Goal: Information Seeking & Learning: Learn about a topic

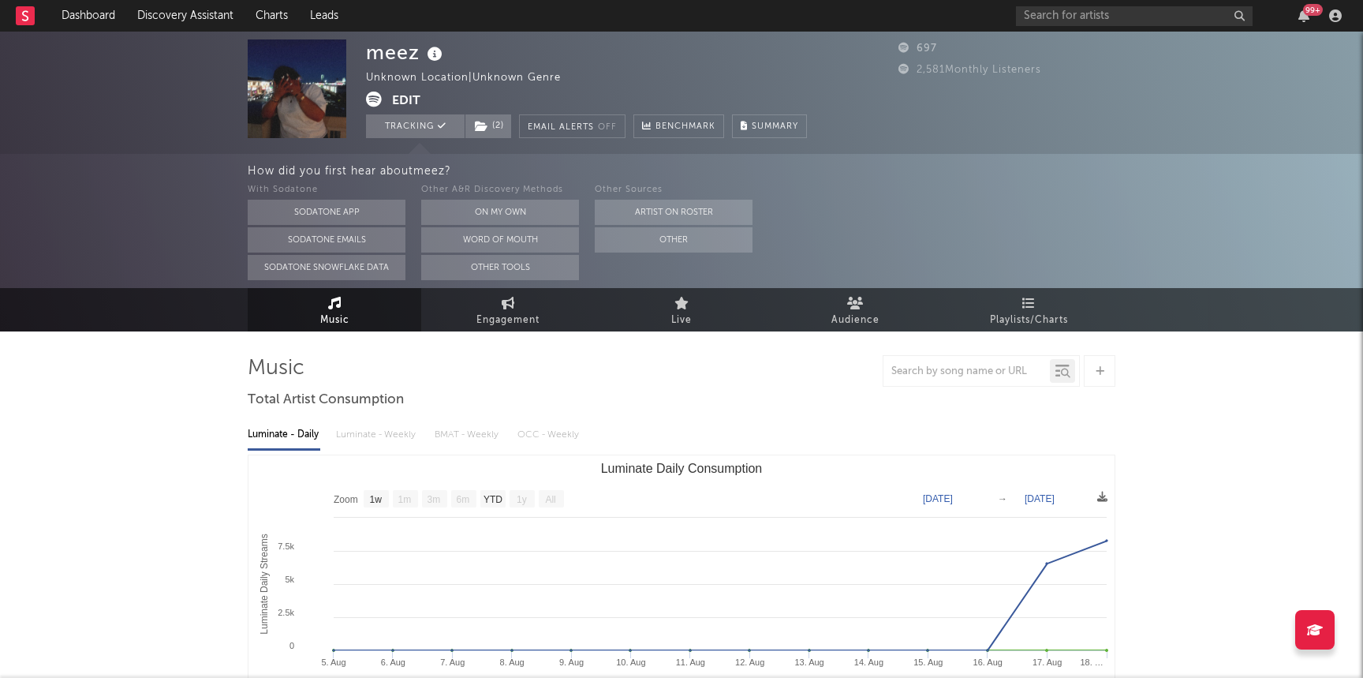
select select "1w"
click at [154, 13] on link "Discovery Assistant" at bounding box center [185, 16] width 118 height 32
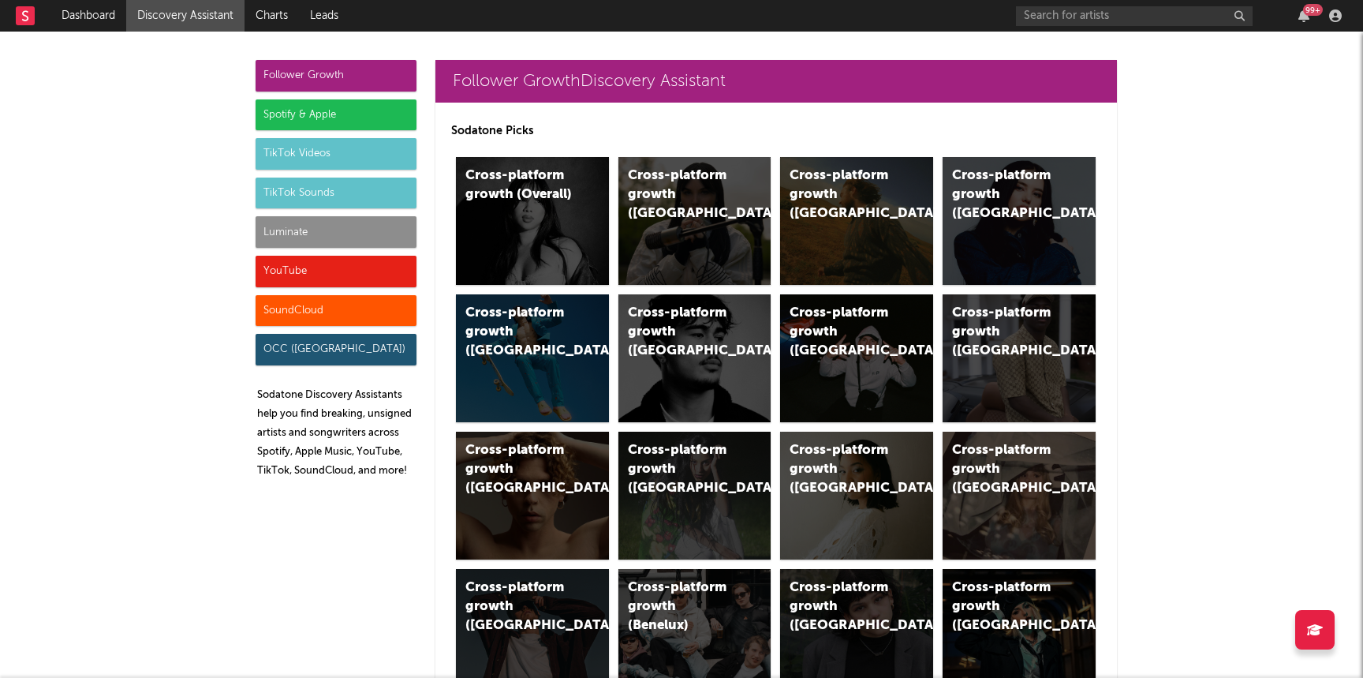
click at [339, 239] on div "Luminate" at bounding box center [336, 232] width 161 height 32
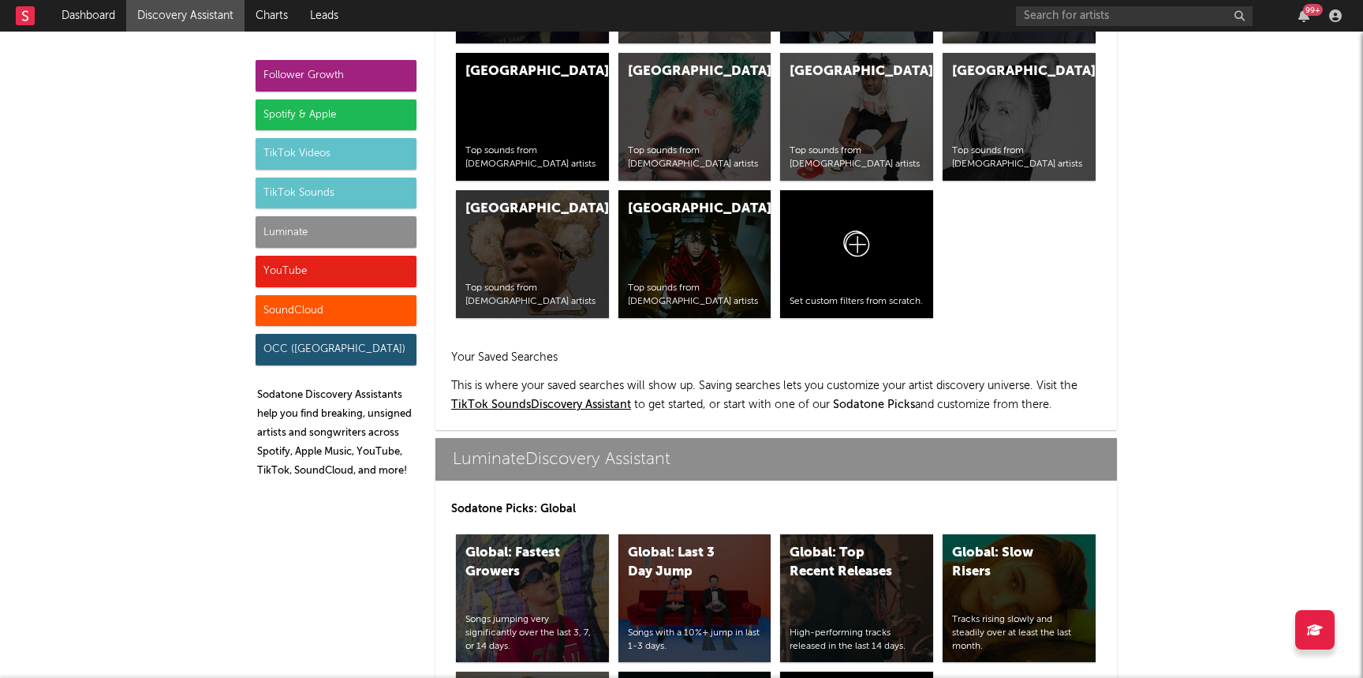
scroll to position [7002, 0]
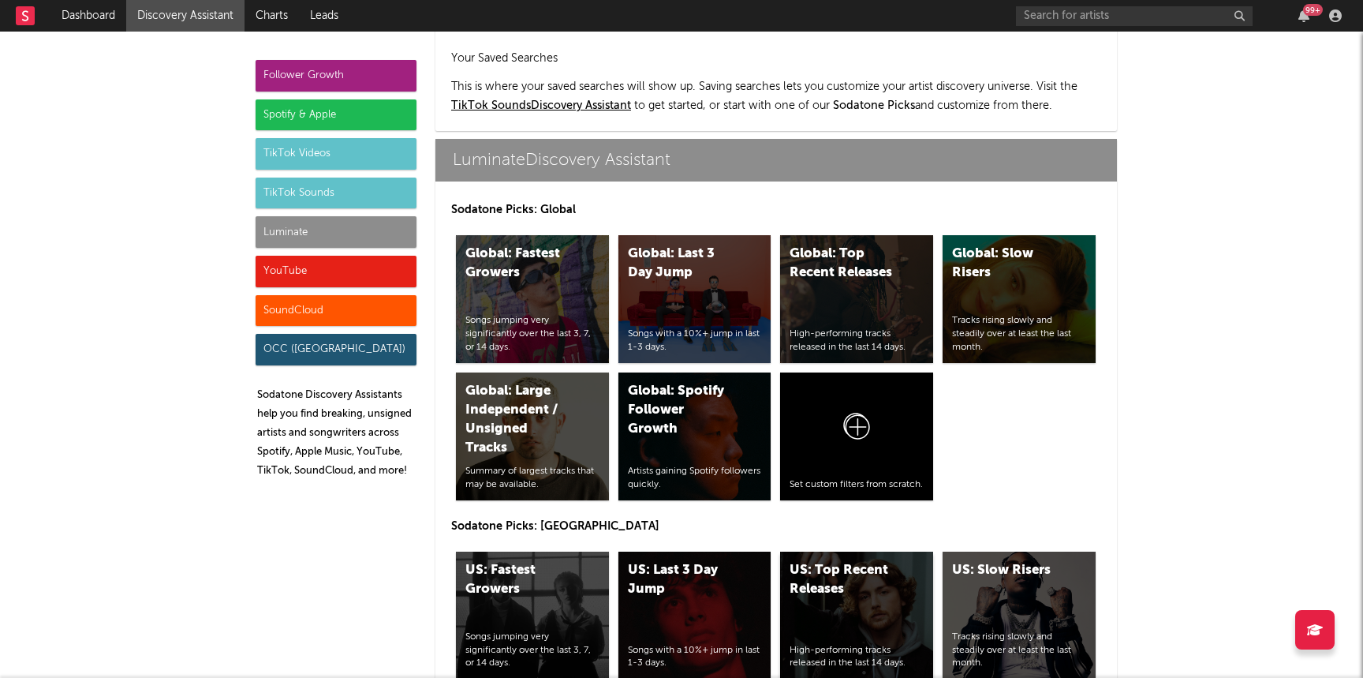
click at [847, 551] on div "US: Top Recent Releases High-performing tracks released in the last 14 days." at bounding box center [856, 615] width 153 height 128
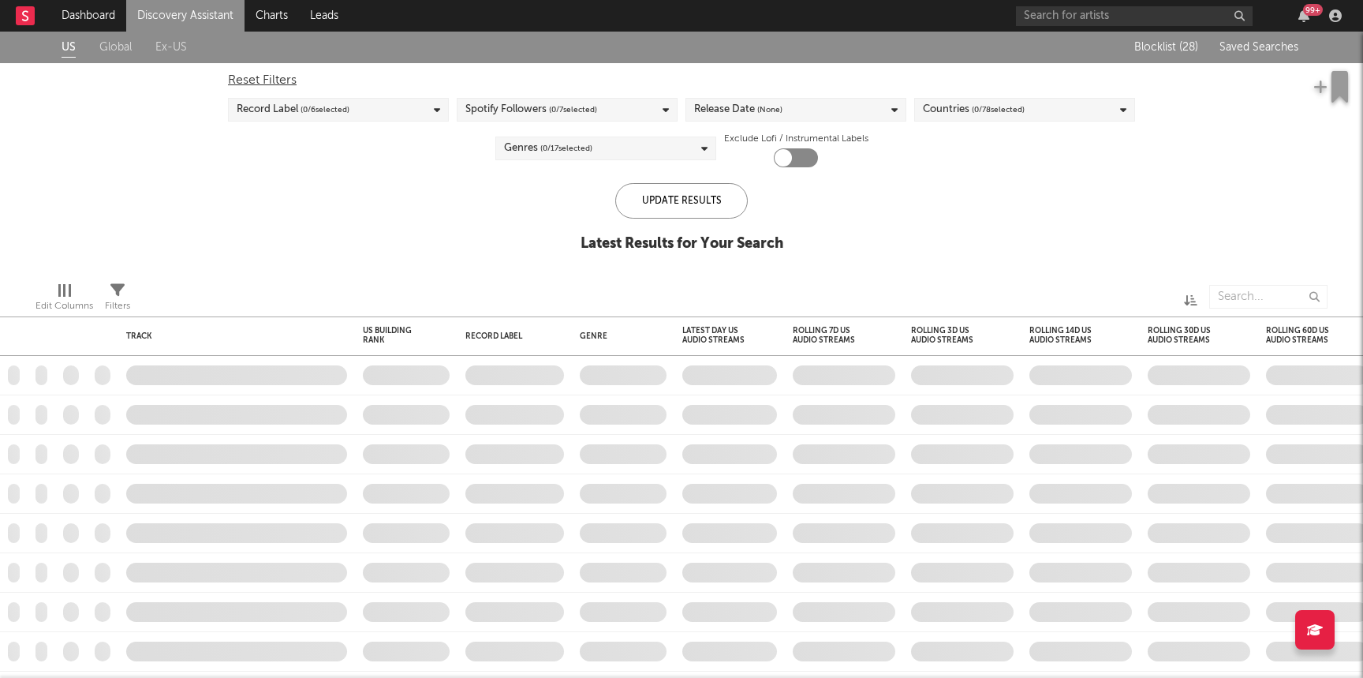
checkbox input "true"
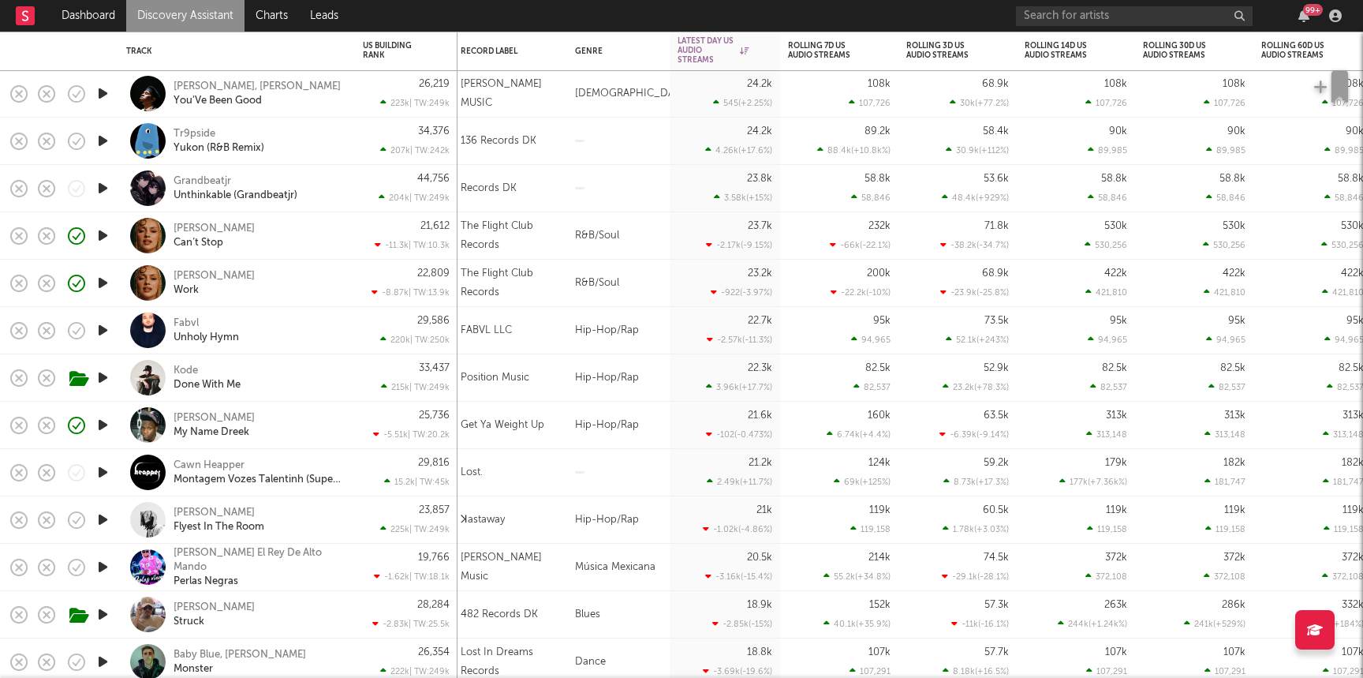
click at [293, 438] on div "Dreek Jones My Name Dreek" at bounding box center [259, 425] width 170 height 28
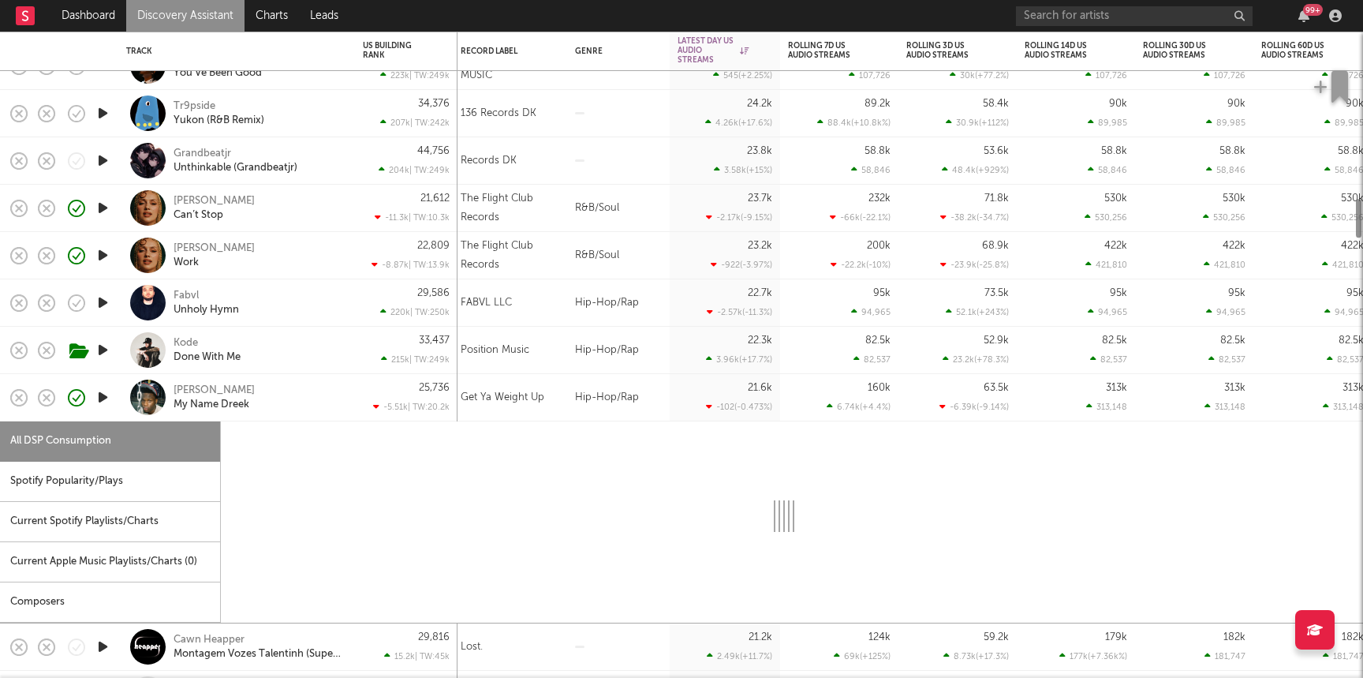
select select "1w"
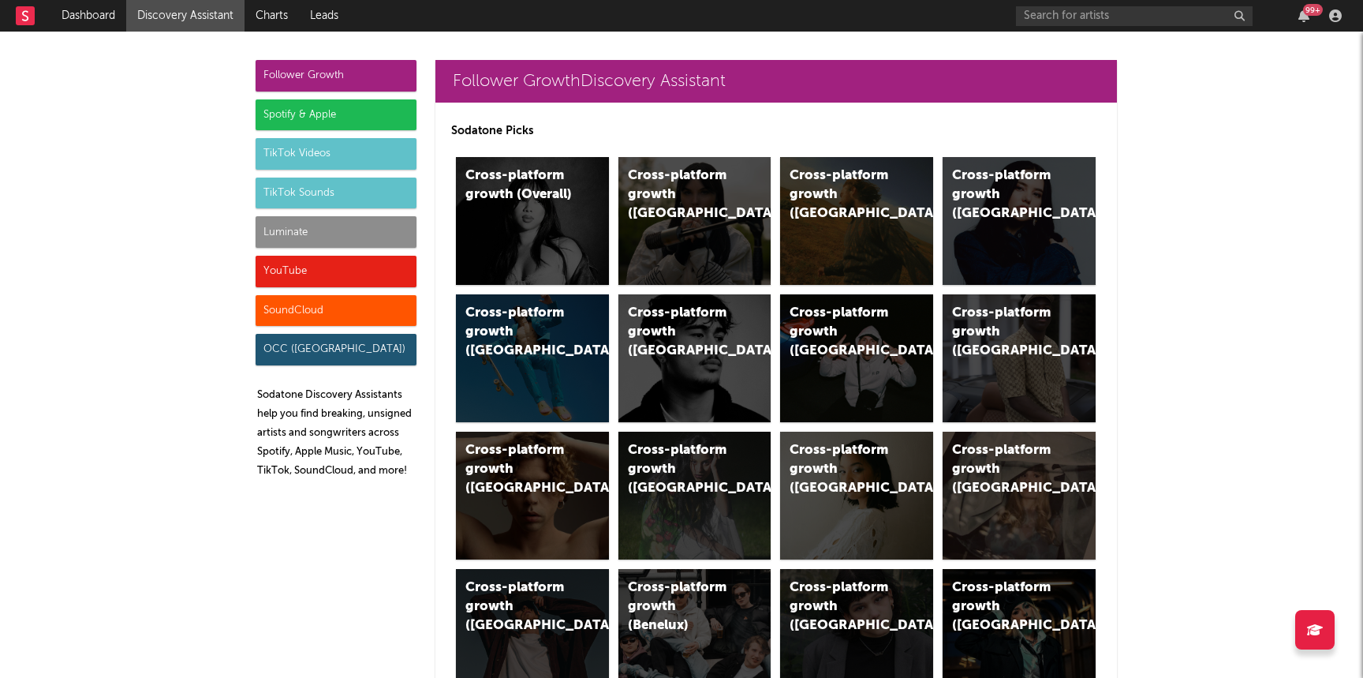
click at [300, 233] on div "Luminate" at bounding box center [336, 232] width 161 height 32
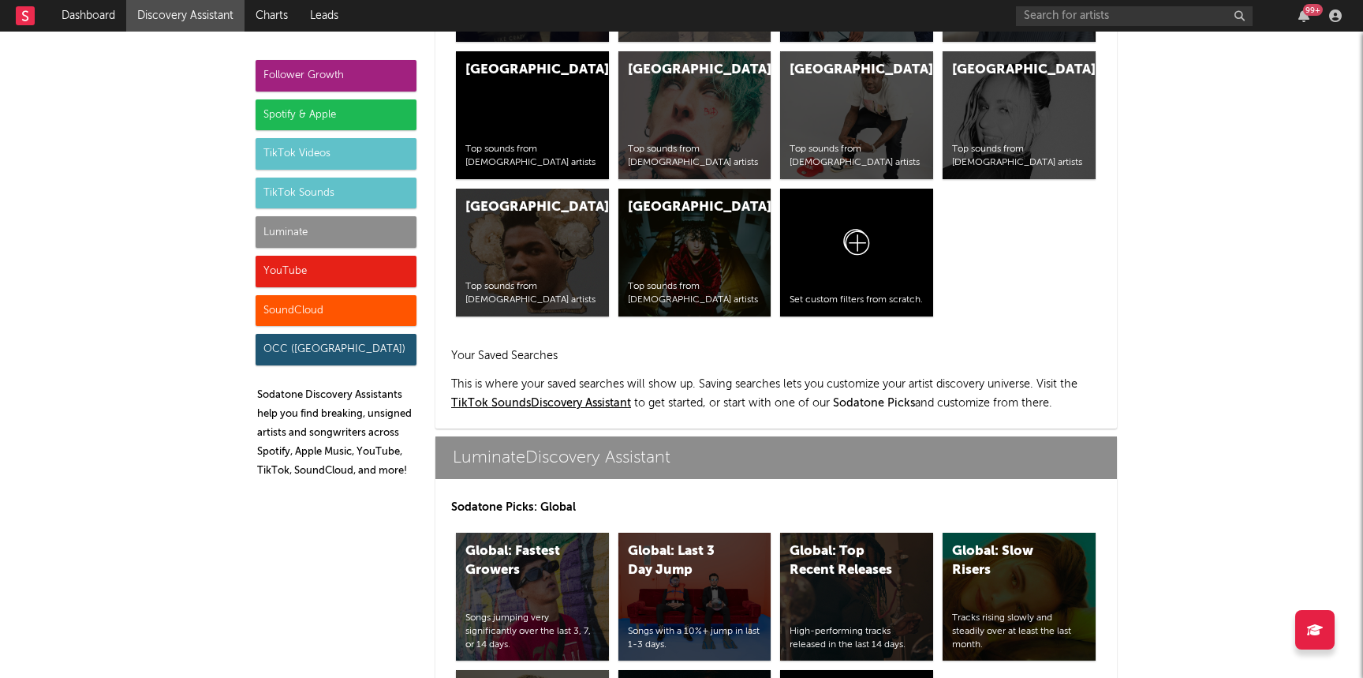
scroll to position [7002, 0]
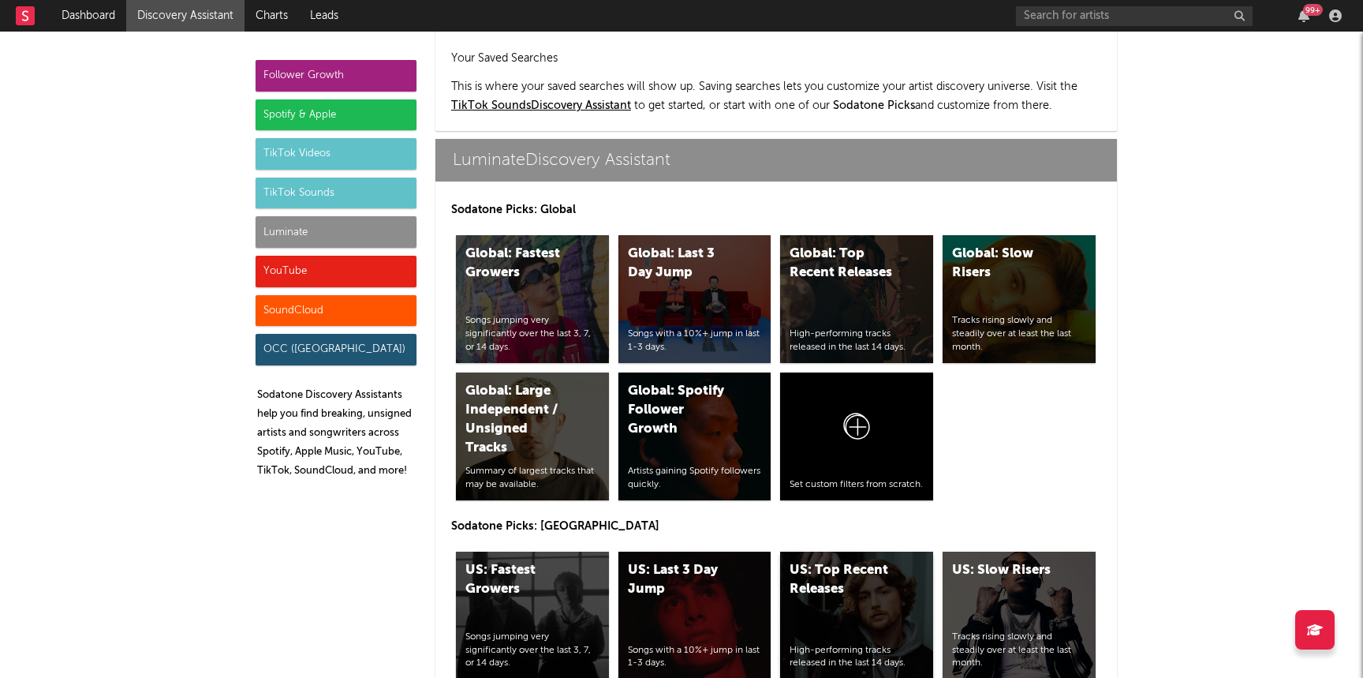
click at [819, 561] on div "US: Top Recent Releases" at bounding box center [843, 580] width 107 height 38
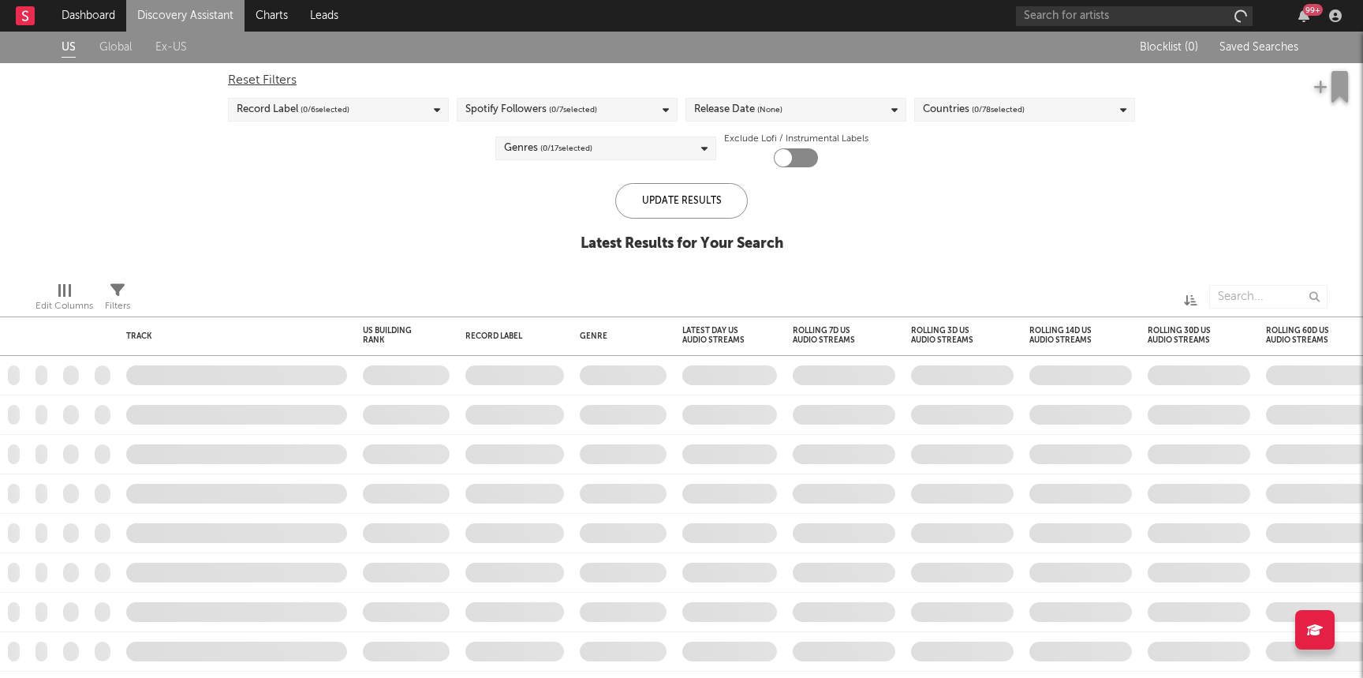
checkbox input "true"
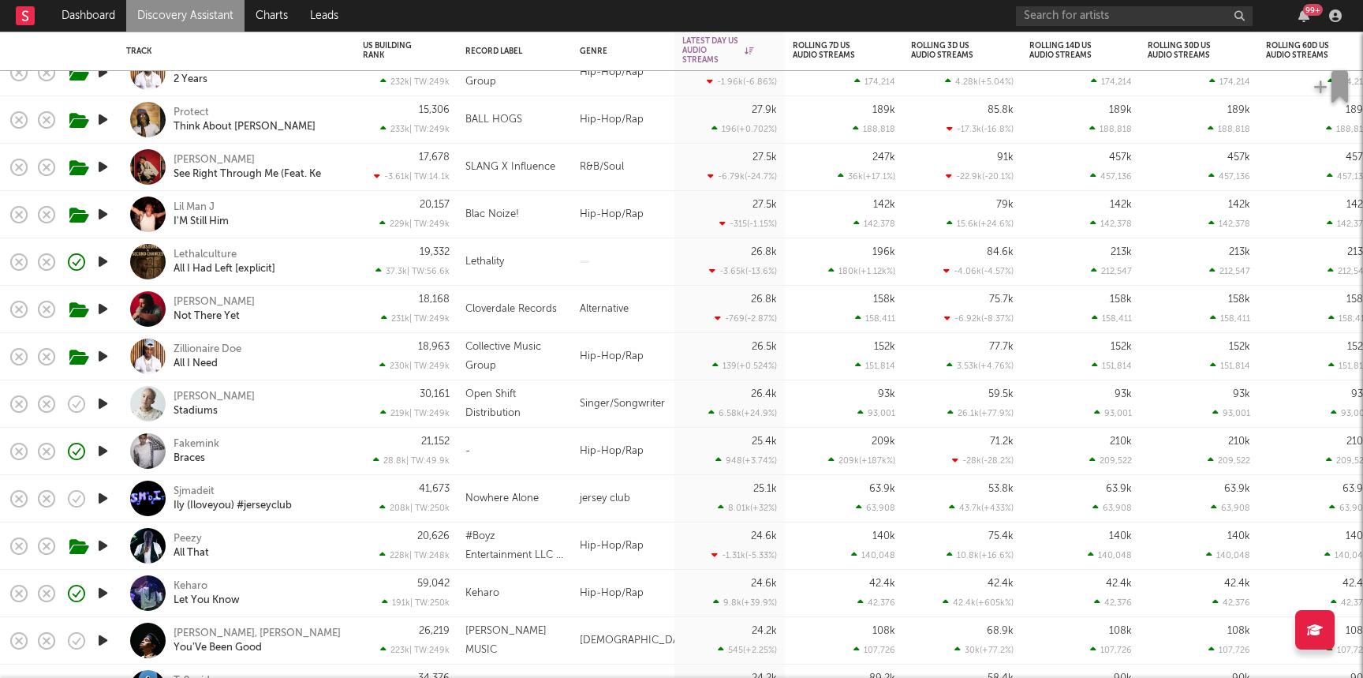
click at [99, 494] on icon "button" at bounding box center [103, 498] width 17 height 20
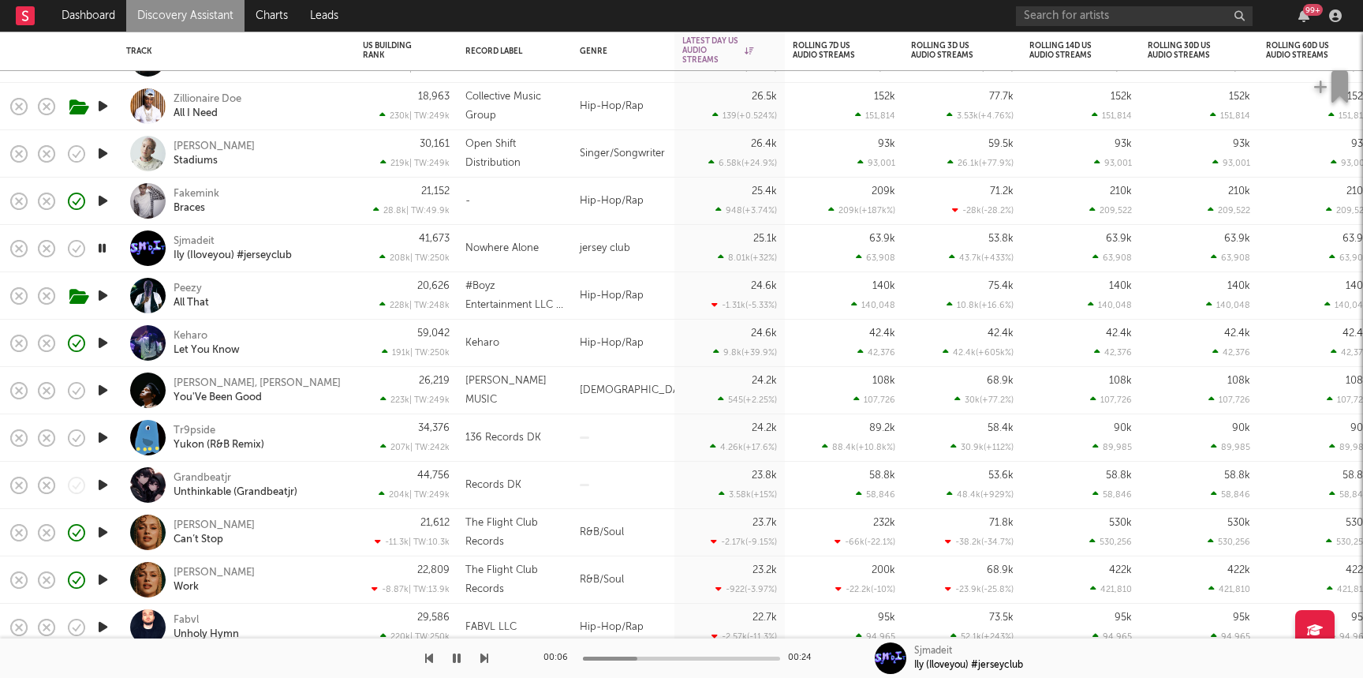
click at [312, 232] on div "Sjmadeit Ily (Iloveyou) #jerseyclub" at bounding box center [236, 248] width 221 height 47
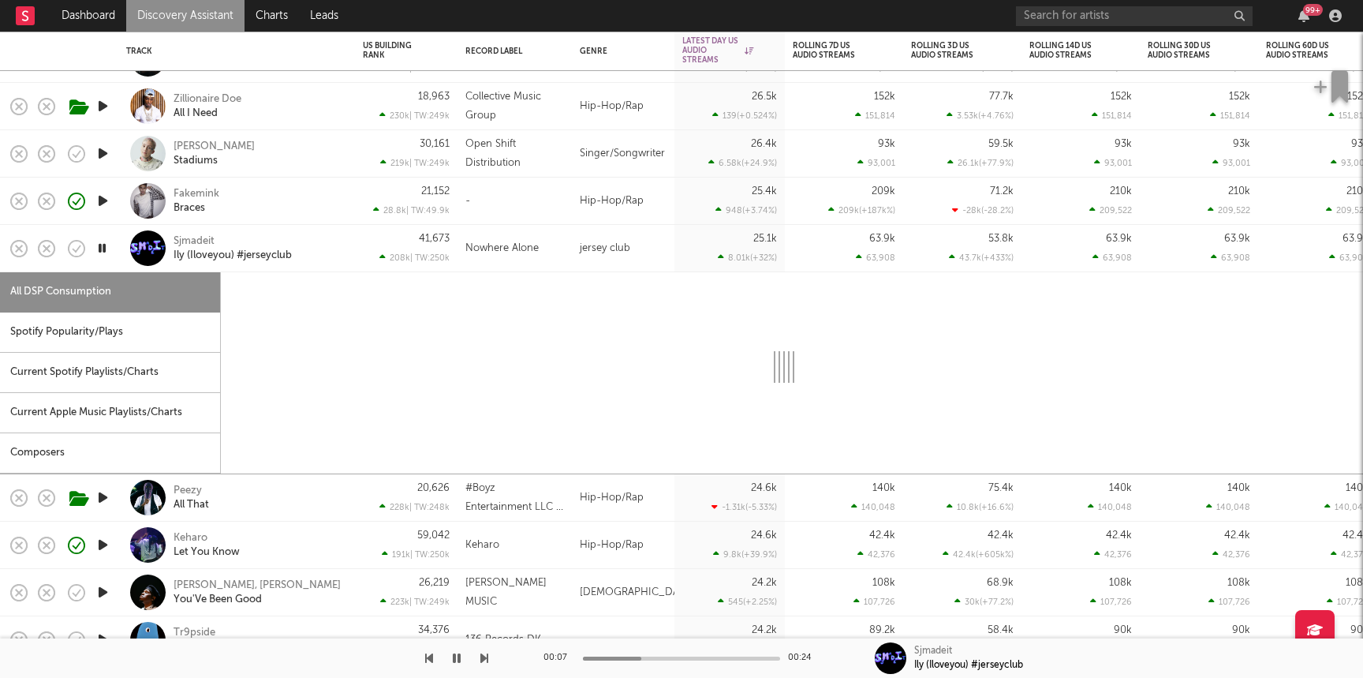
select select "1w"
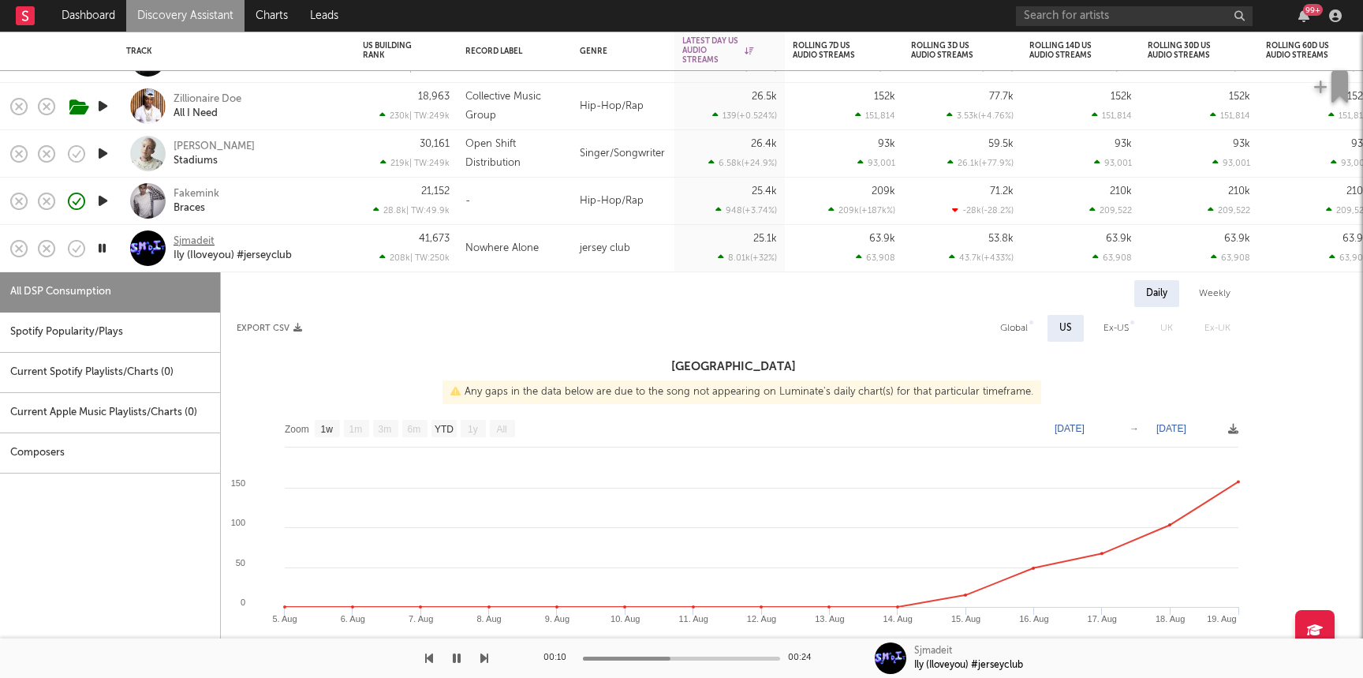
click at [186, 237] on div "Sjmadeit" at bounding box center [194, 241] width 41 height 14
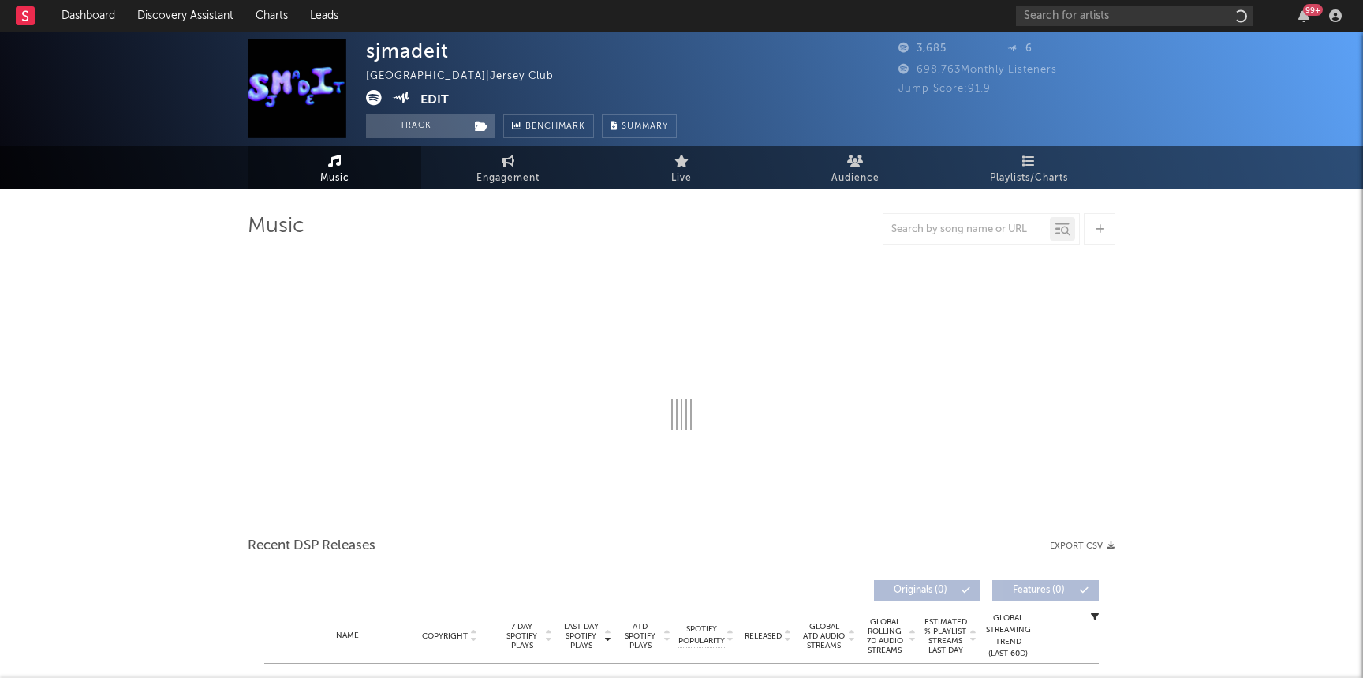
select select "1w"
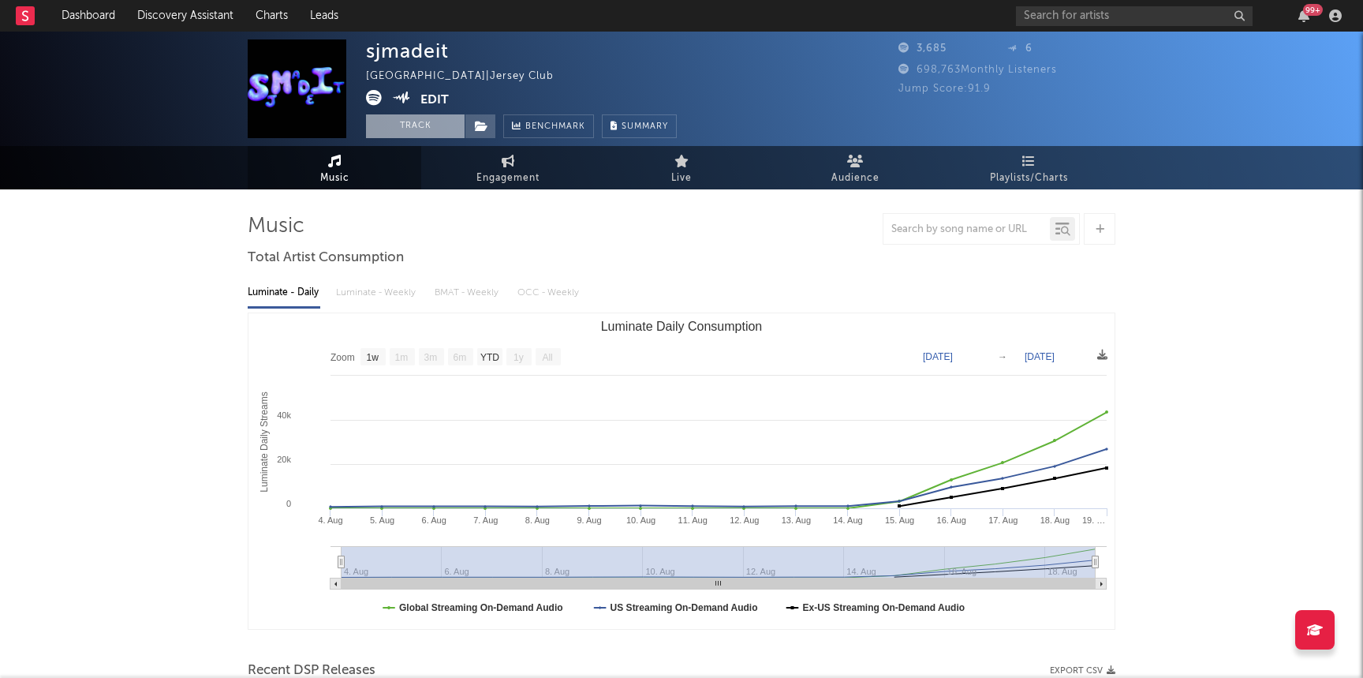
click at [434, 114] on button "Track" at bounding box center [415, 126] width 99 height 24
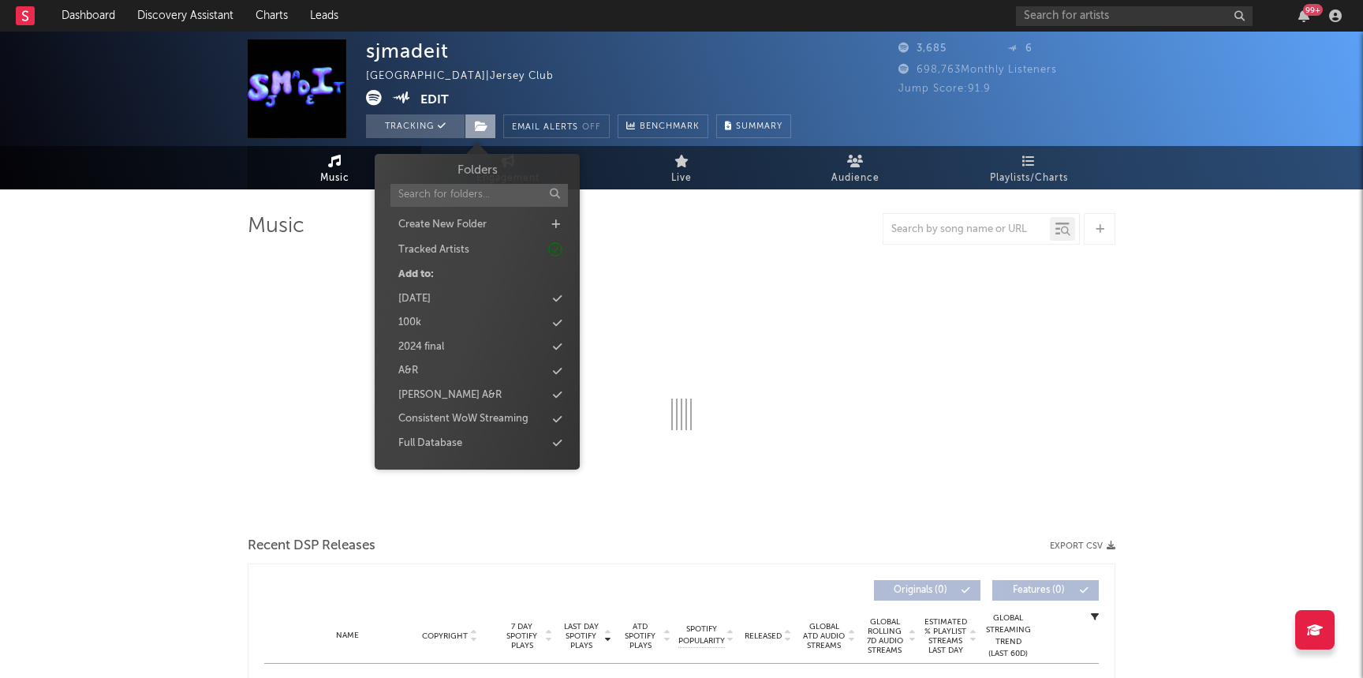
click at [493, 125] on span at bounding box center [481, 126] width 32 height 24
select select "1w"
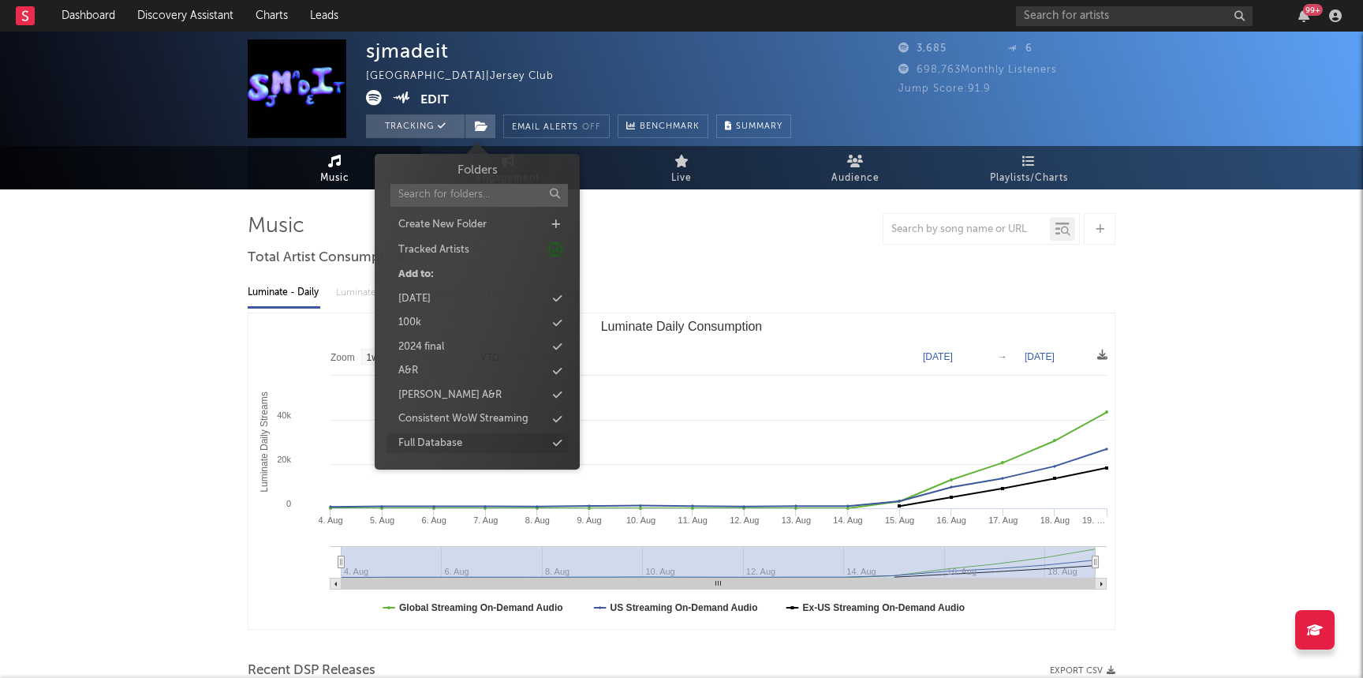
click at [442, 442] on div "Full Database" at bounding box center [430, 443] width 64 height 16
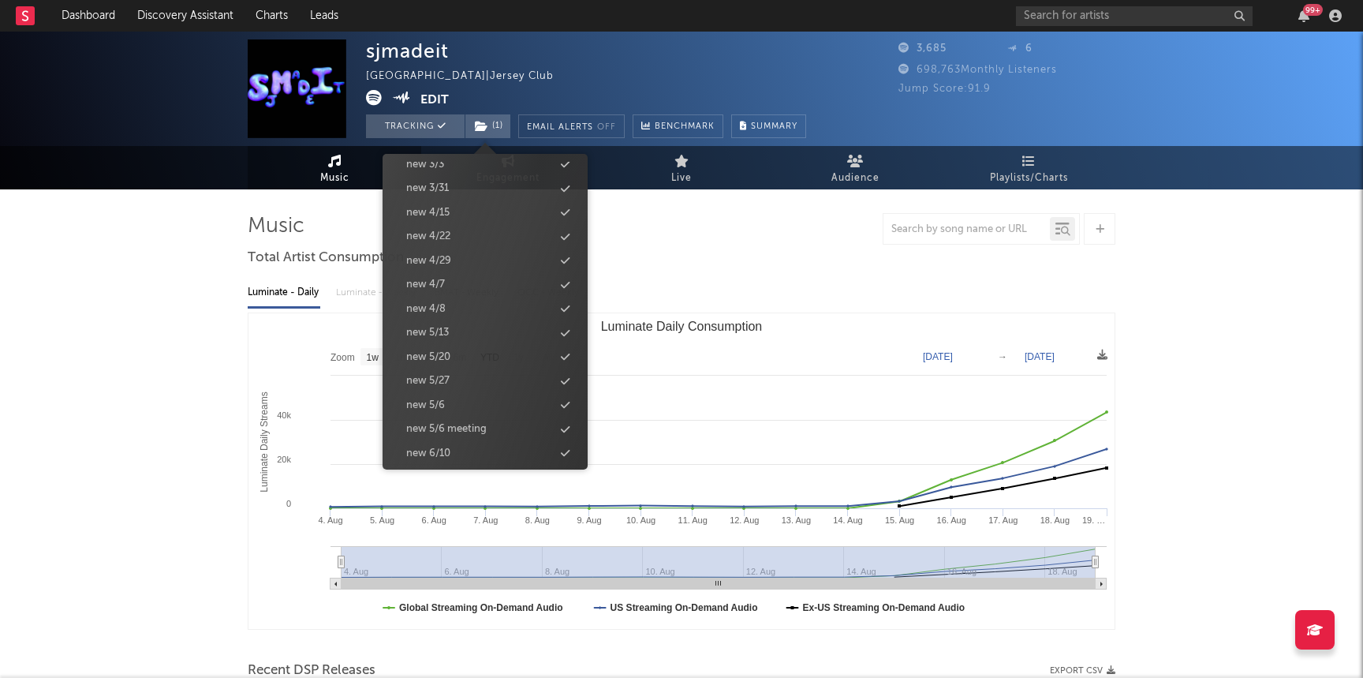
scroll to position [1536, 0]
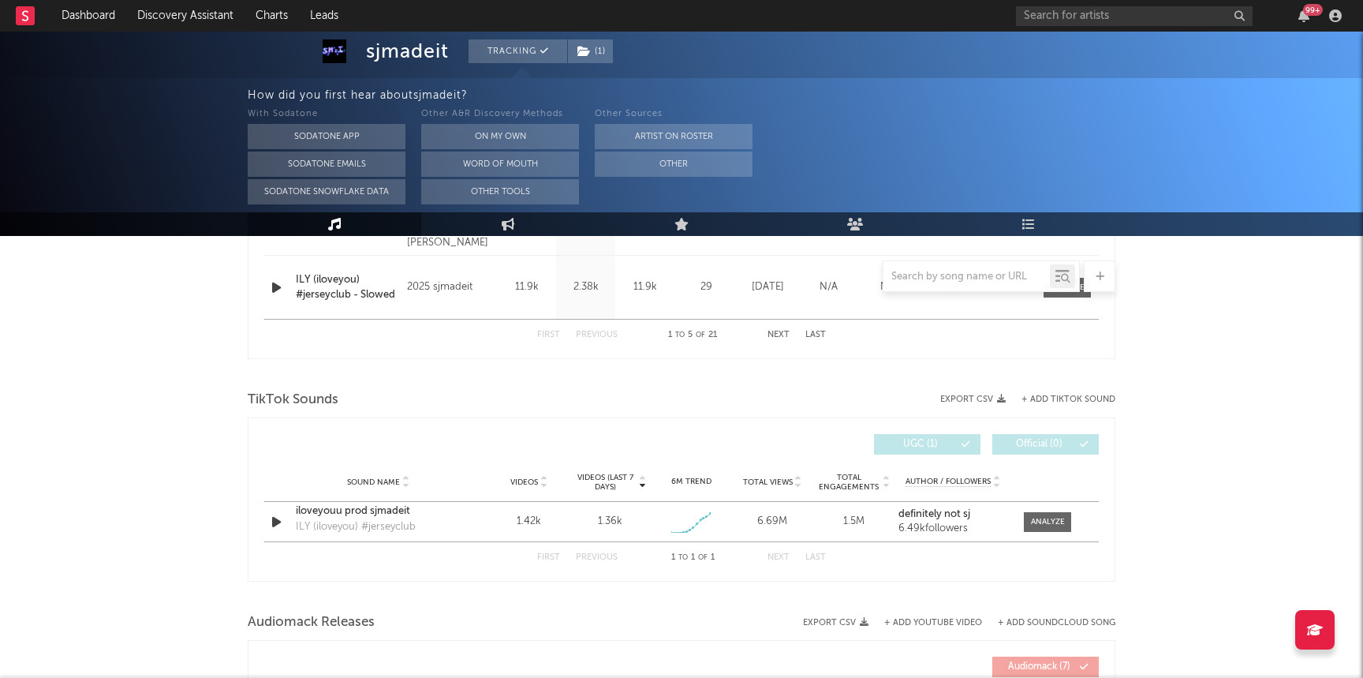
scroll to position [938, 0]
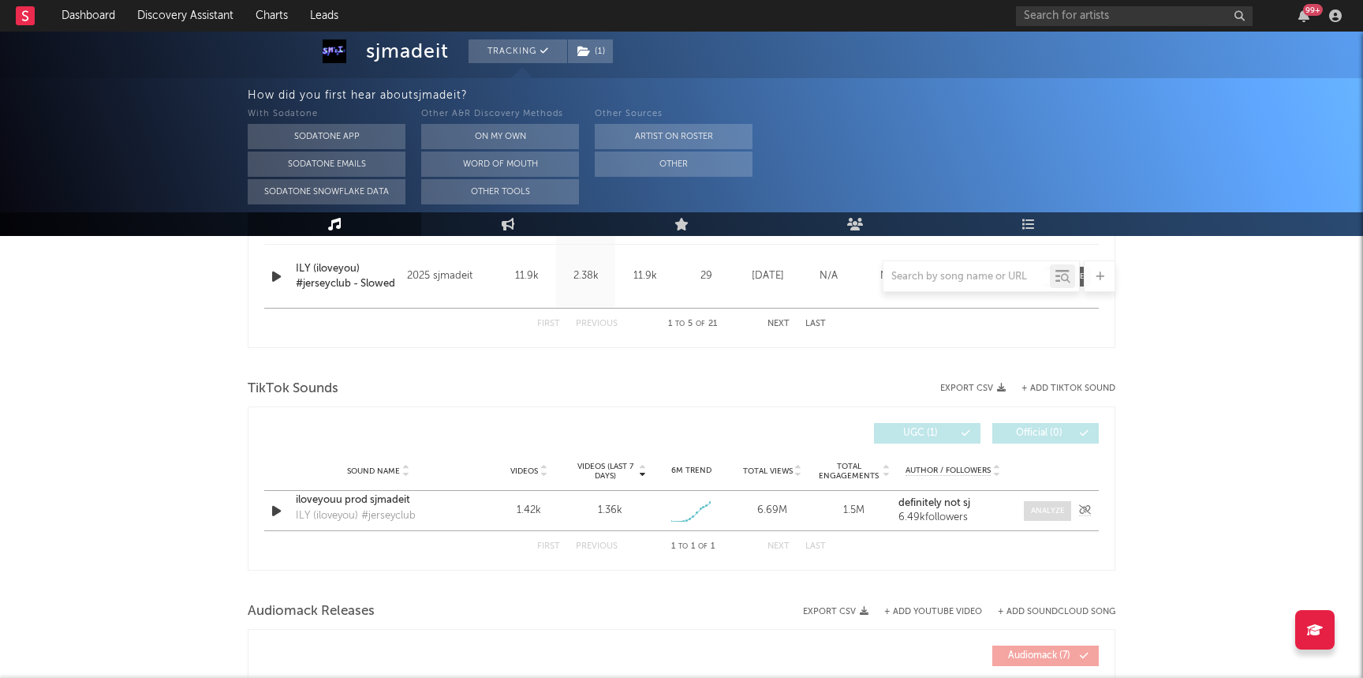
click at [1036, 513] on div at bounding box center [1048, 511] width 34 height 12
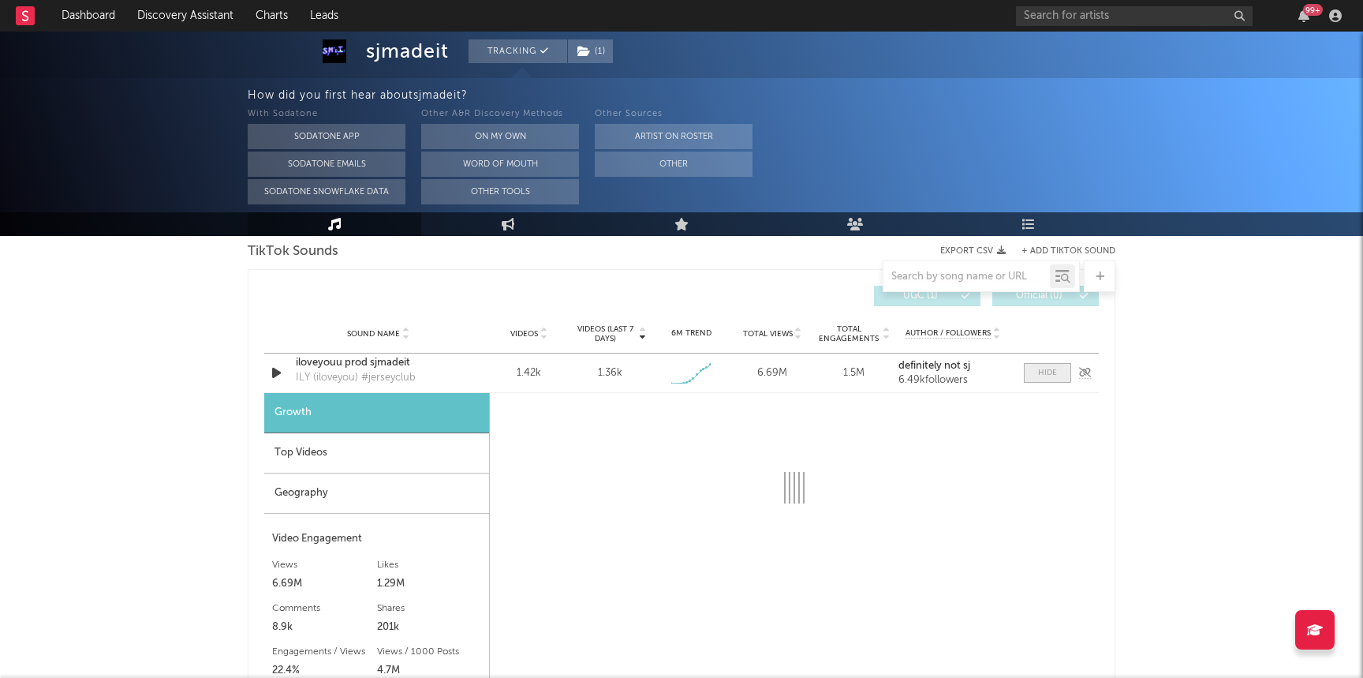
select select "1w"
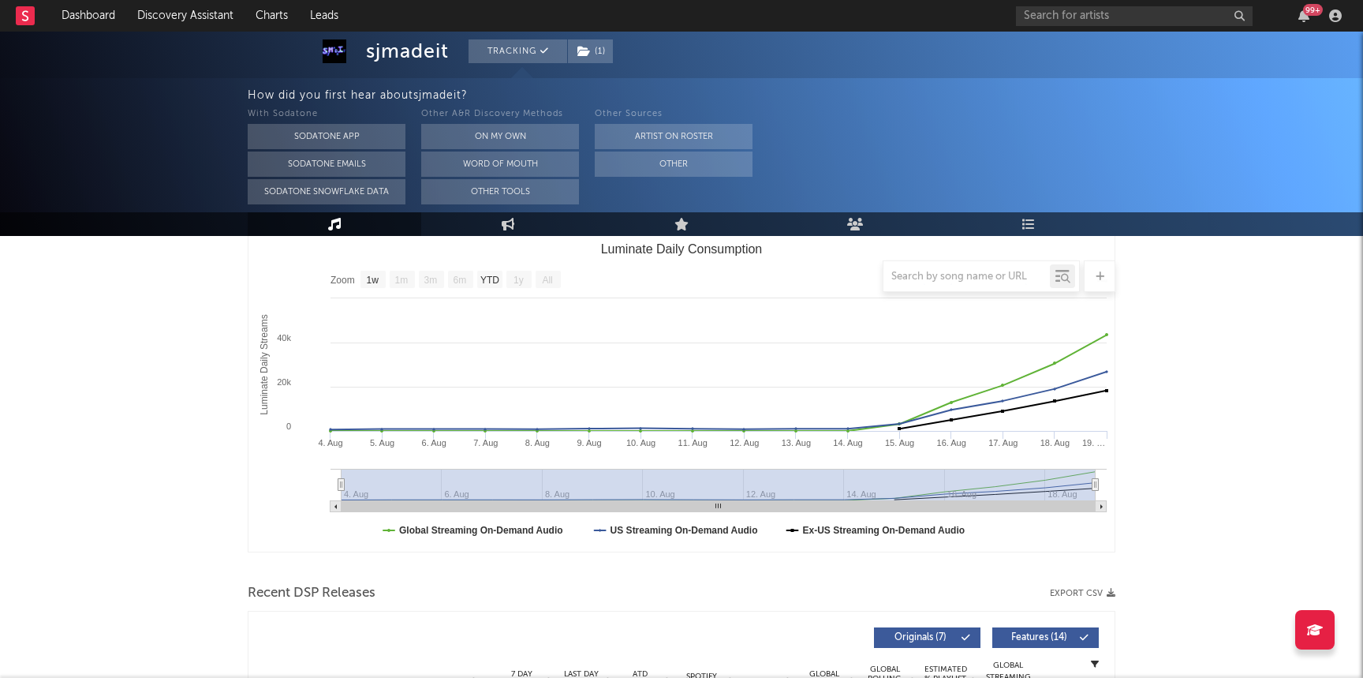
scroll to position [0, 0]
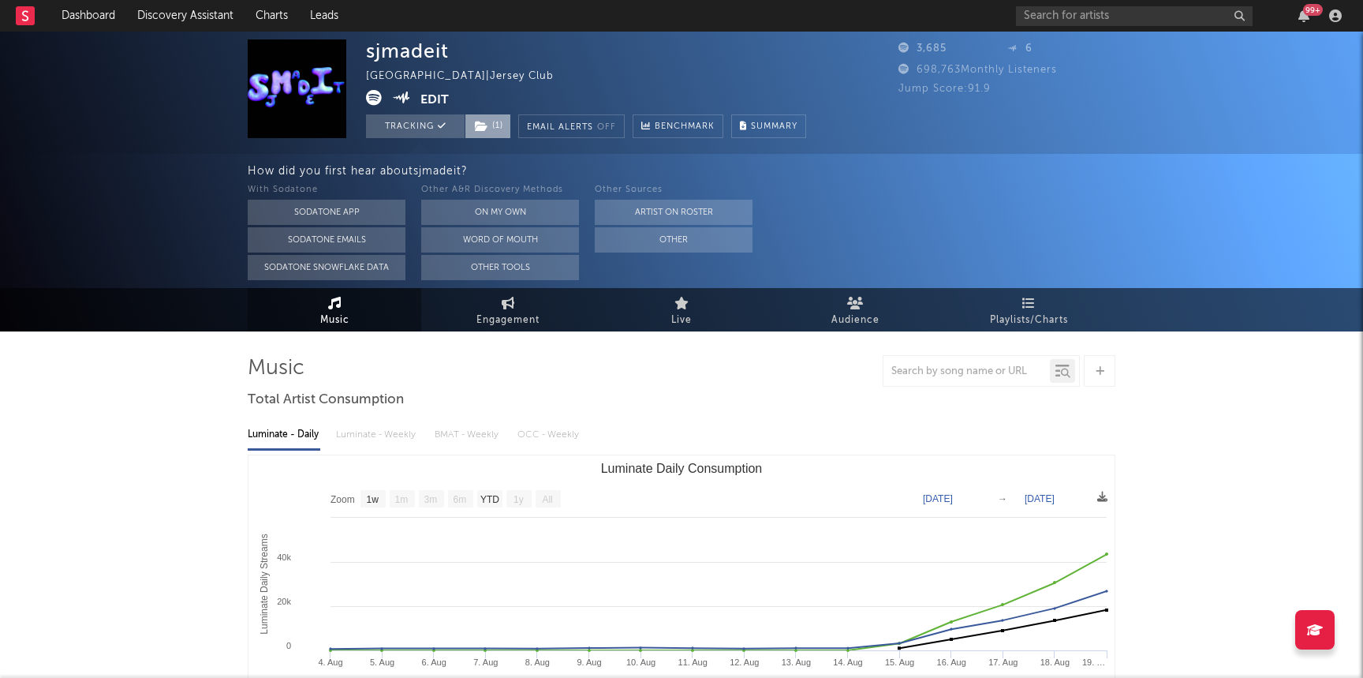
click at [497, 130] on span "( 1 )" at bounding box center [488, 126] width 47 height 24
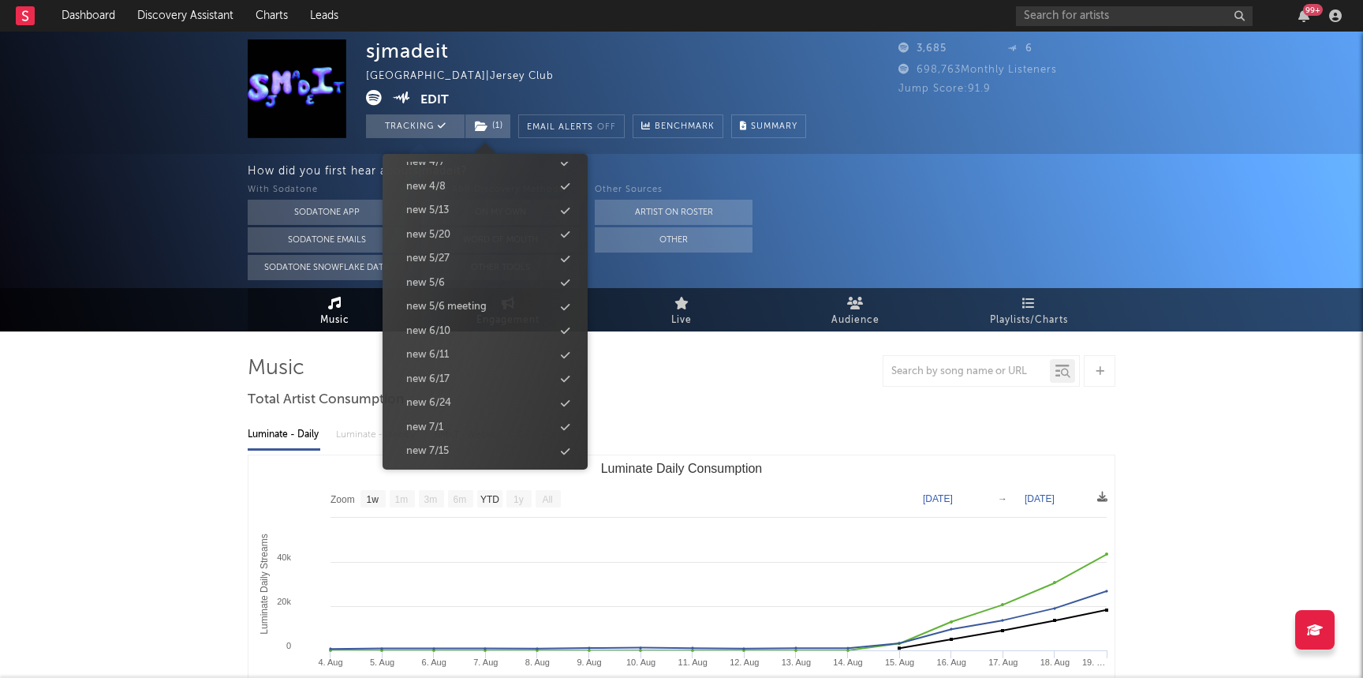
scroll to position [1274, 0]
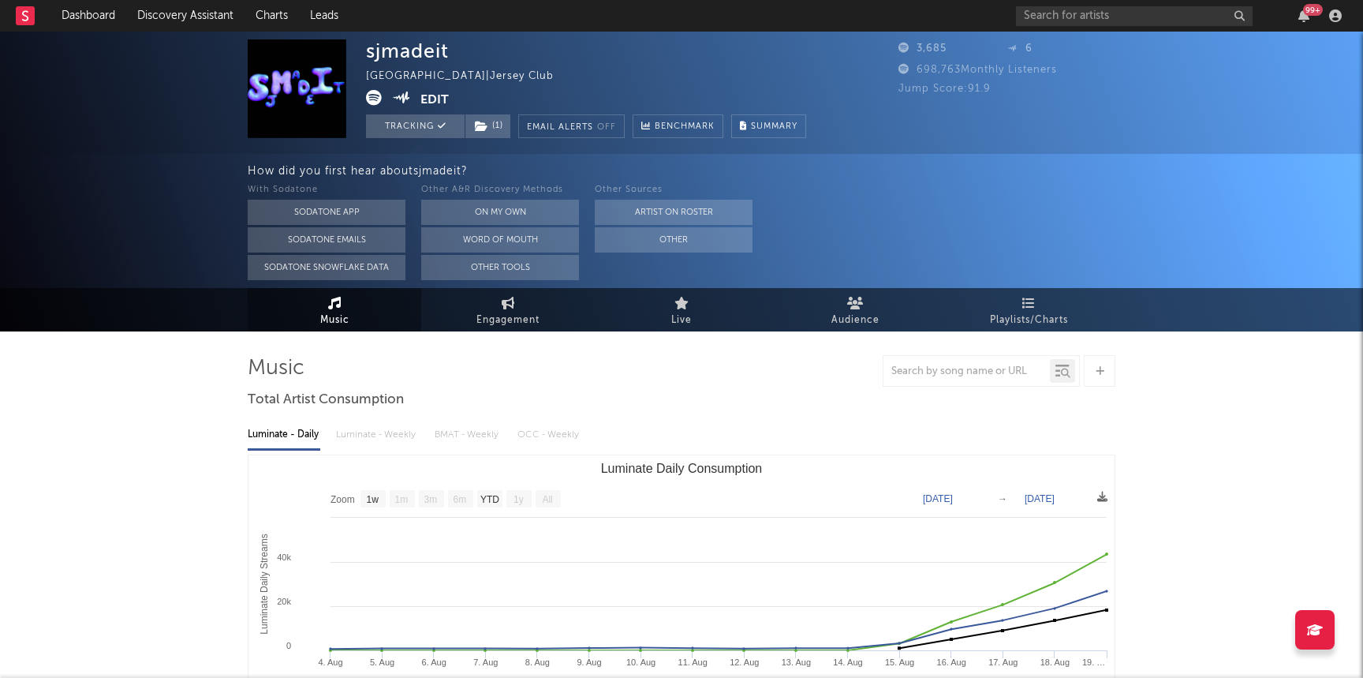
click at [1111, 162] on div "How did you first hear about sjmadeit ?" at bounding box center [805, 171] width 1115 height 19
click at [105, 9] on link "Dashboard" at bounding box center [88, 16] width 76 height 32
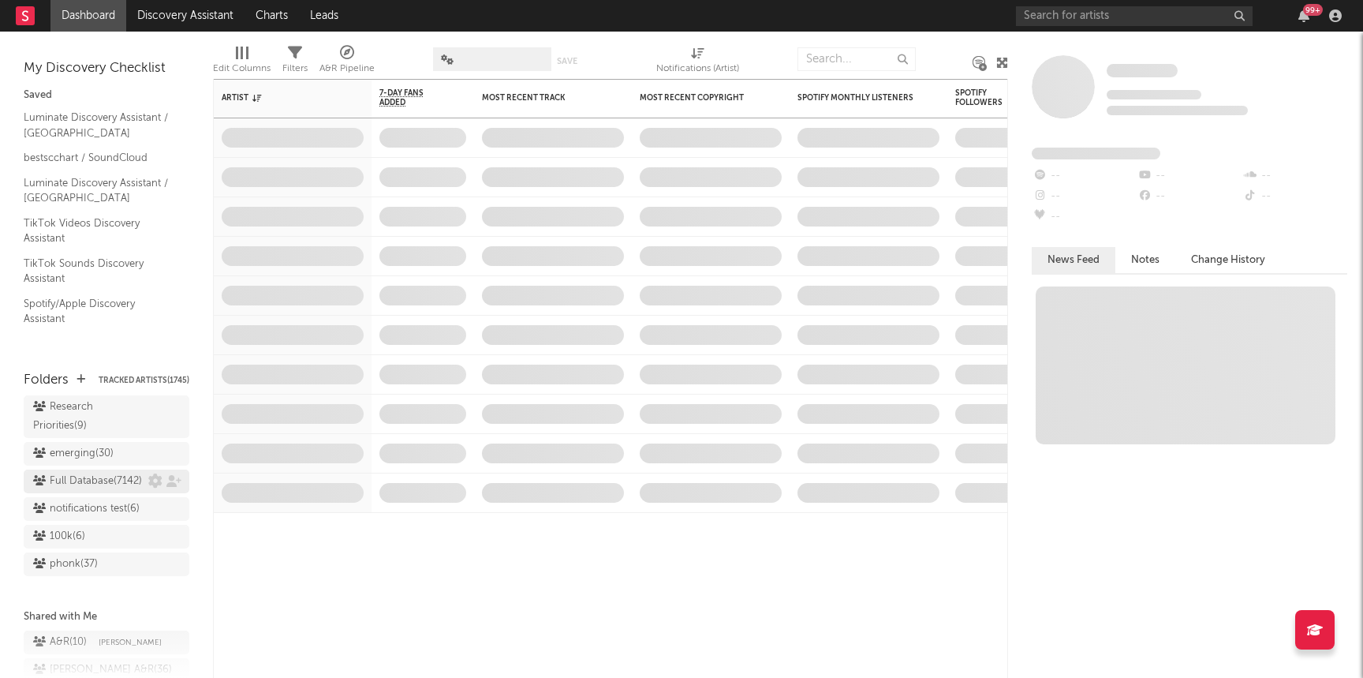
scroll to position [1421, 0]
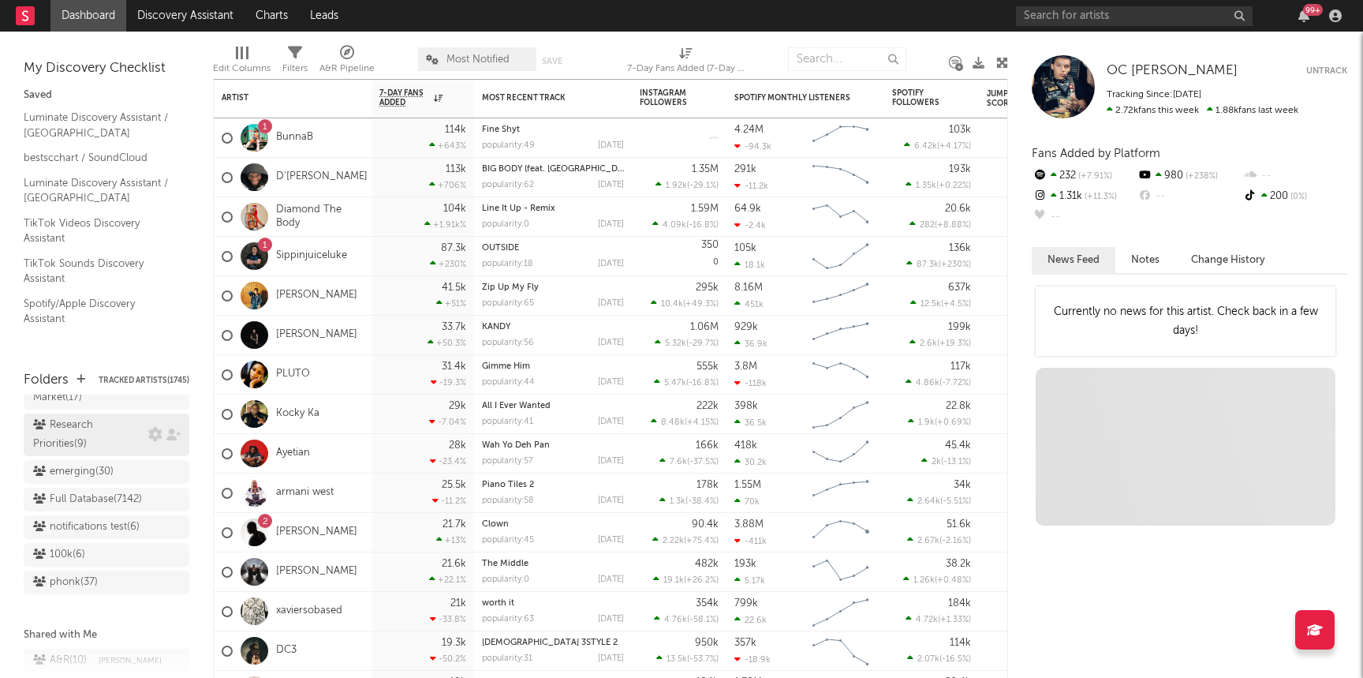
click at [93, 416] on div "Research Priorities ( 9 )" at bounding box center [88, 435] width 111 height 38
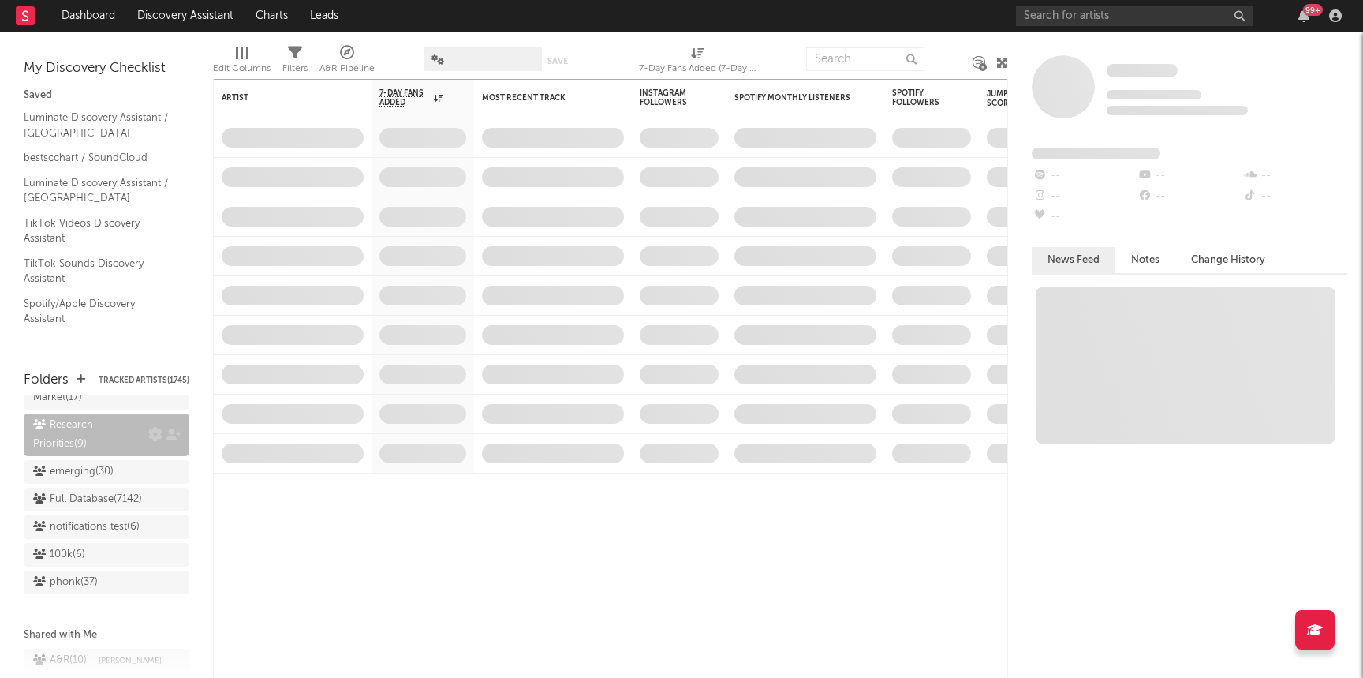
scroll to position [1421, 0]
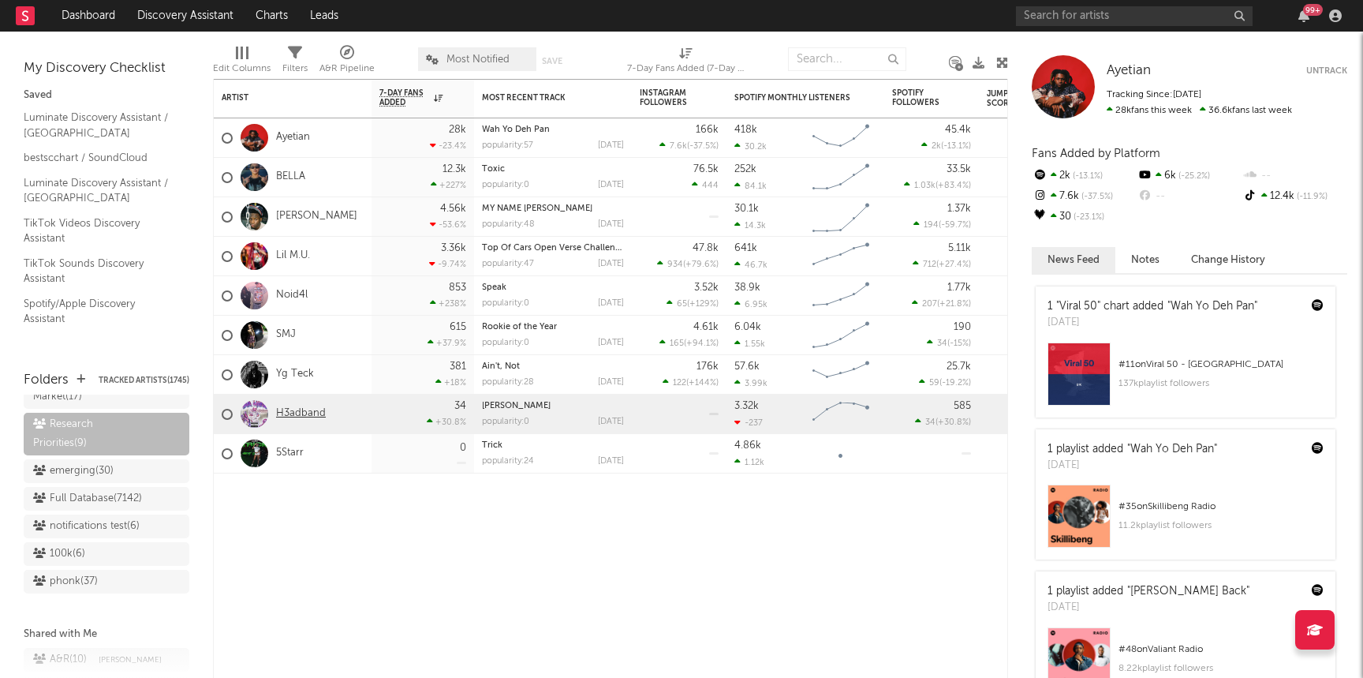
click at [292, 410] on link "H3adband" at bounding box center [301, 413] width 50 height 13
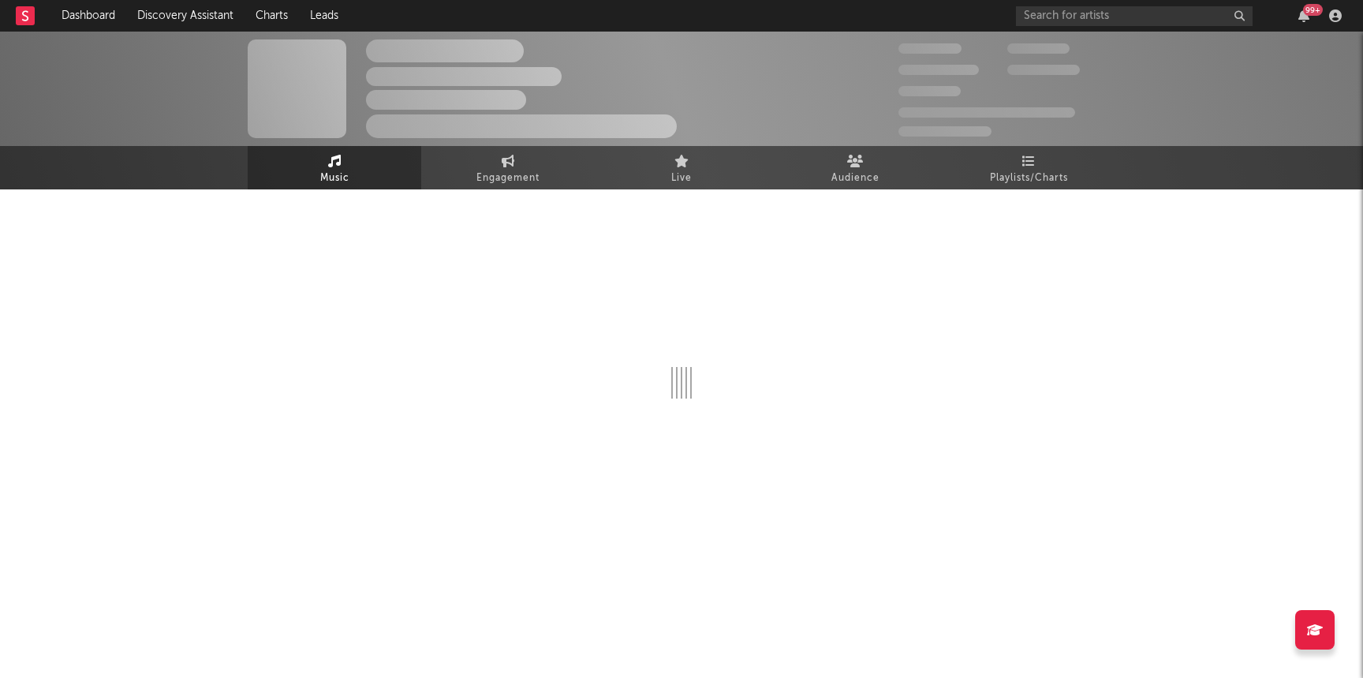
select select "1w"
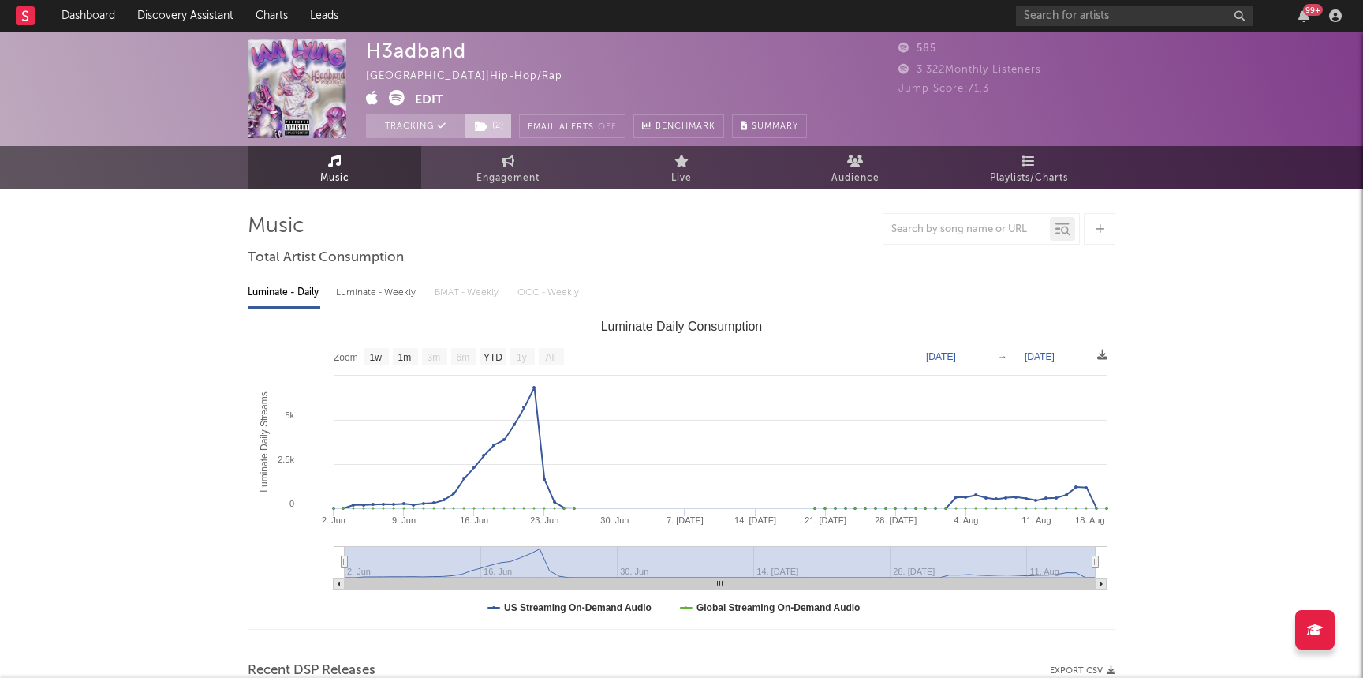
click at [505, 129] on span "( 2 )" at bounding box center [488, 126] width 47 height 24
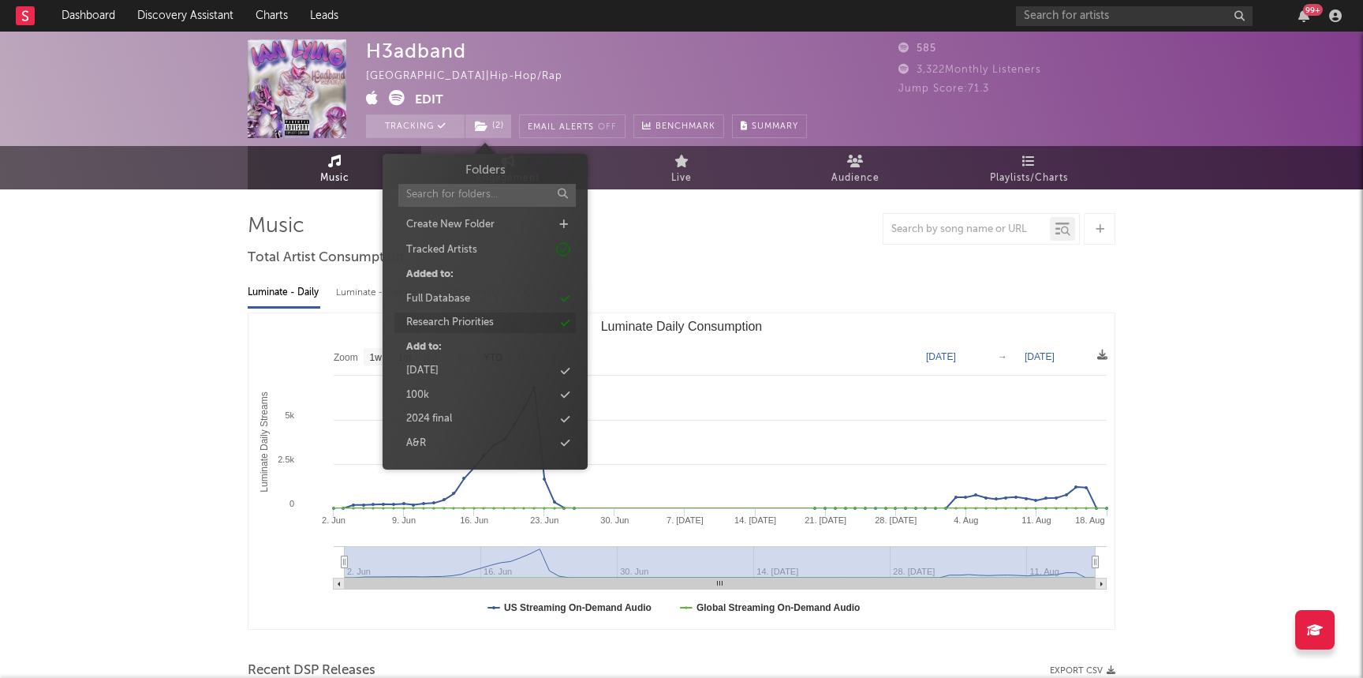
click at [436, 316] on div "Research Priorities" at bounding box center [450, 323] width 88 height 16
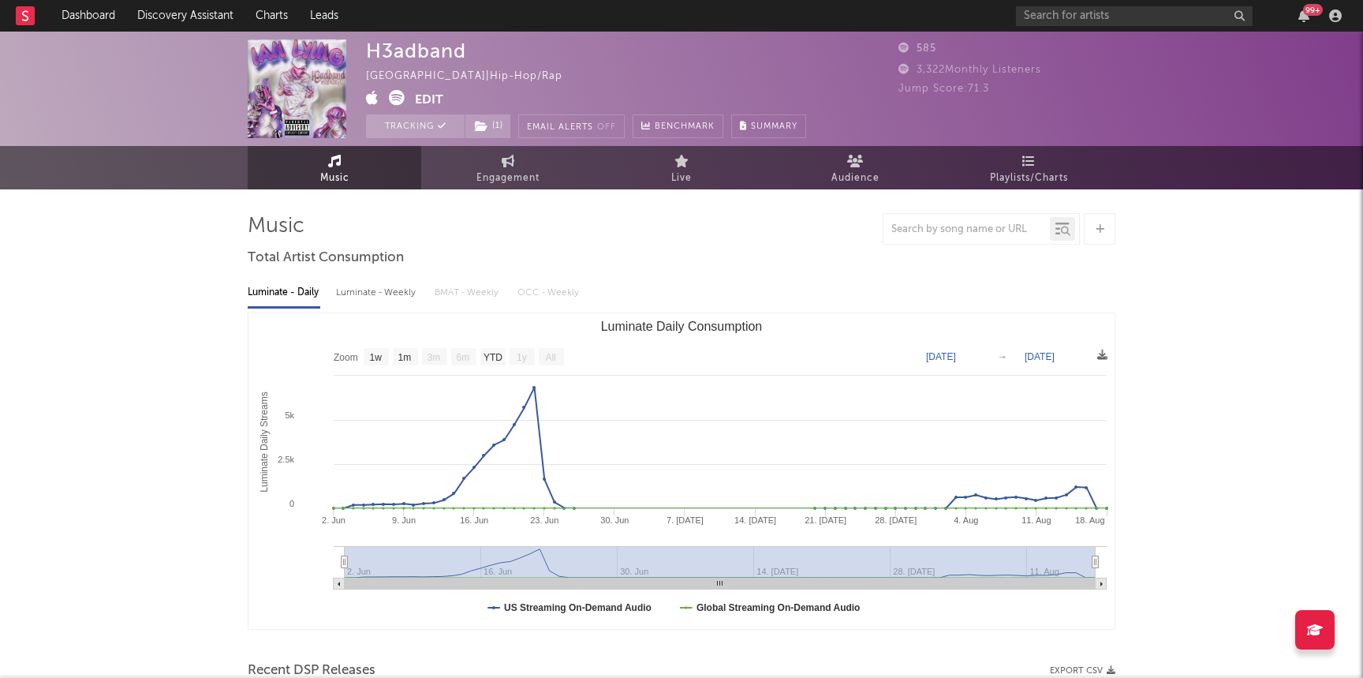
click at [162, 442] on div "H3adband United States | Hip-Hop/Rap Edit Tracking ( 1 ) Email Alerts Off Bench…" at bounding box center [681, 625] width 1363 height 1187
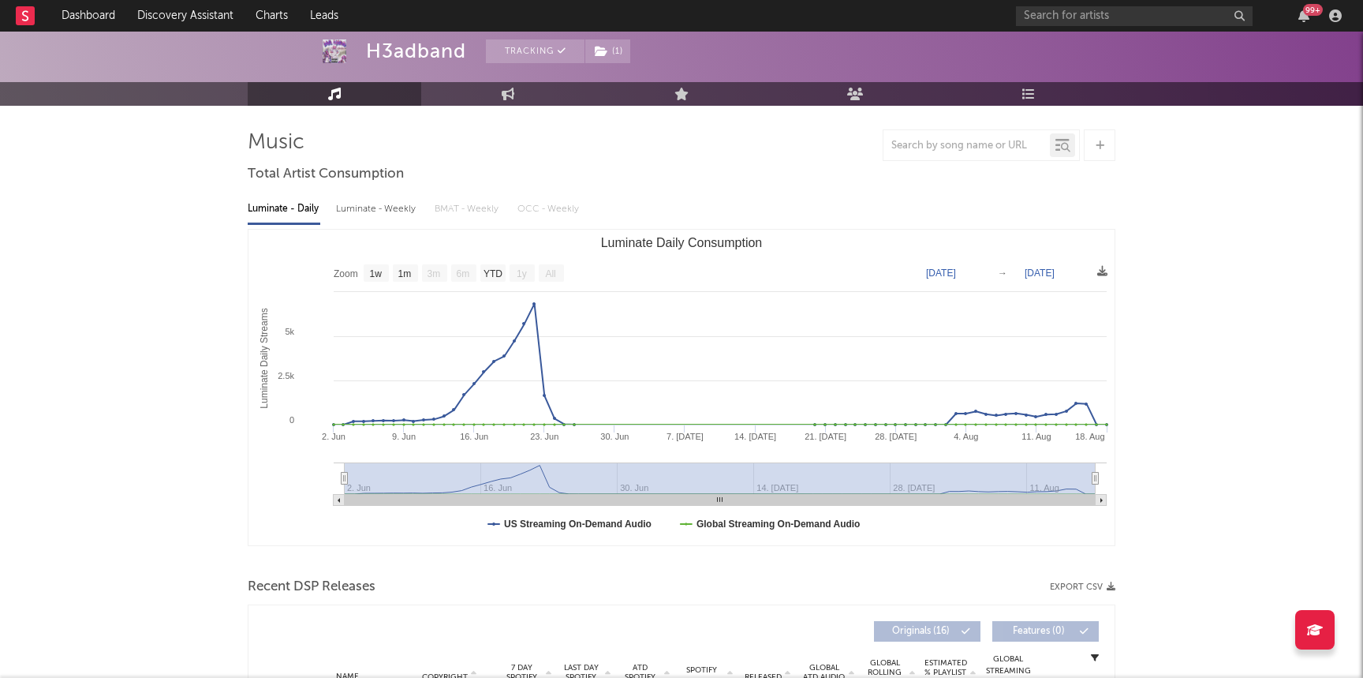
scroll to position [91, 0]
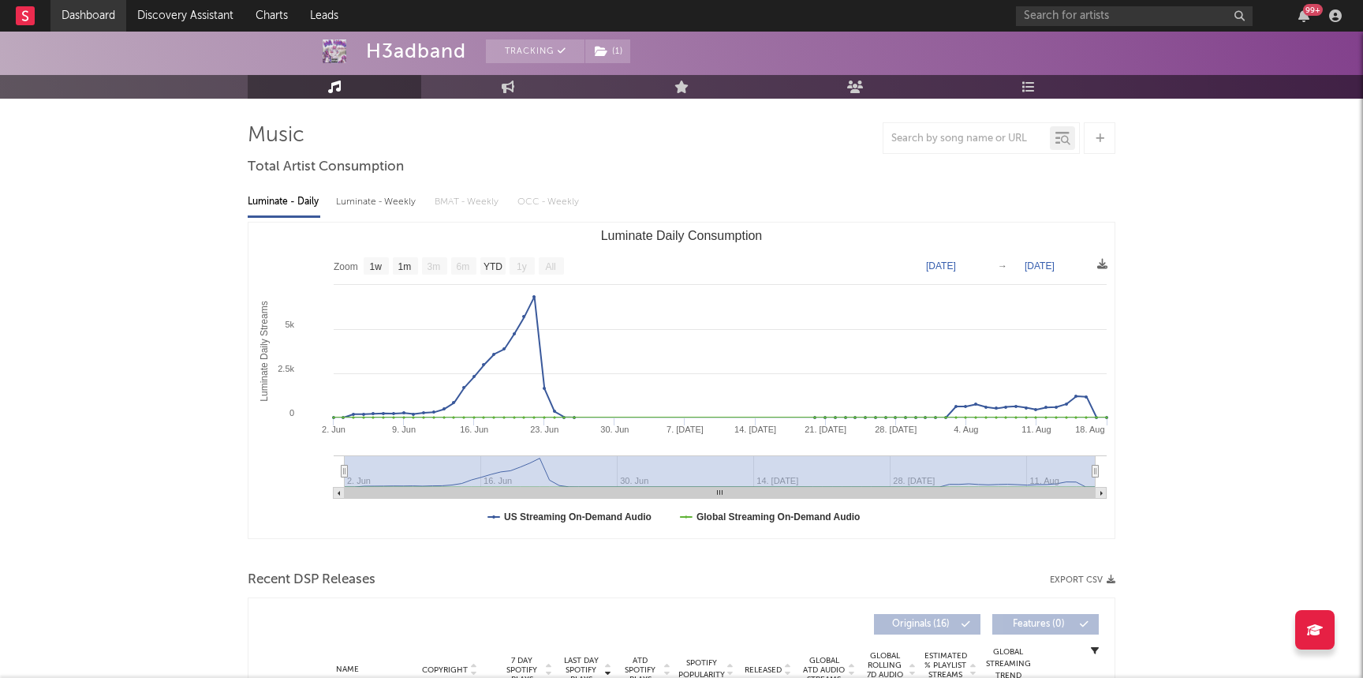
click at [91, 30] on link "Dashboard" at bounding box center [88, 16] width 76 height 32
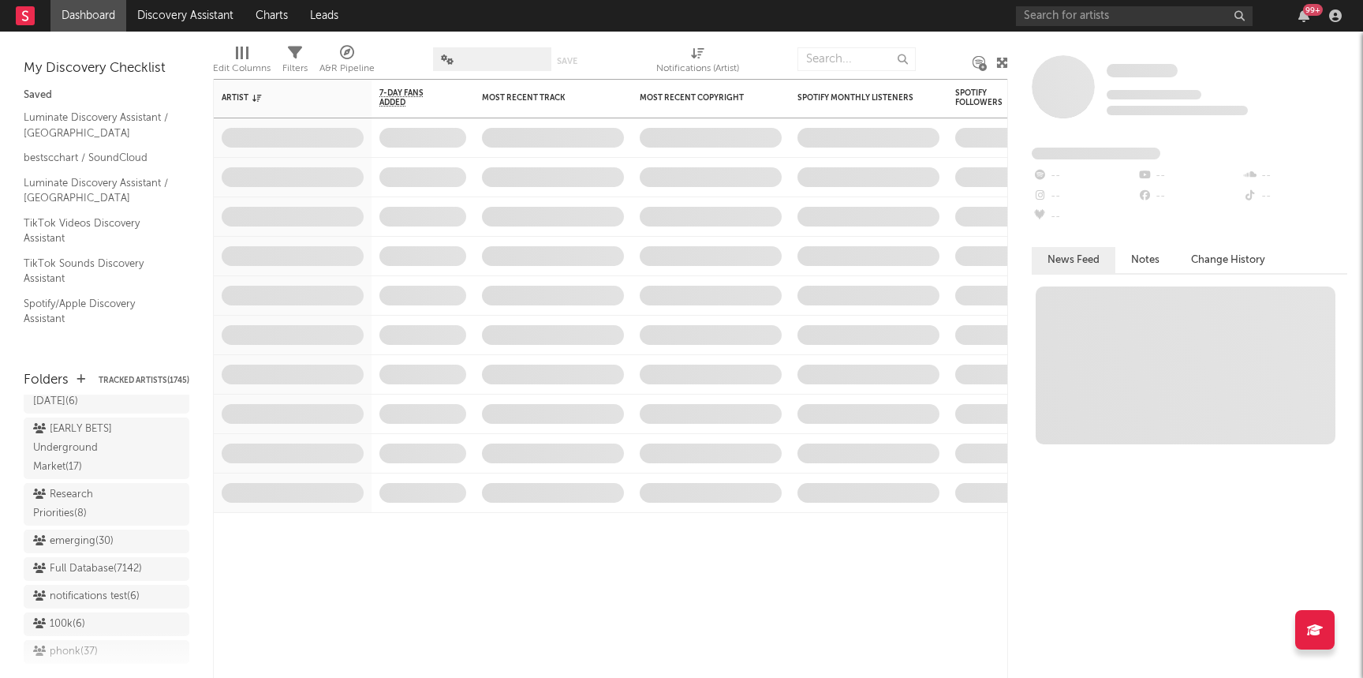
scroll to position [1309, 0]
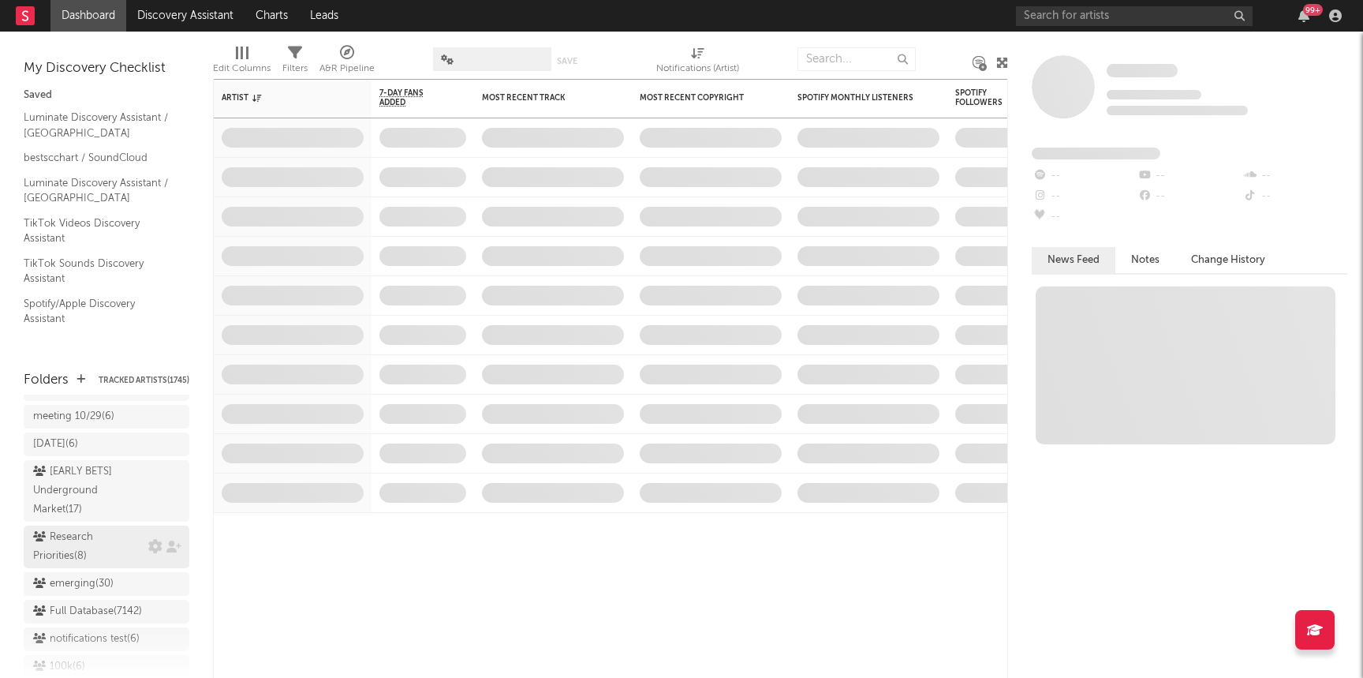
click at [85, 528] on div "Research Priorities ( 8 )" at bounding box center [88, 547] width 111 height 38
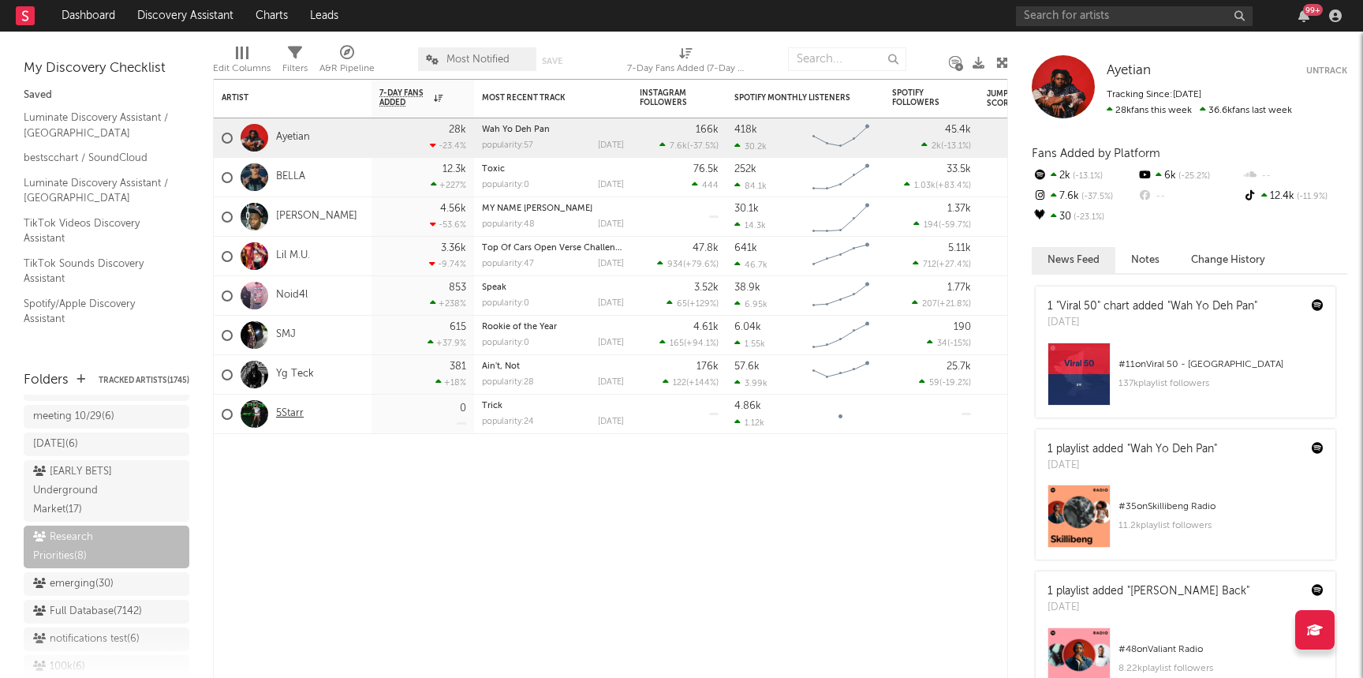
click at [298, 408] on link "5Starr" at bounding box center [290, 413] width 28 height 13
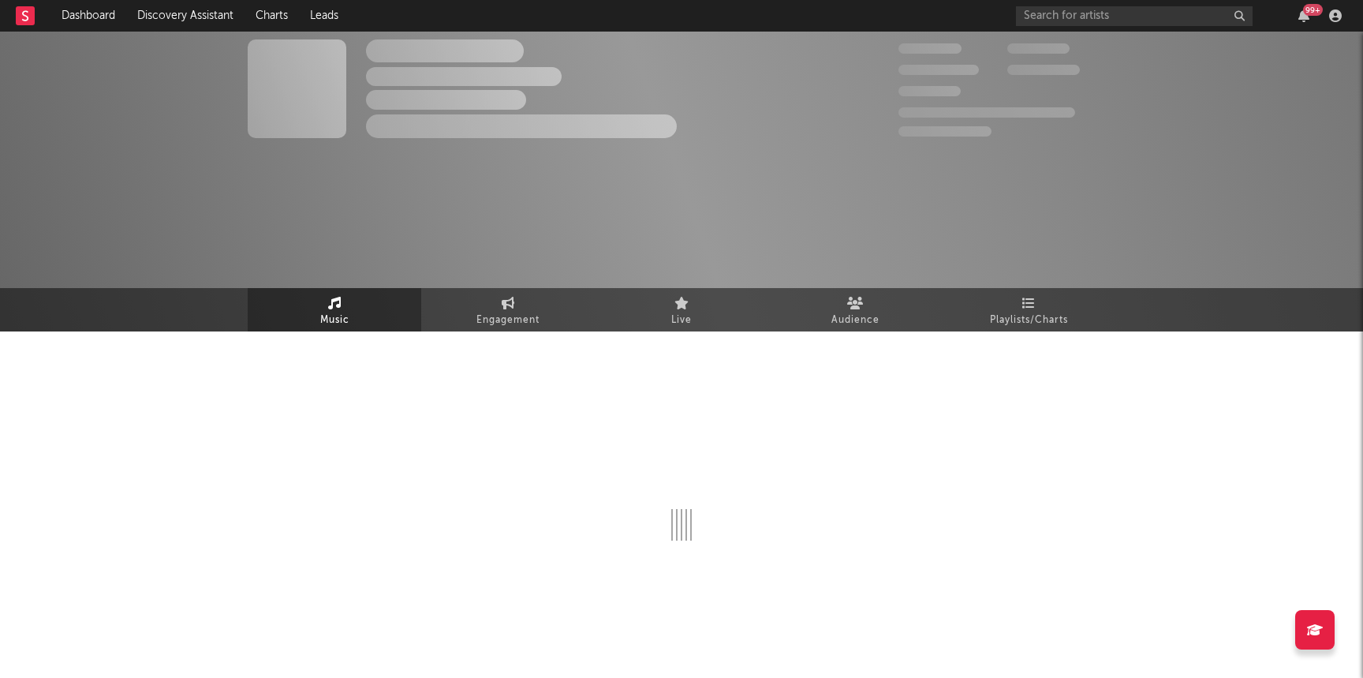
select select "1w"
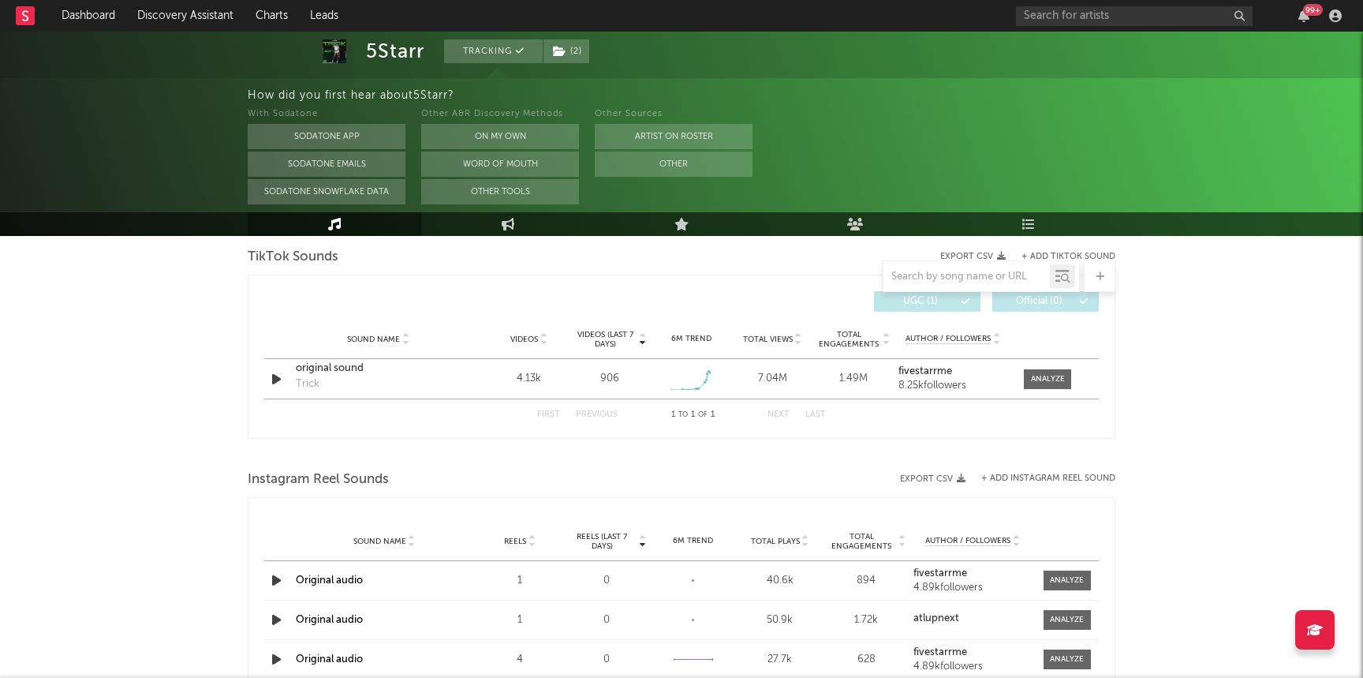
scroll to position [868, 0]
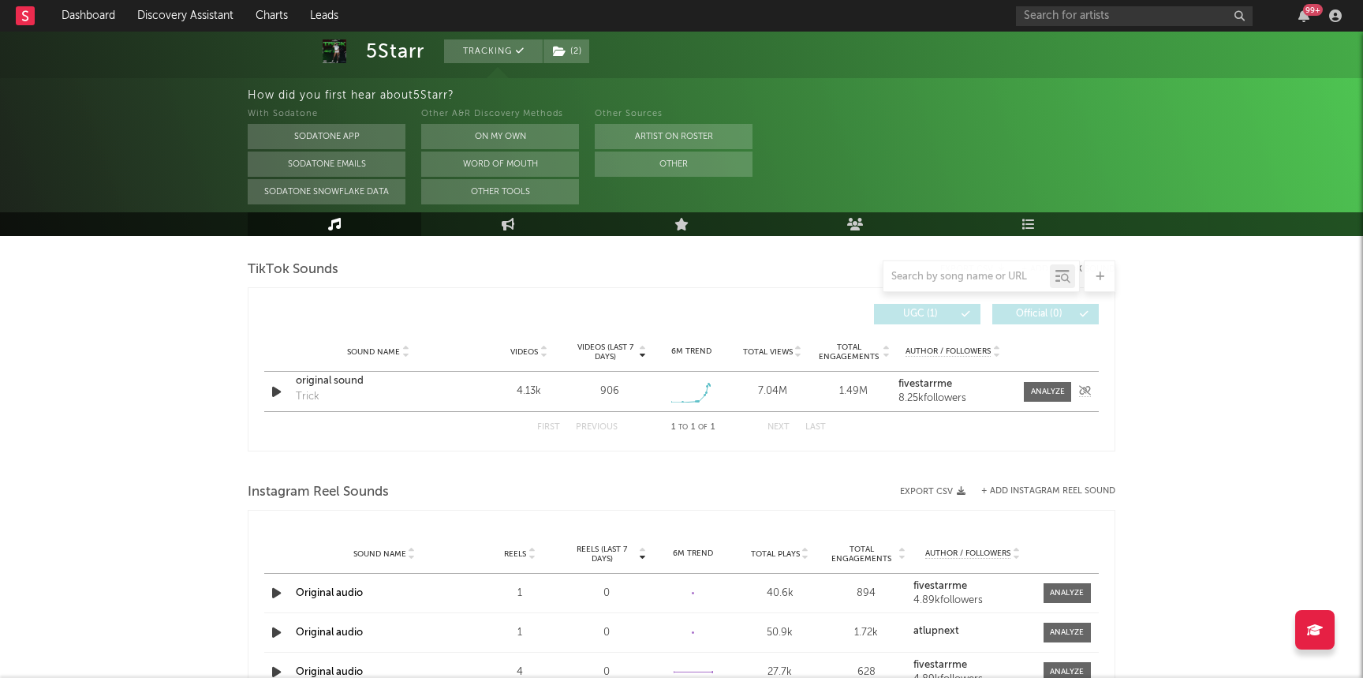
click at [1080, 371] on div "Sound Name original sound Trick Videos 4.13k Videos (last 7 days) 906 Weekly Gr…" at bounding box center [681, 390] width 834 height 39
click at [1051, 398] on span at bounding box center [1047, 392] width 47 height 20
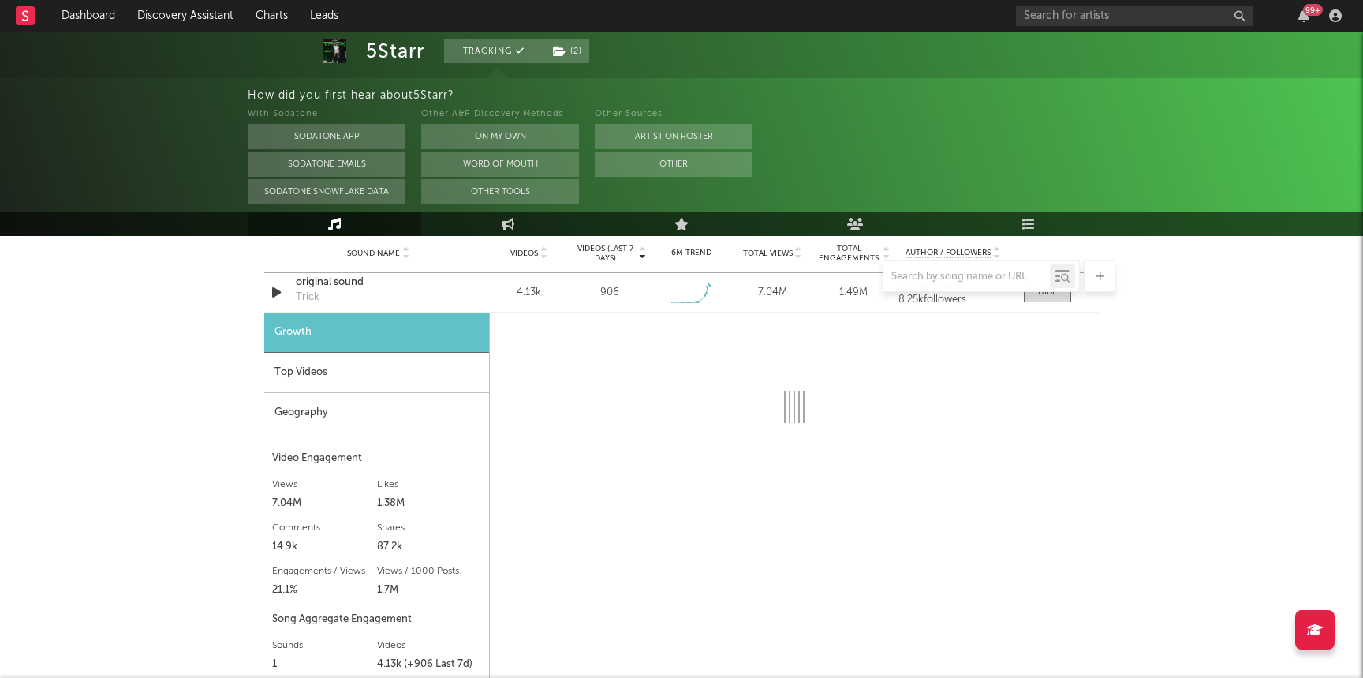
select select "1w"
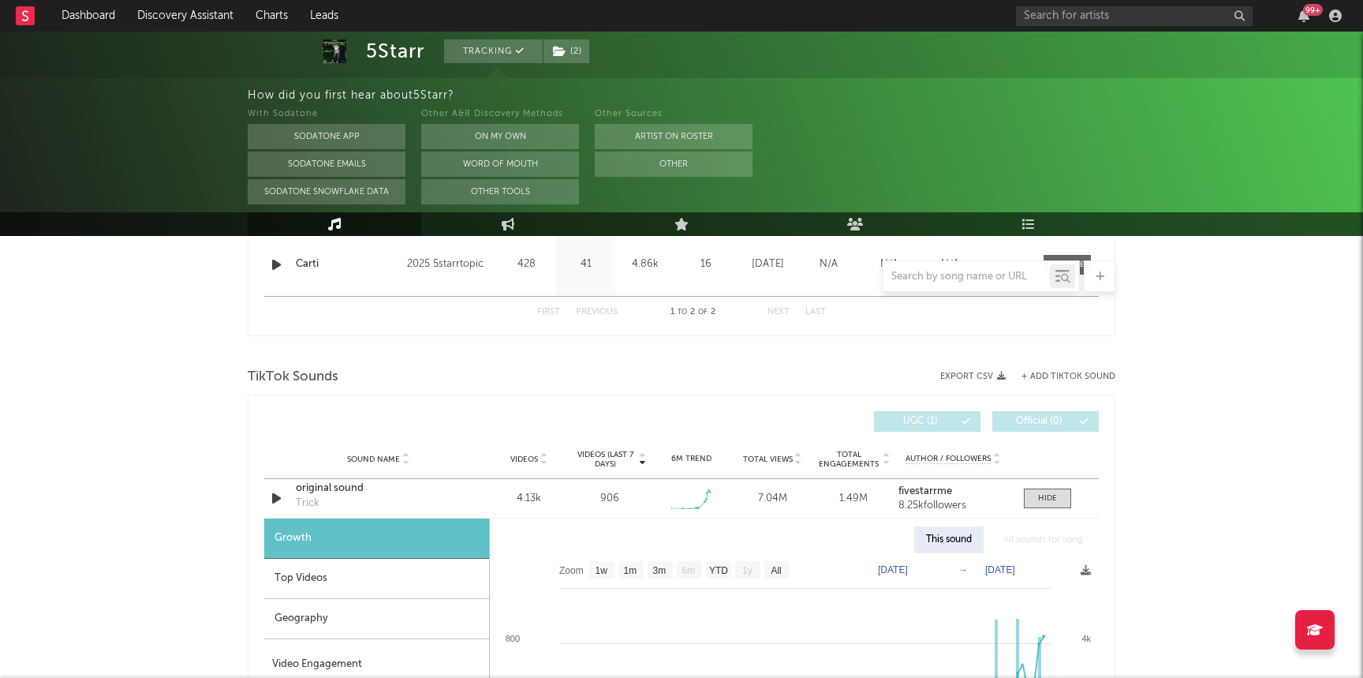
scroll to position [765, 0]
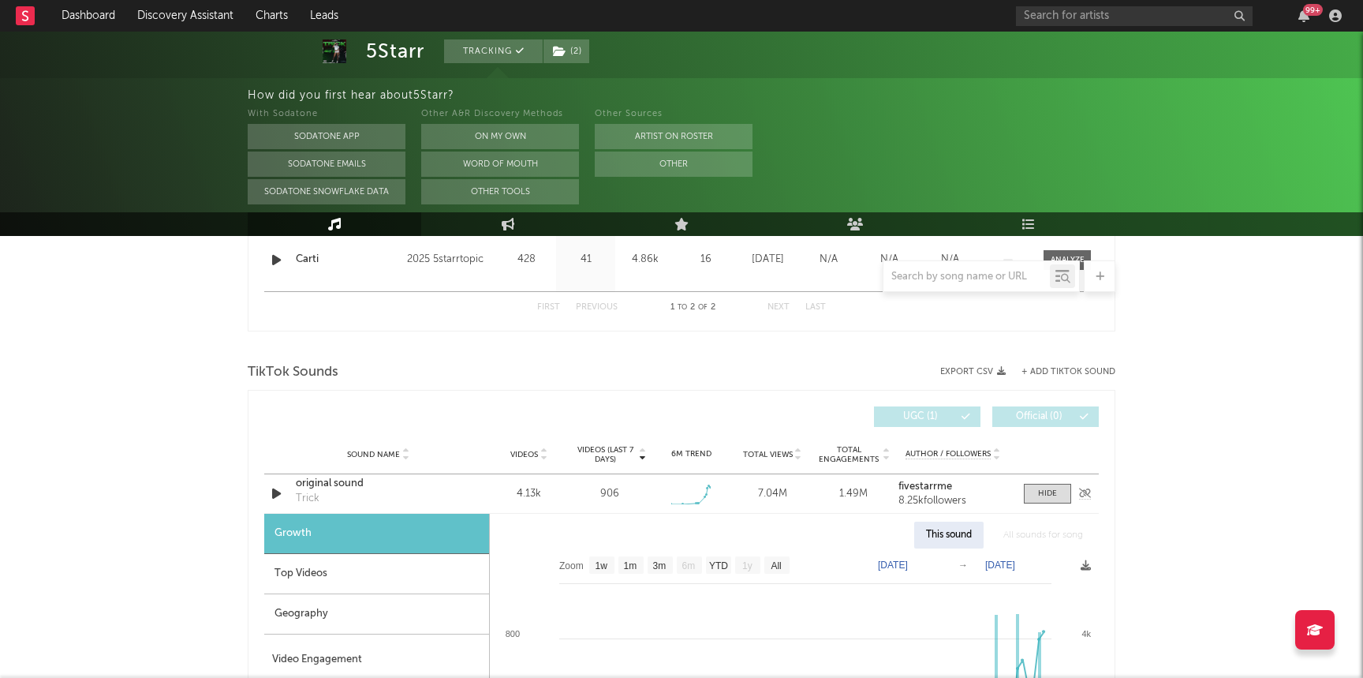
click at [326, 486] on div "original sound" at bounding box center [378, 484] width 165 height 16
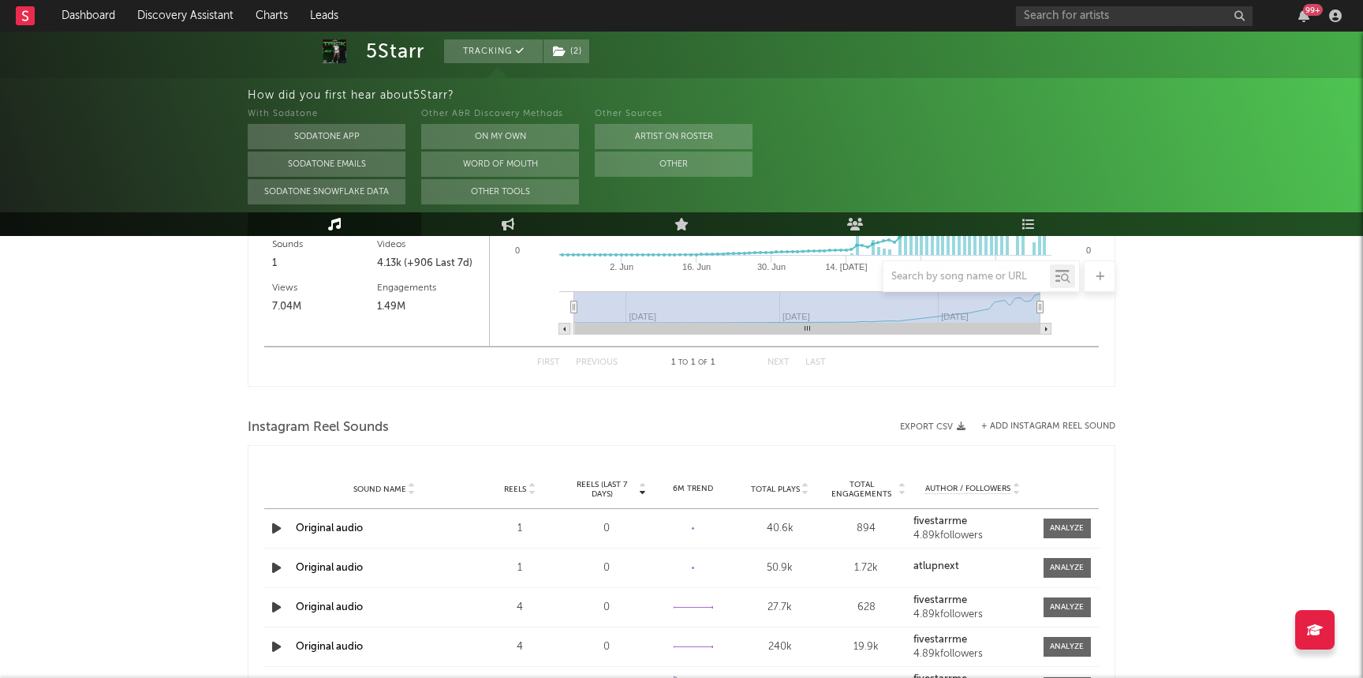
scroll to position [1510, 0]
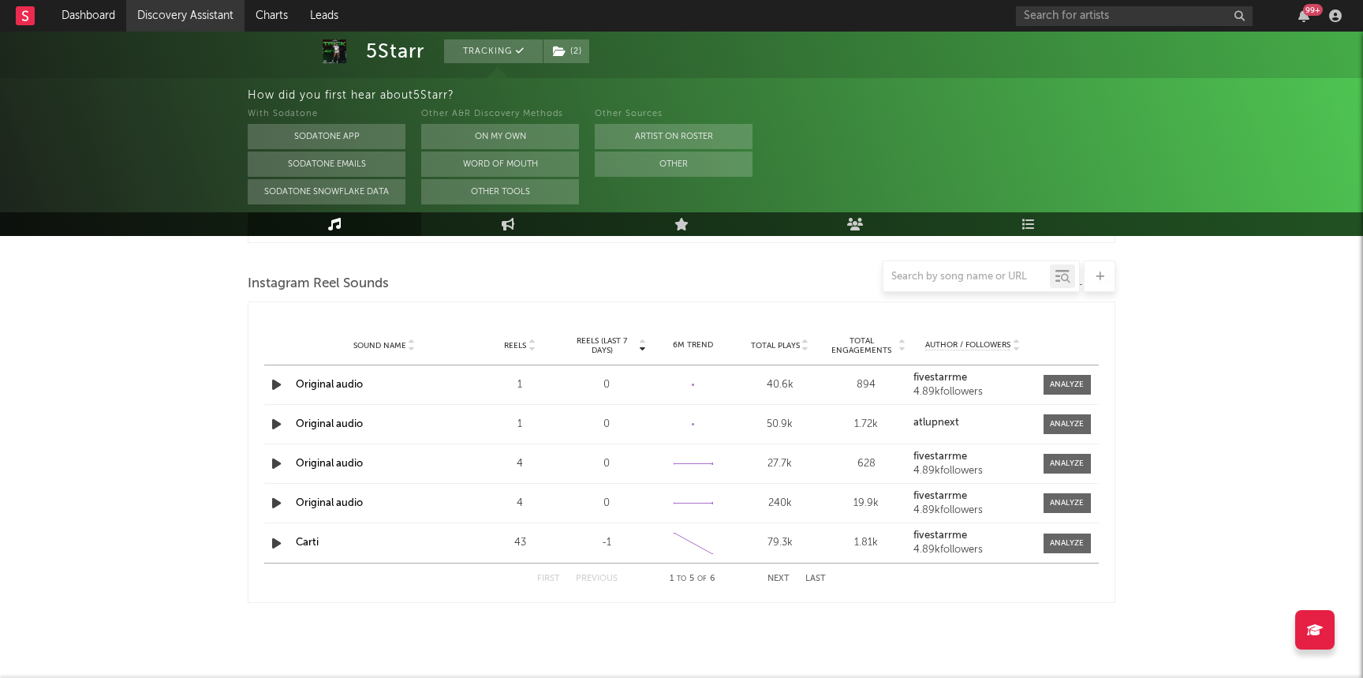
click at [172, 7] on link "Discovery Assistant" at bounding box center [185, 16] width 118 height 32
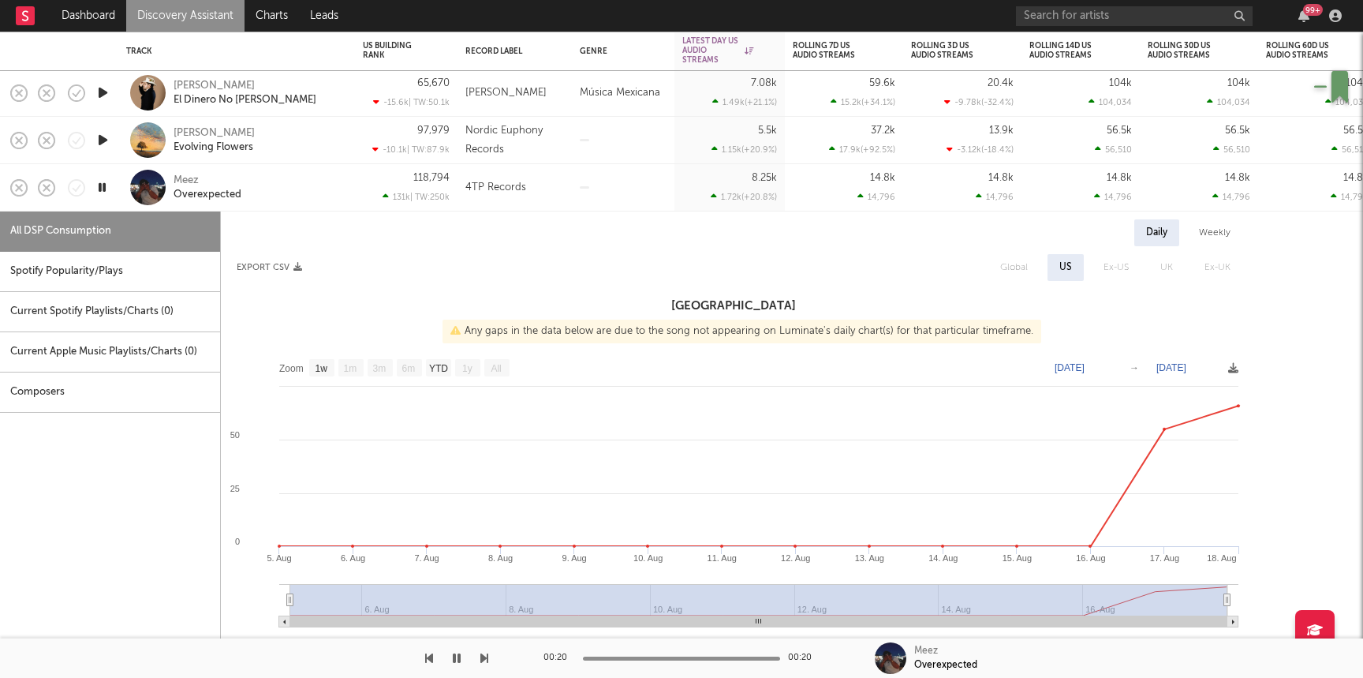
select select "1w"
click at [74, 19] on link "Dashboard" at bounding box center [88, 16] width 76 height 32
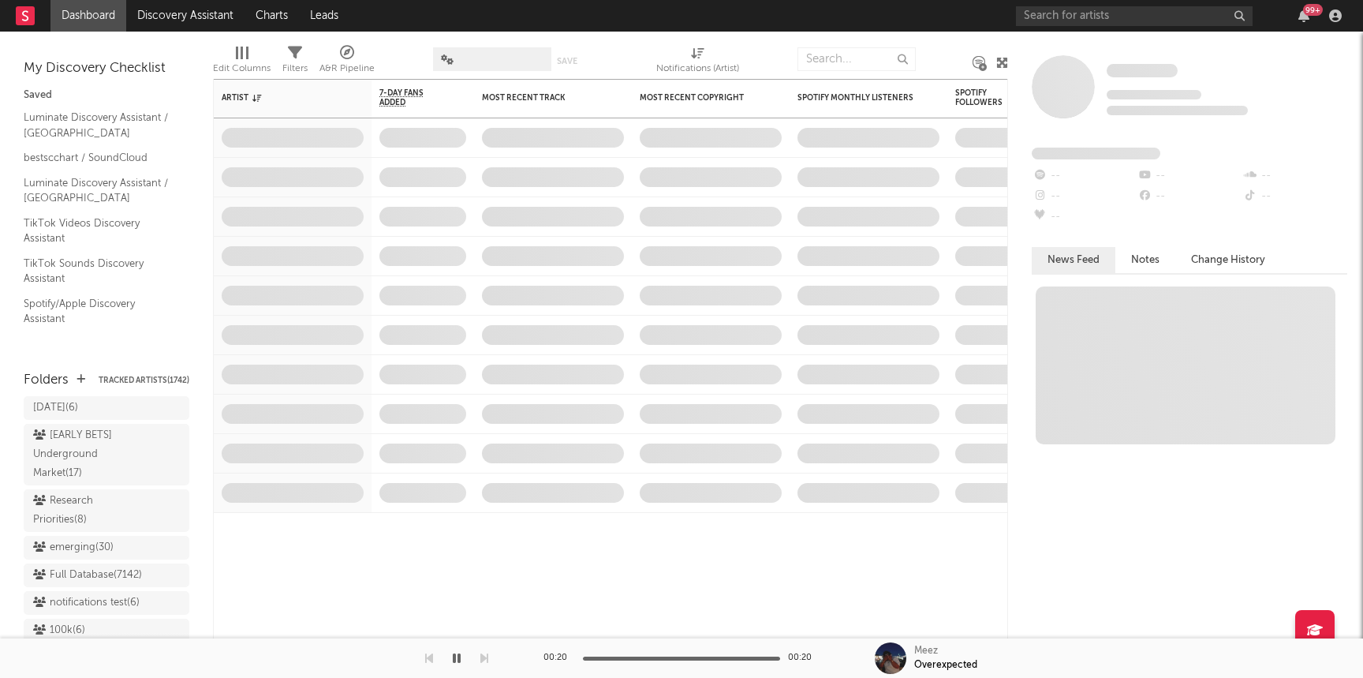
scroll to position [1337, 0]
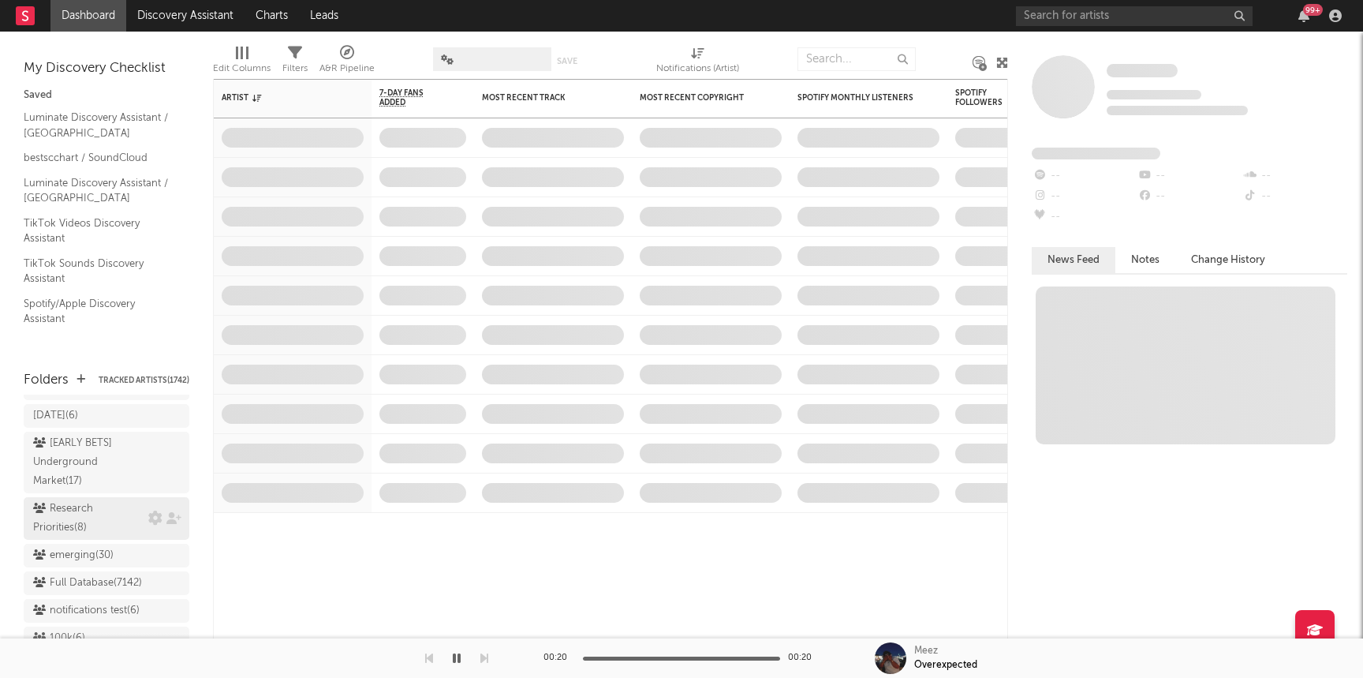
click at [110, 502] on div "Research Priorities ( 8 )" at bounding box center [88, 518] width 111 height 38
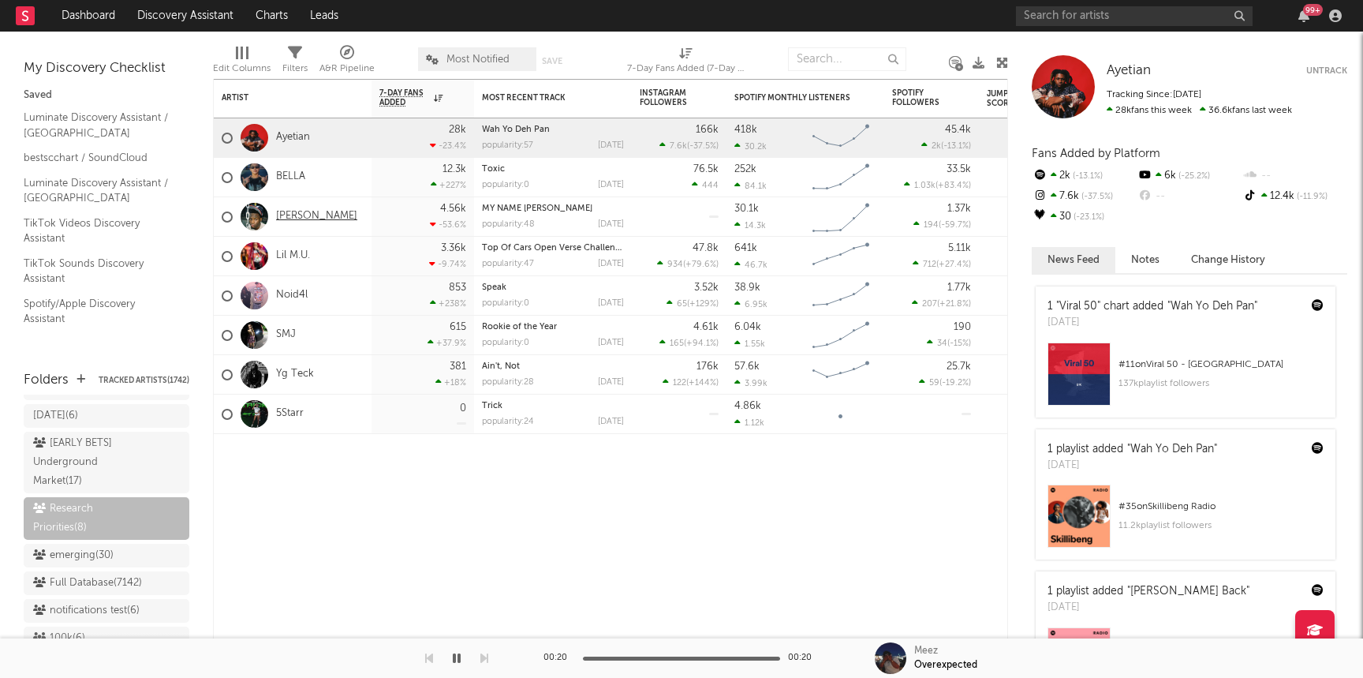
click at [290, 211] on link "[PERSON_NAME]" at bounding box center [316, 216] width 81 height 13
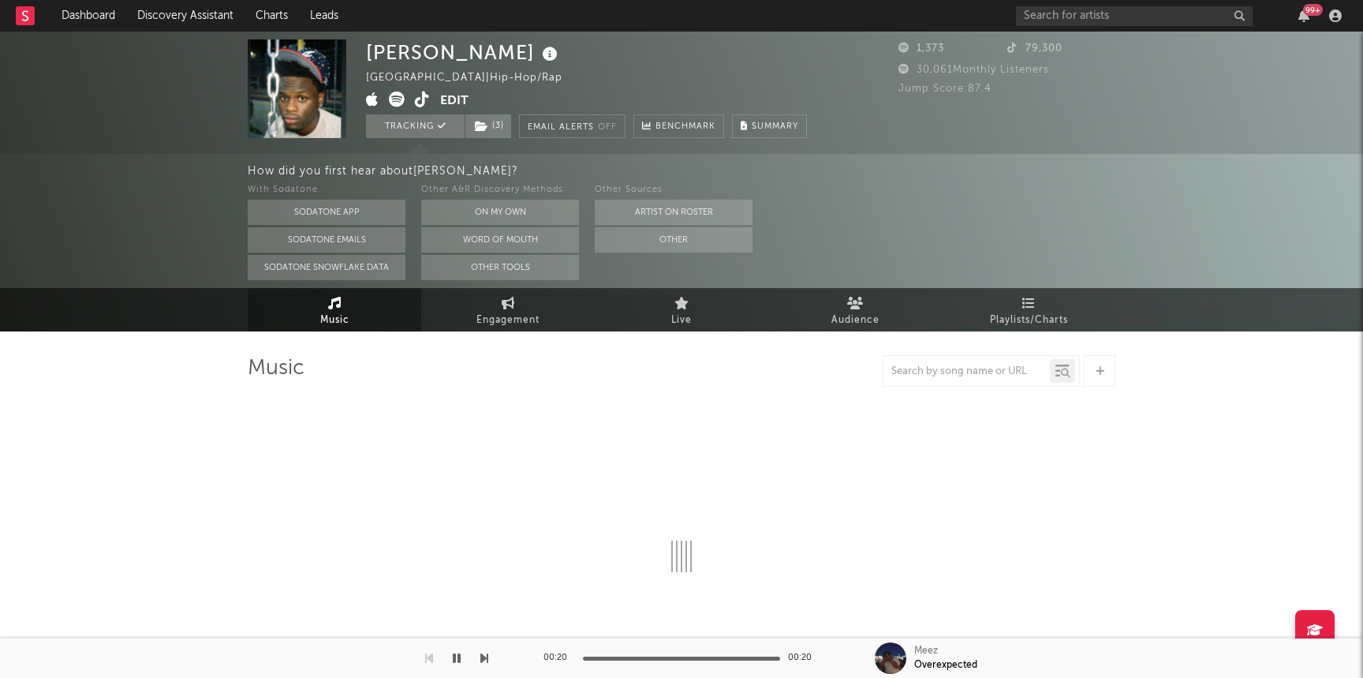
select select "1w"
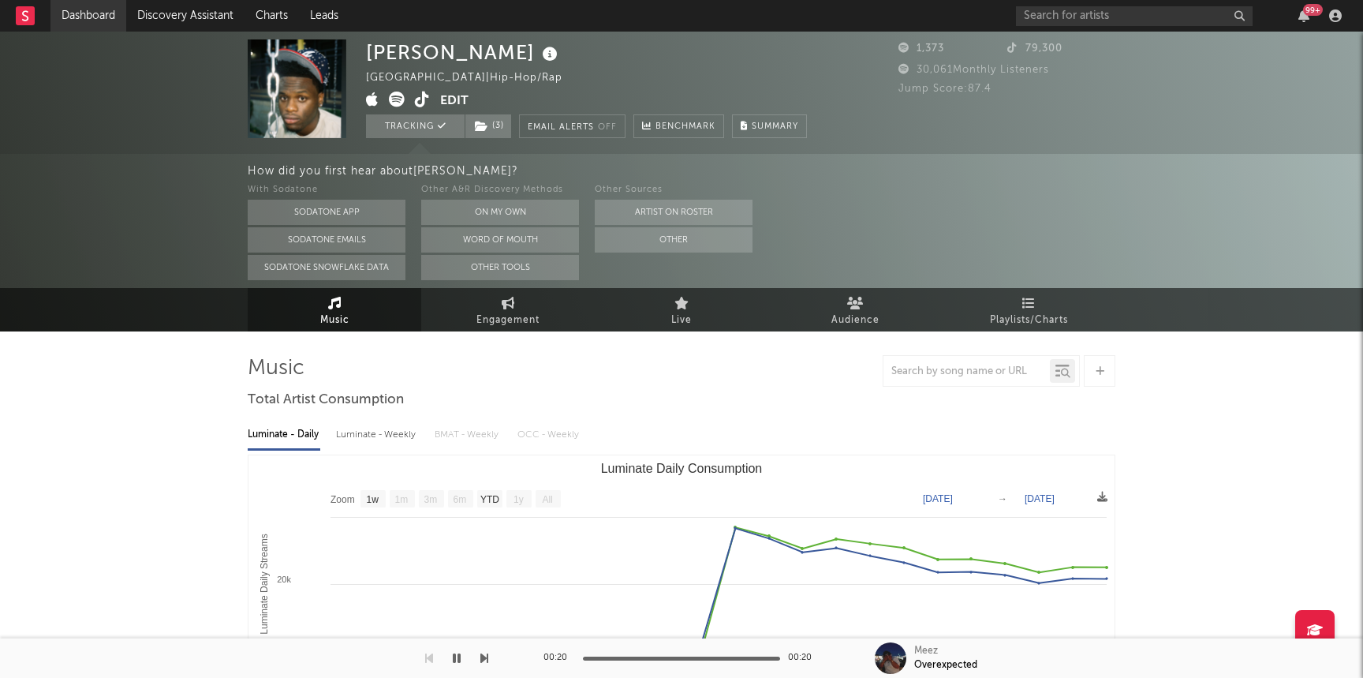
click at [64, 21] on link "Dashboard" at bounding box center [88, 16] width 76 height 32
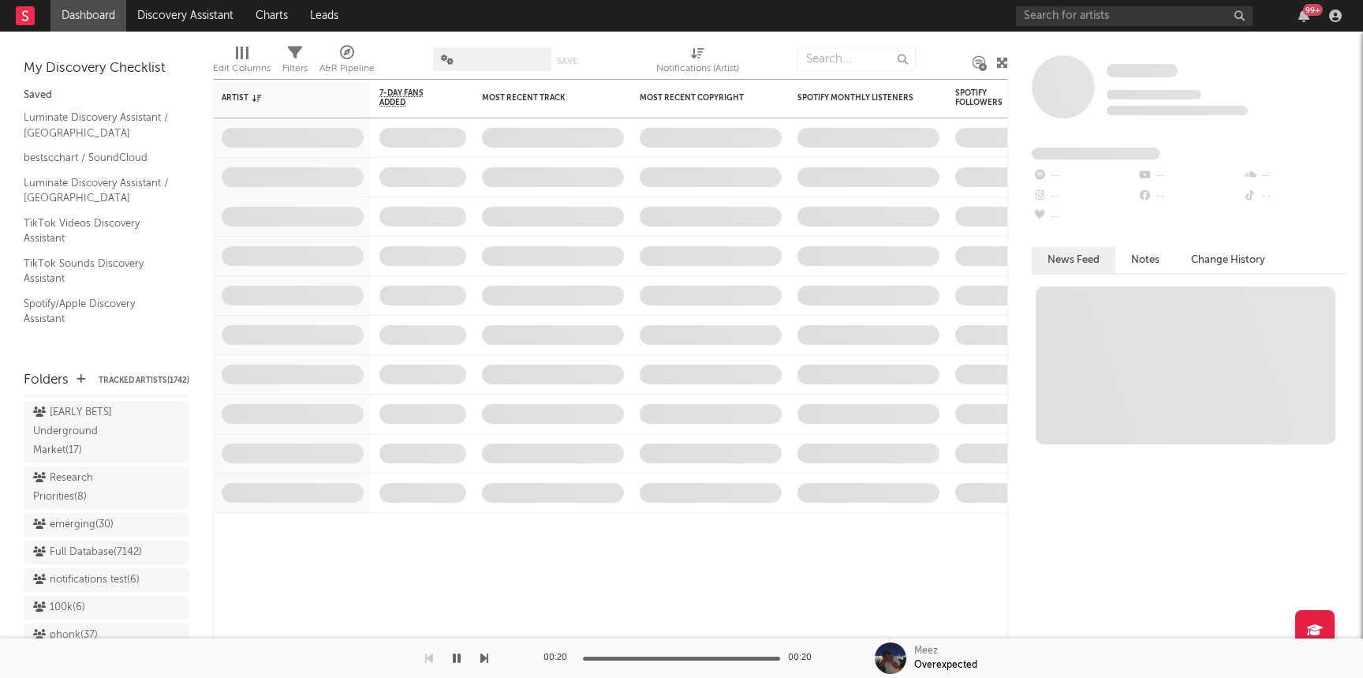
scroll to position [1354, 0]
click at [78, 482] on div "Research Priorities ( 8 )" at bounding box center [88, 501] width 111 height 38
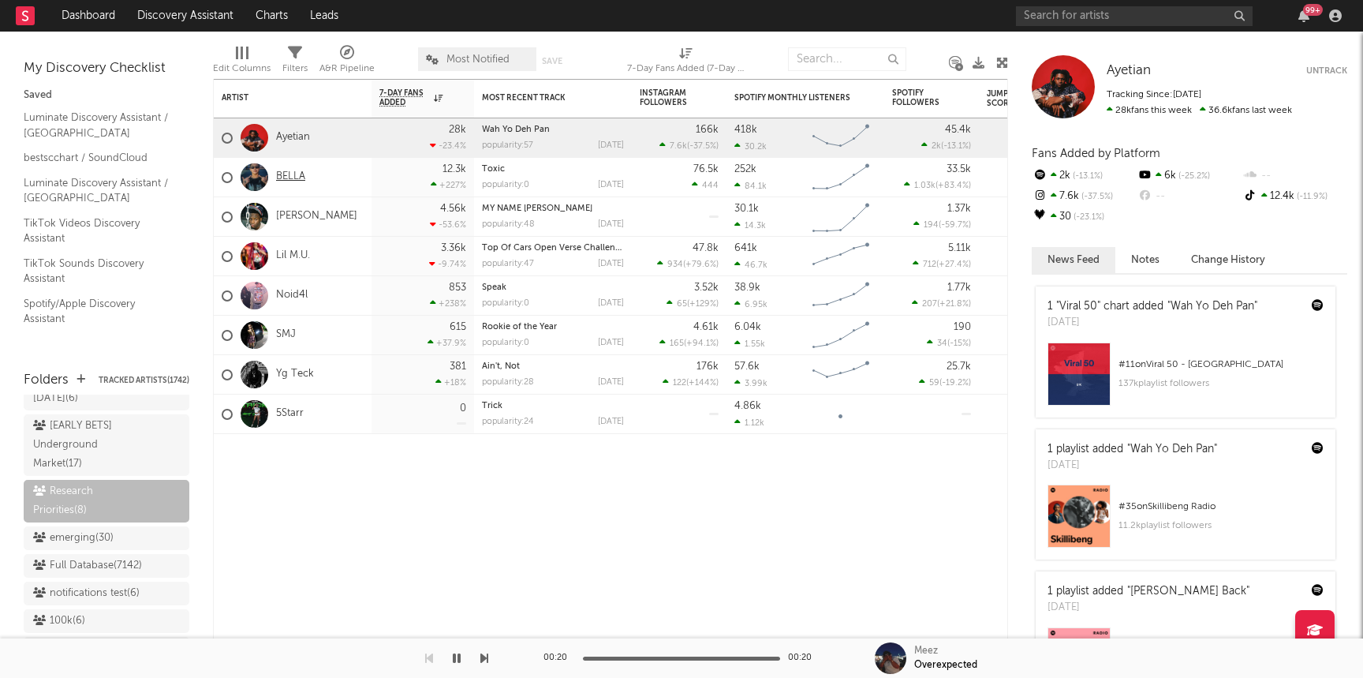
click at [284, 174] on link "BELLA" at bounding box center [290, 176] width 29 height 13
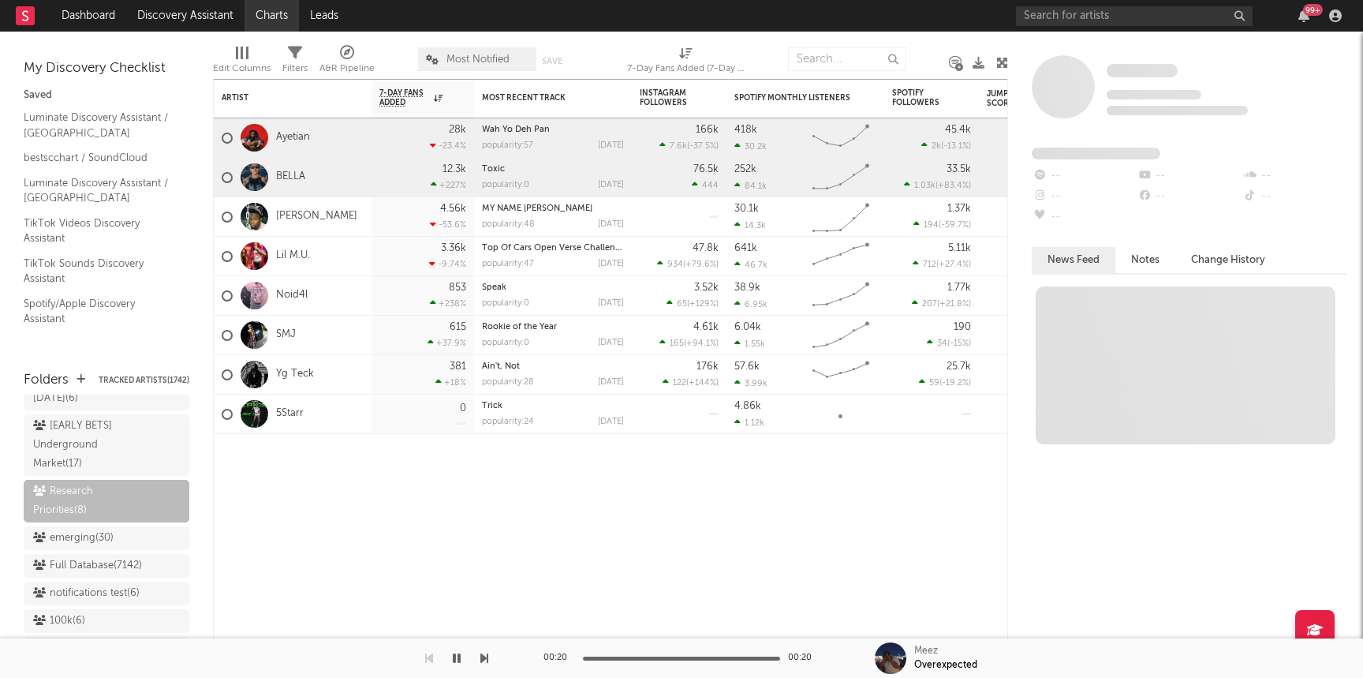
click at [264, 18] on link "Charts" at bounding box center [272, 16] width 54 height 32
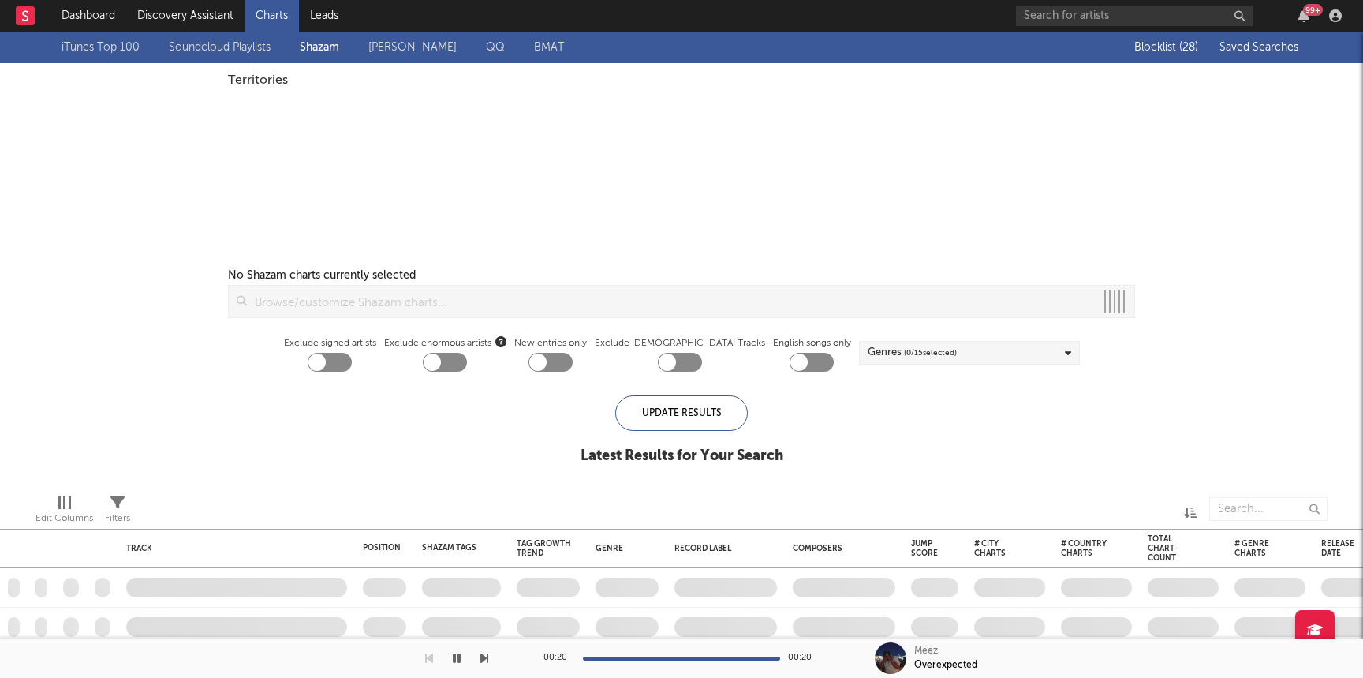
checkbox input "true"
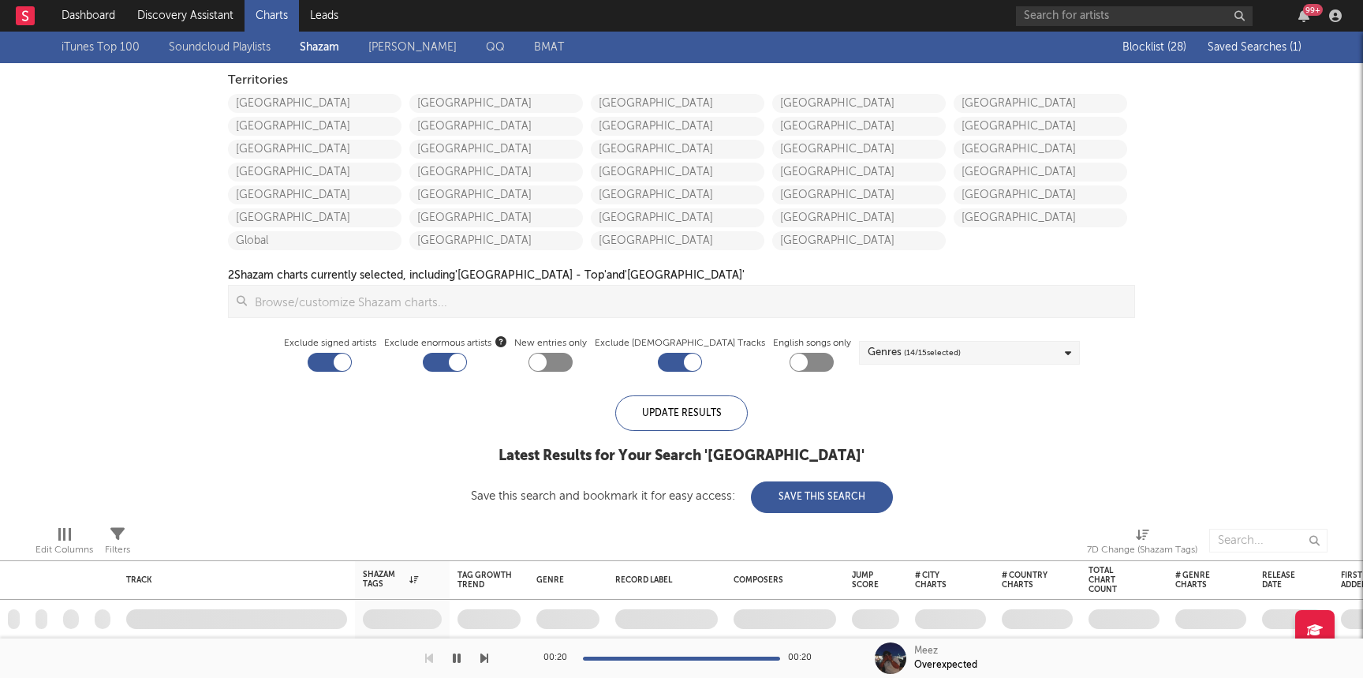
click at [1268, 53] on button "Saved Searches ( 1 )" at bounding box center [1252, 47] width 99 height 13
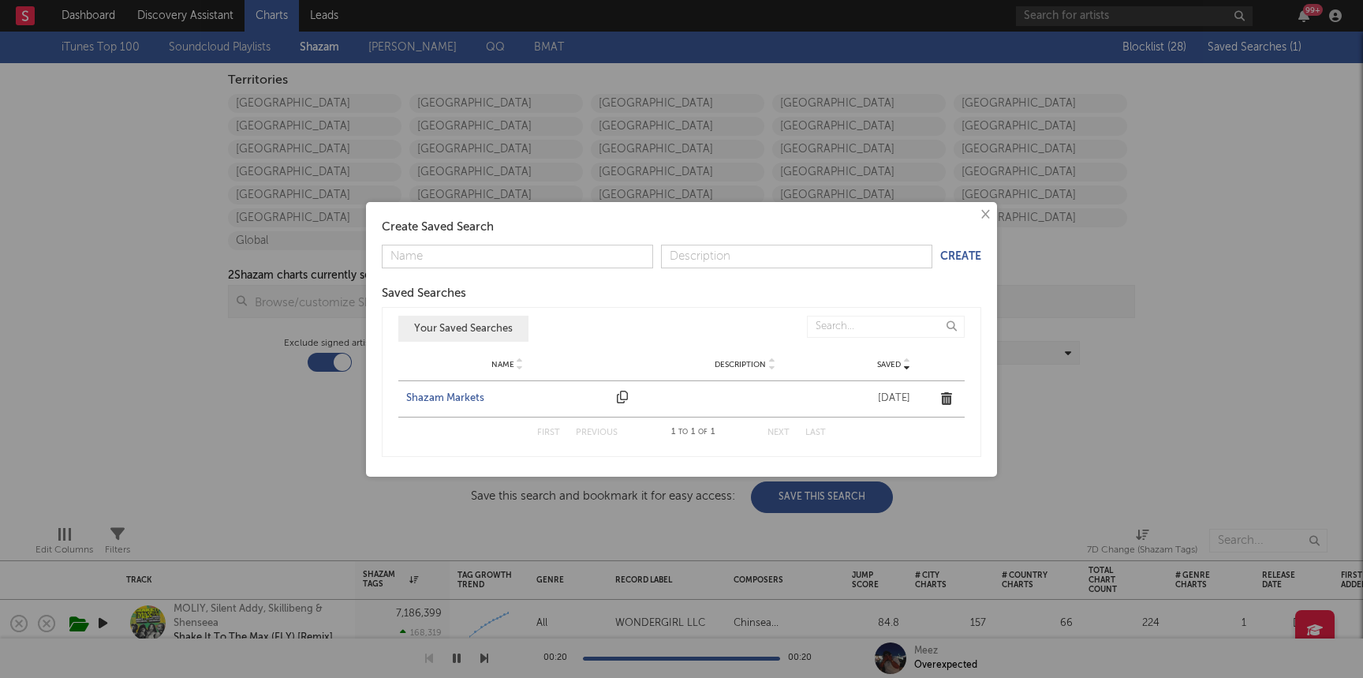
click at [419, 388] on div "Name Shazam Markets Description Saved May 12, 2025" at bounding box center [681, 398] width 566 height 35
click at [419, 393] on div "Shazam Markets" at bounding box center [507, 398] width 203 height 16
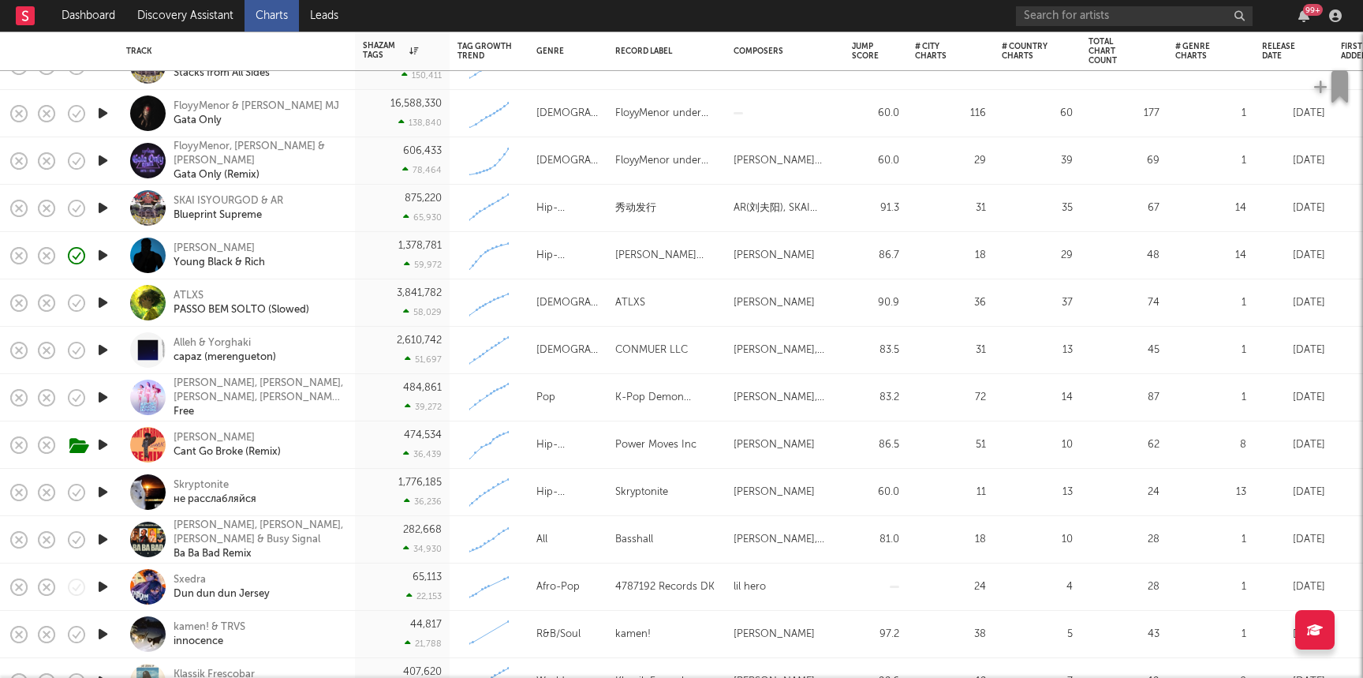
click at [102, 633] on icon "button" at bounding box center [103, 634] width 17 height 20
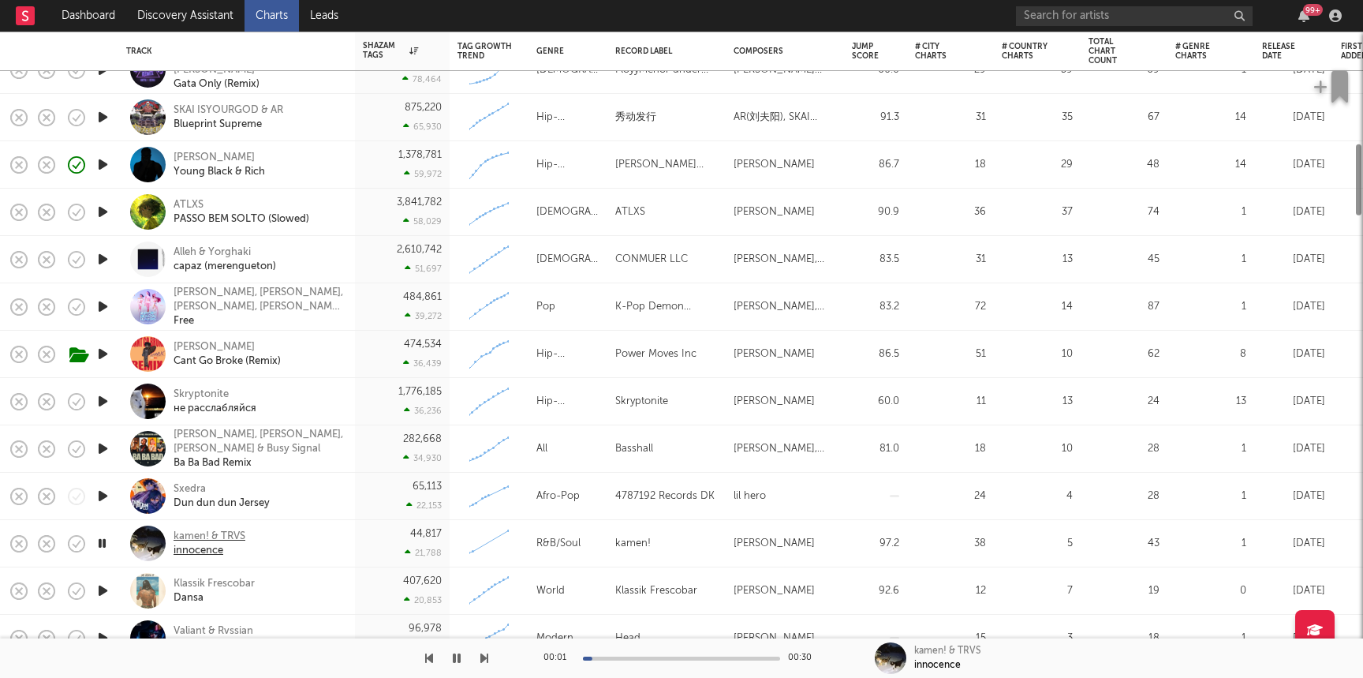
click at [207, 549] on div "innocence" at bounding box center [210, 550] width 72 height 14
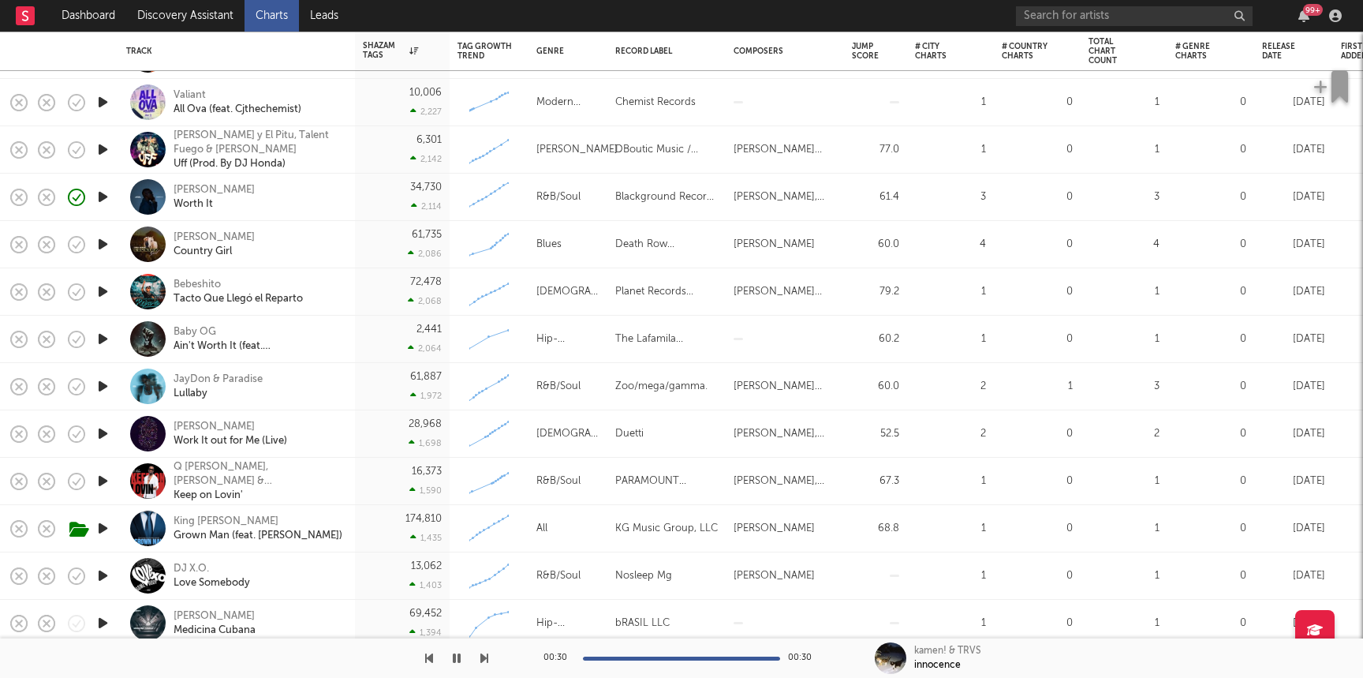
click at [103, 383] on icon "button" at bounding box center [103, 386] width 17 height 20
click at [309, 387] on div "JayDon & Paradise Lullaby" at bounding box center [259, 386] width 170 height 28
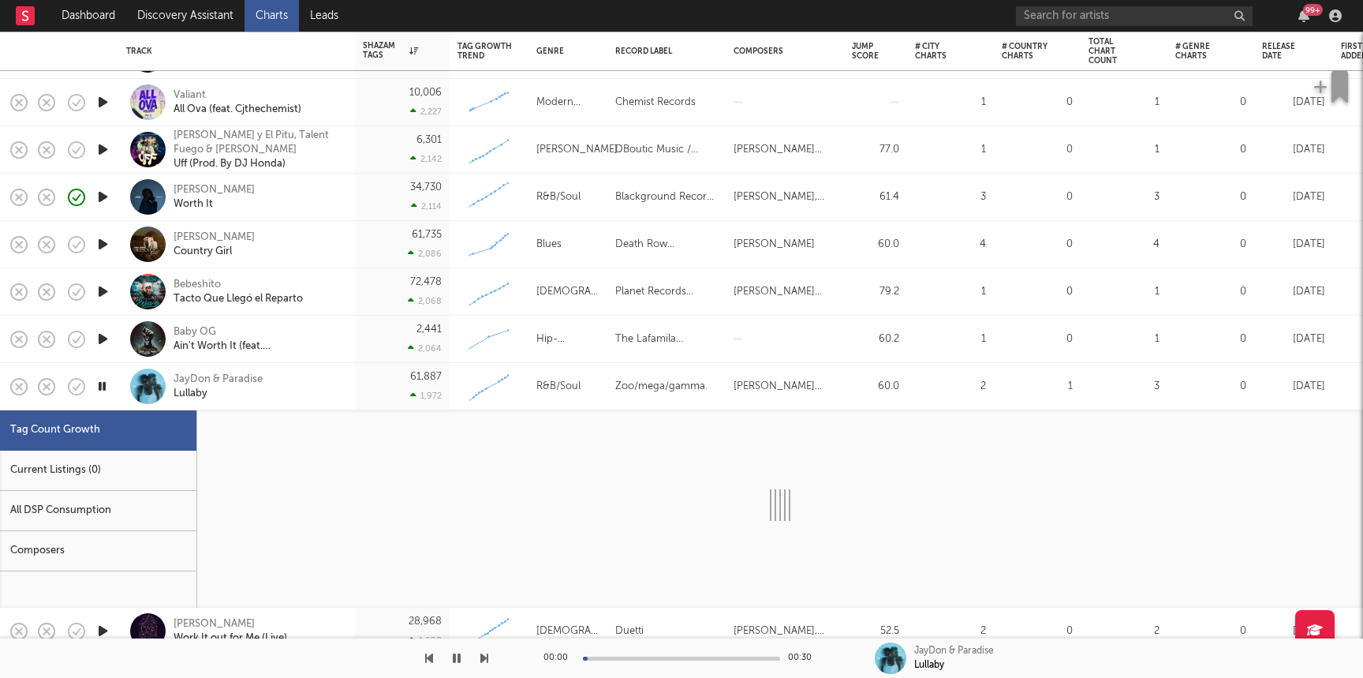
select select "3m"
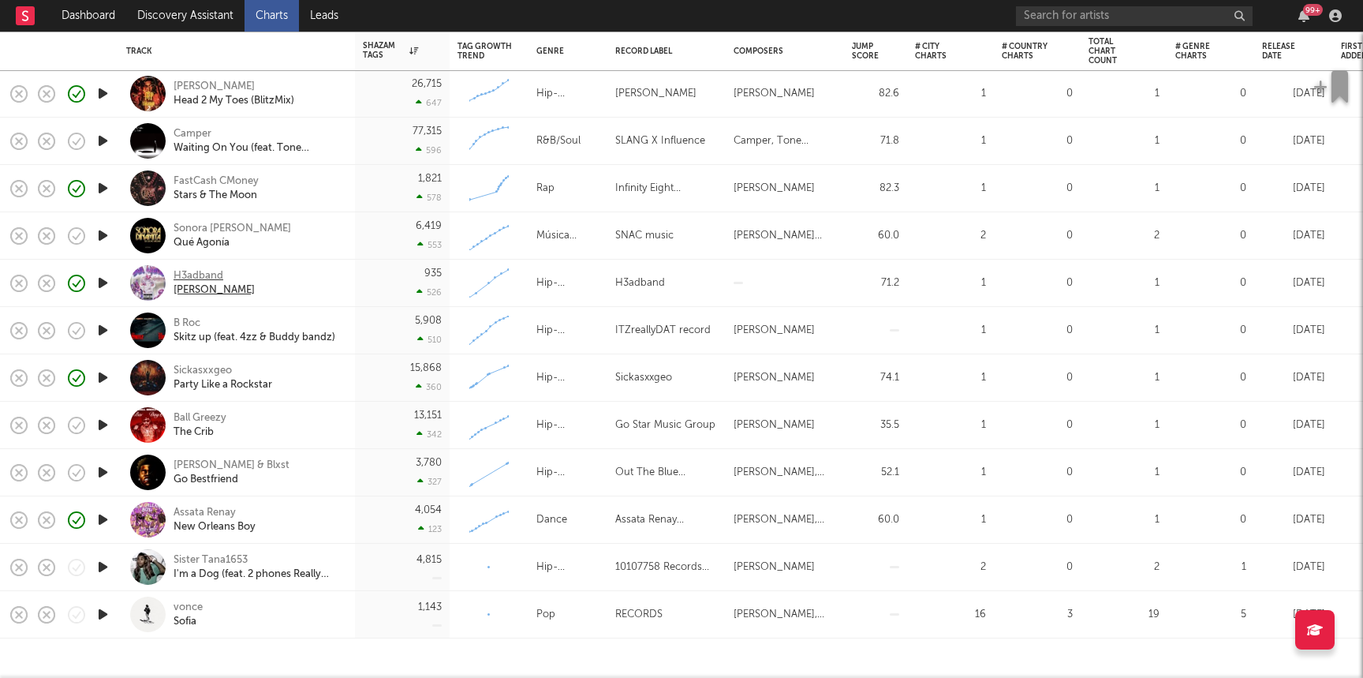
click at [180, 270] on div "H3adband" at bounding box center [214, 276] width 81 height 14
click at [108, 618] on icon "button" at bounding box center [103, 614] width 17 height 20
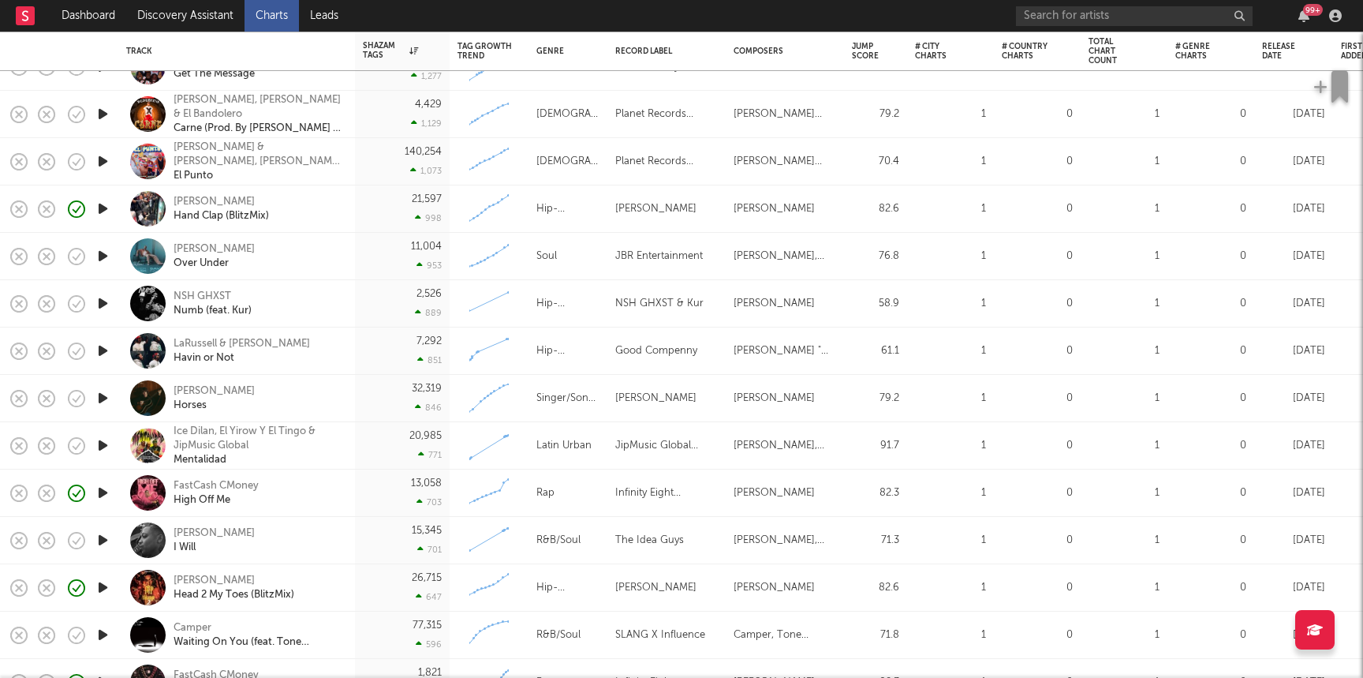
click at [106, 300] on icon "button" at bounding box center [103, 303] width 17 height 20
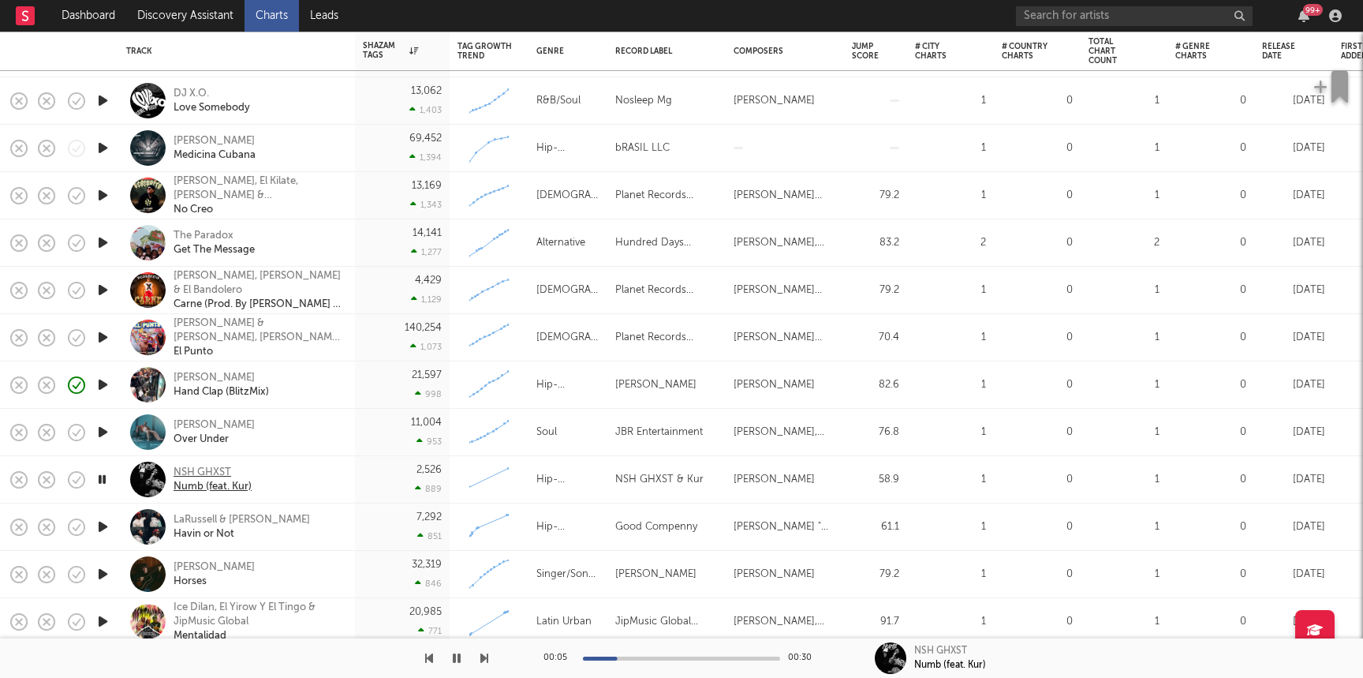
click at [224, 468] on div "NSH GHXST" at bounding box center [213, 472] width 78 height 14
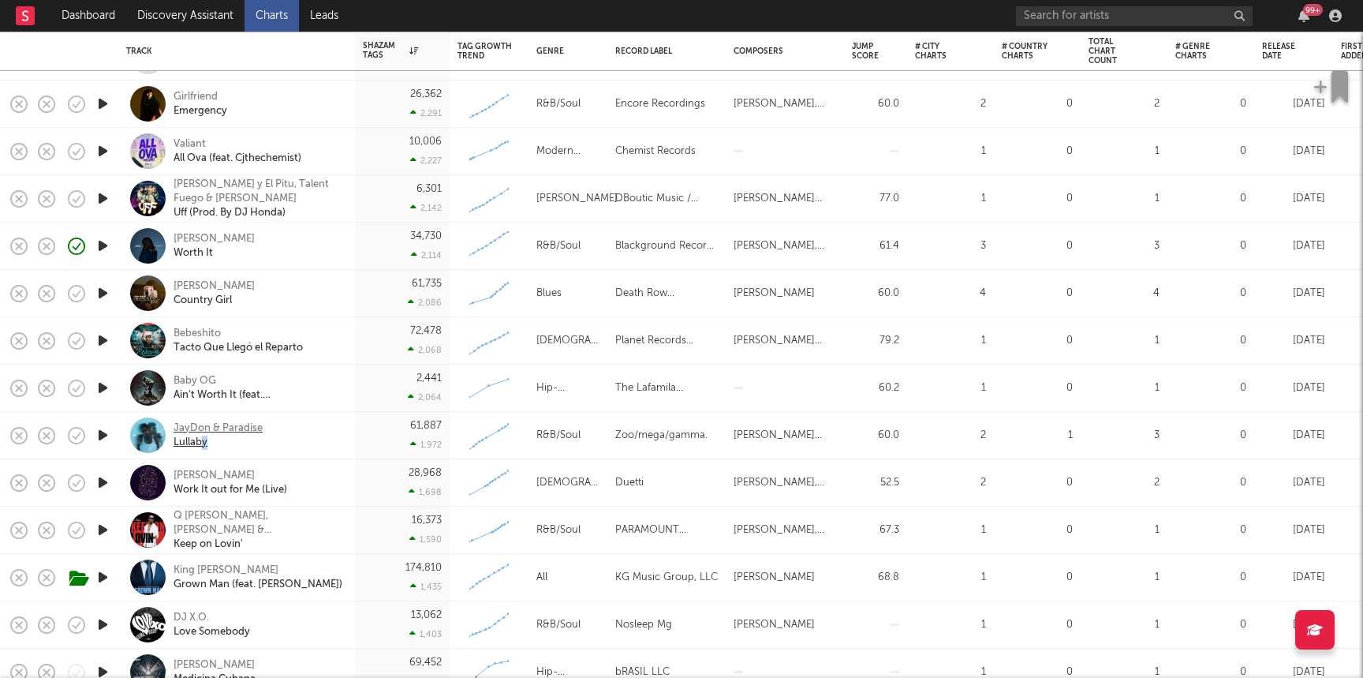
click at [203, 444] on div "JayDon & Paradise Lullaby" at bounding box center [259, 435] width 170 height 28
select select "3m"
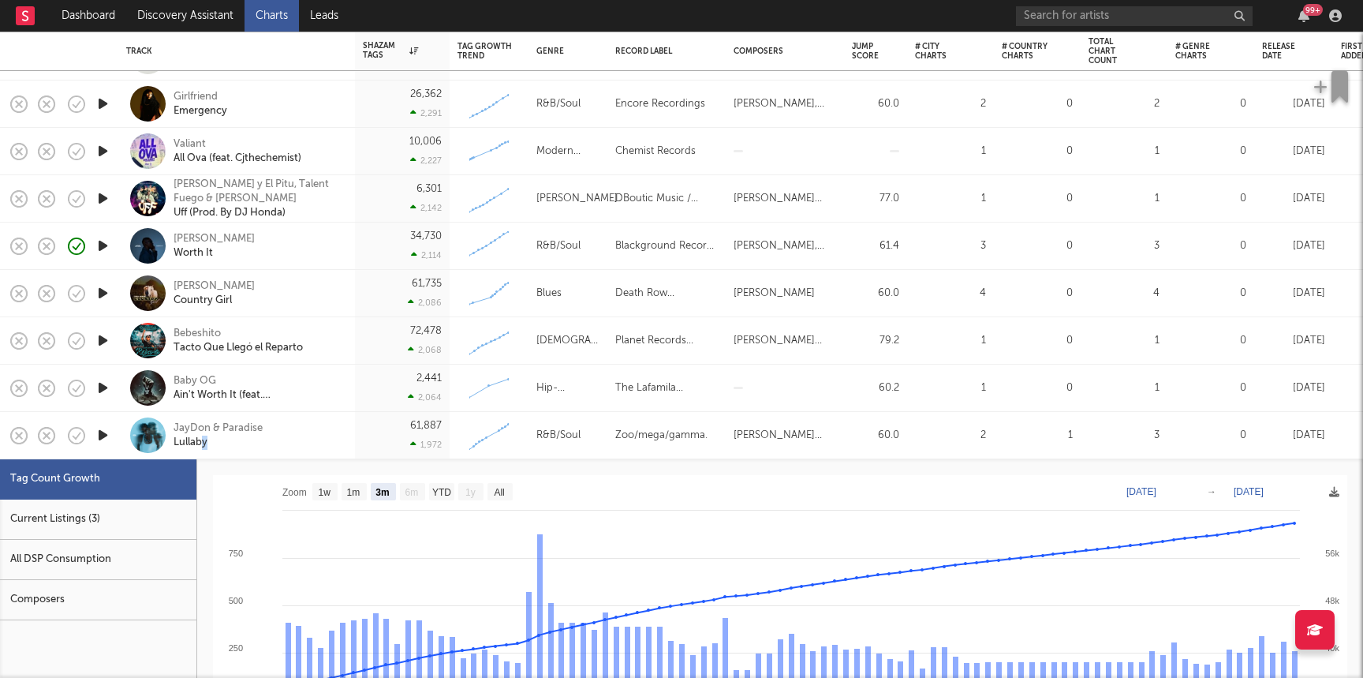
click at [102, 388] on icon "button" at bounding box center [103, 388] width 17 height 20
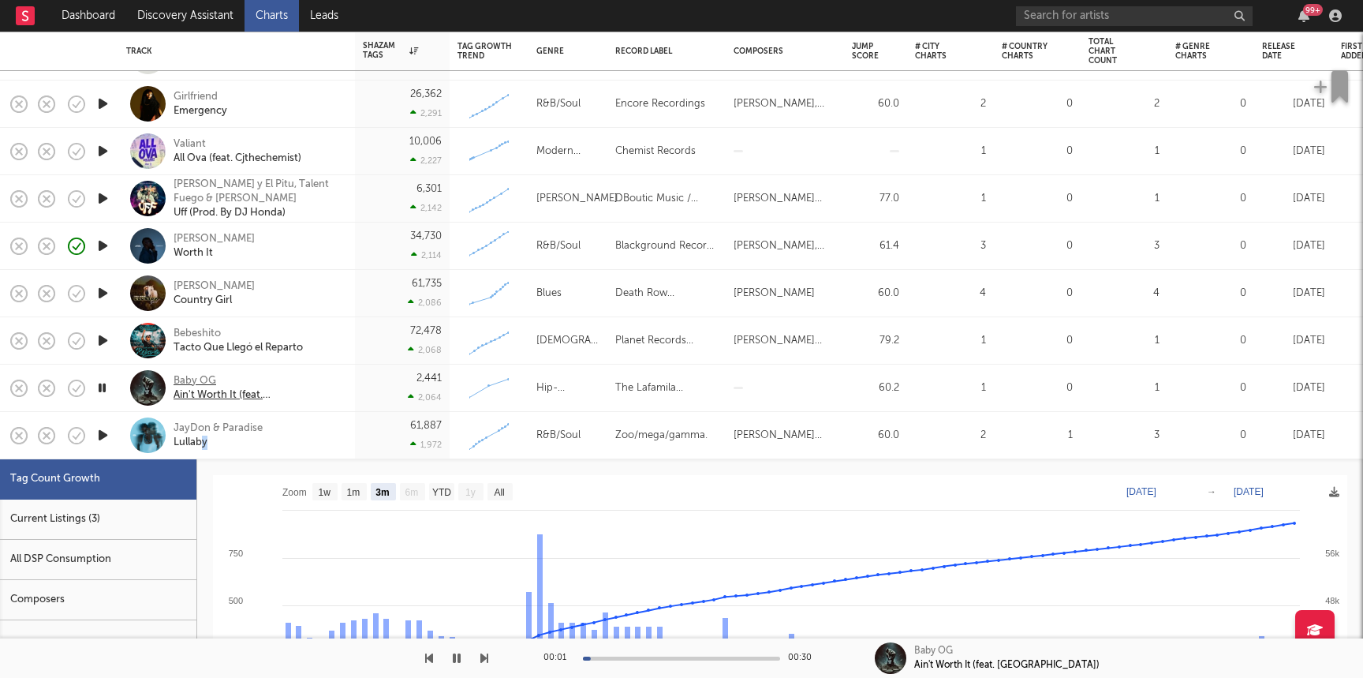
click at [208, 374] on div "Baby OG" at bounding box center [259, 381] width 170 height 14
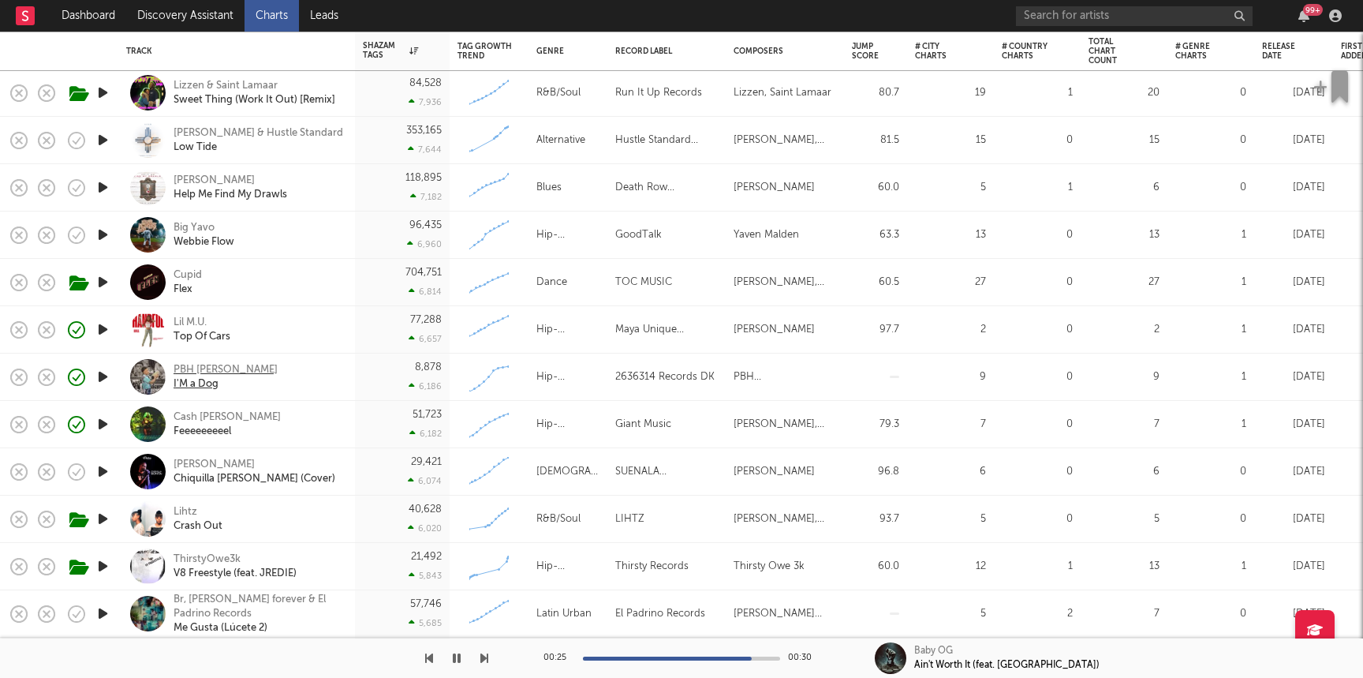
click at [210, 368] on div "PBH [PERSON_NAME]" at bounding box center [226, 370] width 104 height 14
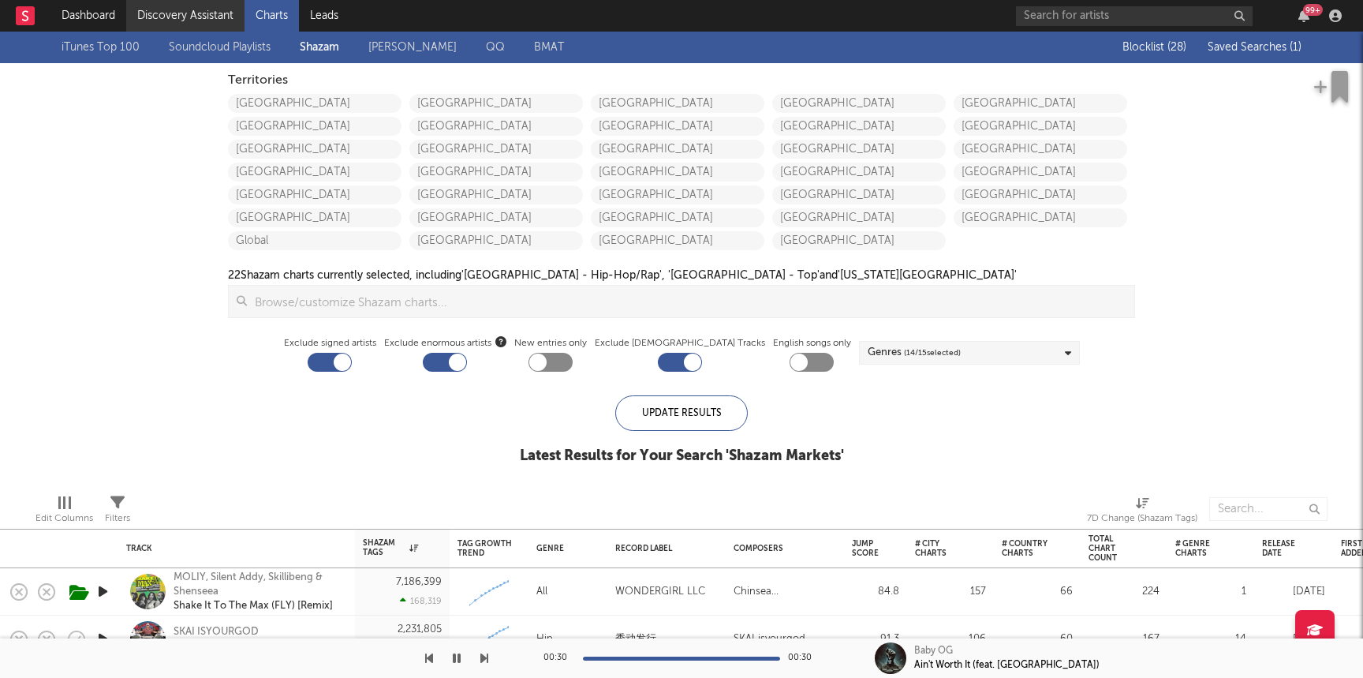
click at [155, 8] on link "Discovery Assistant" at bounding box center [185, 16] width 118 height 32
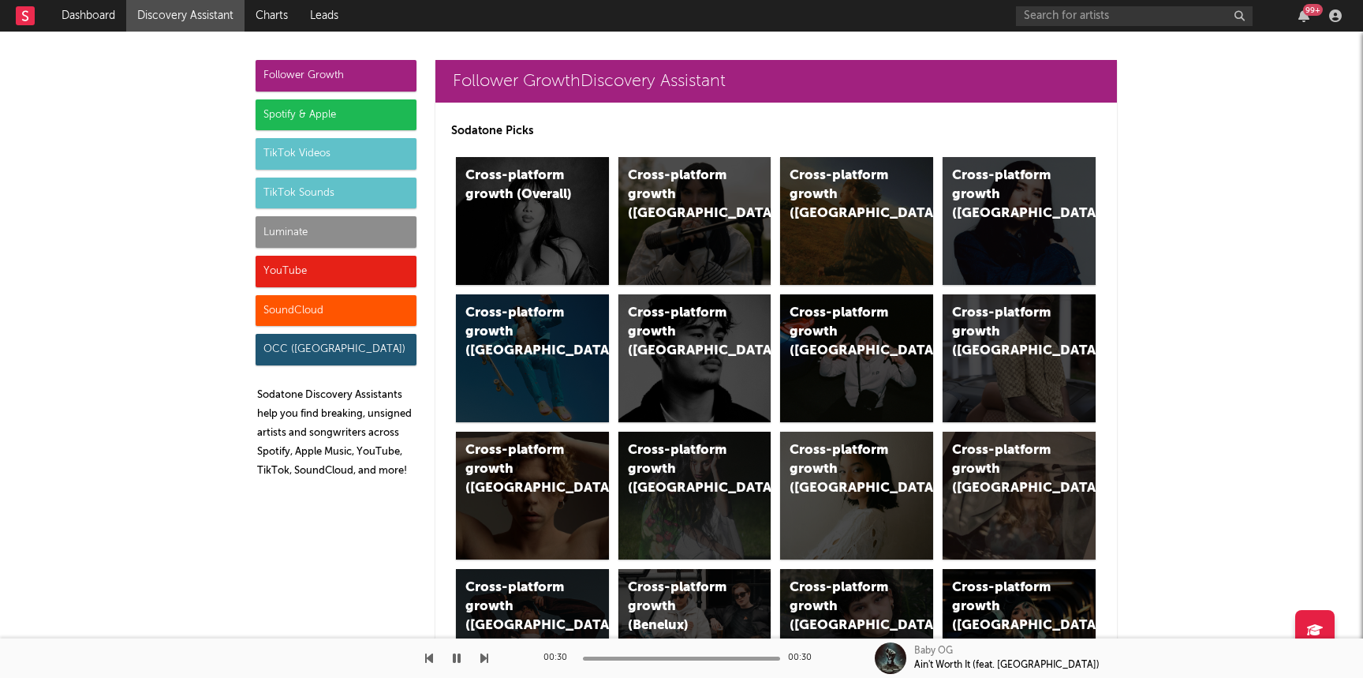
click at [320, 260] on div "YouTube" at bounding box center [336, 272] width 161 height 32
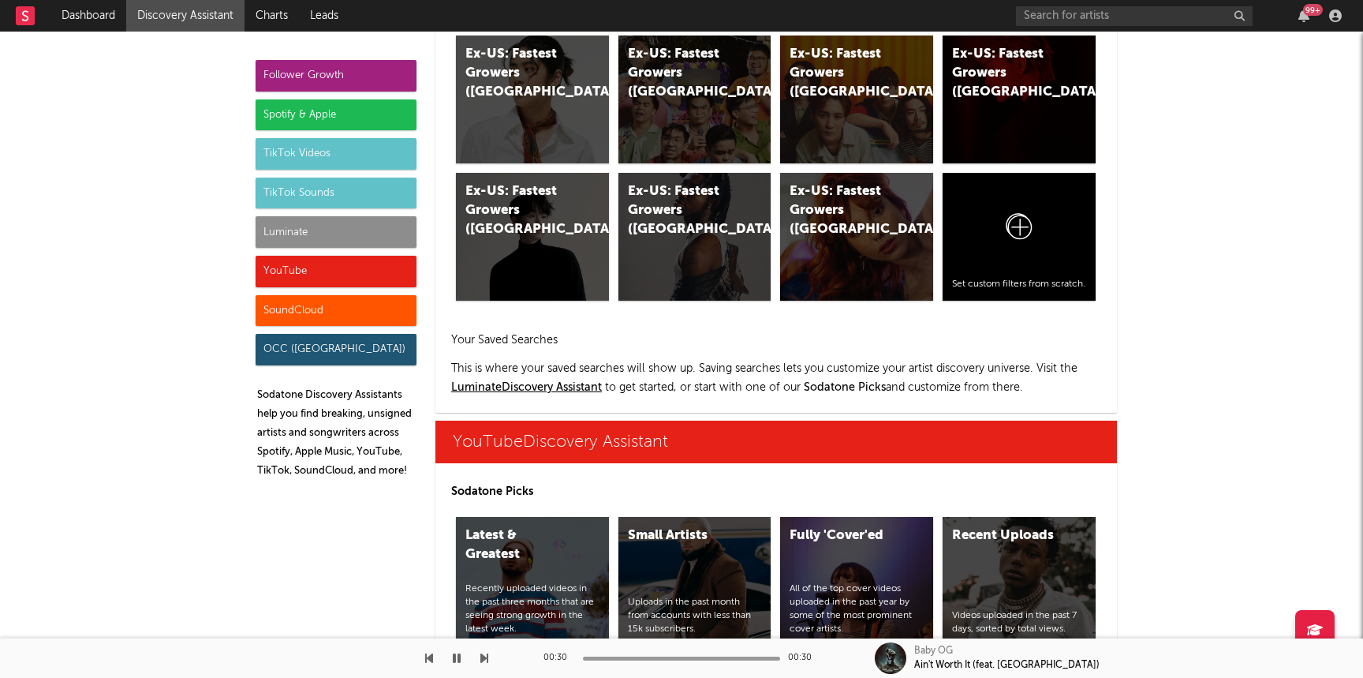
scroll to position [8981, 0]
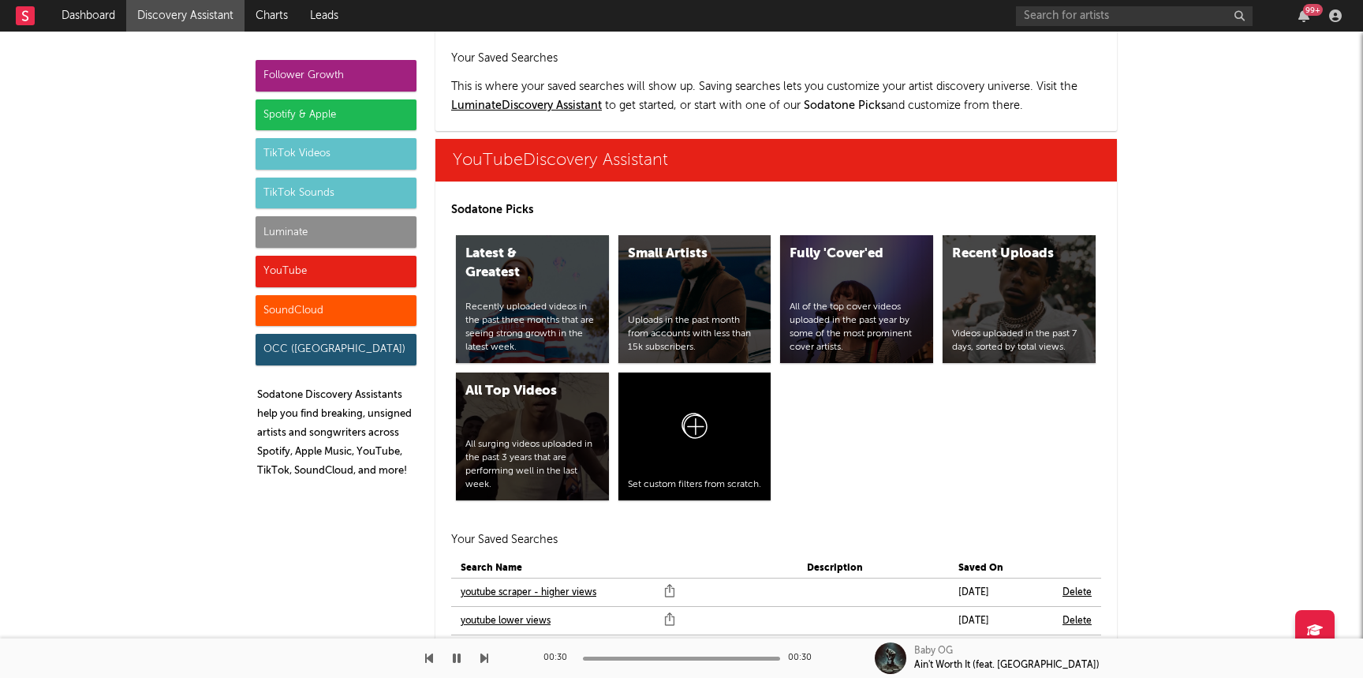
click at [467, 640] on link "youtube scraper" at bounding box center [496, 649] width 71 height 19
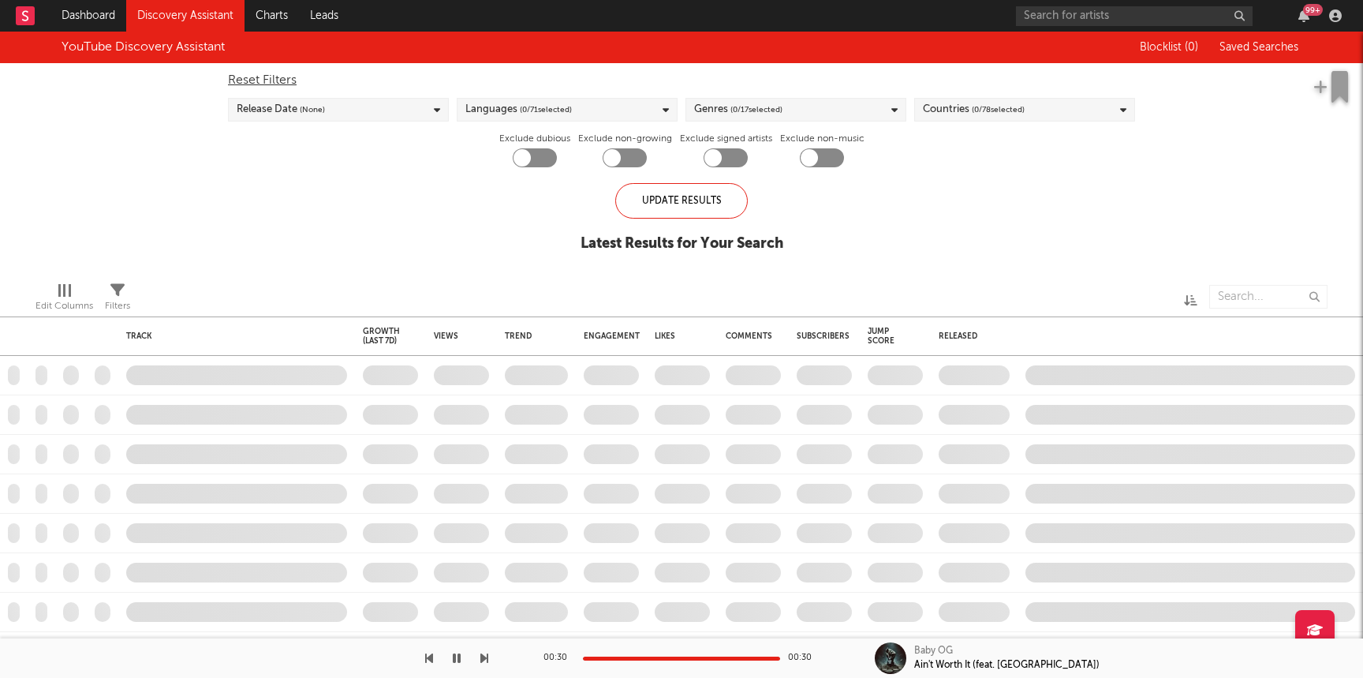
checkbox input "true"
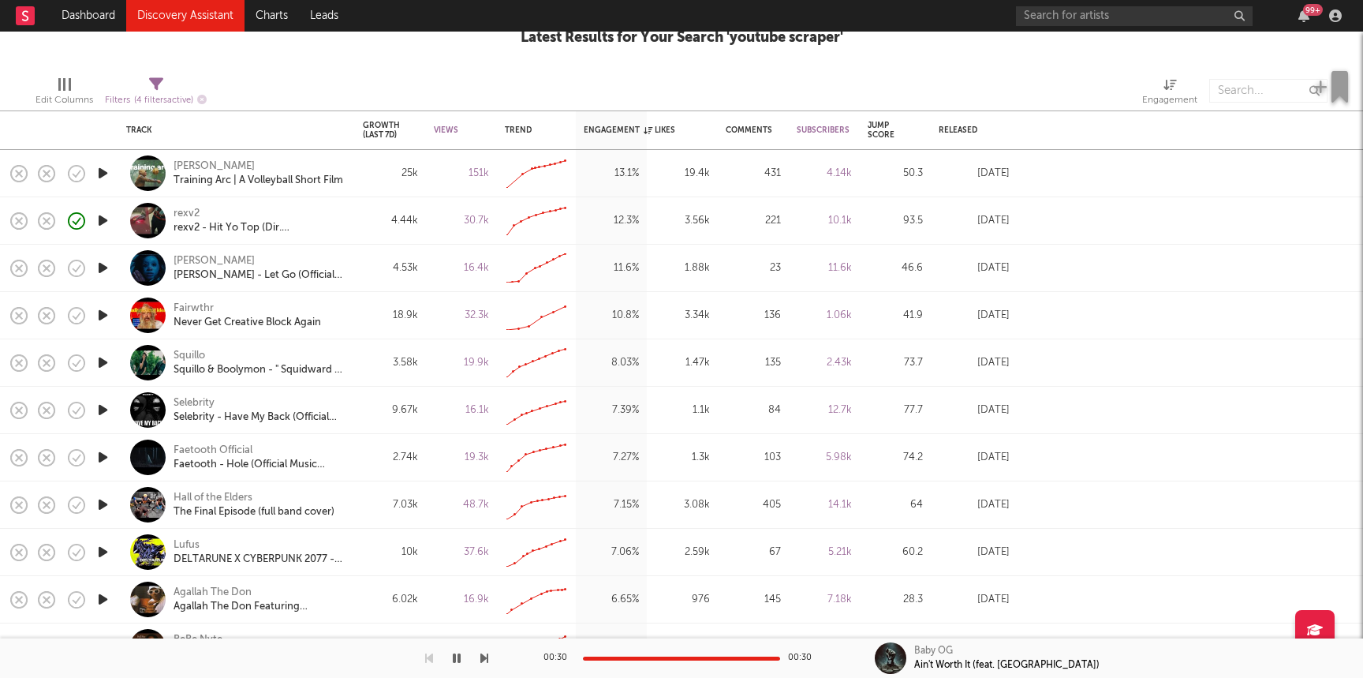
click at [104, 317] on icon "button" at bounding box center [103, 315] width 17 height 20
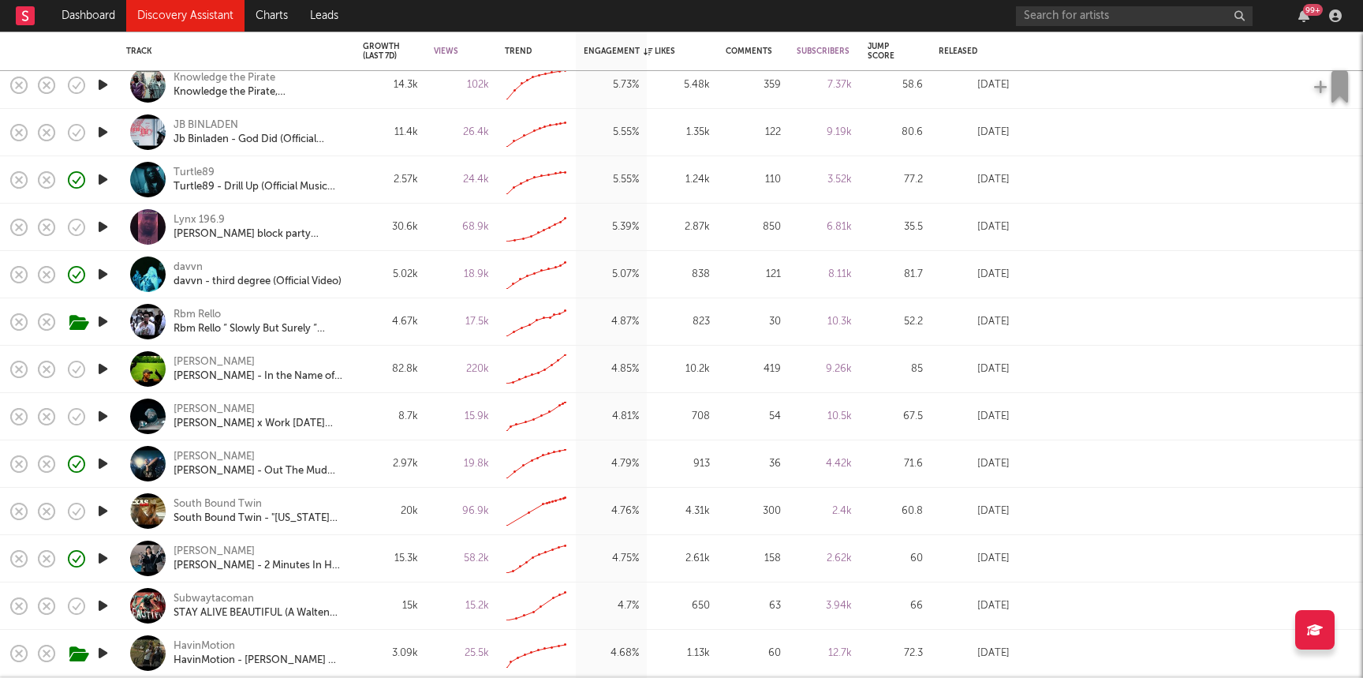
click at [101, 267] on icon "button" at bounding box center [103, 274] width 17 height 20
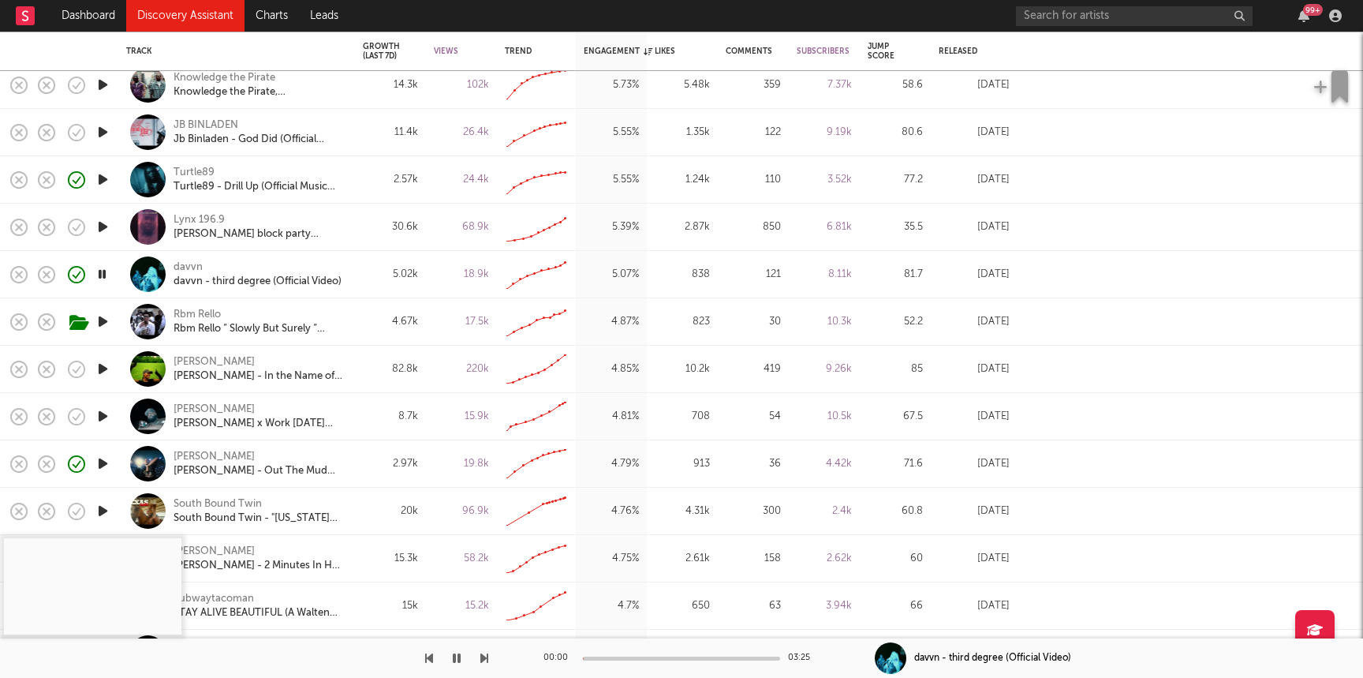
click at [103, 322] on icon "button" at bounding box center [103, 322] width 17 height 20
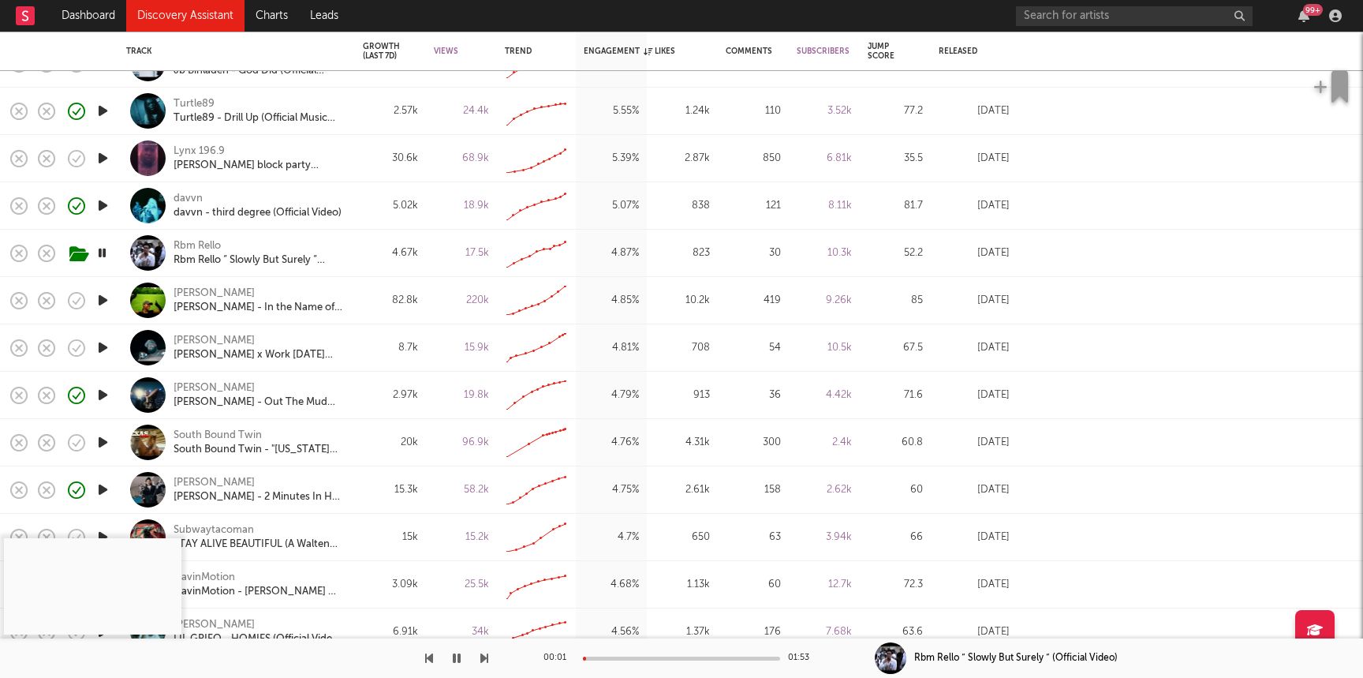
click at [98, 347] on icon "button" at bounding box center [103, 348] width 17 height 20
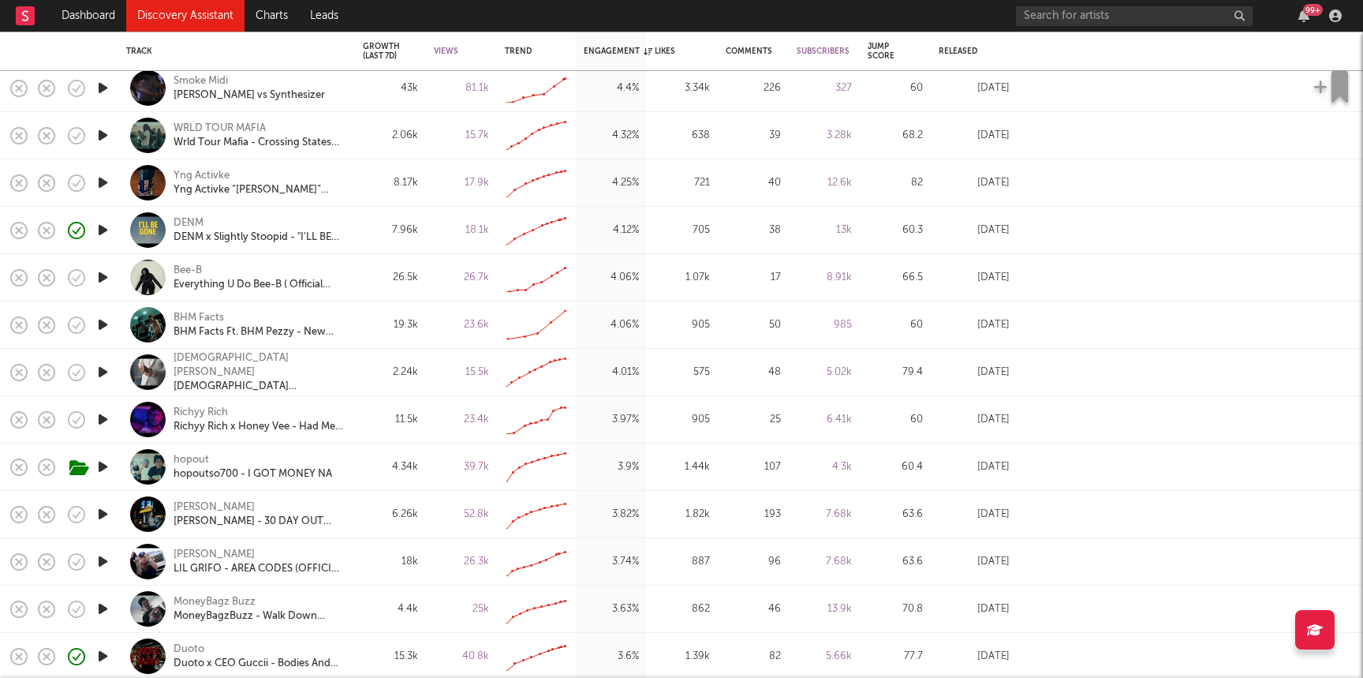
click at [99, 420] on icon "button" at bounding box center [103, 419] width 17 height 20
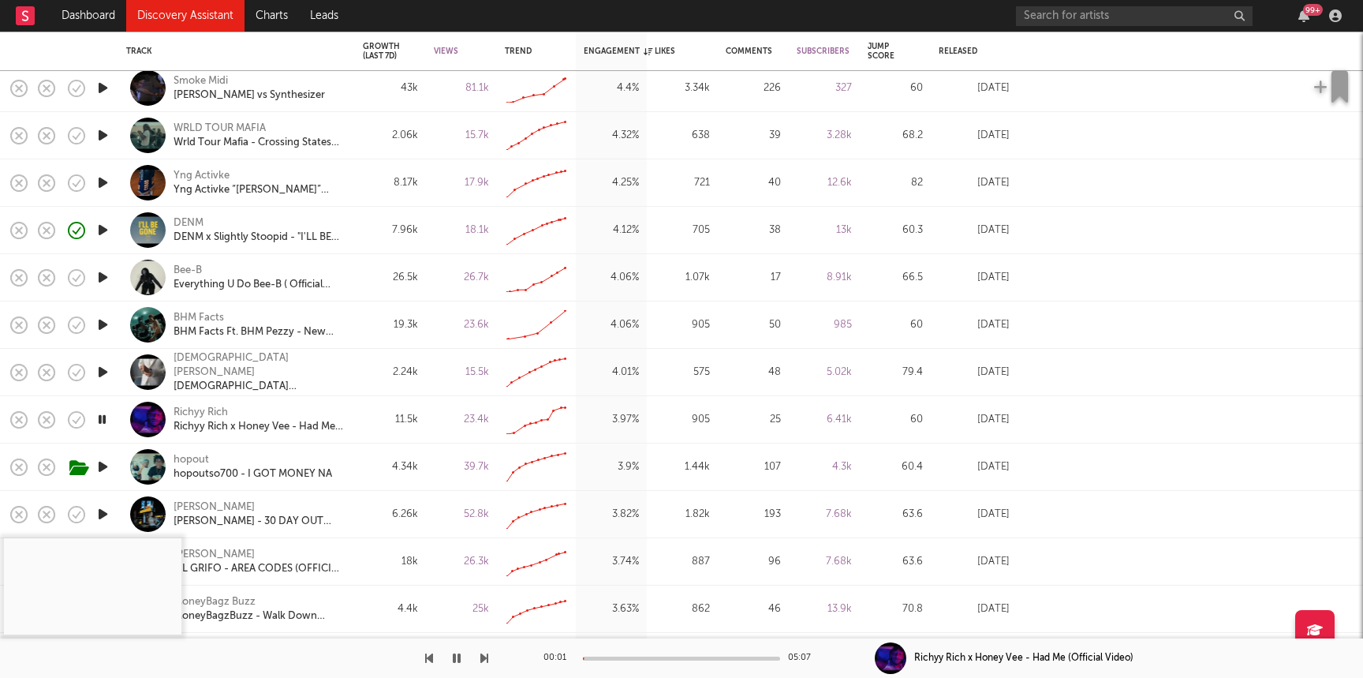
click at [644, 657] on div at bounding box center [681, 658] width 197 height 4
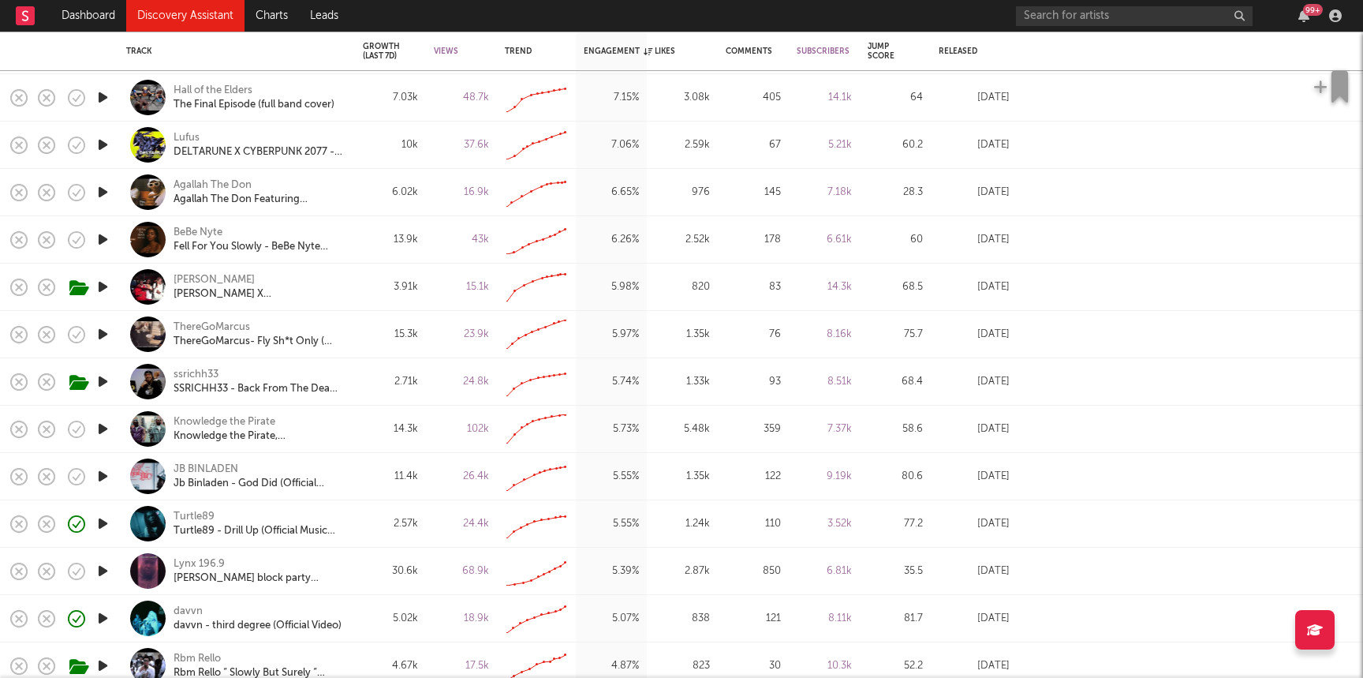
click at [104, 241] on icon "button" at bounding box center [103, 240] width 17 height 20
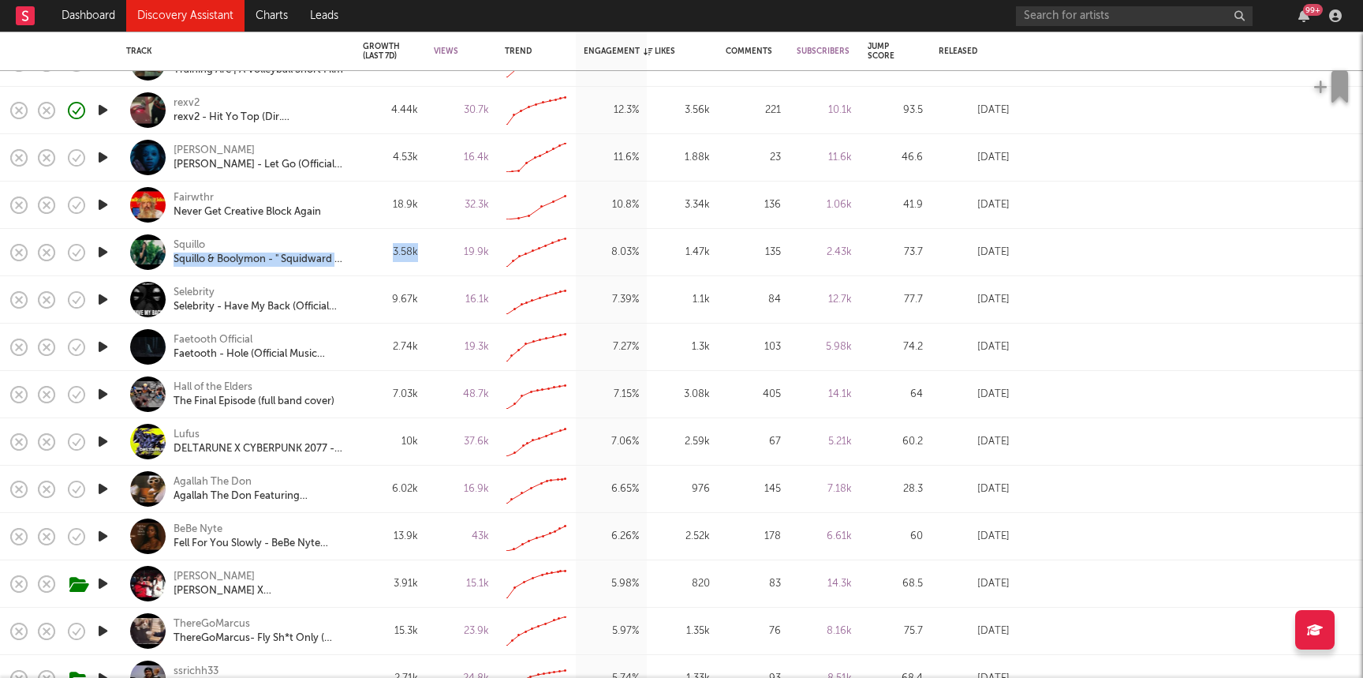
drag, startPoint x: 421, startPoint y: 247, endPoint x: 292, endPoint y: 248, distance: 129.4
click at [110, 252] on icon "button" at bounding box center [103, 252] width 17 height 20
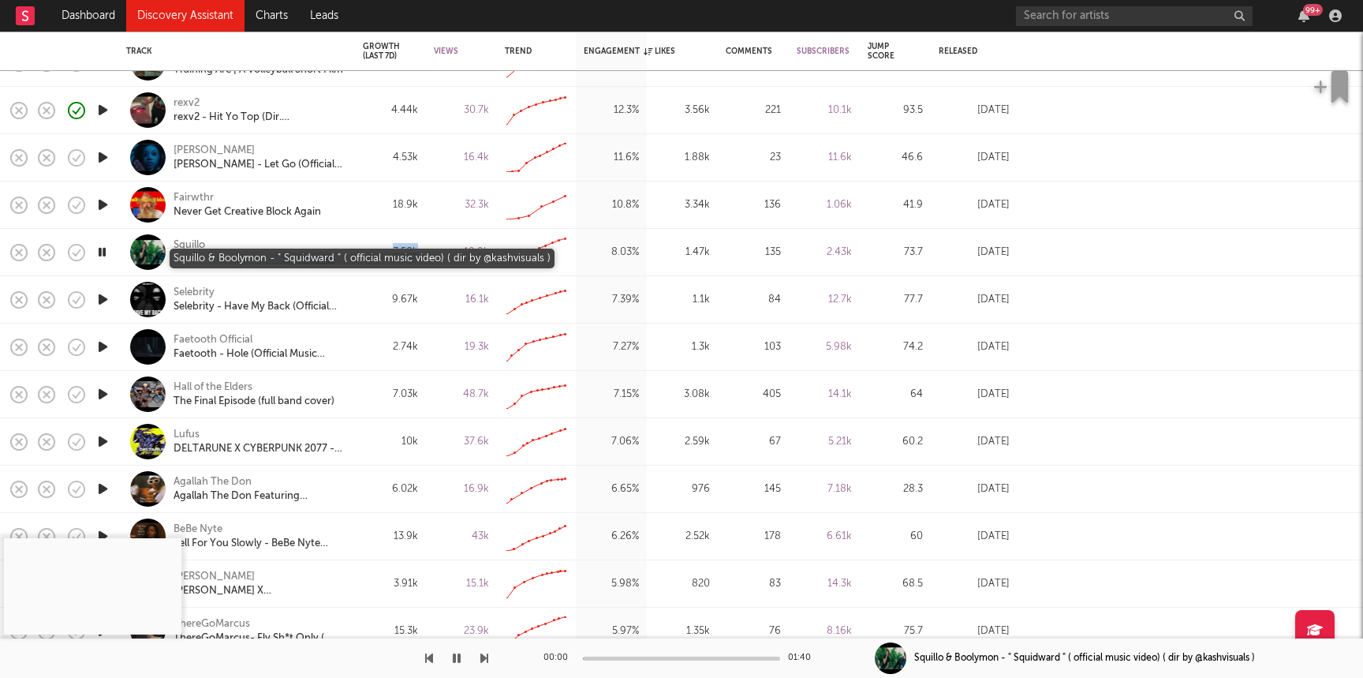
click at [217, 258] on div "Squillo & Boolymon - " Squidward " ( official music video) ( dir by @kashvisual…" at bounding box center [259, 259] width 170 height 14
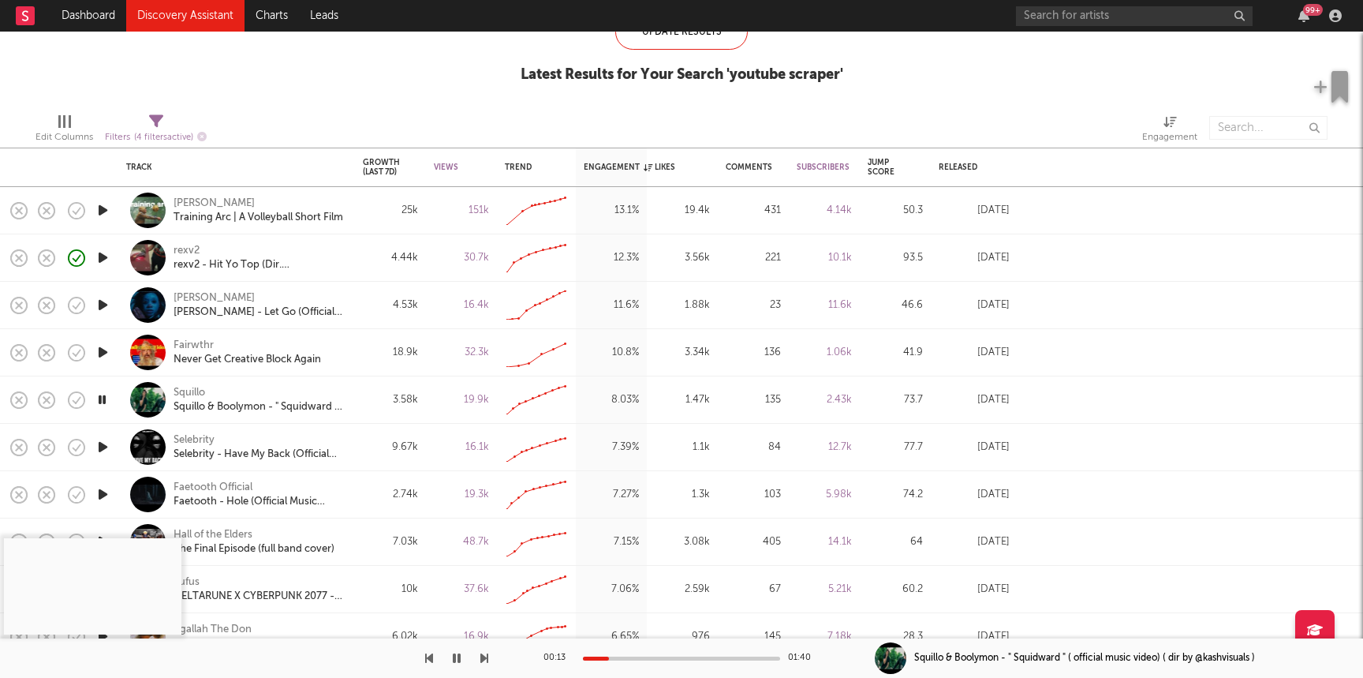
click at [405, 114] on div at bounding box center [440, 127] width 444 height 39
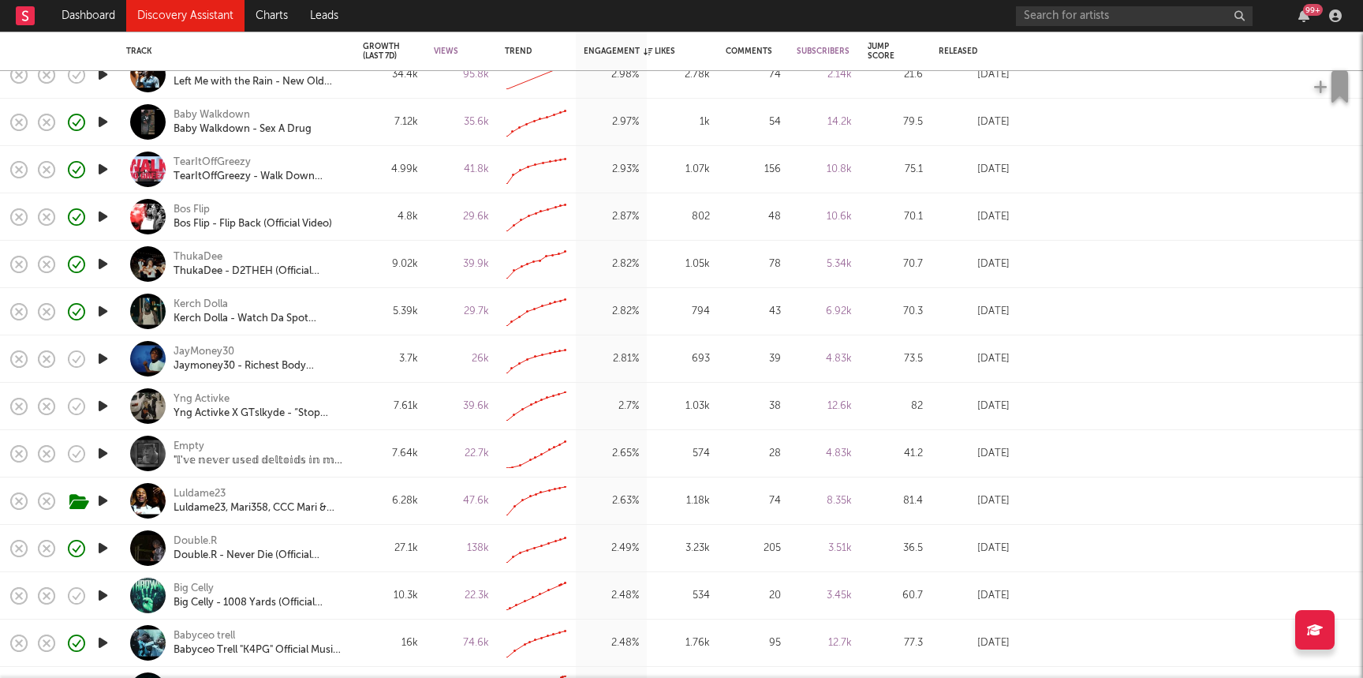
click at [100, 364] on icon "button" at bounding box center [103, 359] width 17 height 20
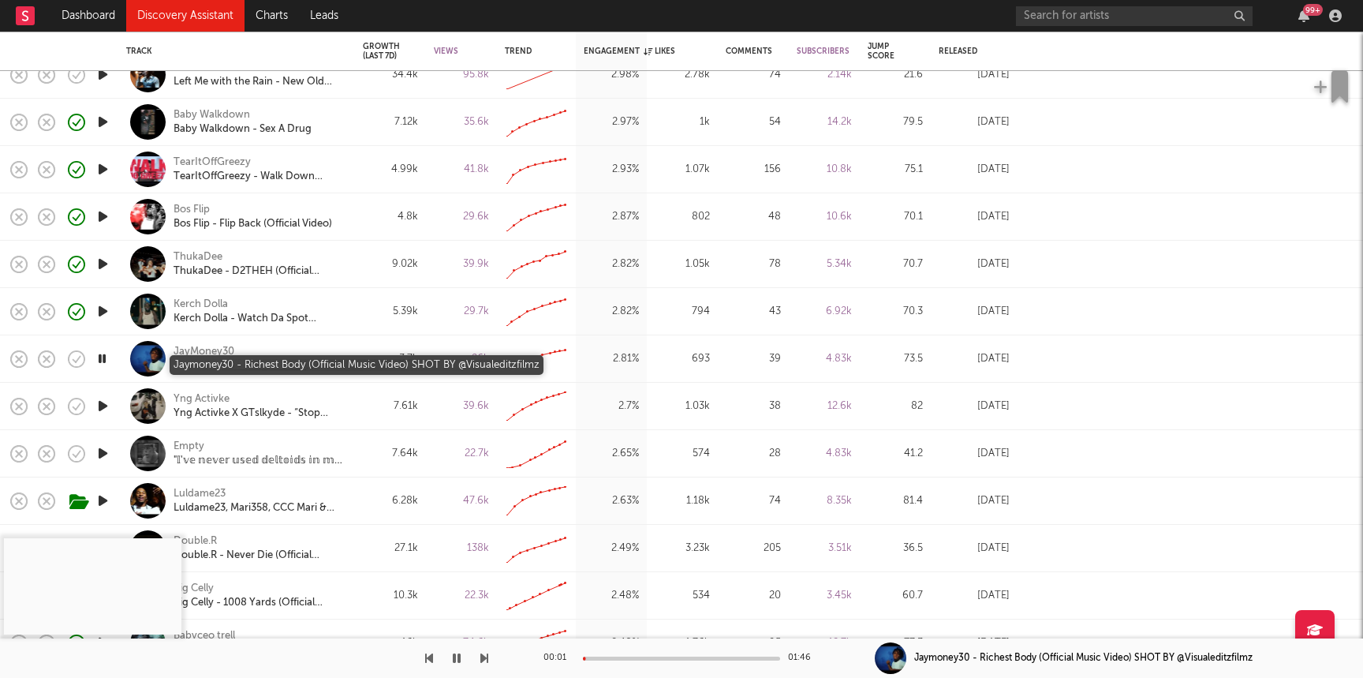
click at [218, 370] on div "Jaymoney30 - Richest Body (Official Music Video) SHOT BY @Visualeditzfilmz" at bounding box center [259, 366] width 170 height 14
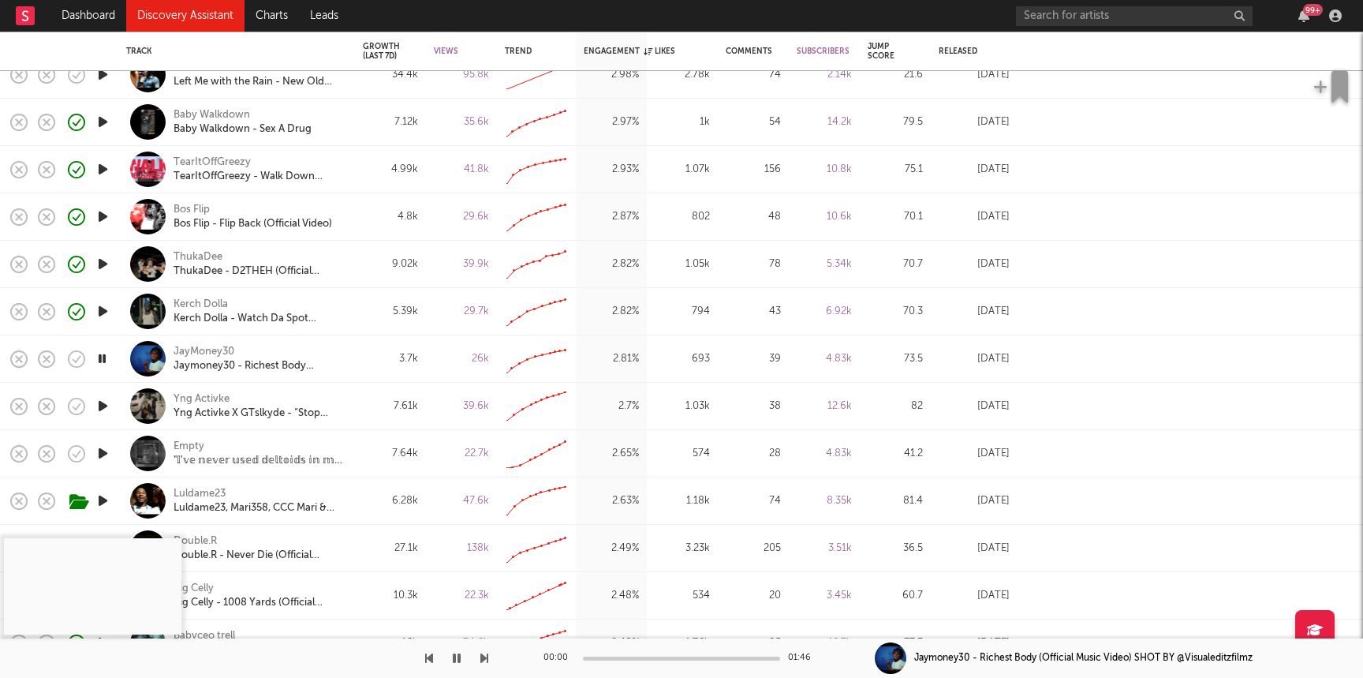
click at [185, 21] on link "Discovery Assistant" at bounding box center [185, 16] width 118 height 32
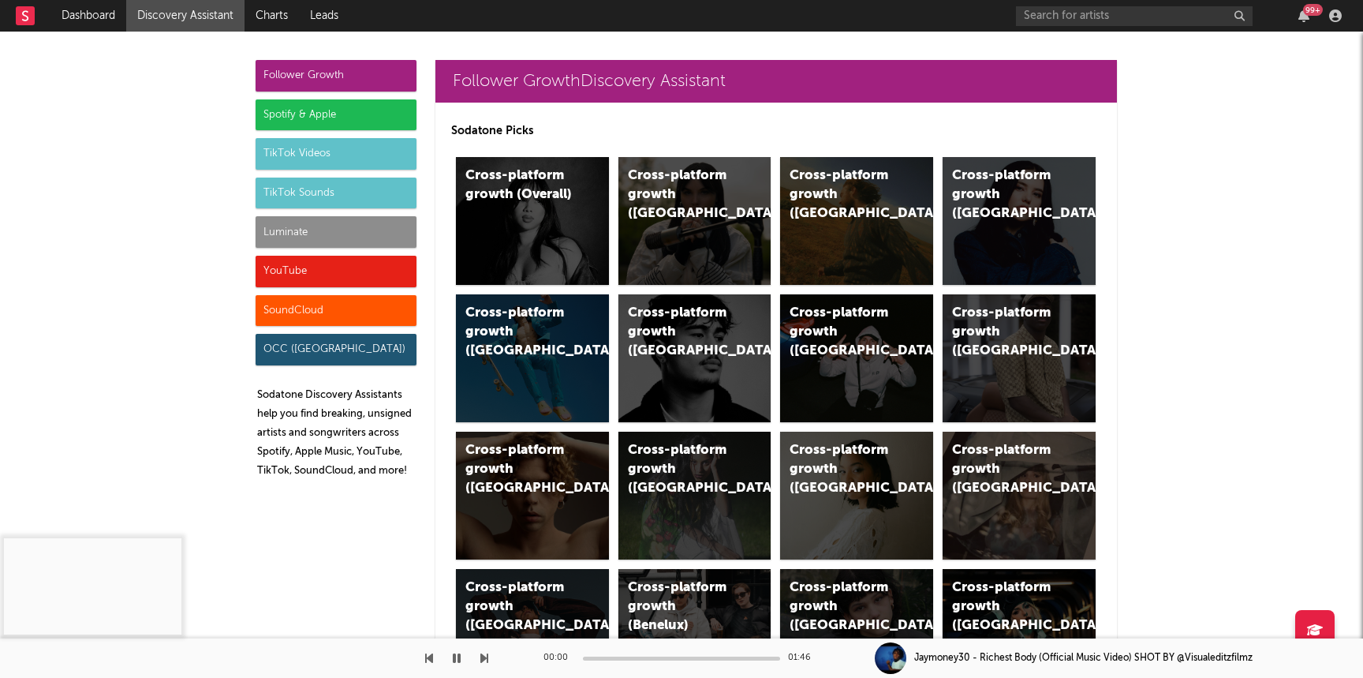
click at [329, 227] on div "Luminate" at bounding box center [336, 232] width 161 height 32
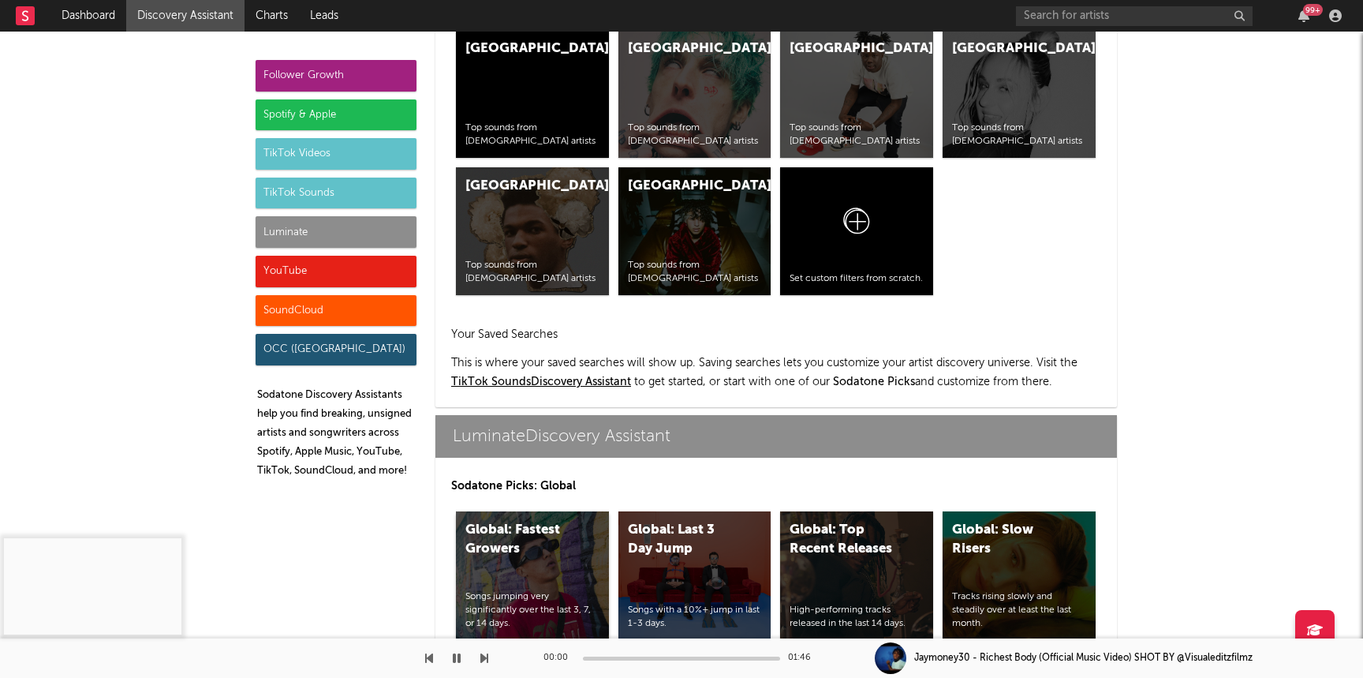
scroll to position [7002, 0]
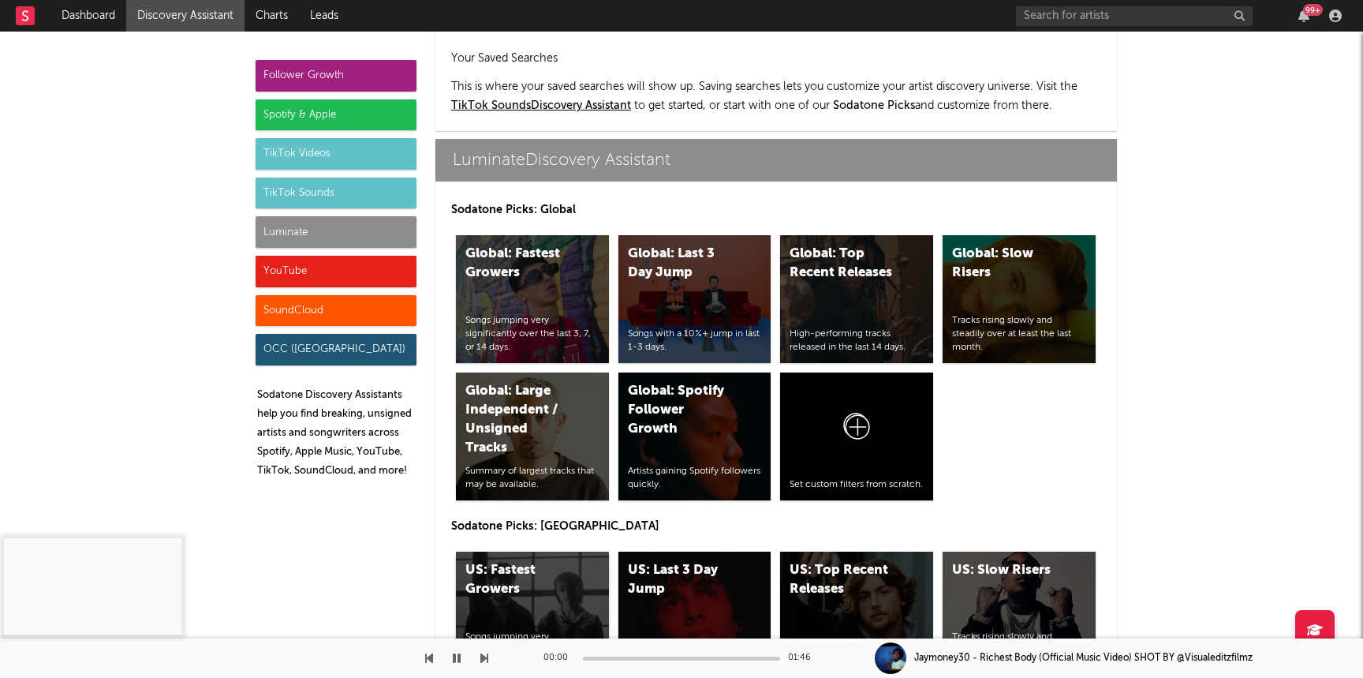
click at [476, 551] on div "US: Fastest Growers Songs jumping very significantly over the last 3, 7, or 14 …" at bounding box center [532, 615] width 153 height 128
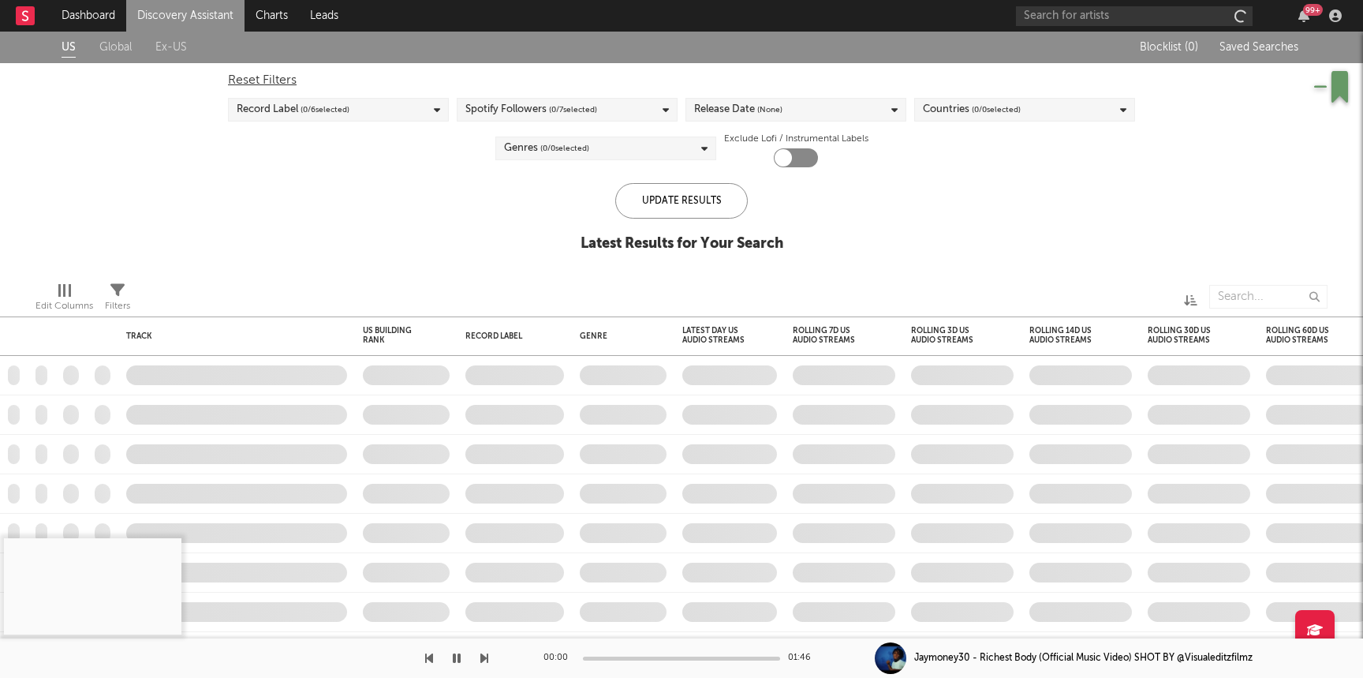
checkbox input "true"
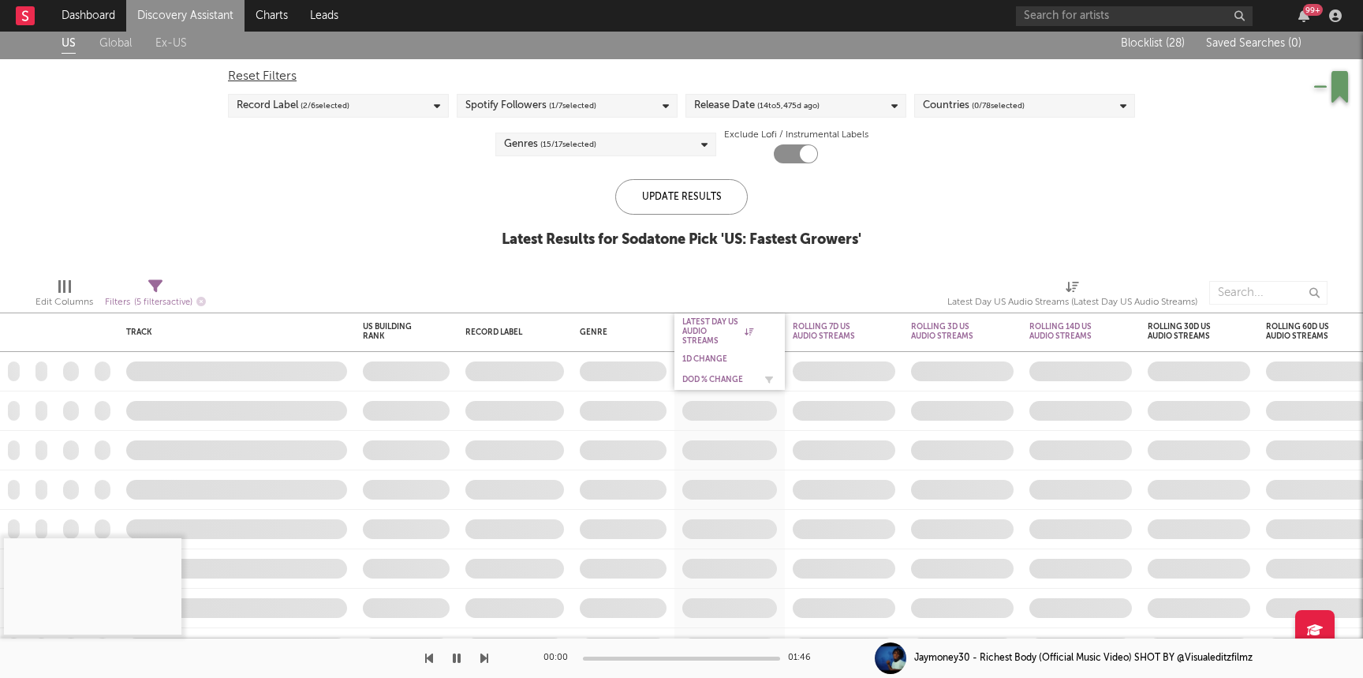
click at [695, 375] on div "DoD % Change" at bounding box center [717, 379] width 71 height 9
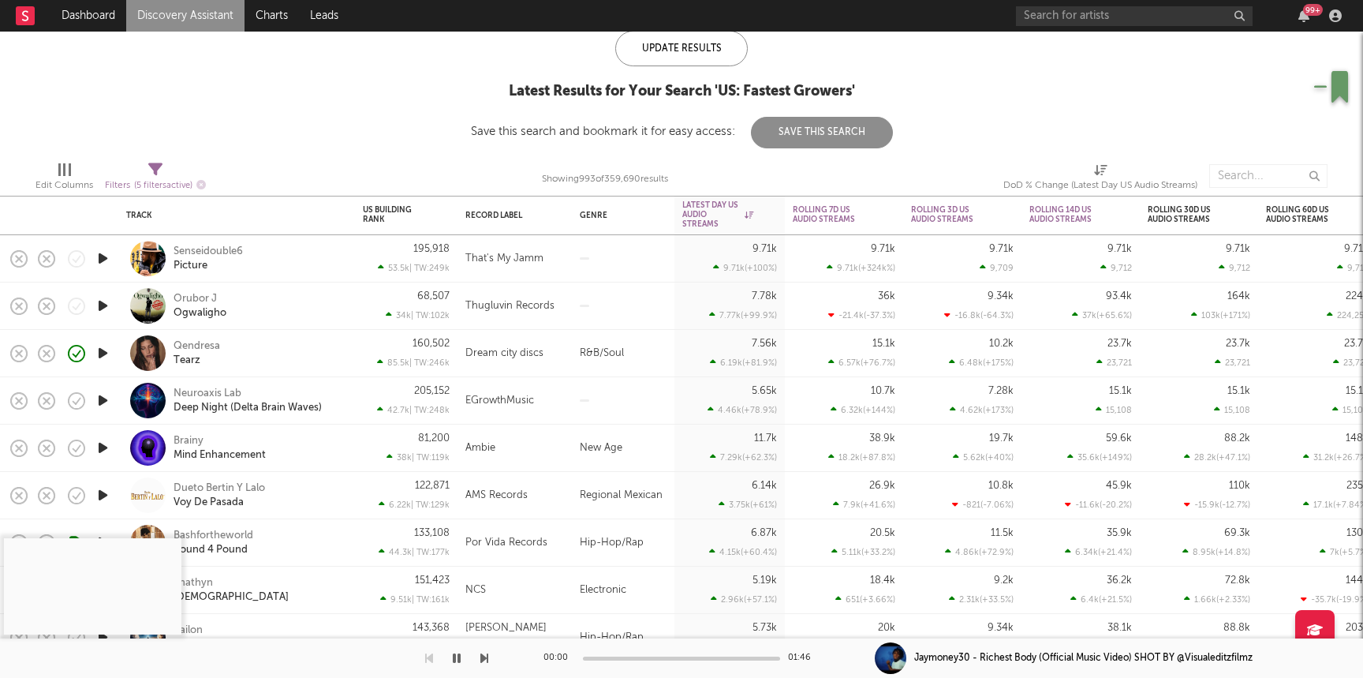
click at [100, 256] on icon "button" at bounding box center [103, 258] width 17 height 20
click at [336, 272] on div "Senseidouble6 Picture" at bounding box center [259, 259] width 170 height 28
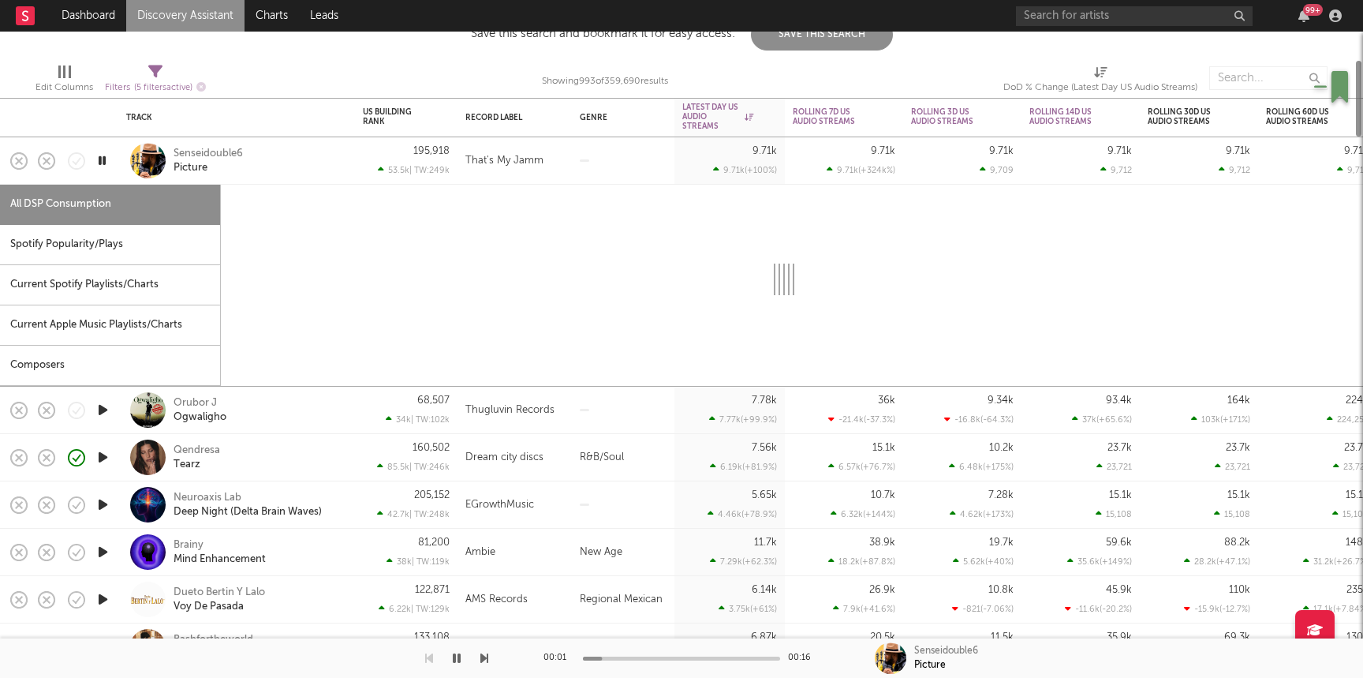
select select "1w"
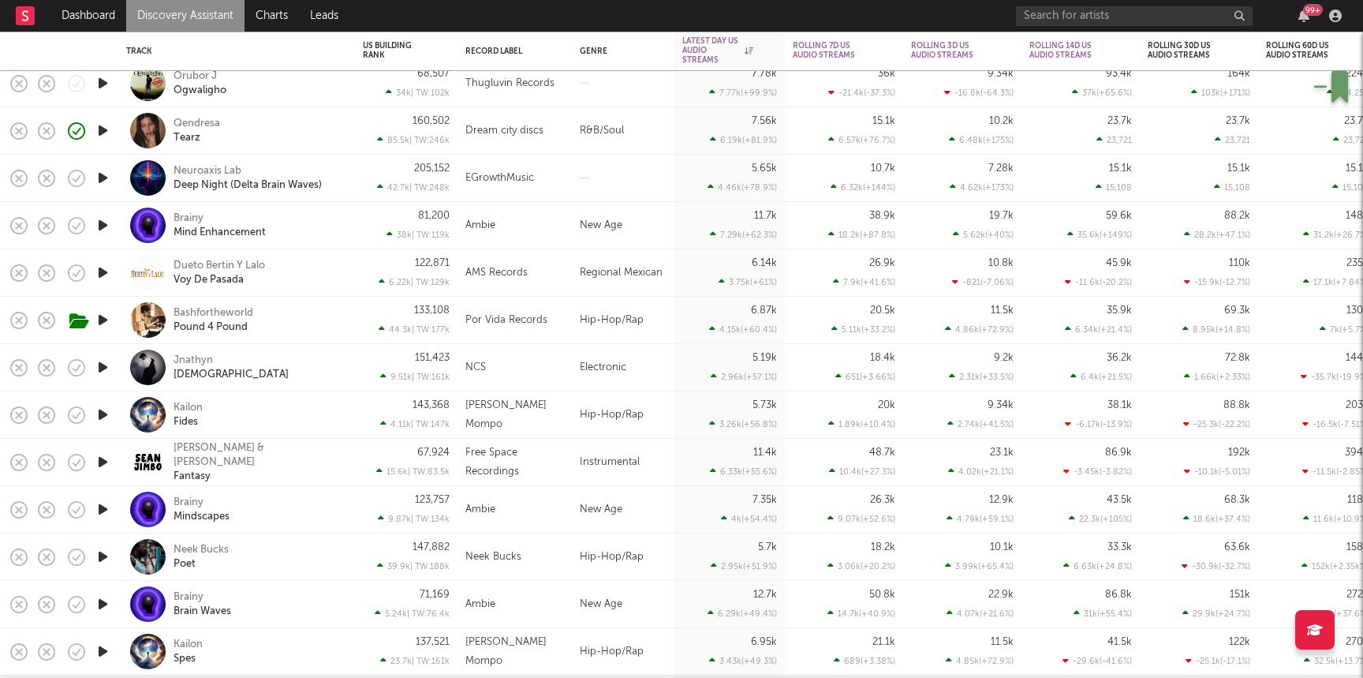
click at [103, 364] on icon "button" at bounding box center [103, 367] width 17 height 20
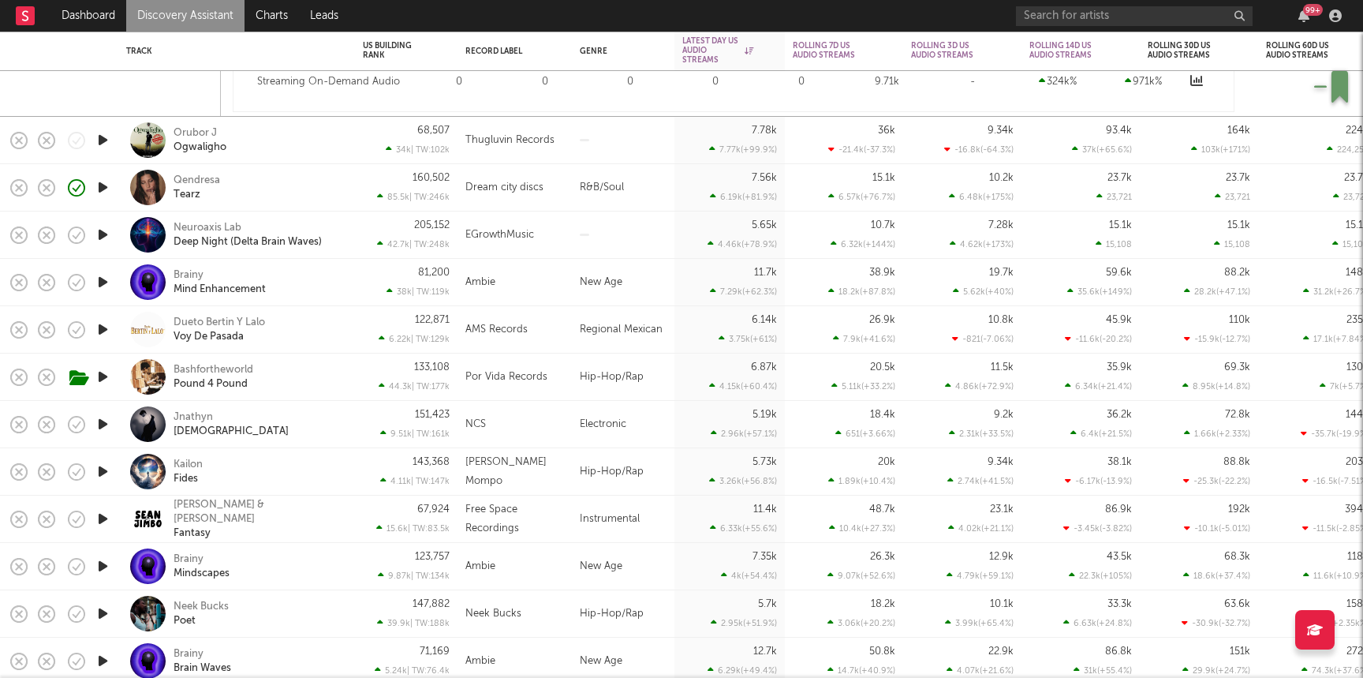
click at [106, 137] on icon "button" at bounding box center [103, 140] width 17 height 20
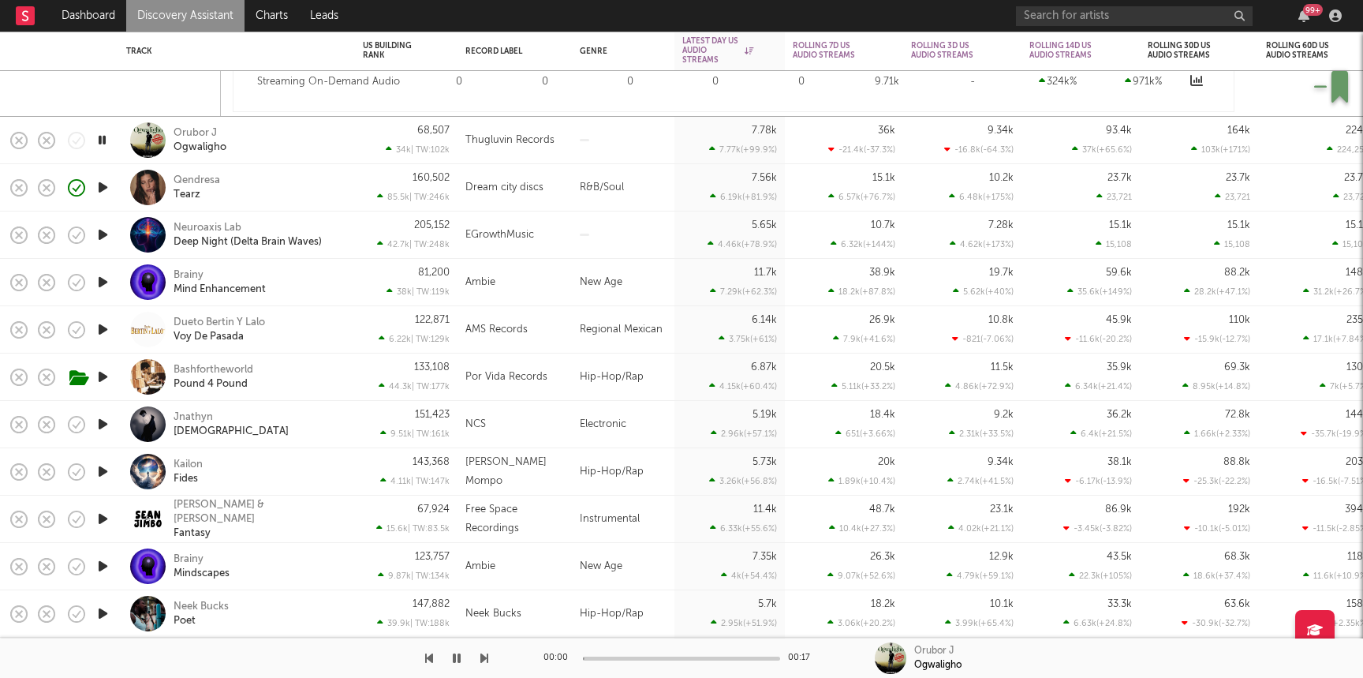
click at [338, 147] on div "Orubor J Ogwaligho" at bounding box center [259, 140] width 170 height 28
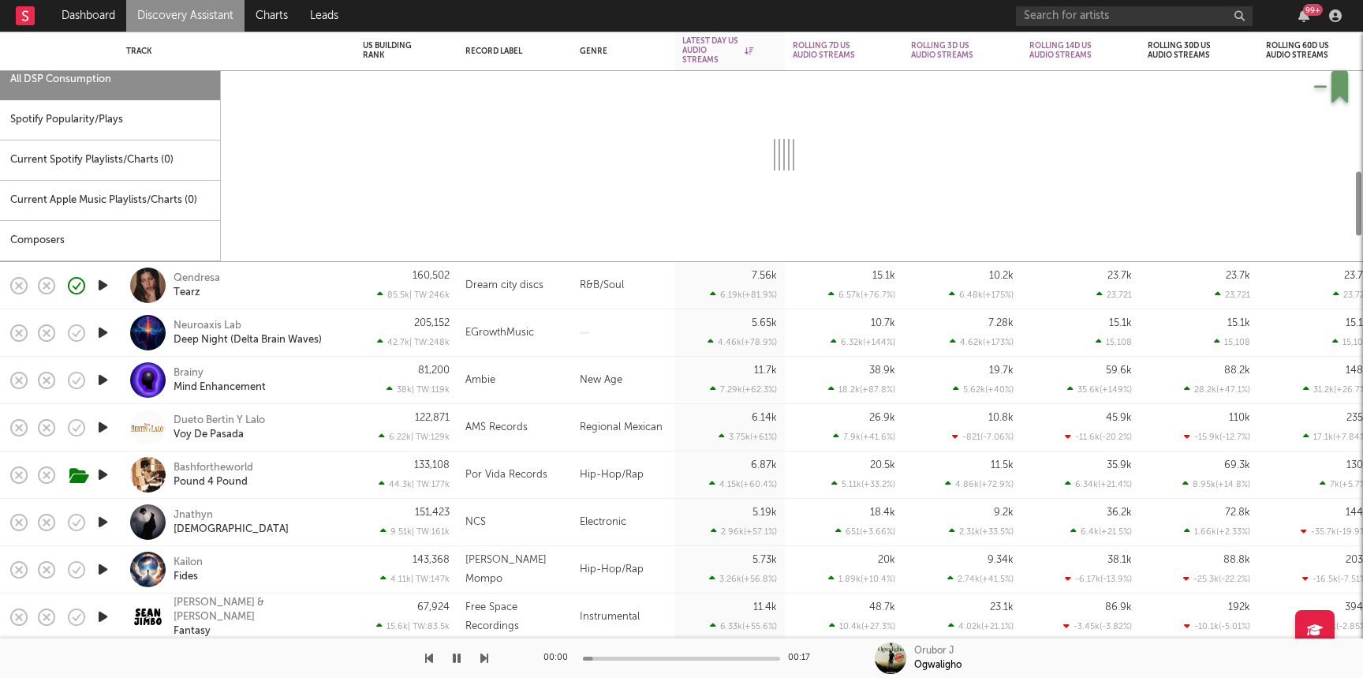
select select "1w"
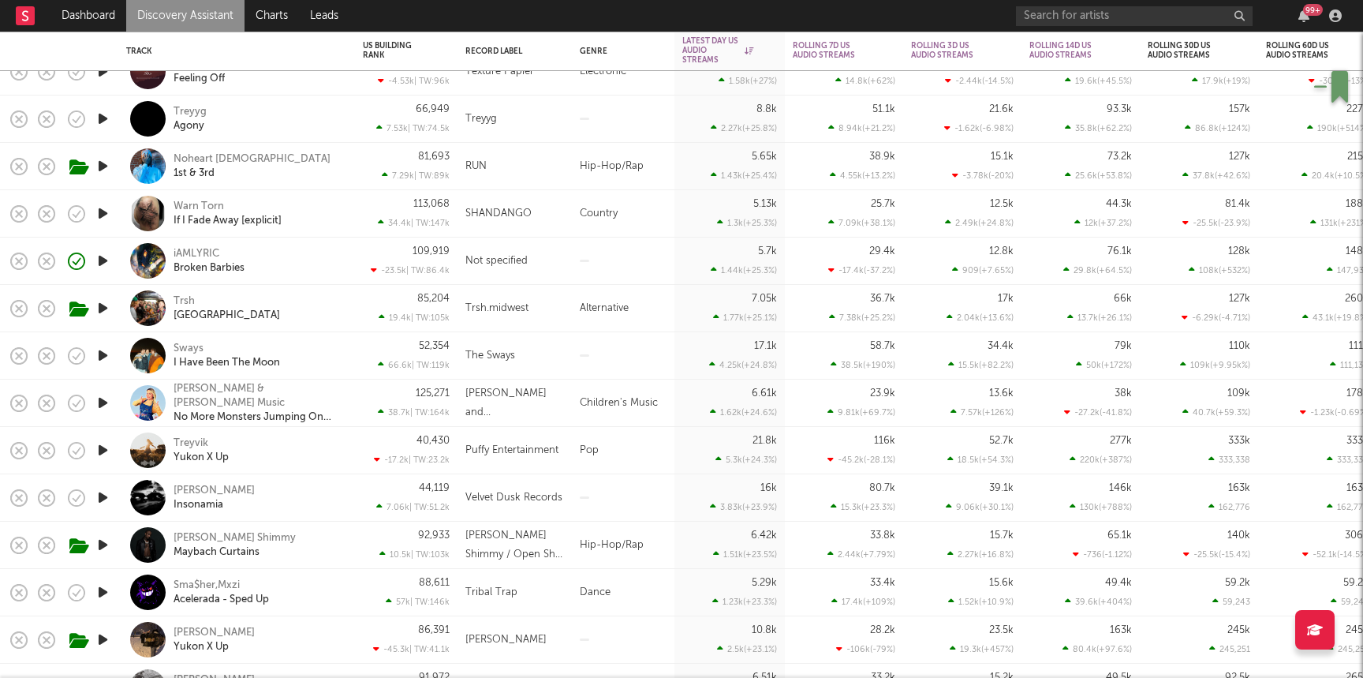
click at [102, 264] on icon "button" at bounding box center [103, 261] width 17 height 20
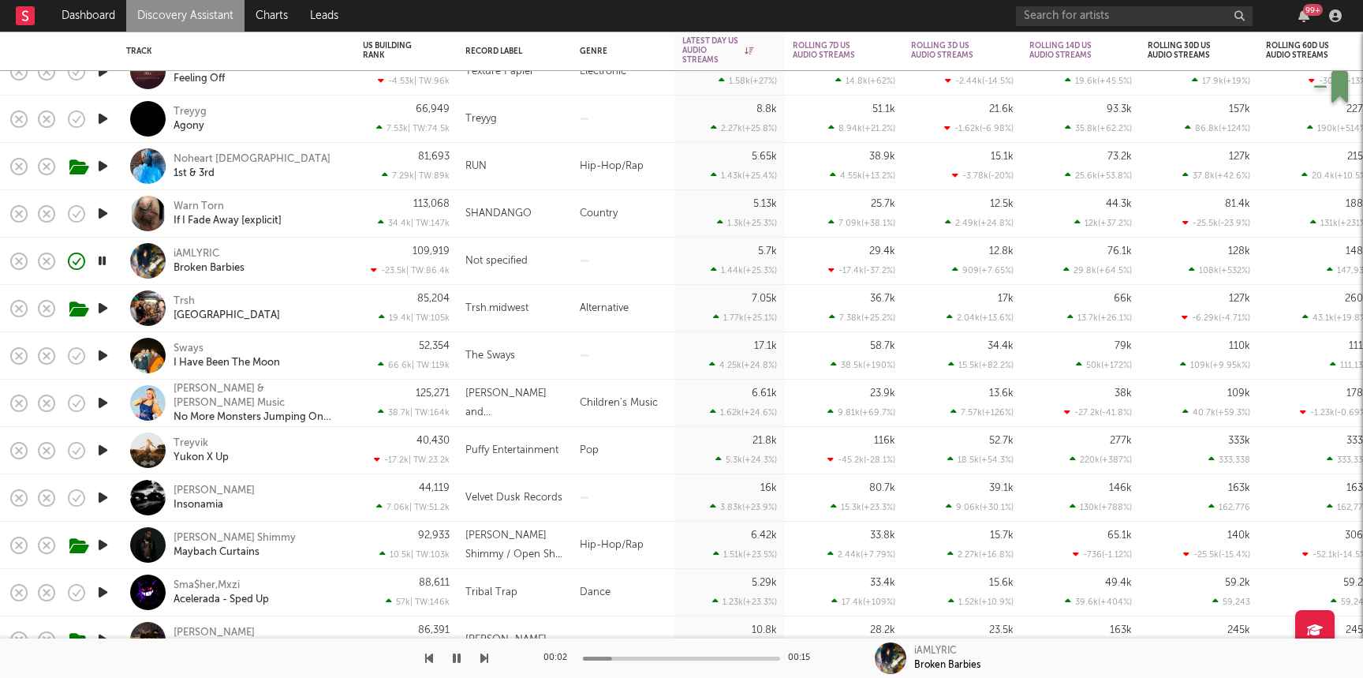
click at [102, 162] on icon "button" at bounding box center [103, 166] width 17 height 20
click at [306, 170] on div "Noheart Shad 1st & 3rd" at bounding box center [259, 166] width 170 height 28
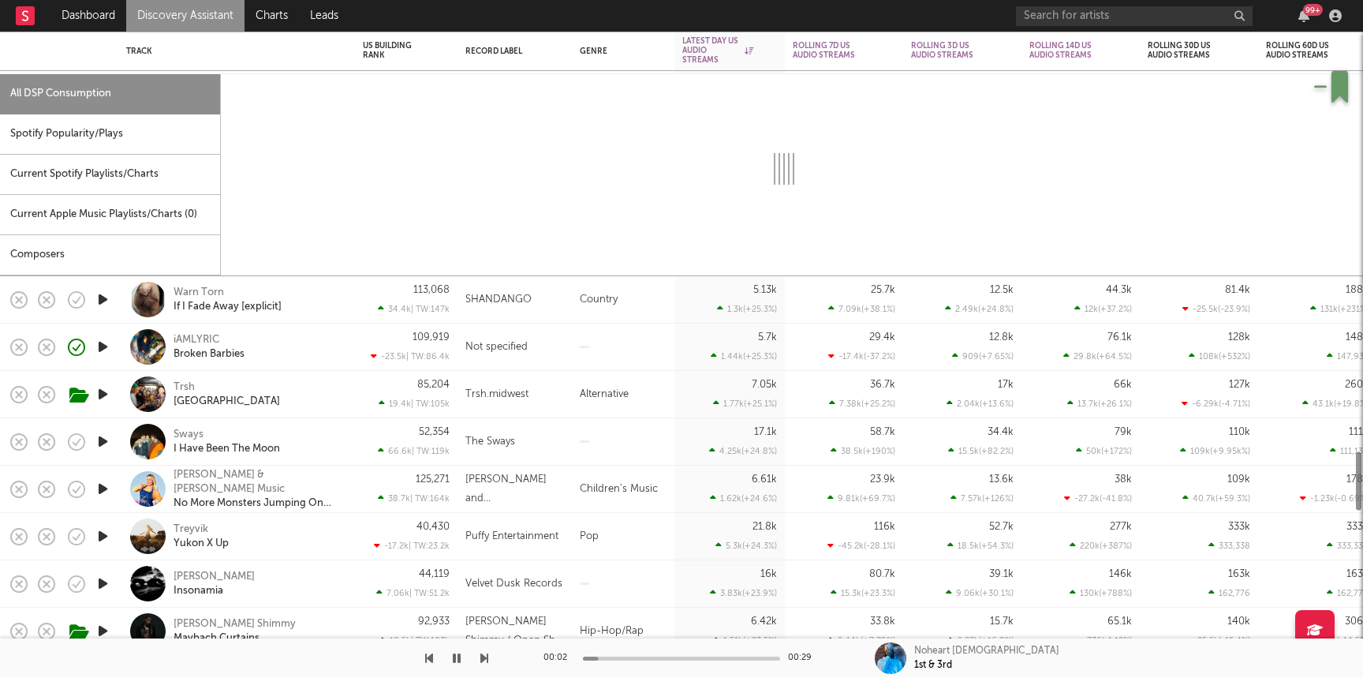
select select "6m"
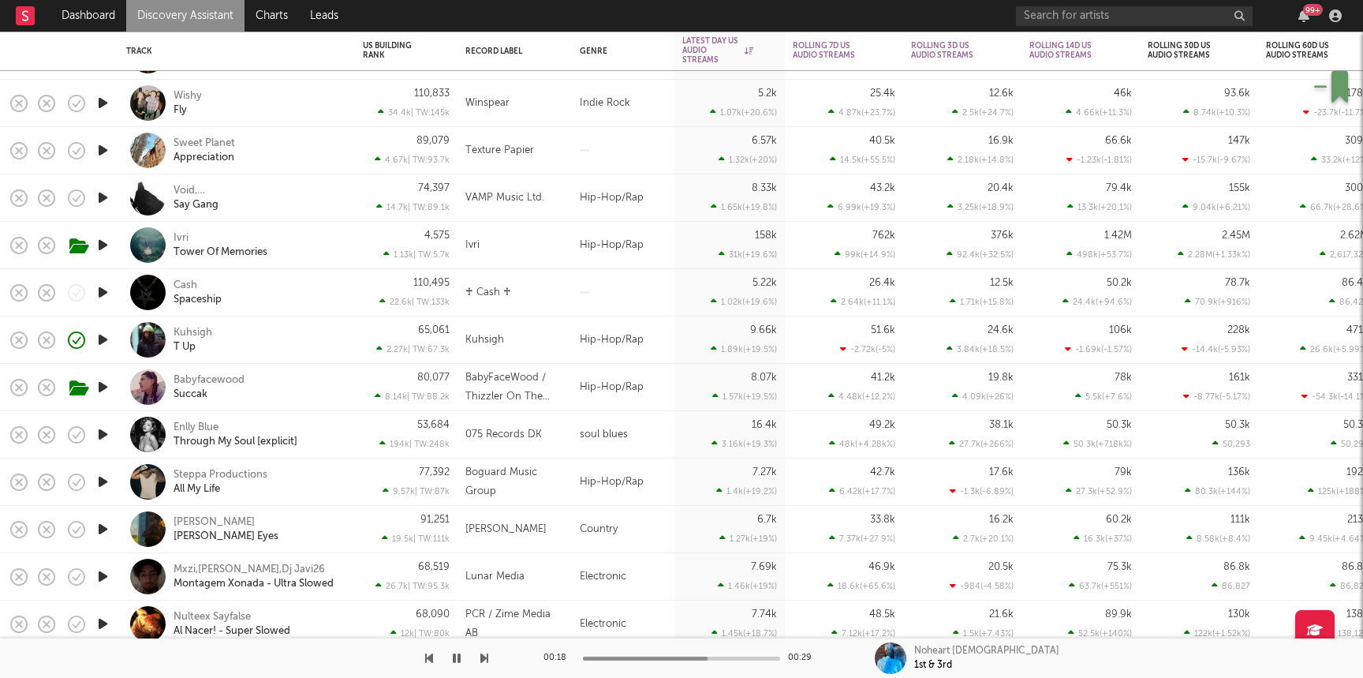
click at [105, 485] on icon "button" at bounding box center [103, 482] width 17 height 20
click at [323, 376] on div "Babyfacewood Succak" at bounding box center [259, 387] width 170 height 28
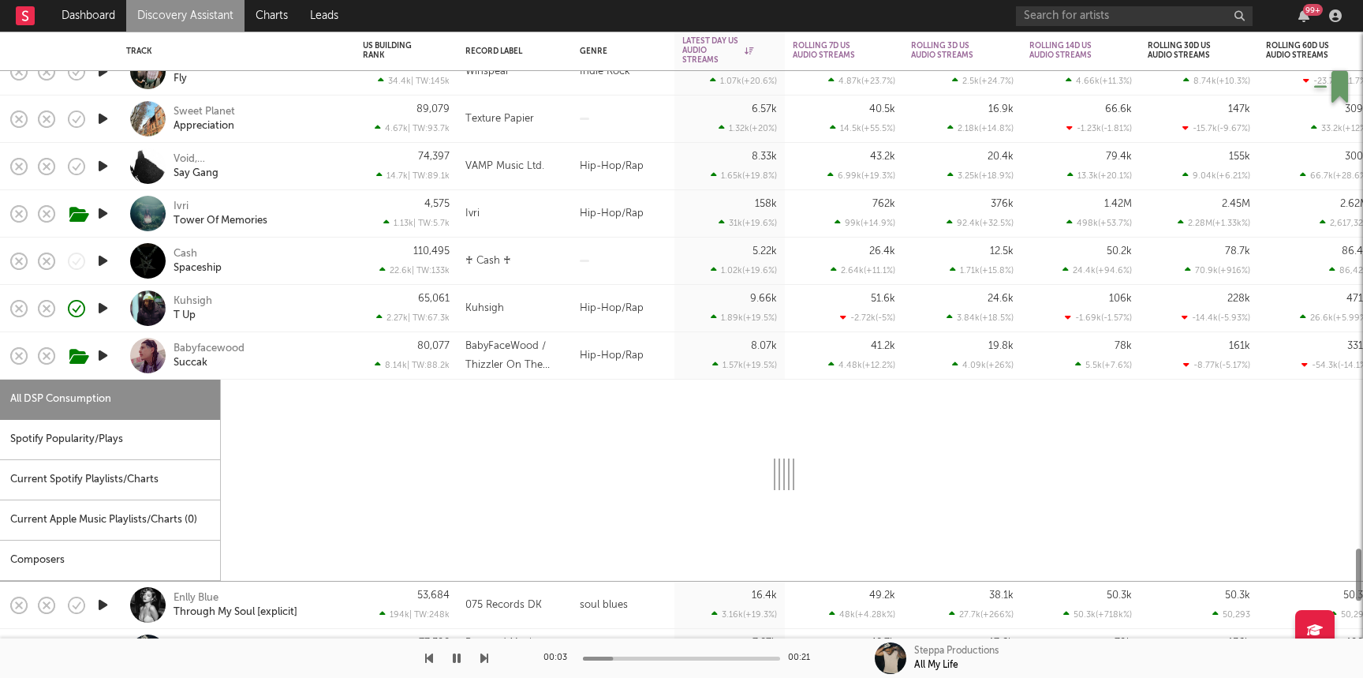
select select "6m"
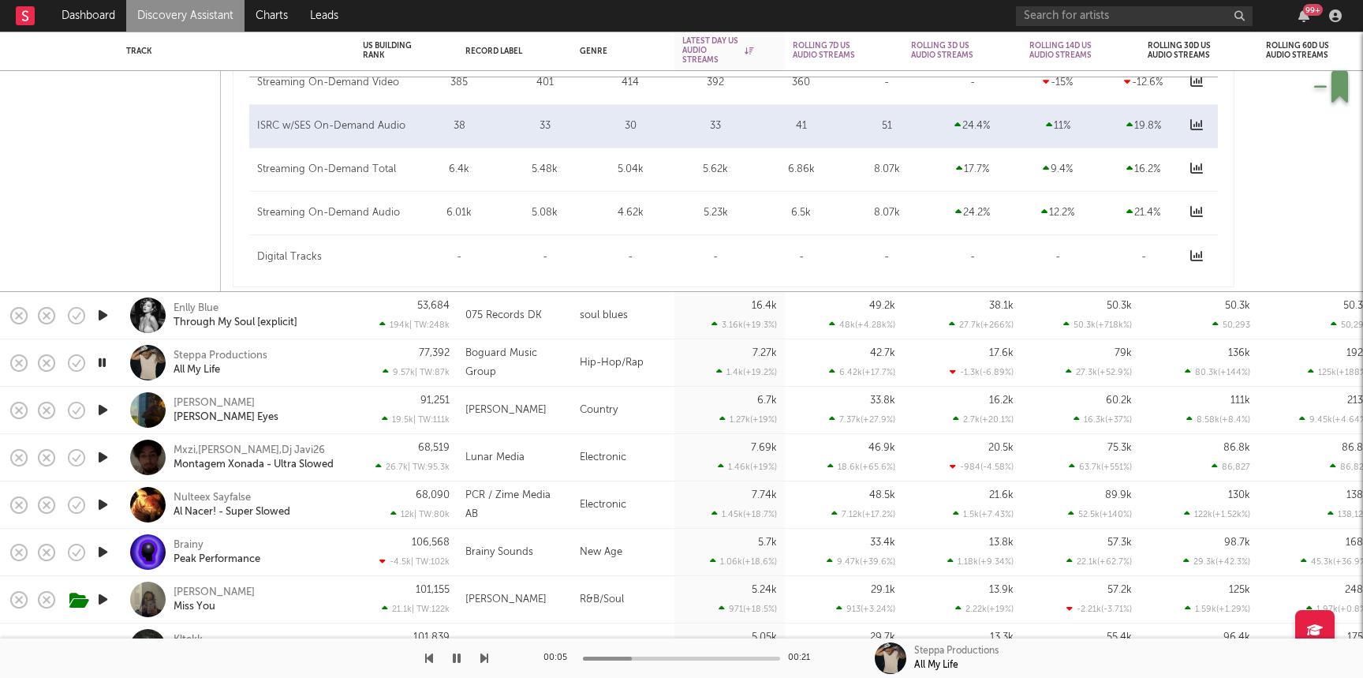
click at [321, 367] on div "Steppa Productions All My Life" at bounding box center [259, 363] width 170 height 28
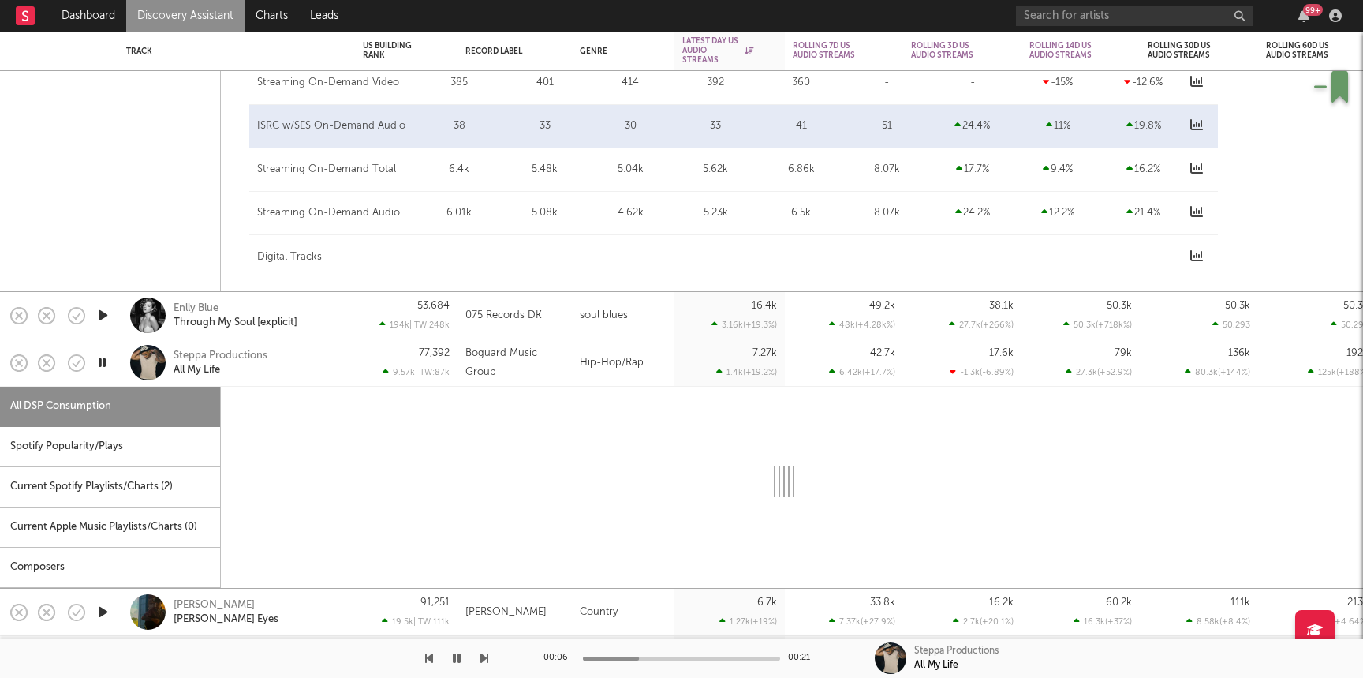
select select "6m"
select select "1w"
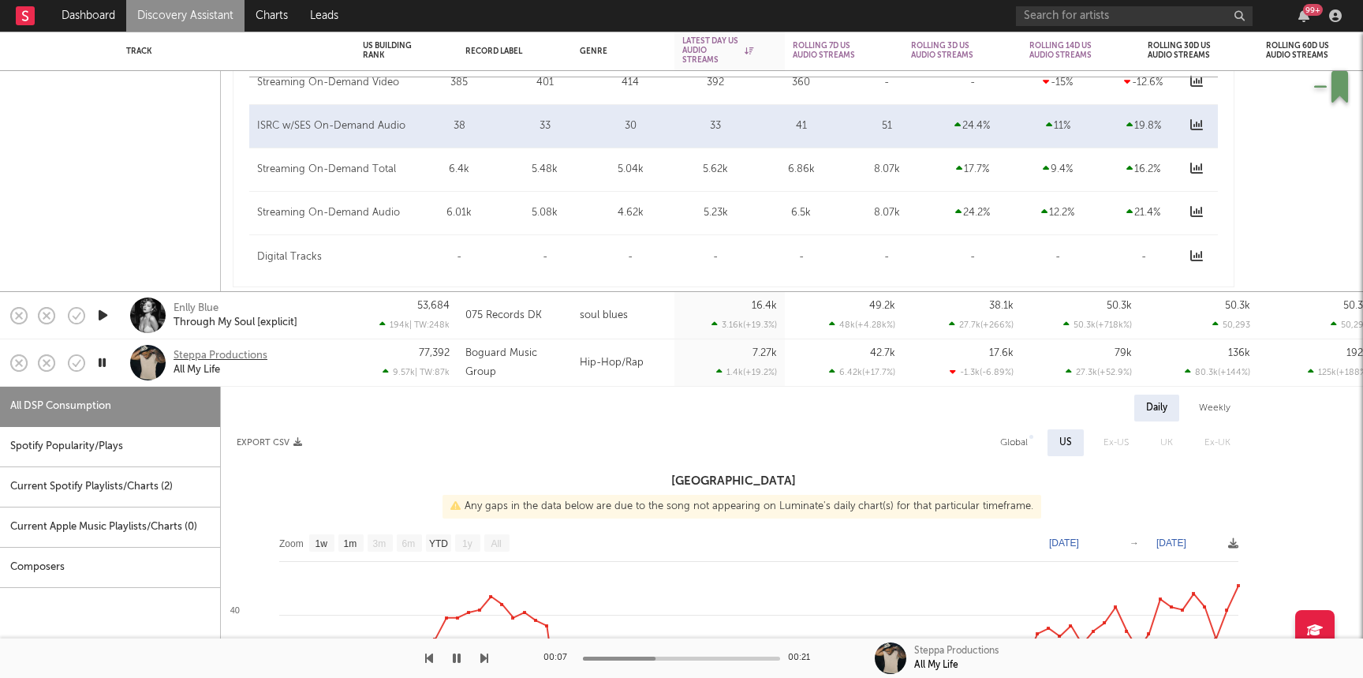
click at [197, 357] on div "Steppa Productions" at bounding box center [221, 356] width 94 height 14
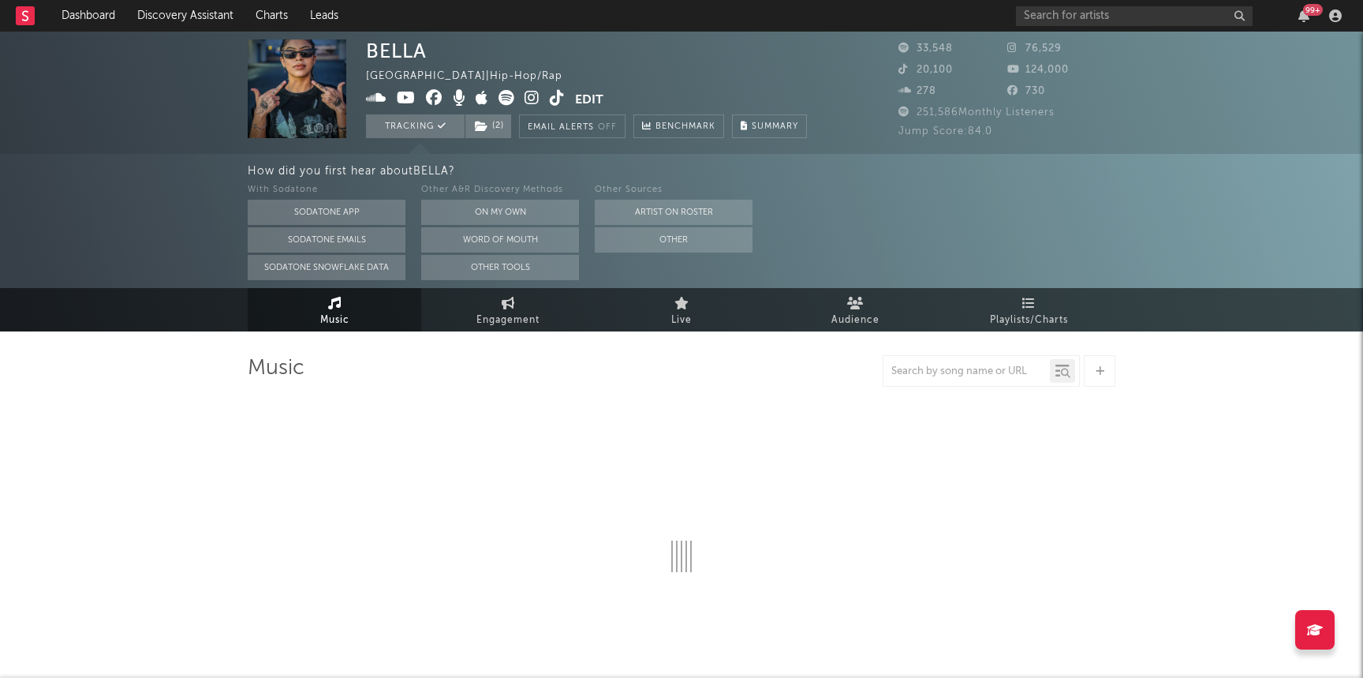
select select "6m"
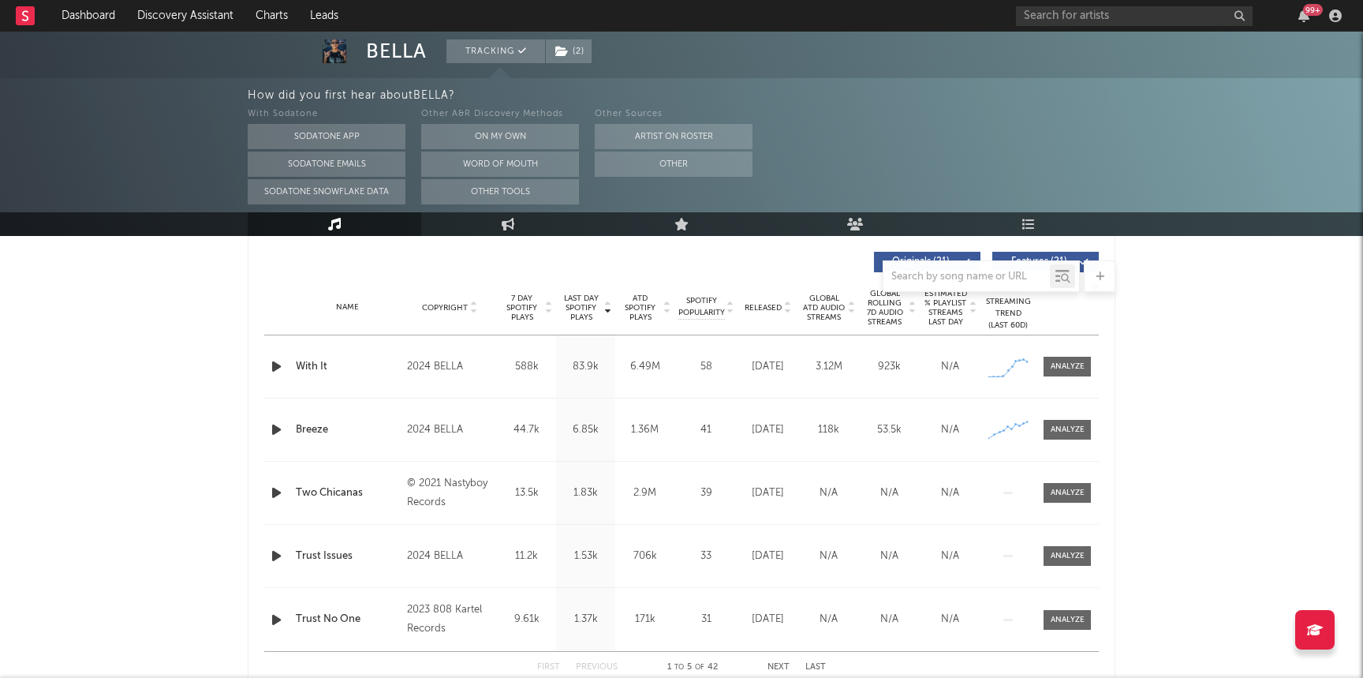
scroll to position [627, 0]
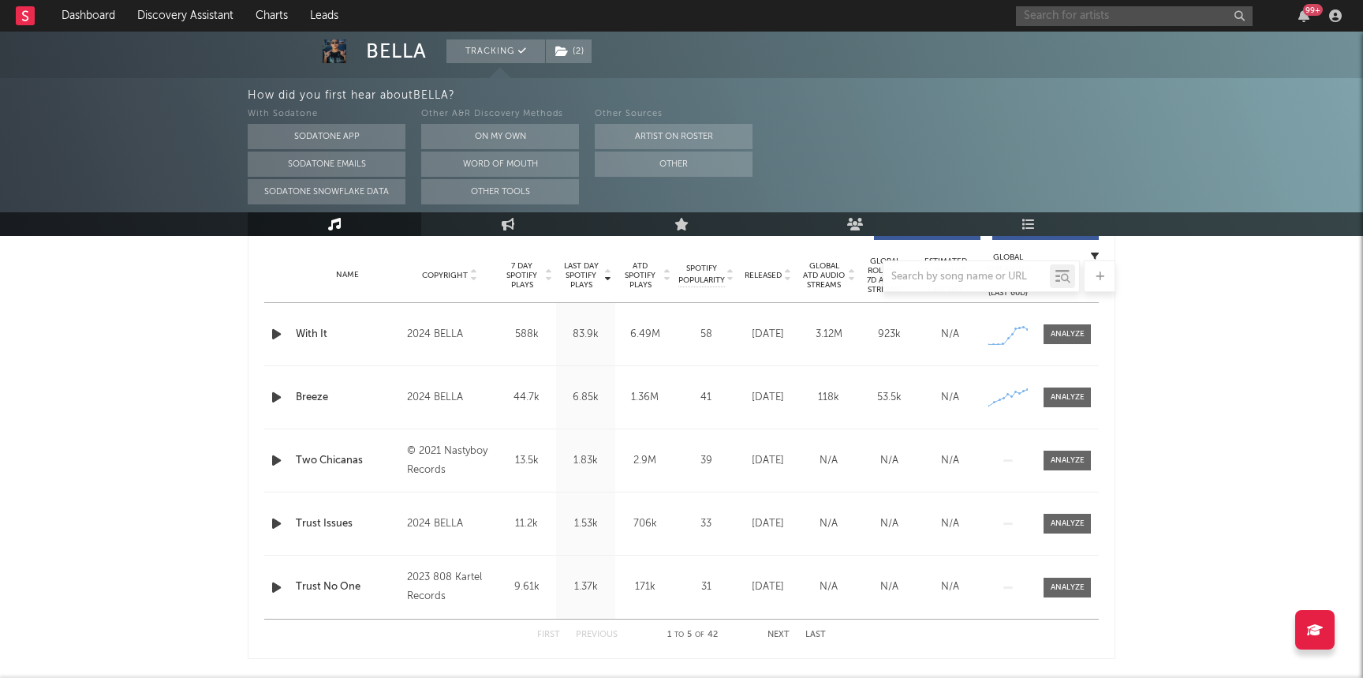
click at [1139, 6] on input "text" at bounding box center [1134, 16] width 237 height 20
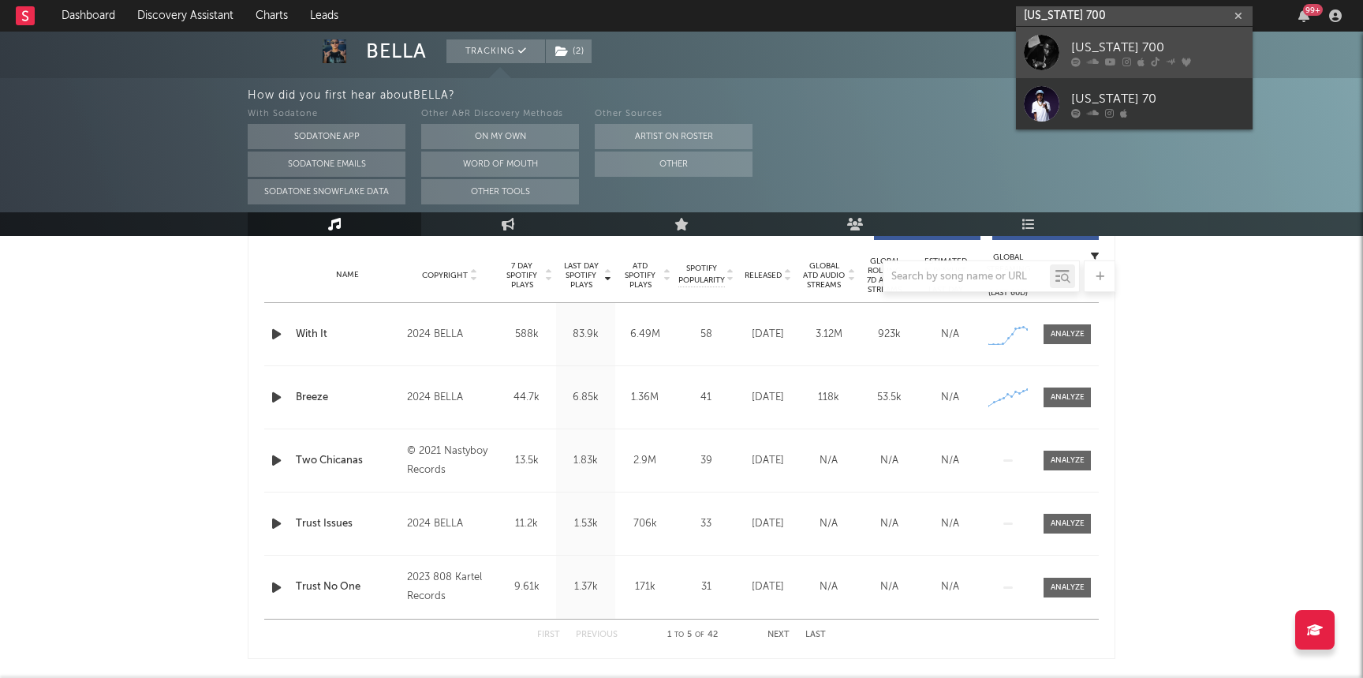
type input "[US_STATE] 700"
click at [1114, 50] on div "[US_STATE] 700" at bounding box center [1158, 47] width 174 height 19
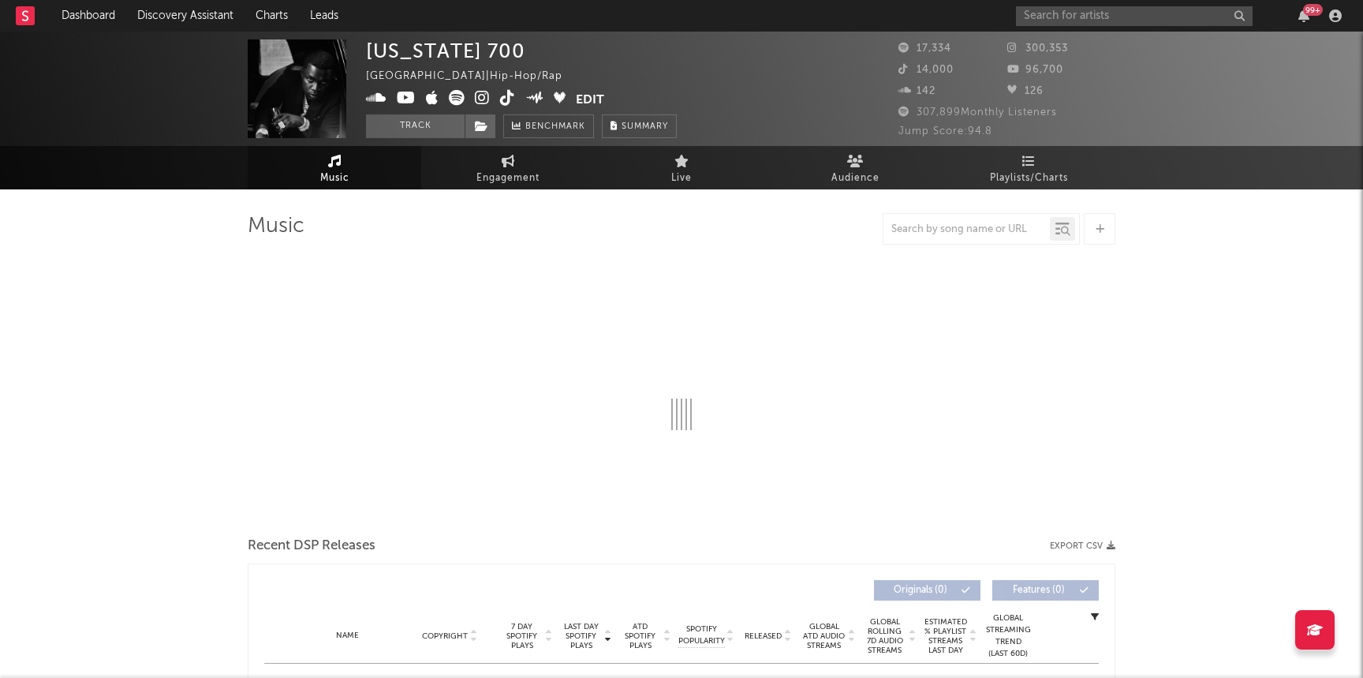
select select "6m"
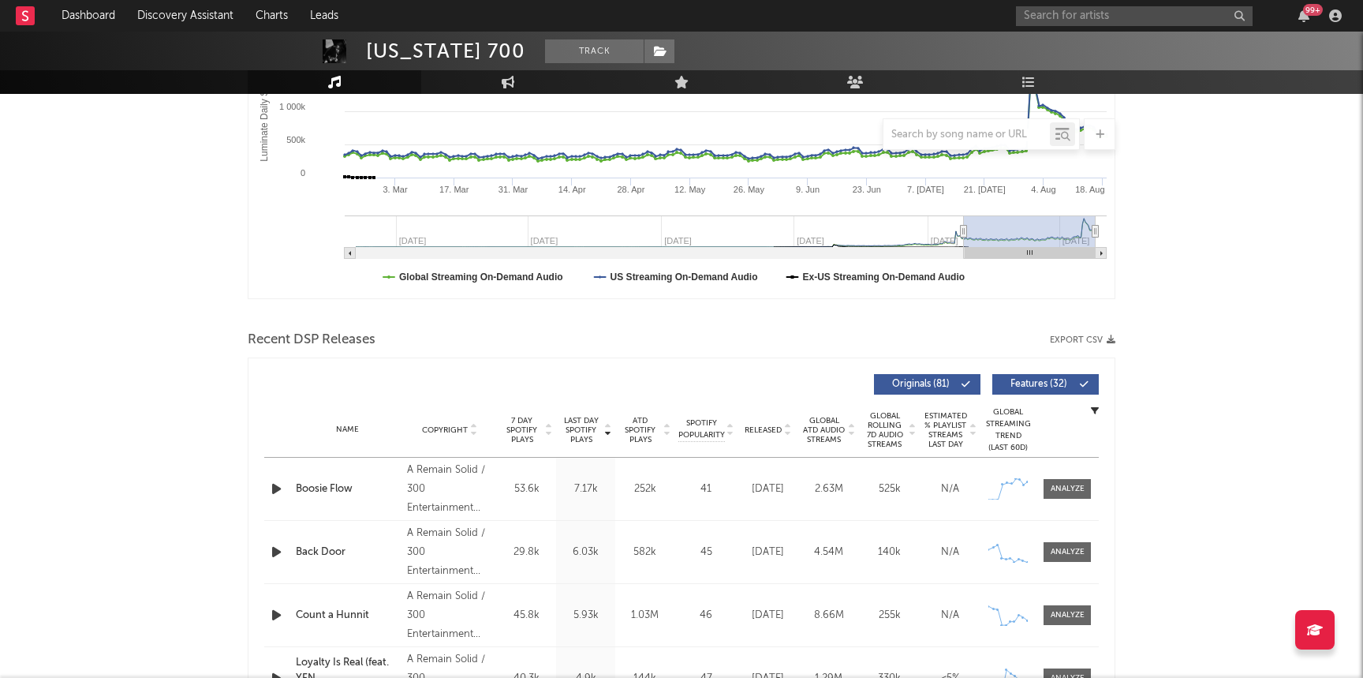
scroll to position [506, 0]
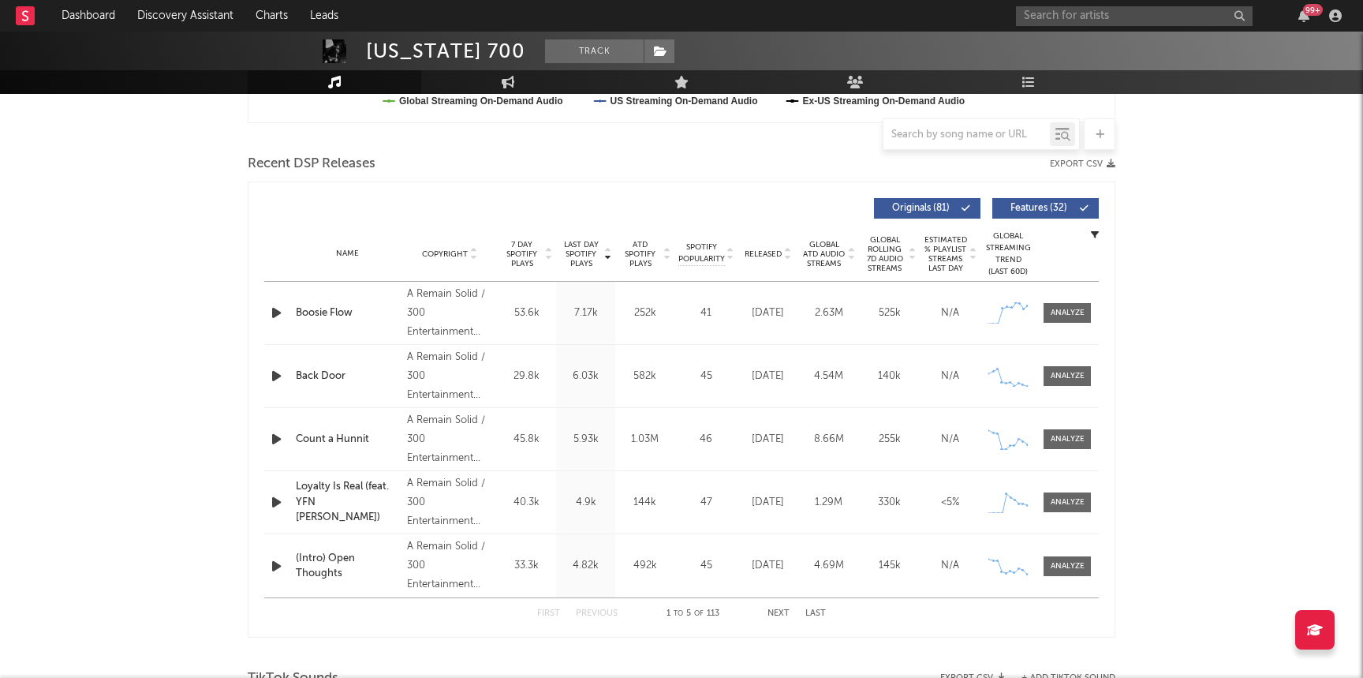
click at [638, 247] on span "ATD Spotify Plays" at bounding box center [640, 254] width 42 height 28
click at [595, 261] on span "Last Day Spotify Plays" at bounding box center [581, 254] width 42 height 28
click at [641, 255] on span "ATD Spotify Plays" at bounding box center [640, 254] width 42 height 28
click at [595, 270] on div "Name Copyright Label Album Names Composer Names 7 Day Spotify Plays Last Day Sp…" at bounding box center [681, 253] width 834 height 55
click at [599, 260] on span "Last Day Spotify Plays" at bounding box center [581, 254] width 42 height 28
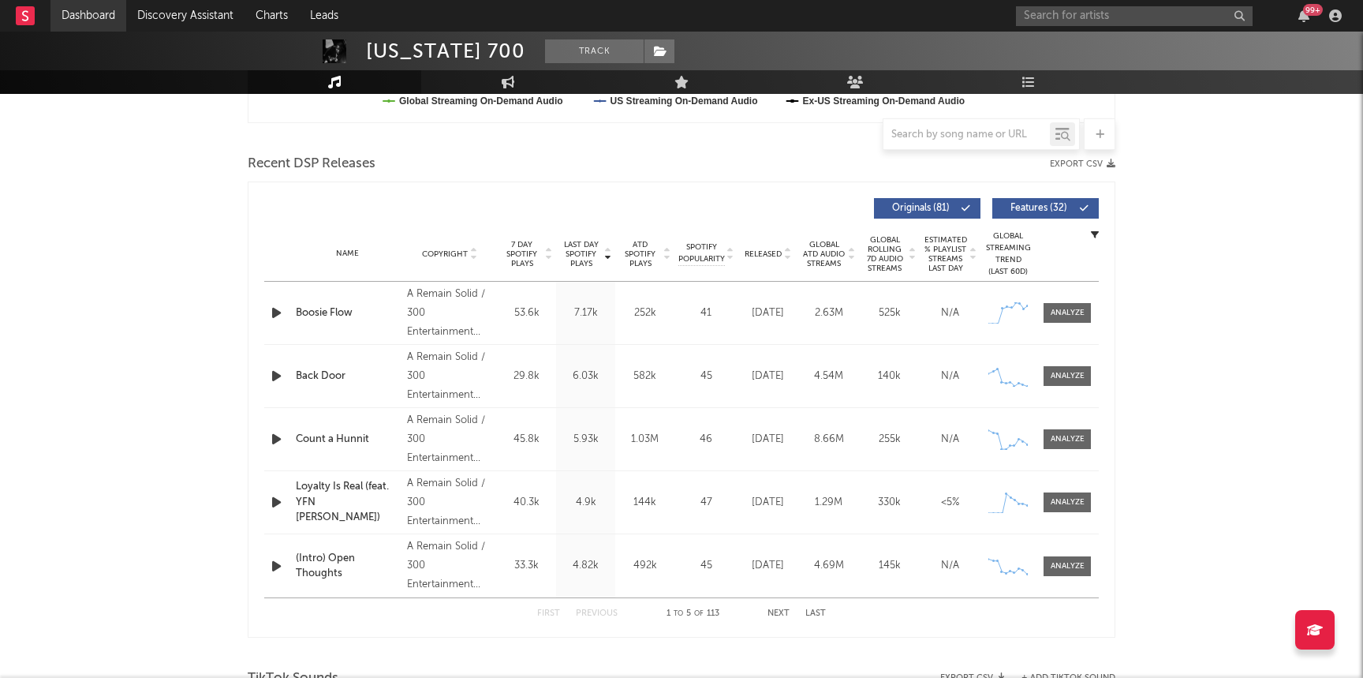
click at [76, 13] on link "Dashboard" at bounding box center [88, 16] width 76 height 32
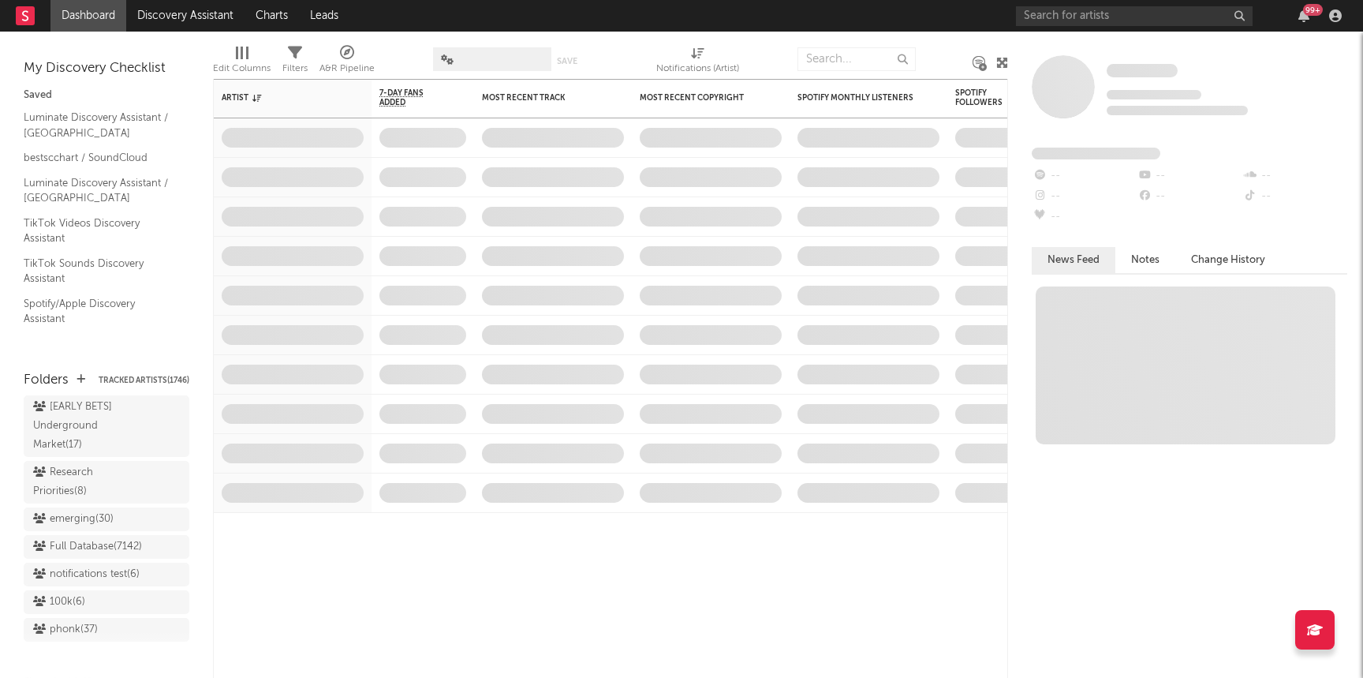
scroll to position [1338, 0]
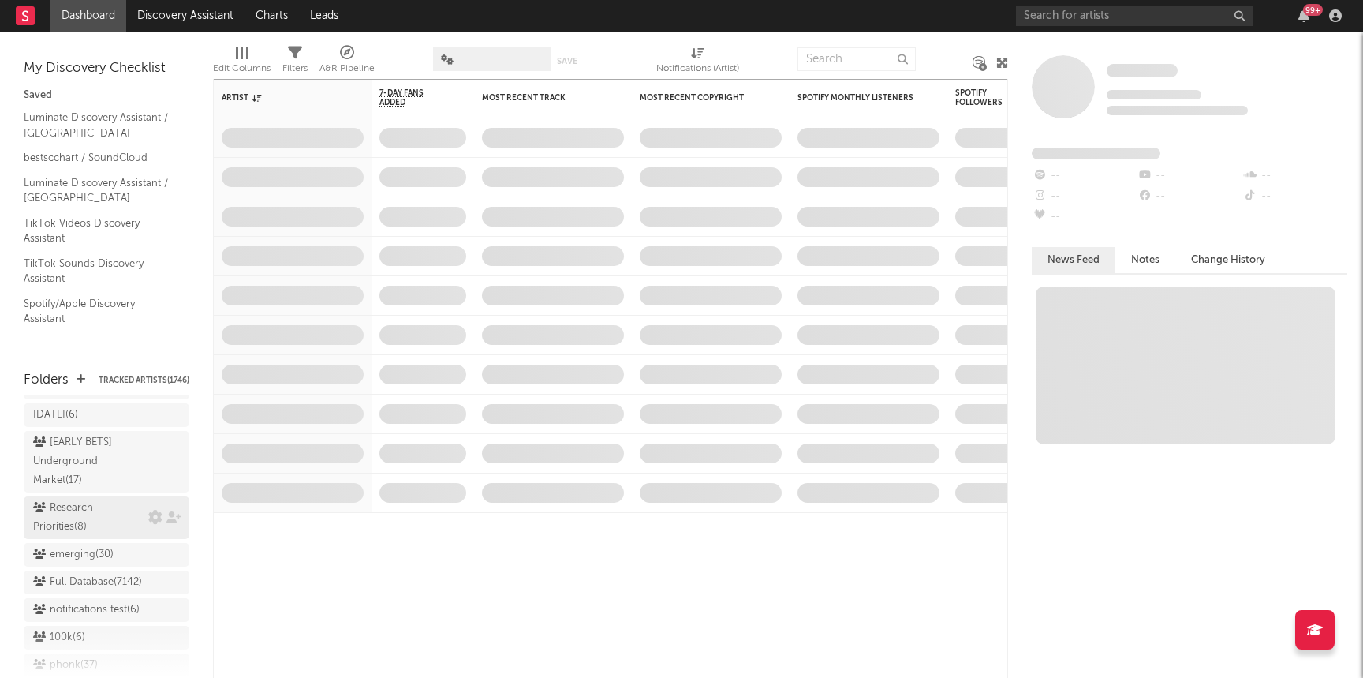
click at [64, 512] on div "Research Priorities ( 8 )" at bounding box center [88, 517] width 111 height 38
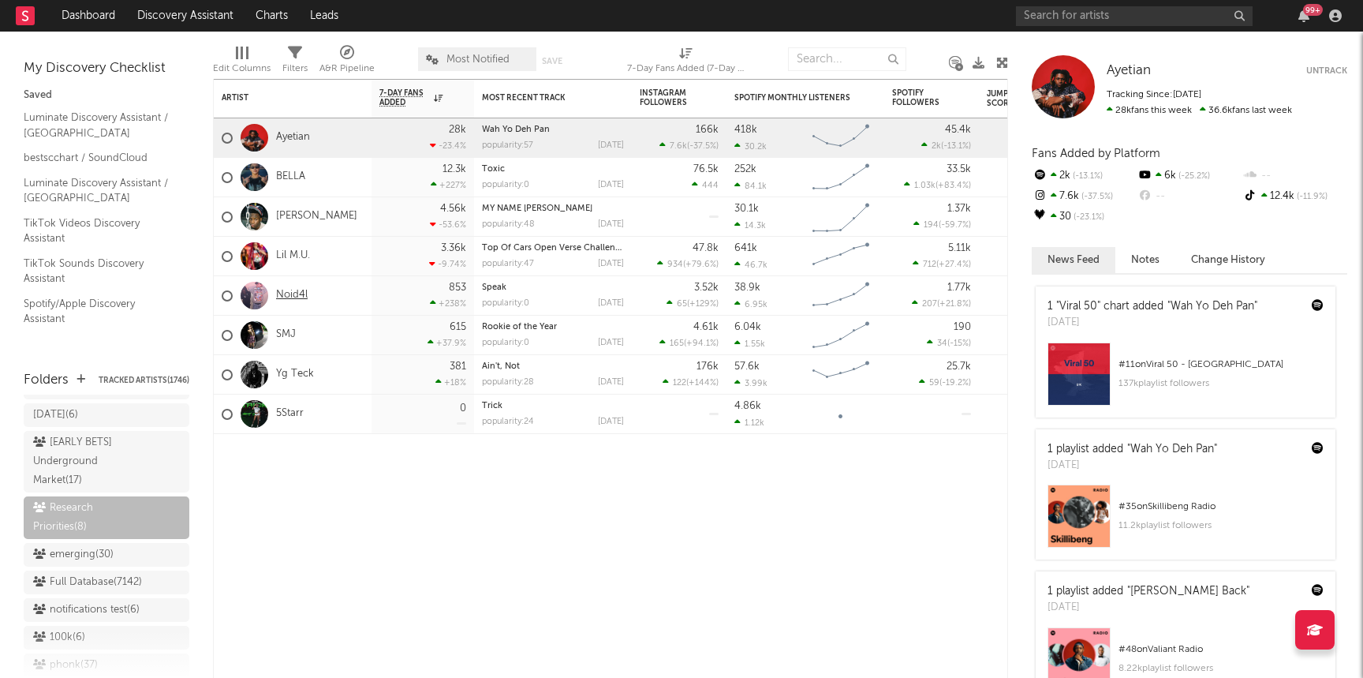
click at [292, 291] on link "Noid4l" at bounding box center [292, 295] width 32 height 13
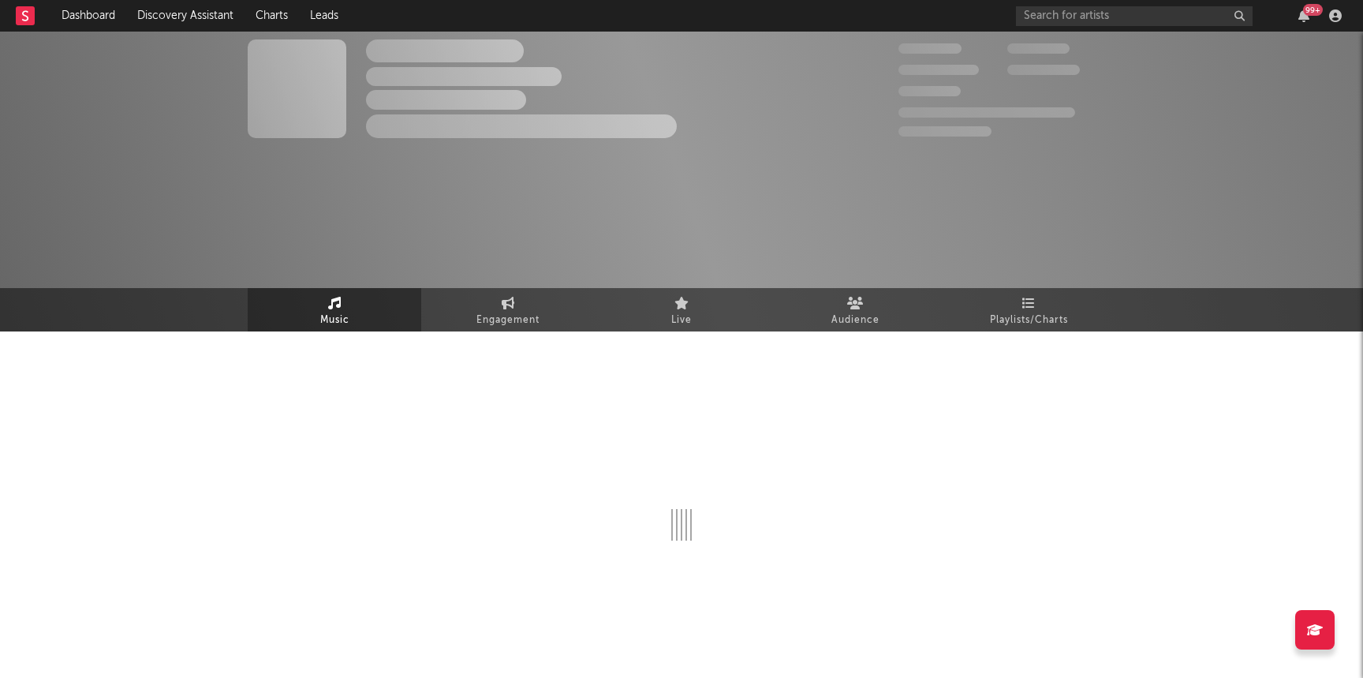
select select "6m"
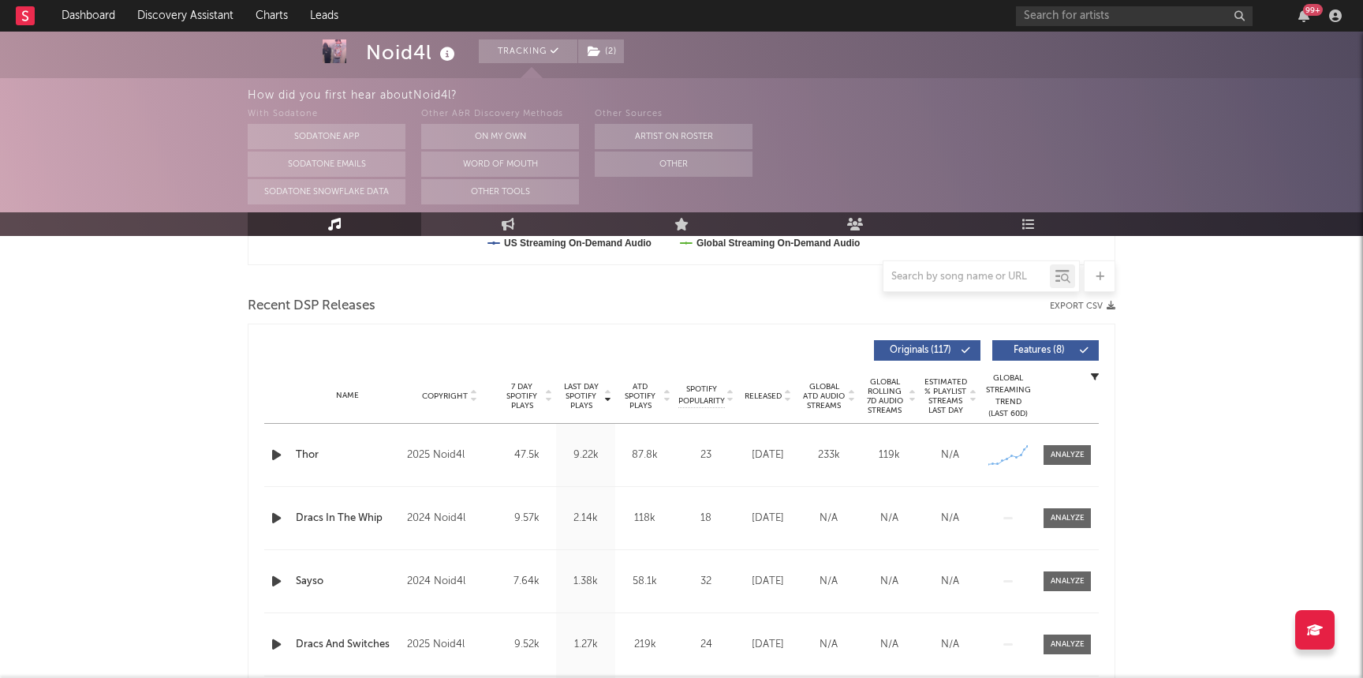
scroll to position [507, 0]
click at [1049, 450] on span at bounding box center [1066, 454] width 47 height 20
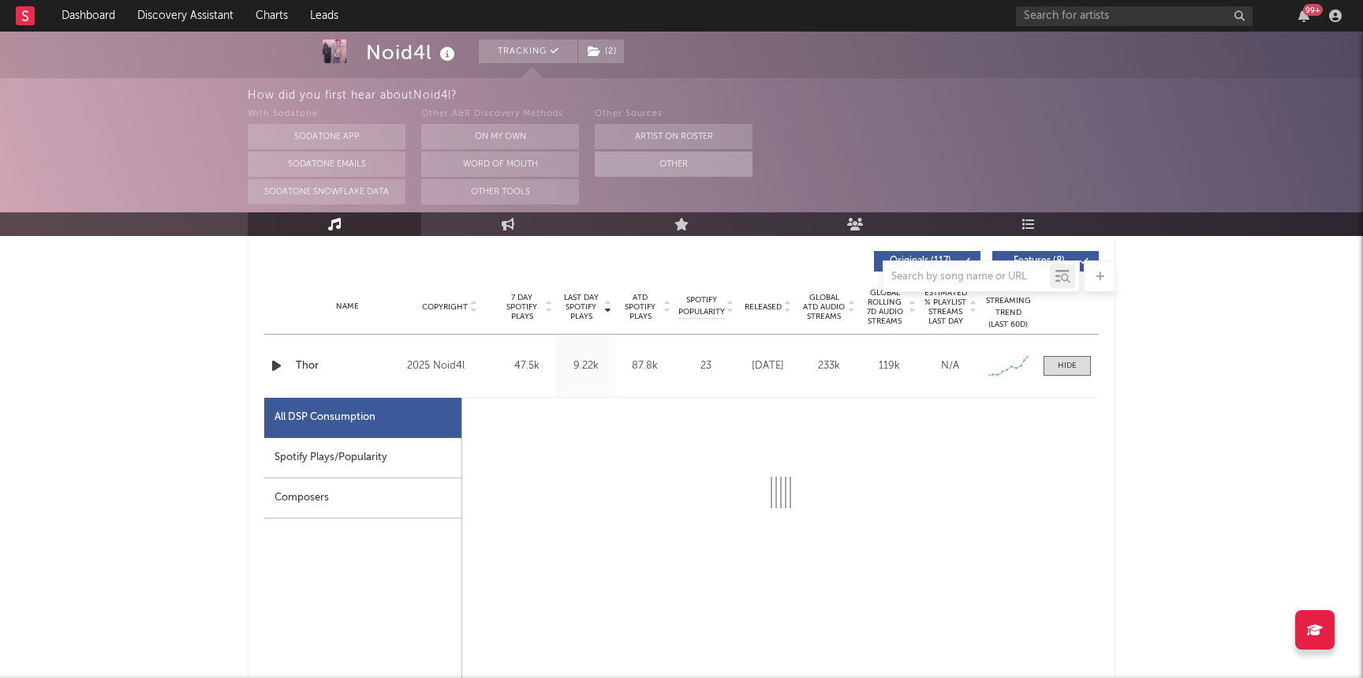
scroll to position [595, 0]
select select "1w"
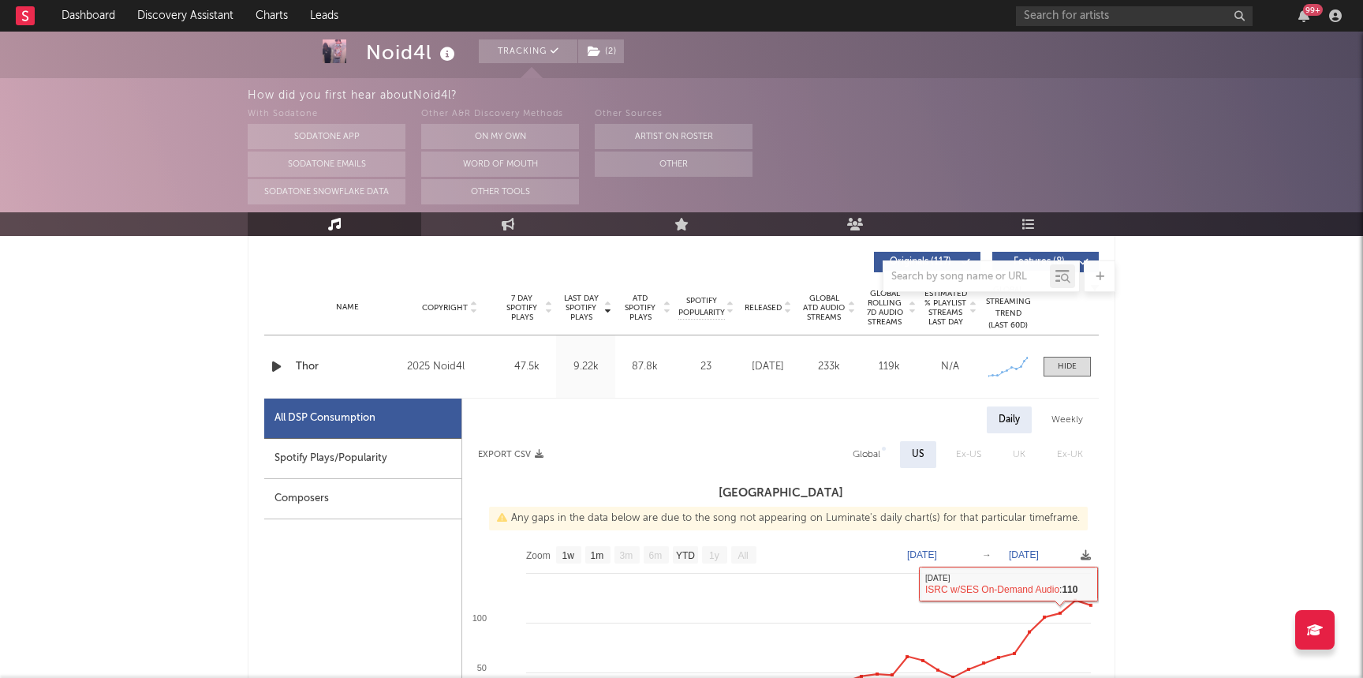
scroll to position [0, 0]
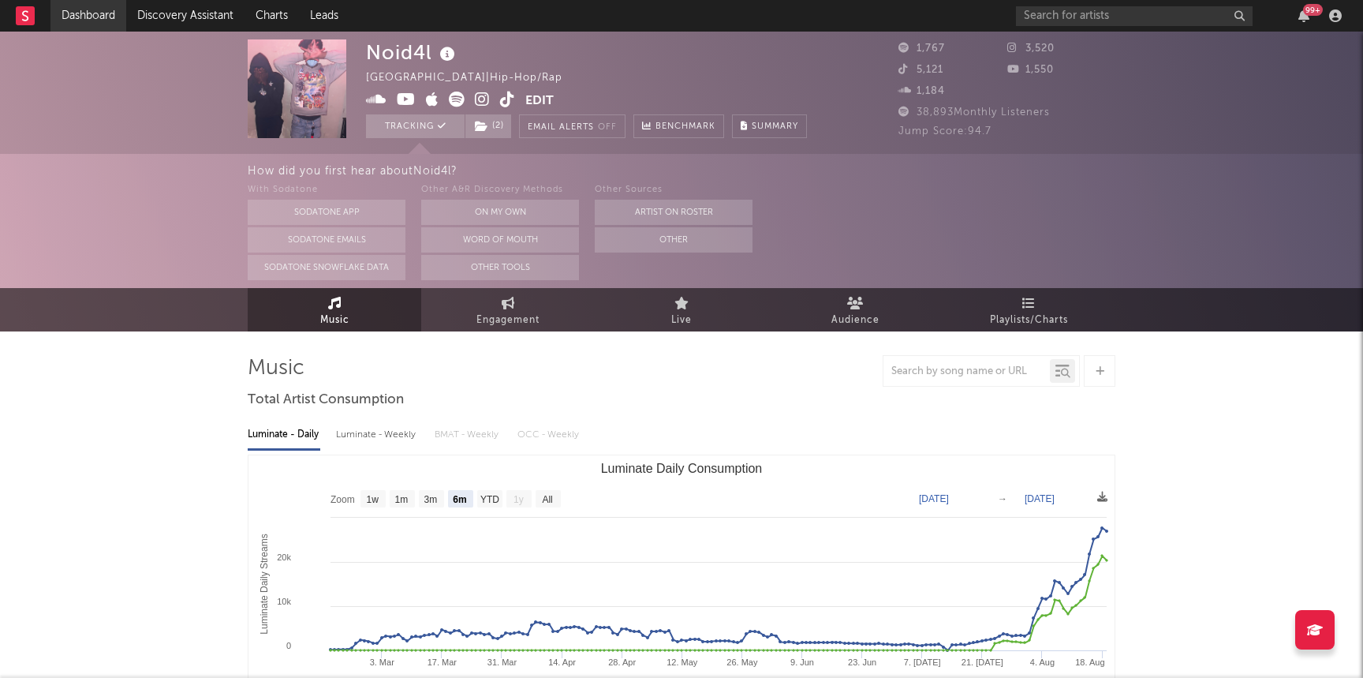
click at [75, 17] on link "Dashboard" at bounding box center [88, 16] width 76 height 32
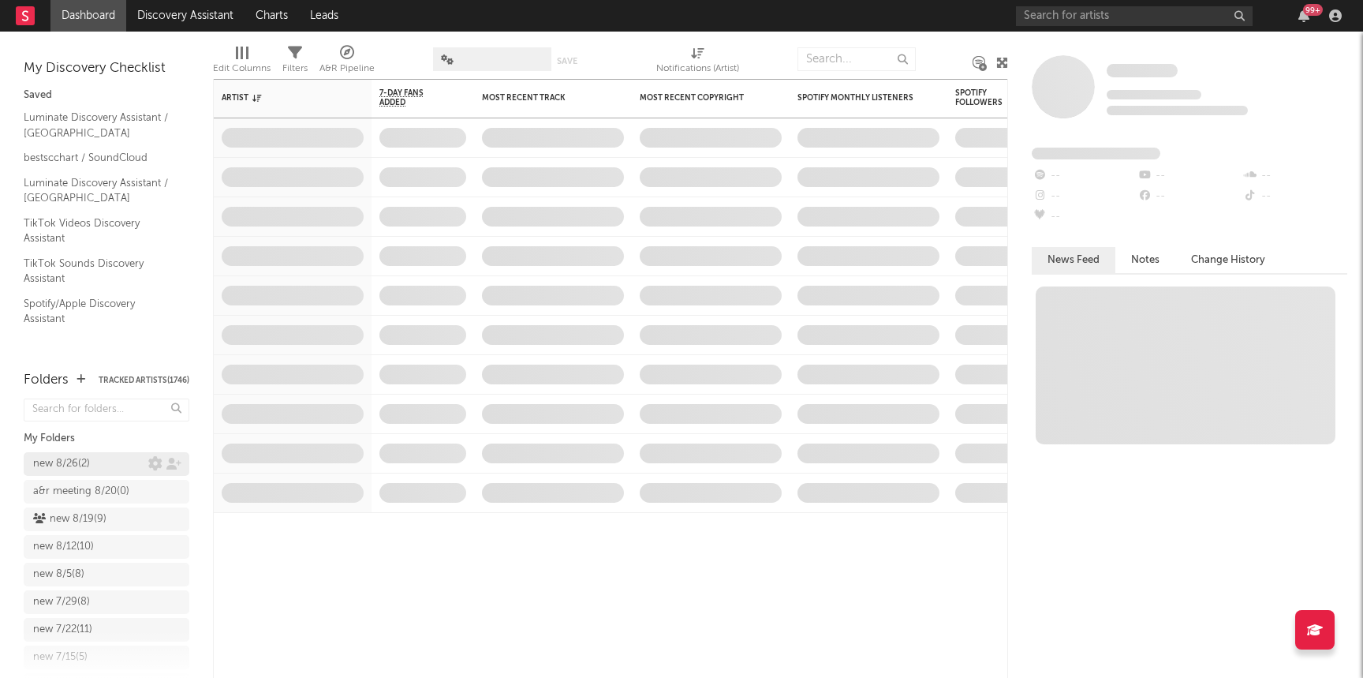
click at [70, 465] on div "new 8/26 ( 2 )" at bounding box center [61, 463] width 57 height 19
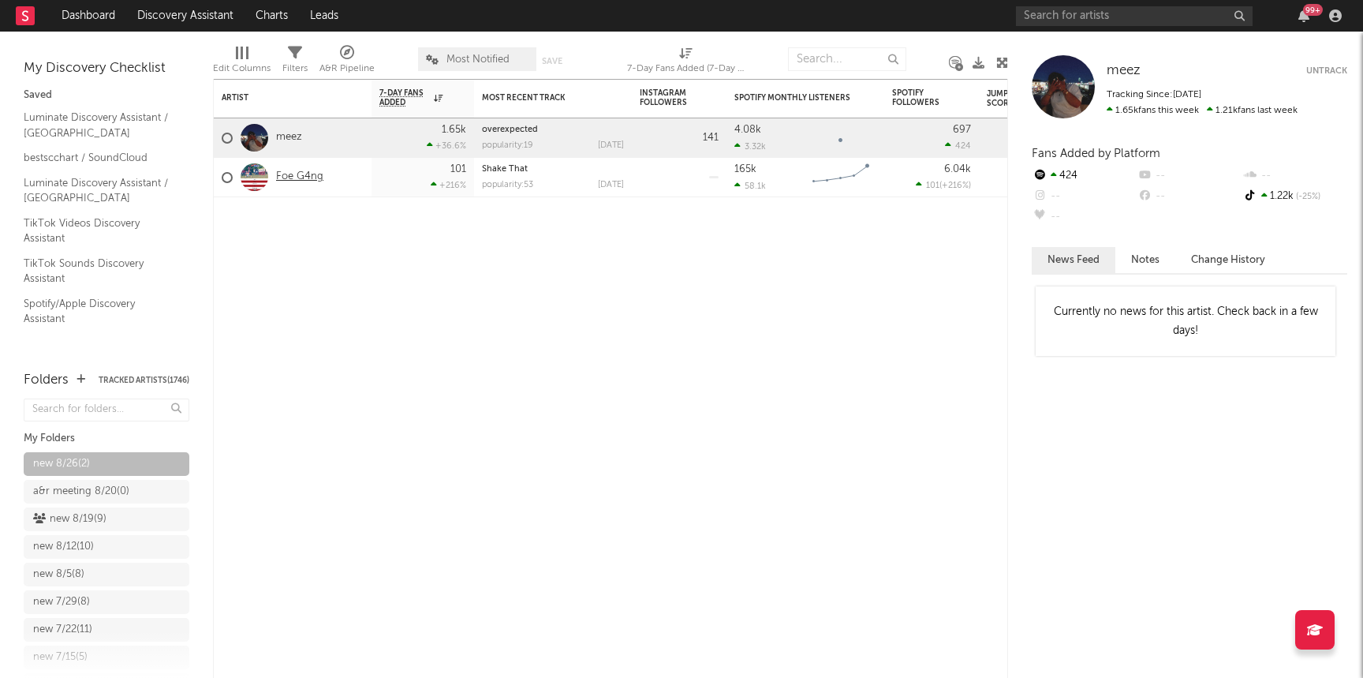
click at [300, 175] on link "Foe G4ng" at bounding box center [299, 176] width 47 height 13
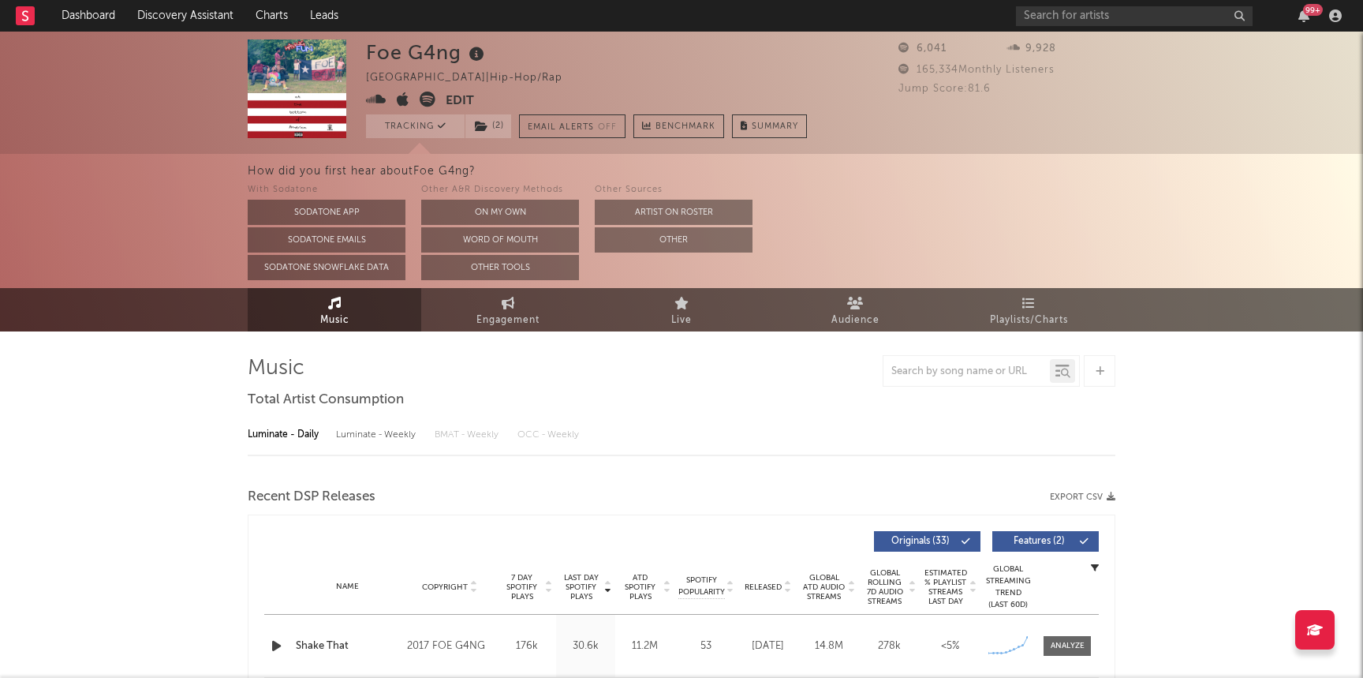
select select "6m"
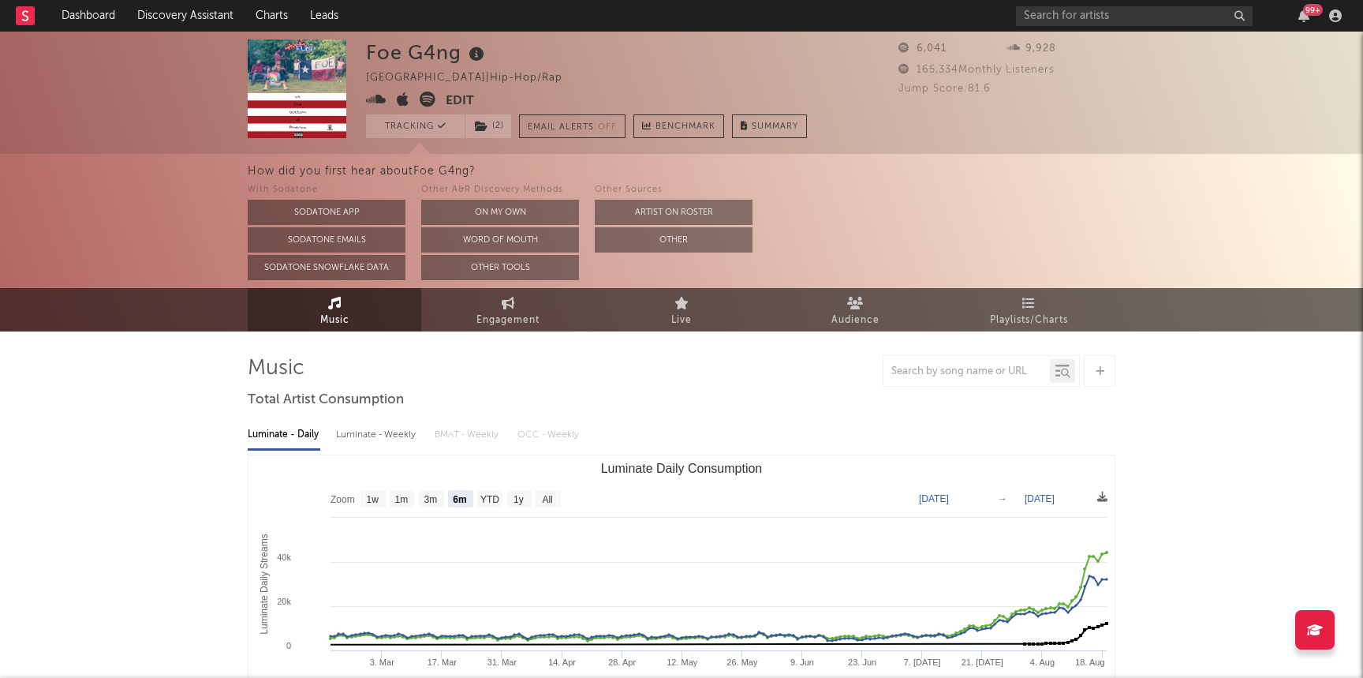
select select "6m"
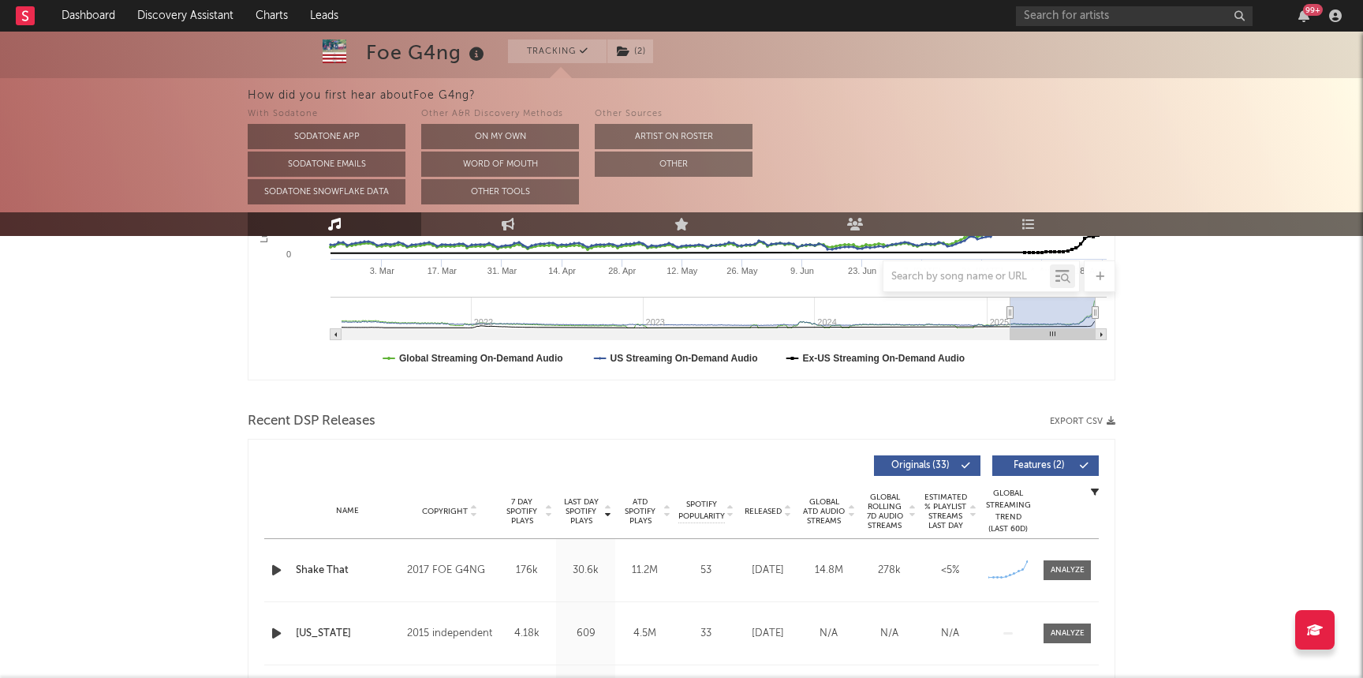
scroll to position [394, 0]
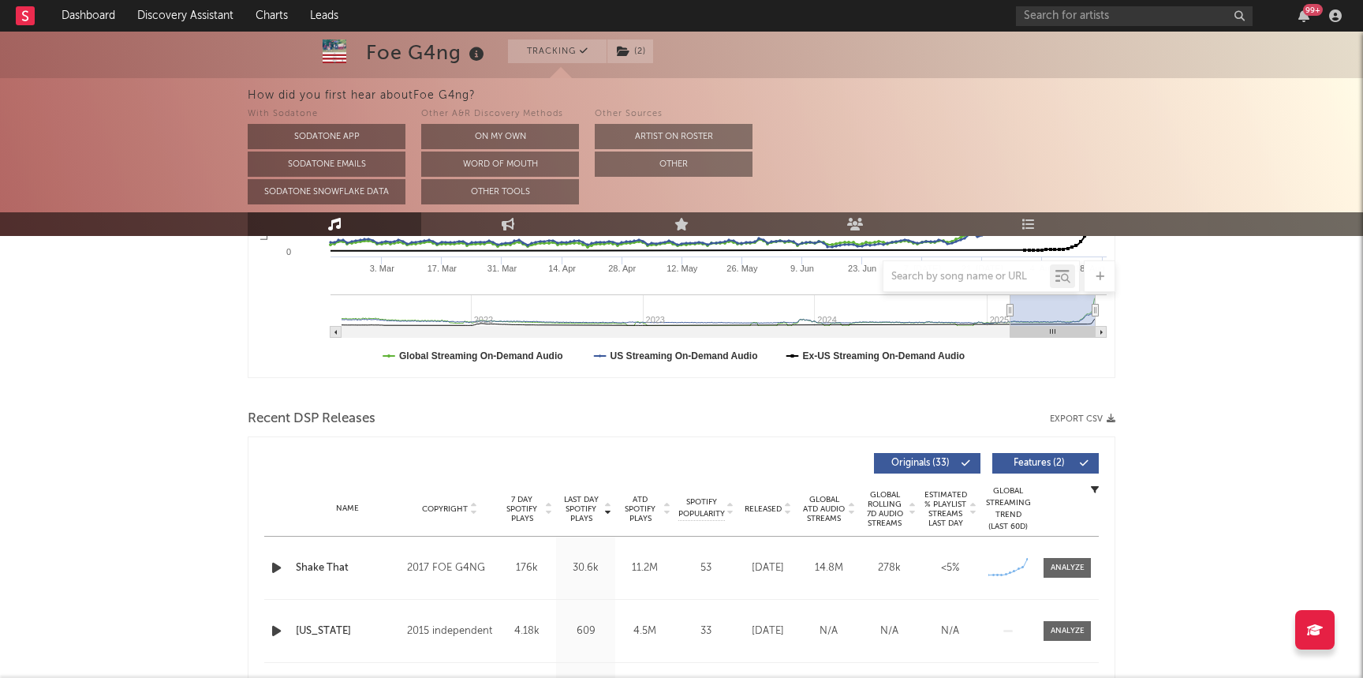
click at [274, 573] on icon "button" at bounding box center [276, 568] width 17 height 20
click at [1058, 572] on div at bounding box center [1068, 568] width 34 height 12
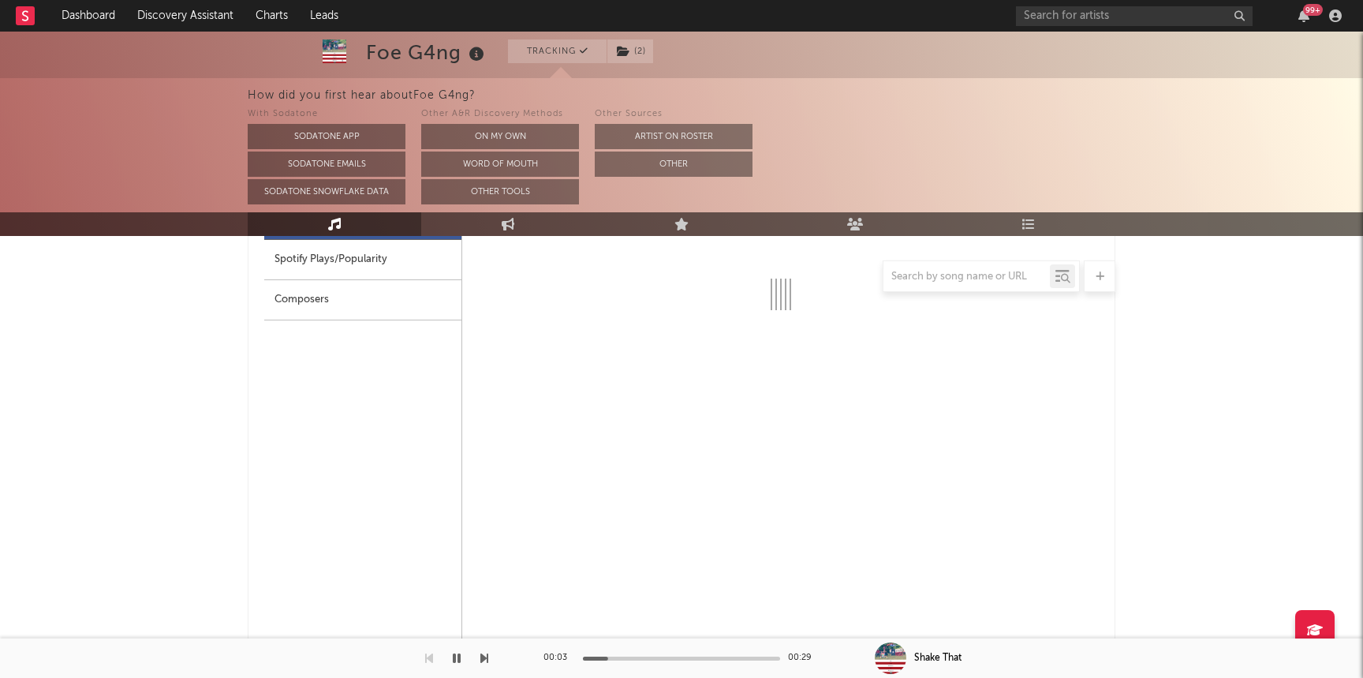
scroll to position [668, 0]
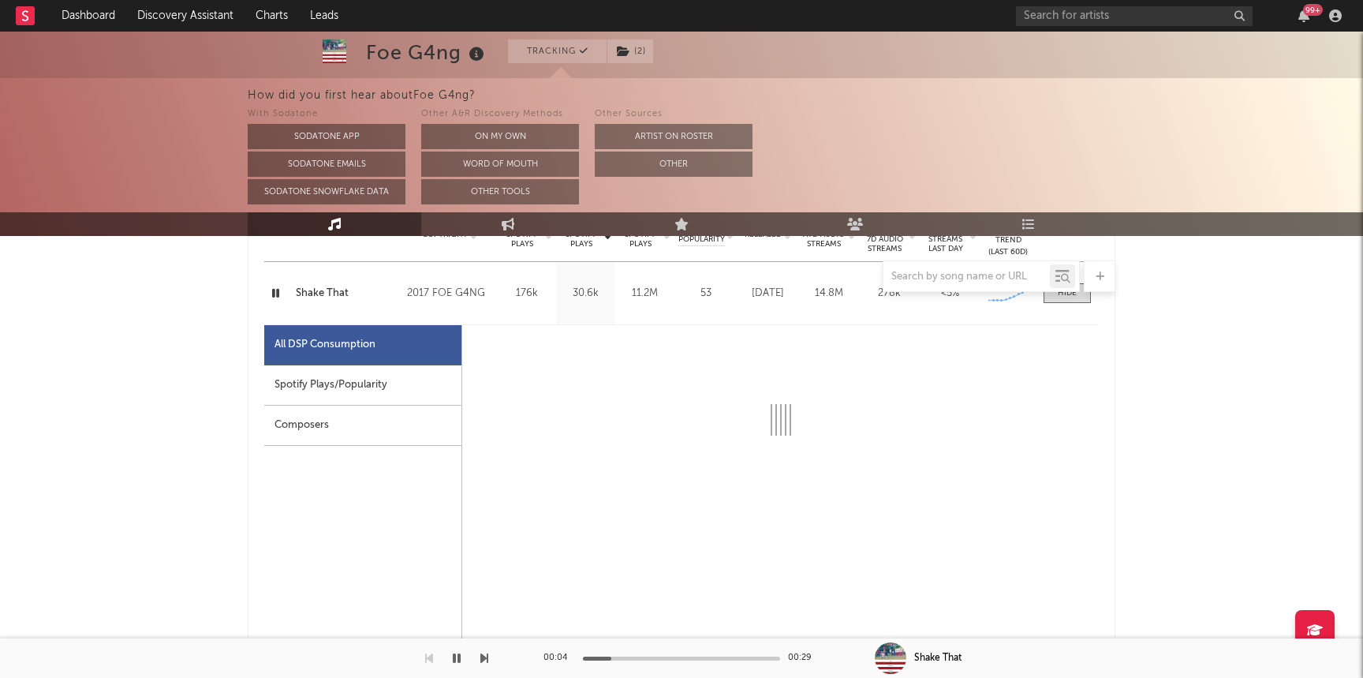
select select "6m"
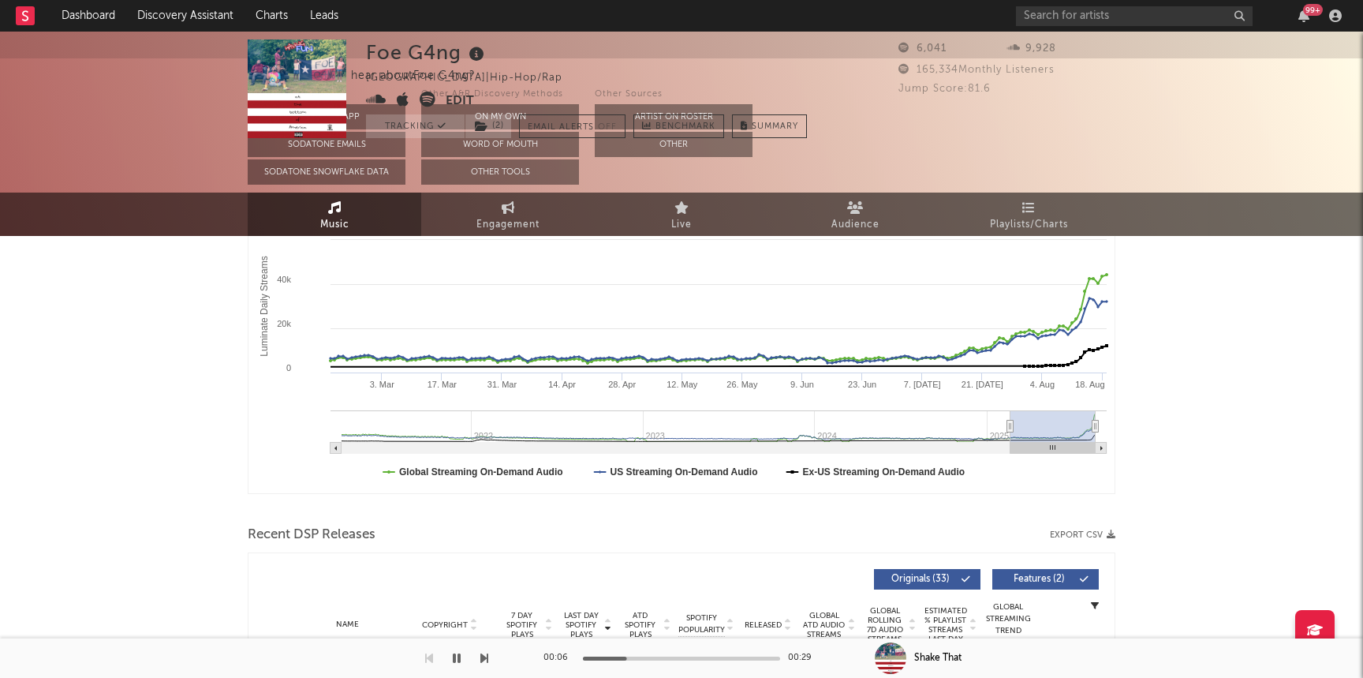
scroll to position [0, 0]
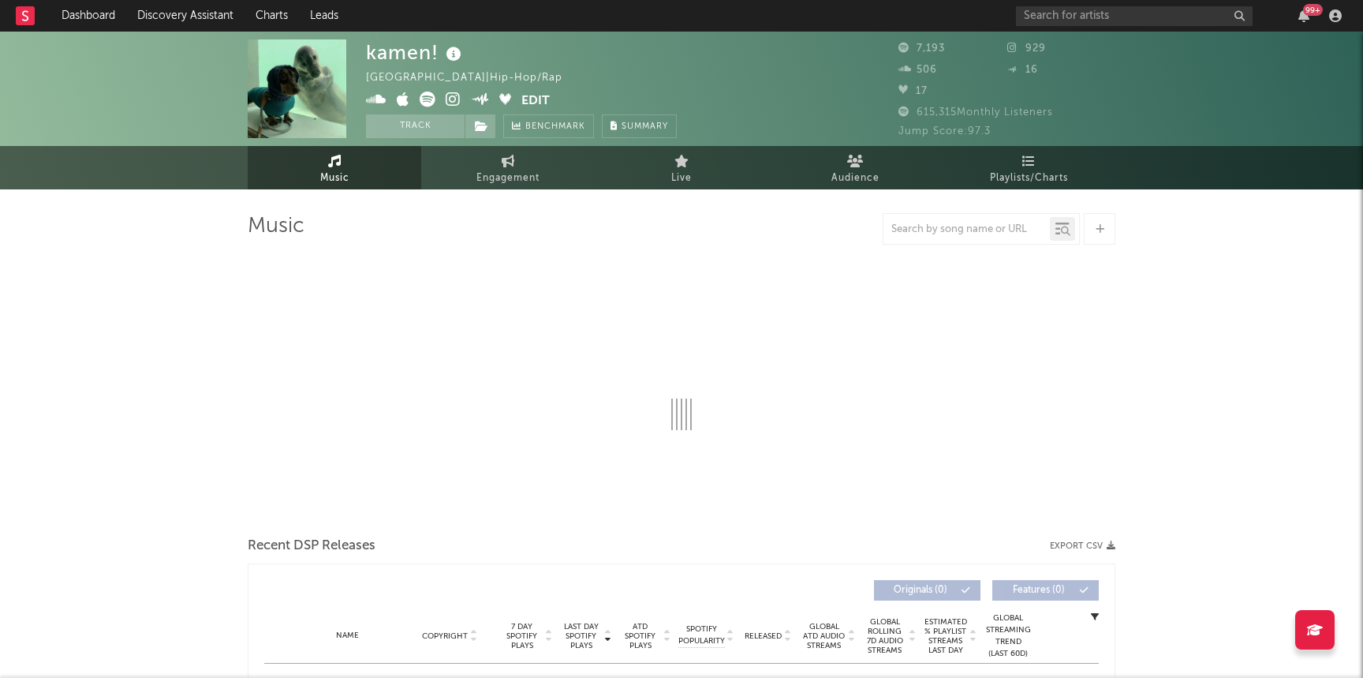
select select "6m"
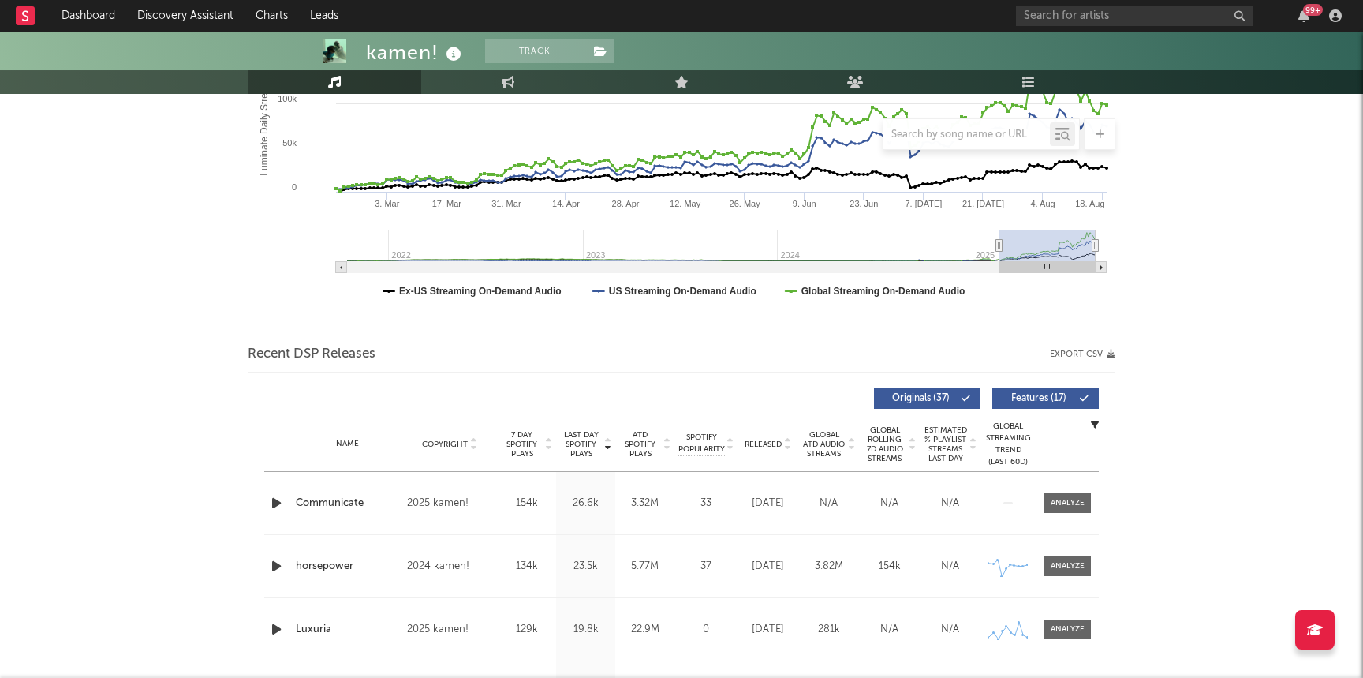
scroll to position [323, 0]
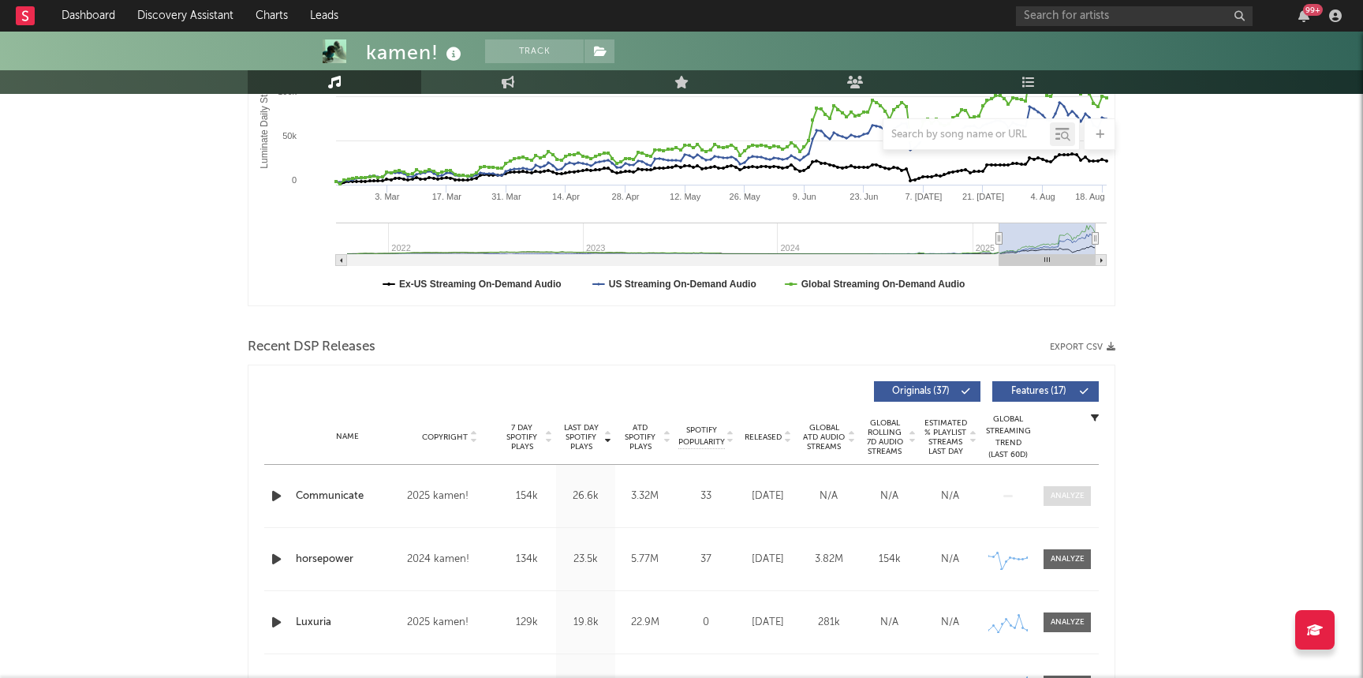
click at [1080, 494] on div at bounding box center [1068, 496] width 34 height 12
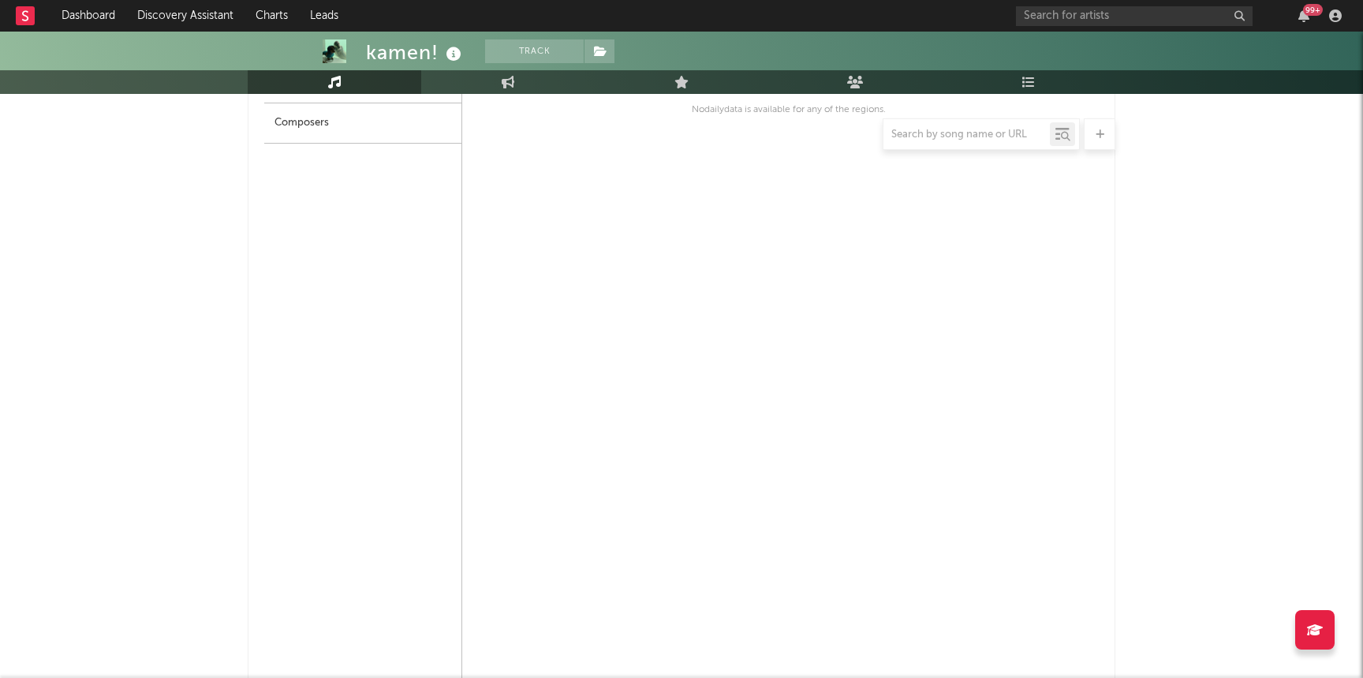
scroll to position [0, 0]
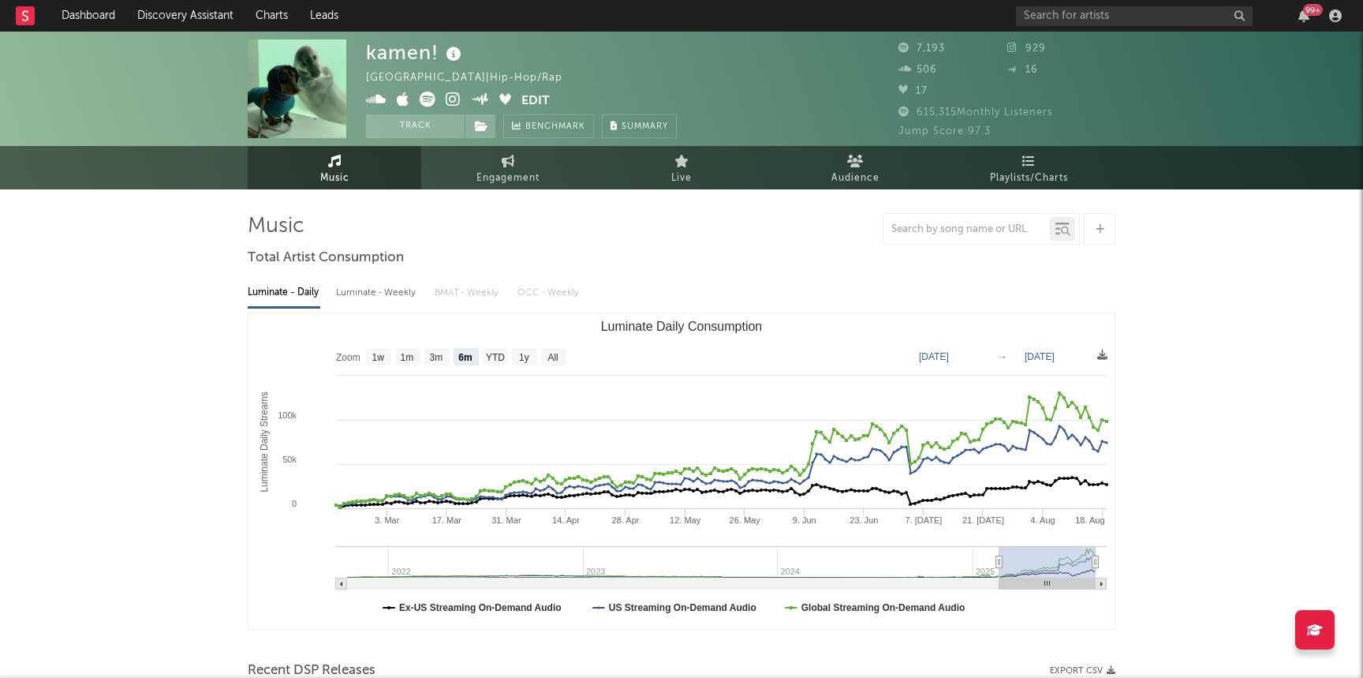
click at [450, 102] on icon at bounding box center [453, 99] width 15 height 16
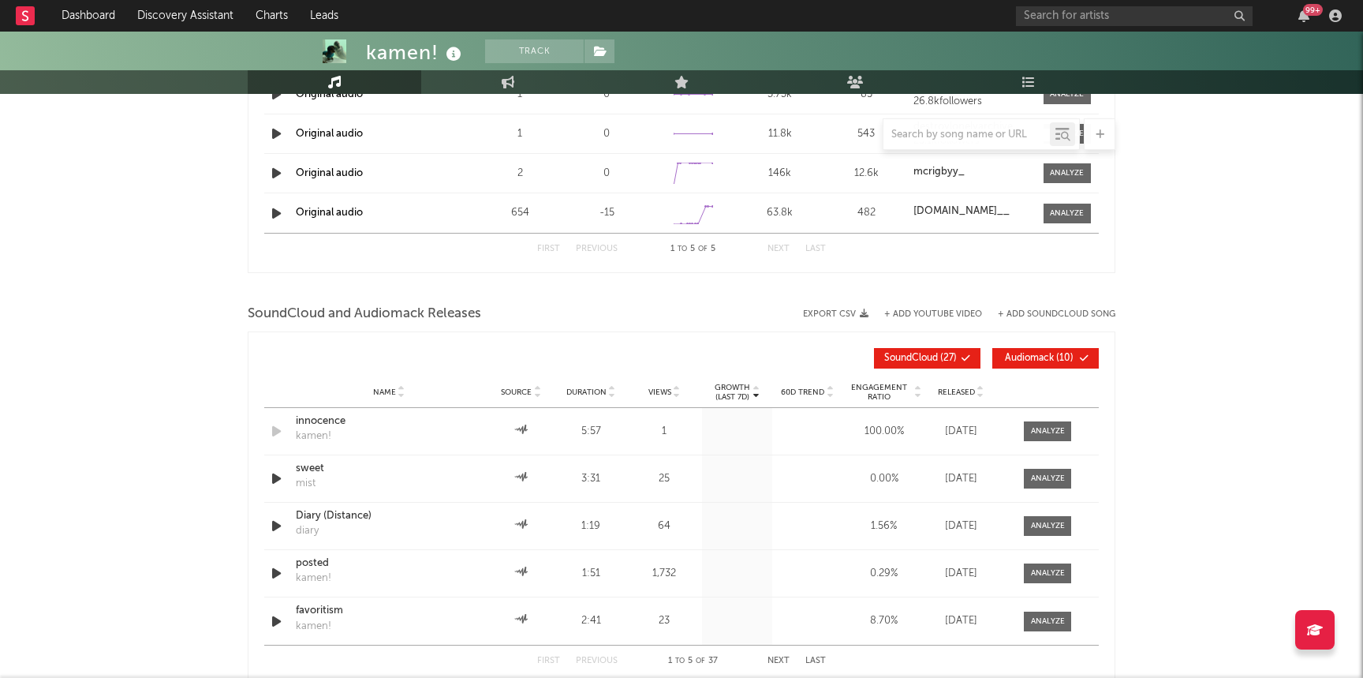
scroll to position [2486, 0]
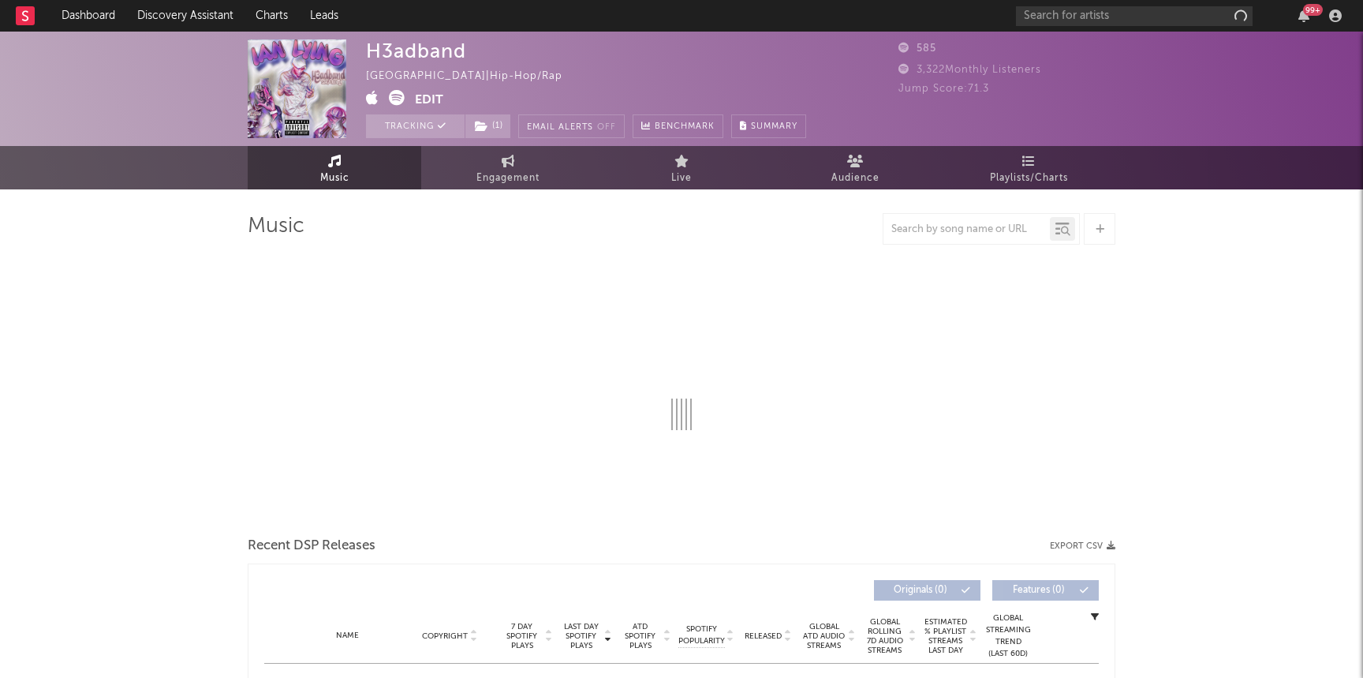
select select "1w"
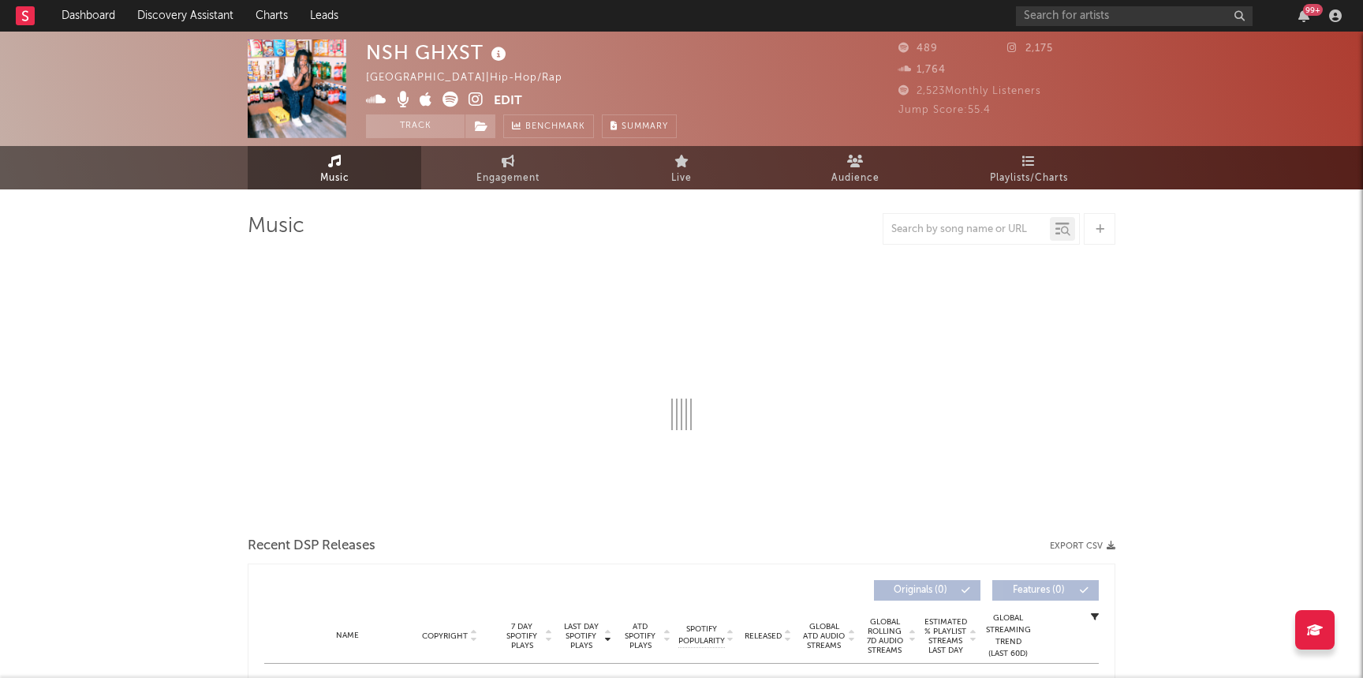
select select "1w"
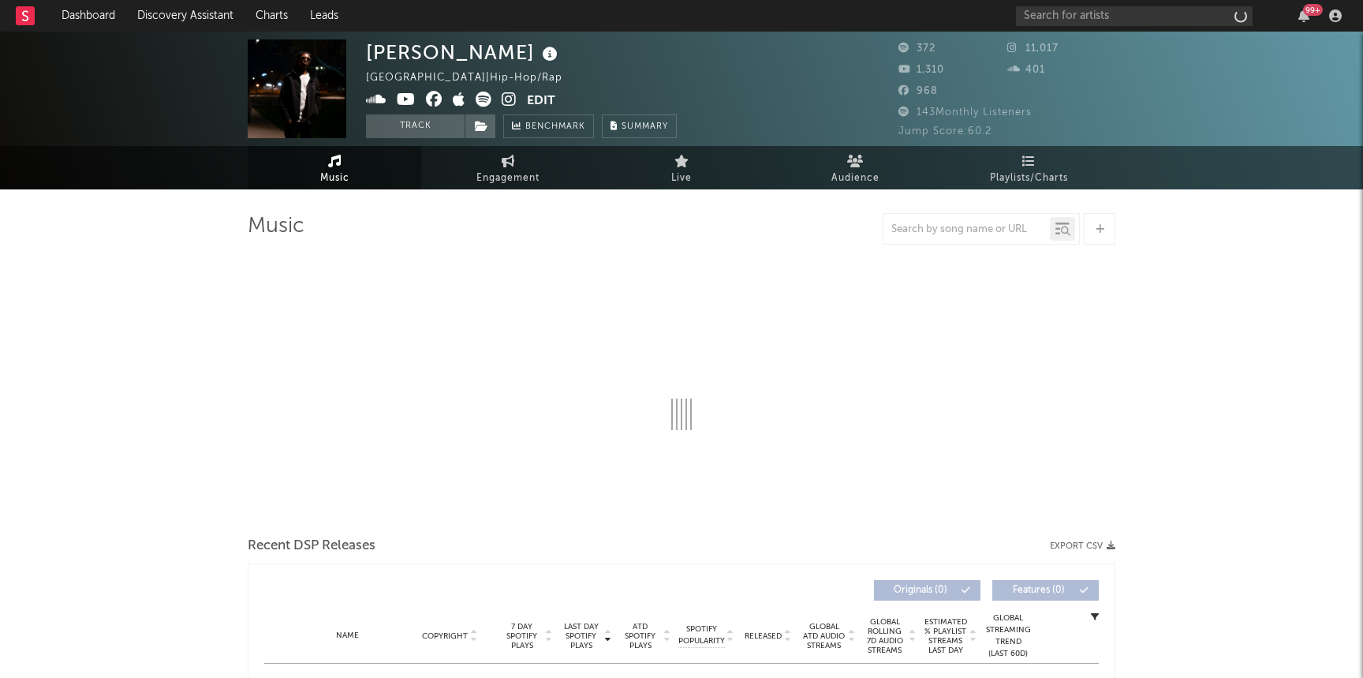
select select "6m"
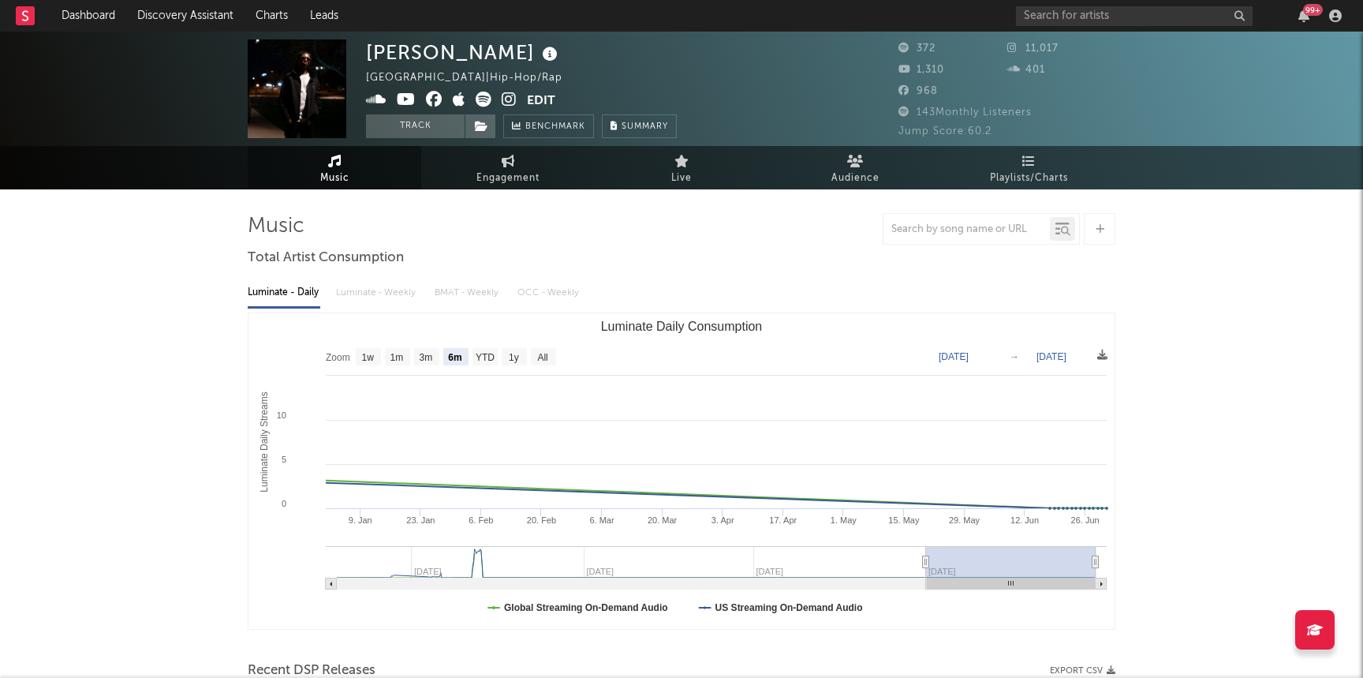
click at [511, 102] on icon at bounding box center [509, 99] width 15 height 16
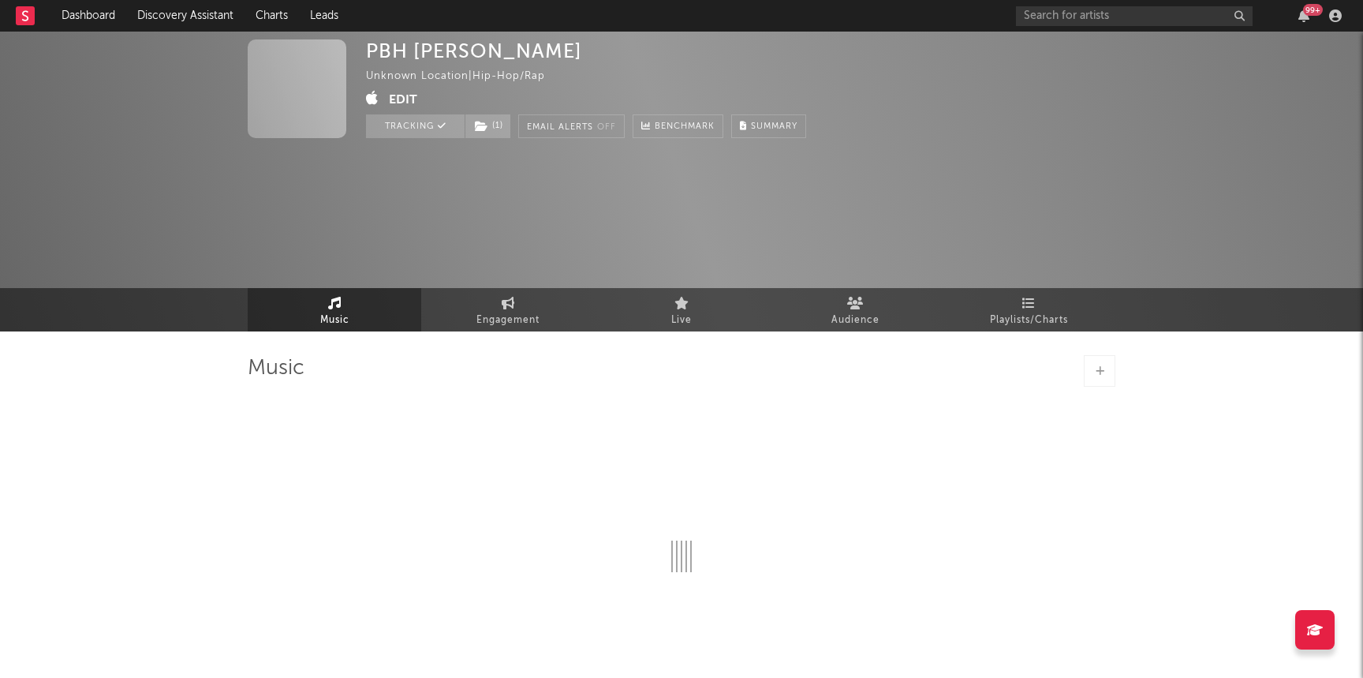
select select "1w"
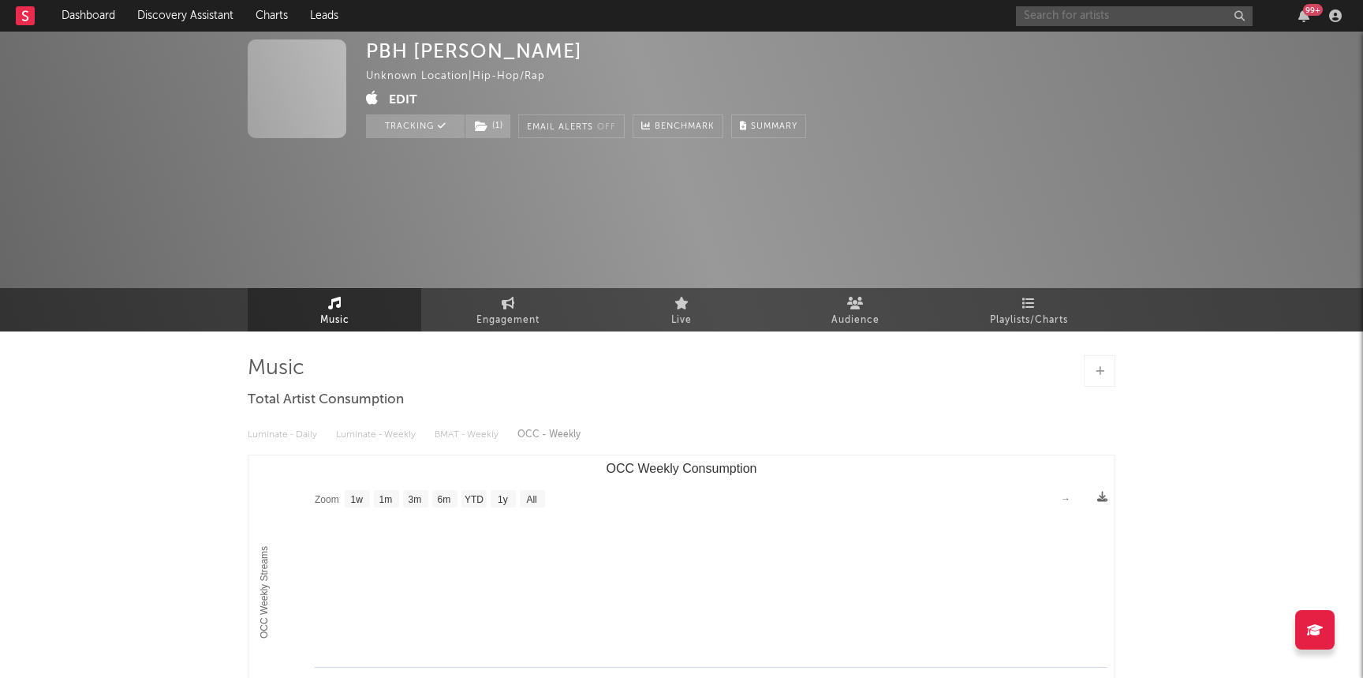
click at [1096, 18] on input "text" at bounding box center [1134, 16] width 237 height 20
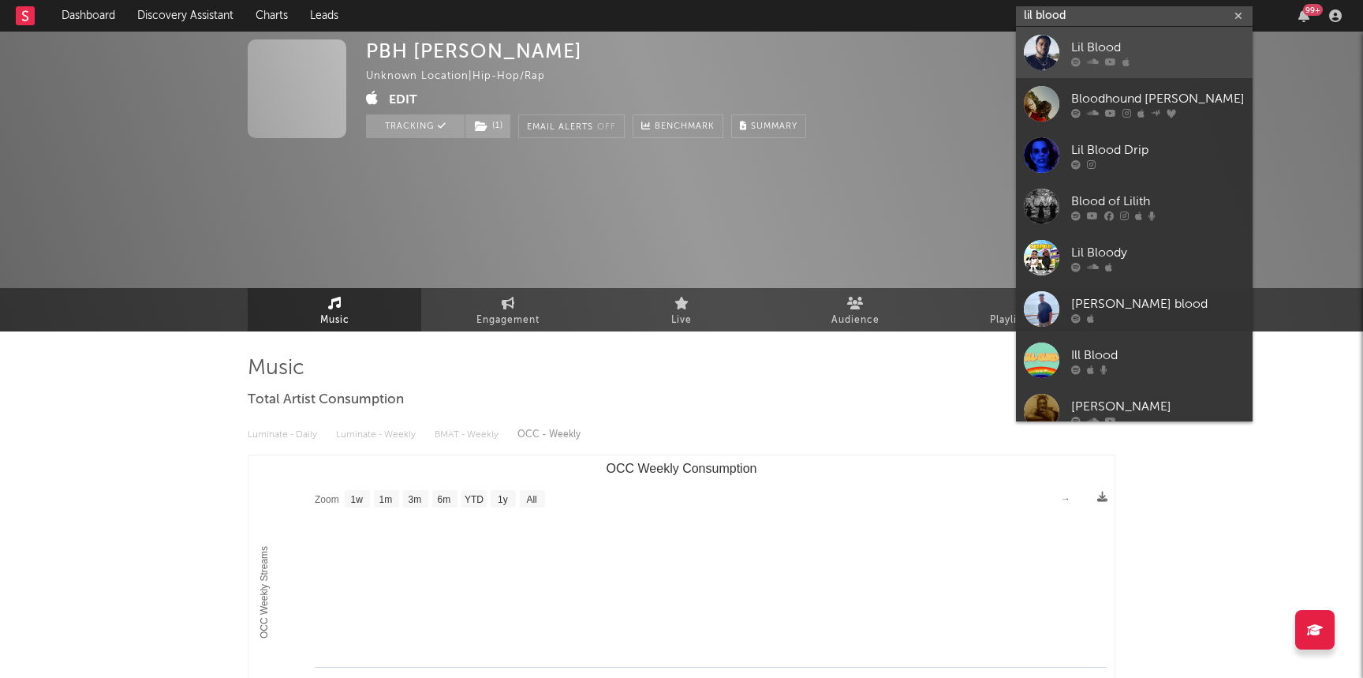
type input "lil blood"
click at [1097, 60] on icon at bounding box center [1093, 61] width 12 height 9
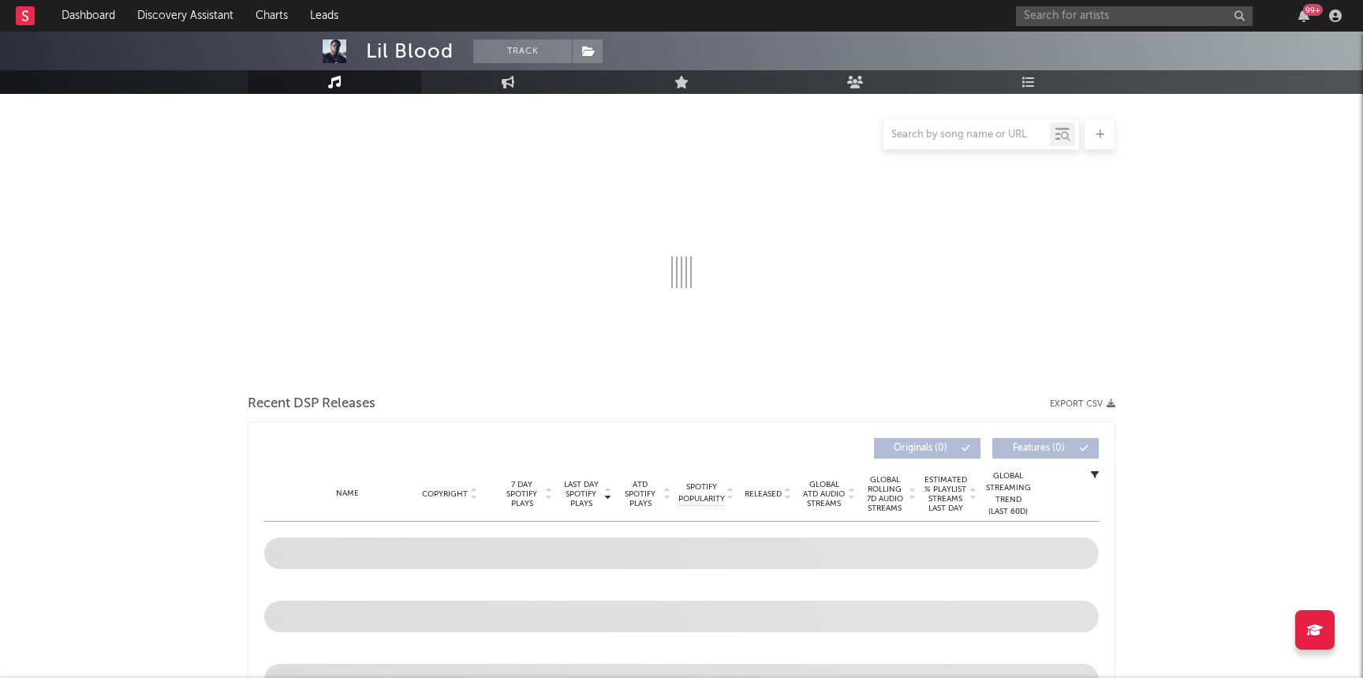
scroll to position [152, 0]
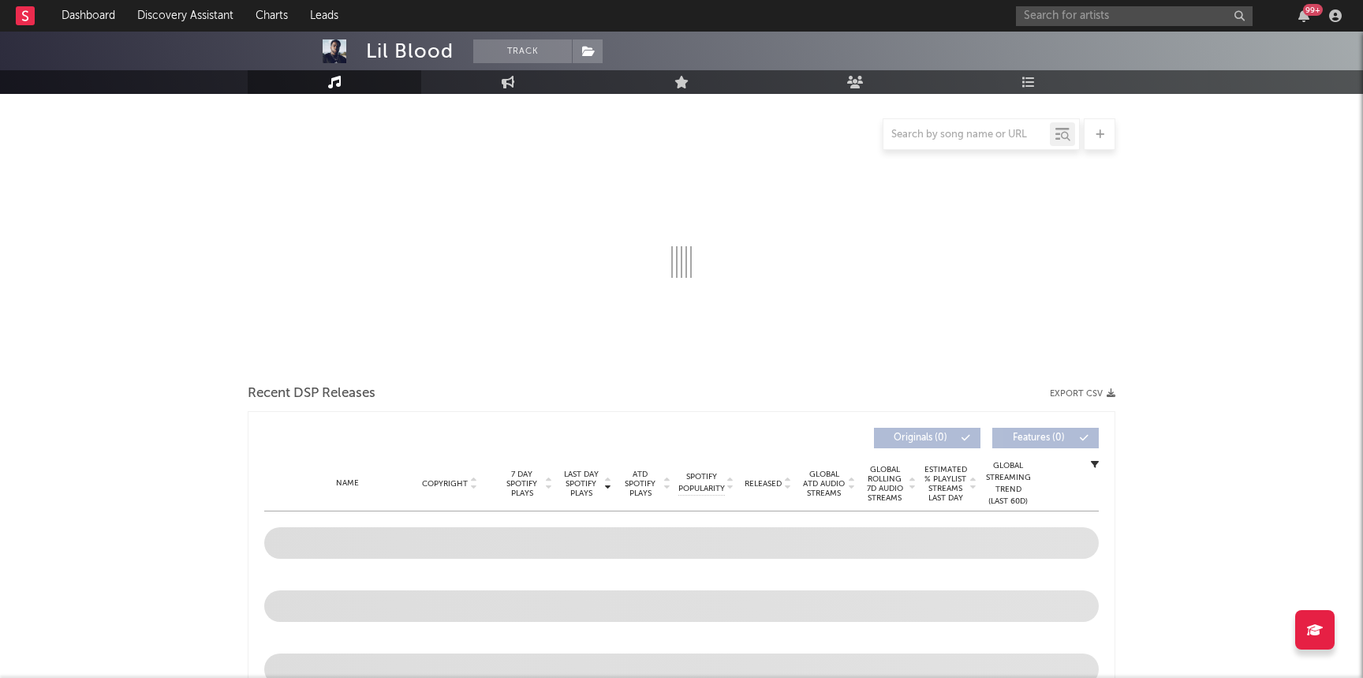
select select "6m"
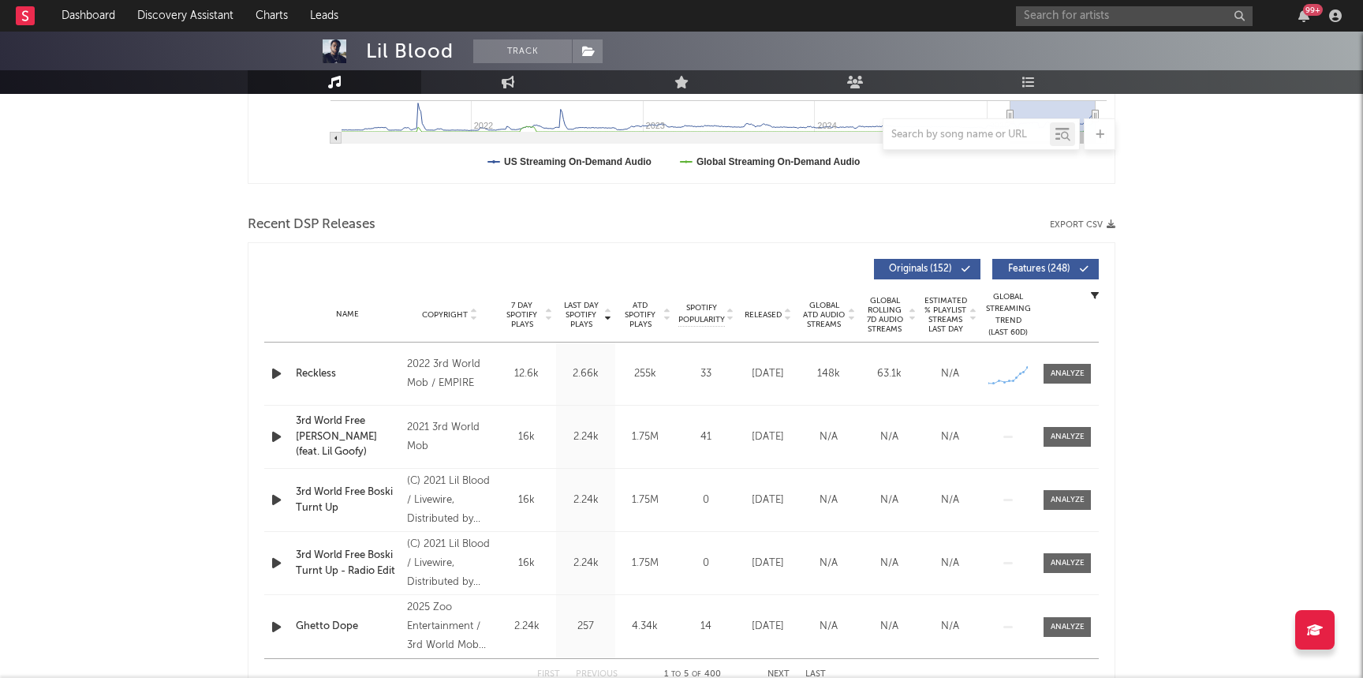
scroll to position [0, 0]
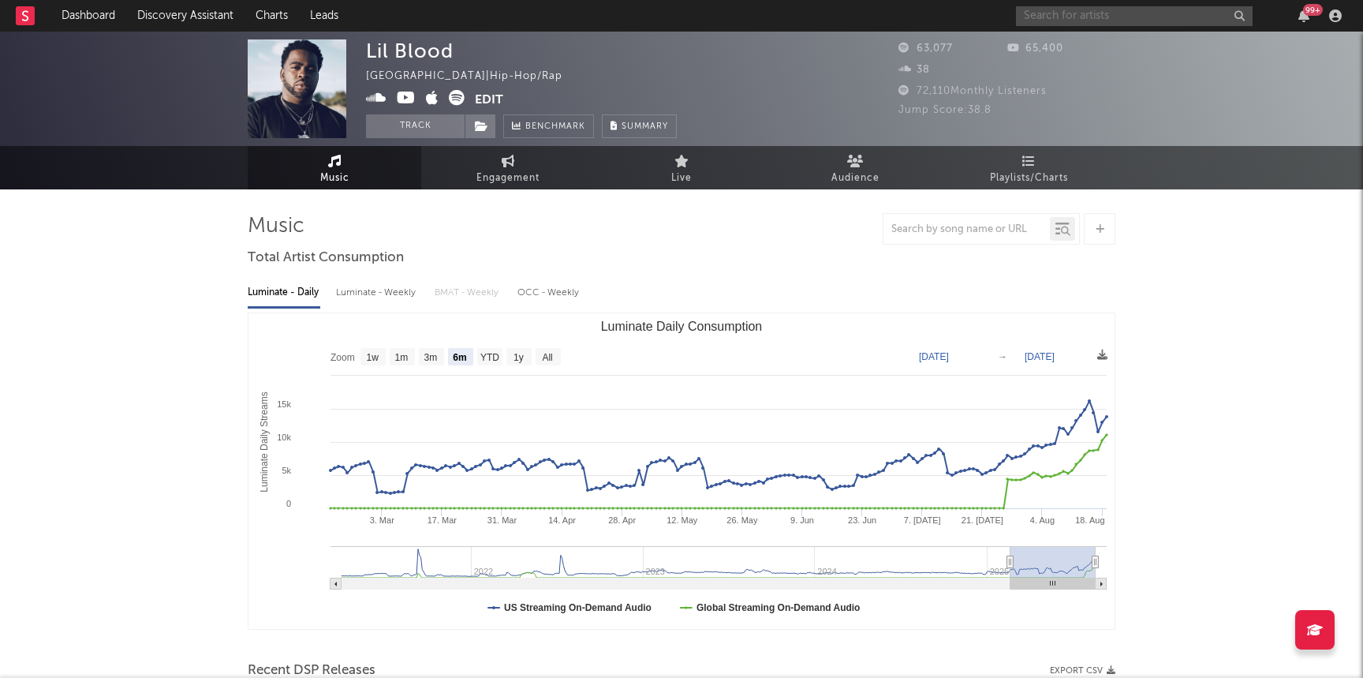
click at [1022, 11] on input "text" at bounding box center [1134, 16] width 237 height 20
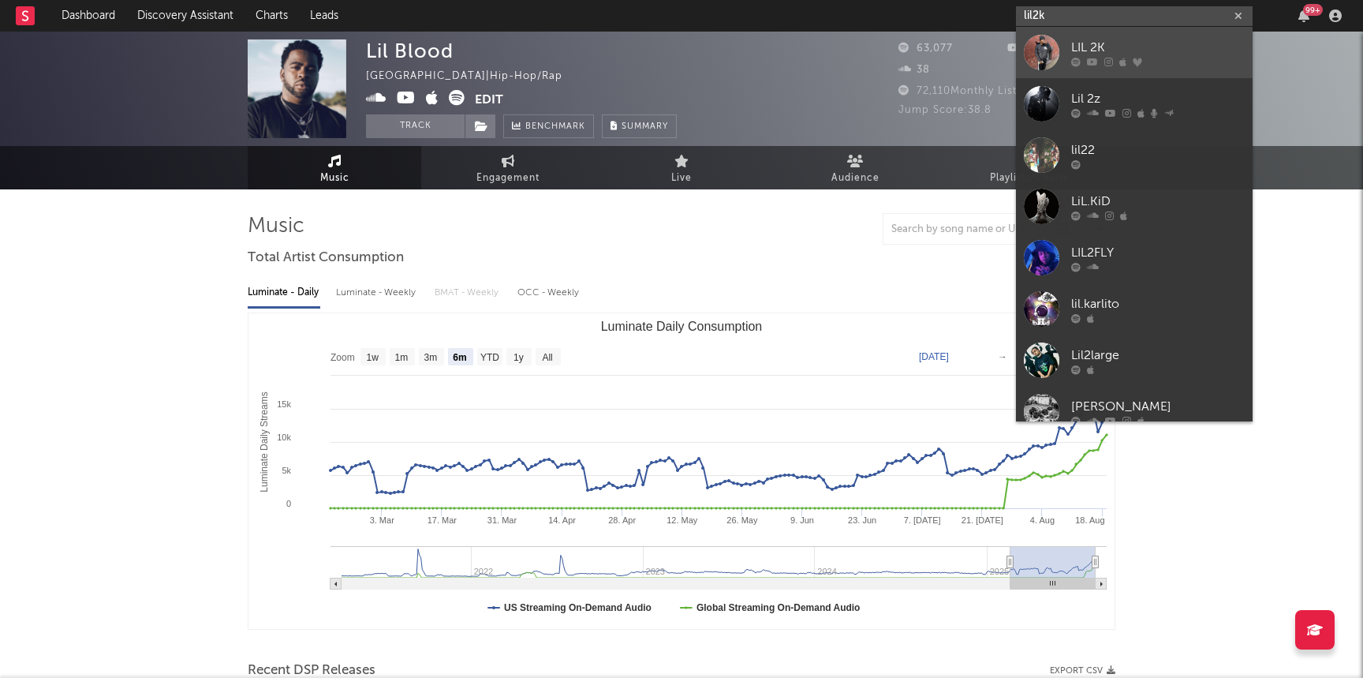
type input "lil2k"
click at [1052, 59] on div at bounding box center [1041, 52] width 35 height 35
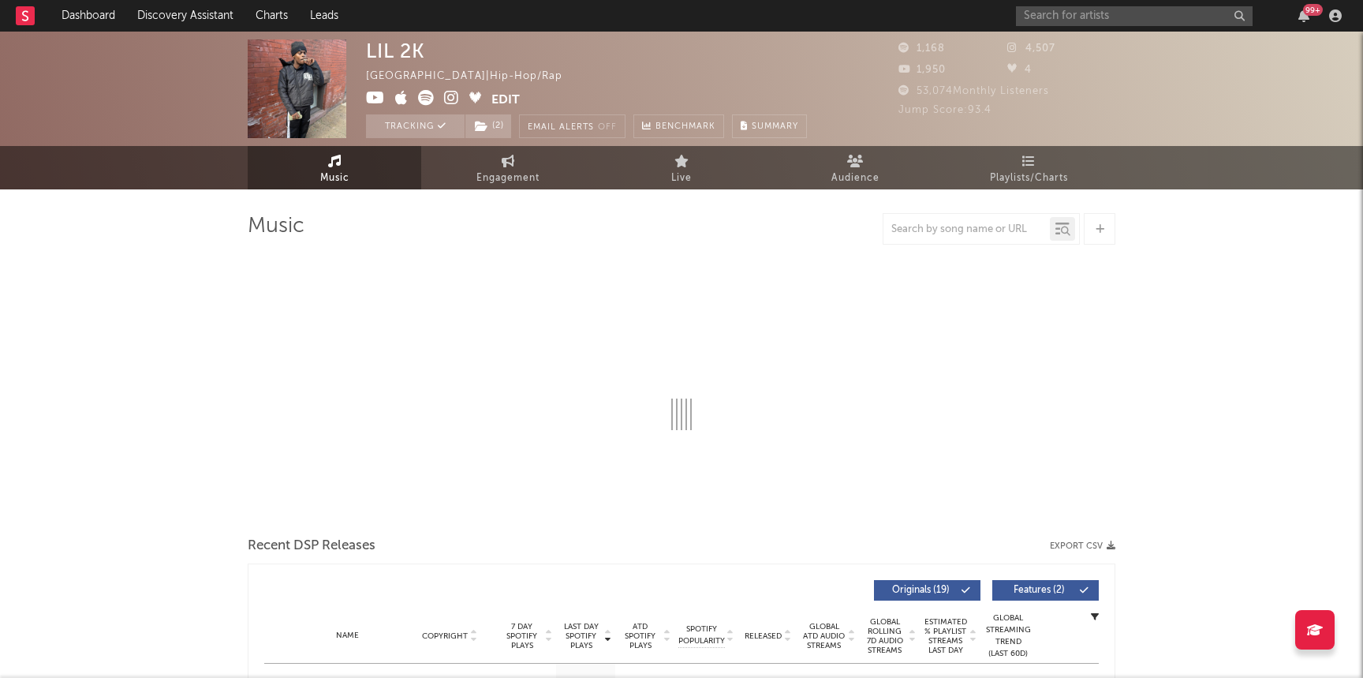
select select "6m"
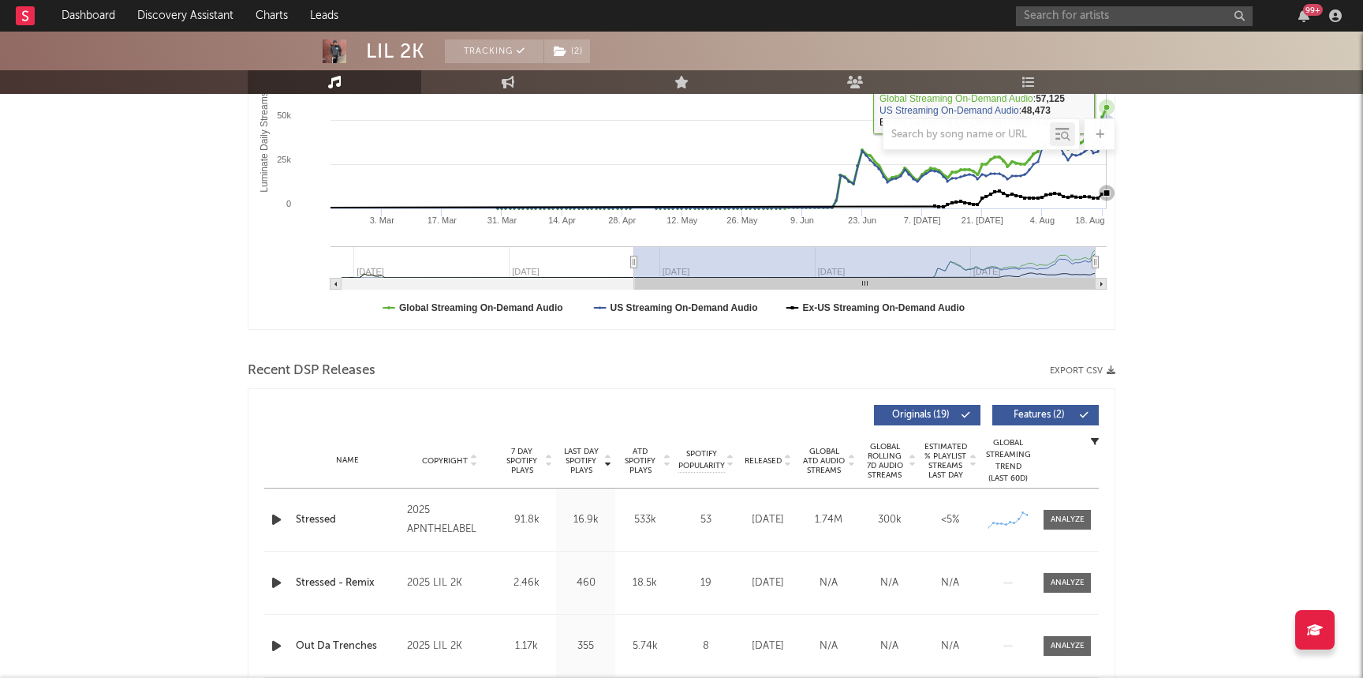
scroll to position [342, 0]
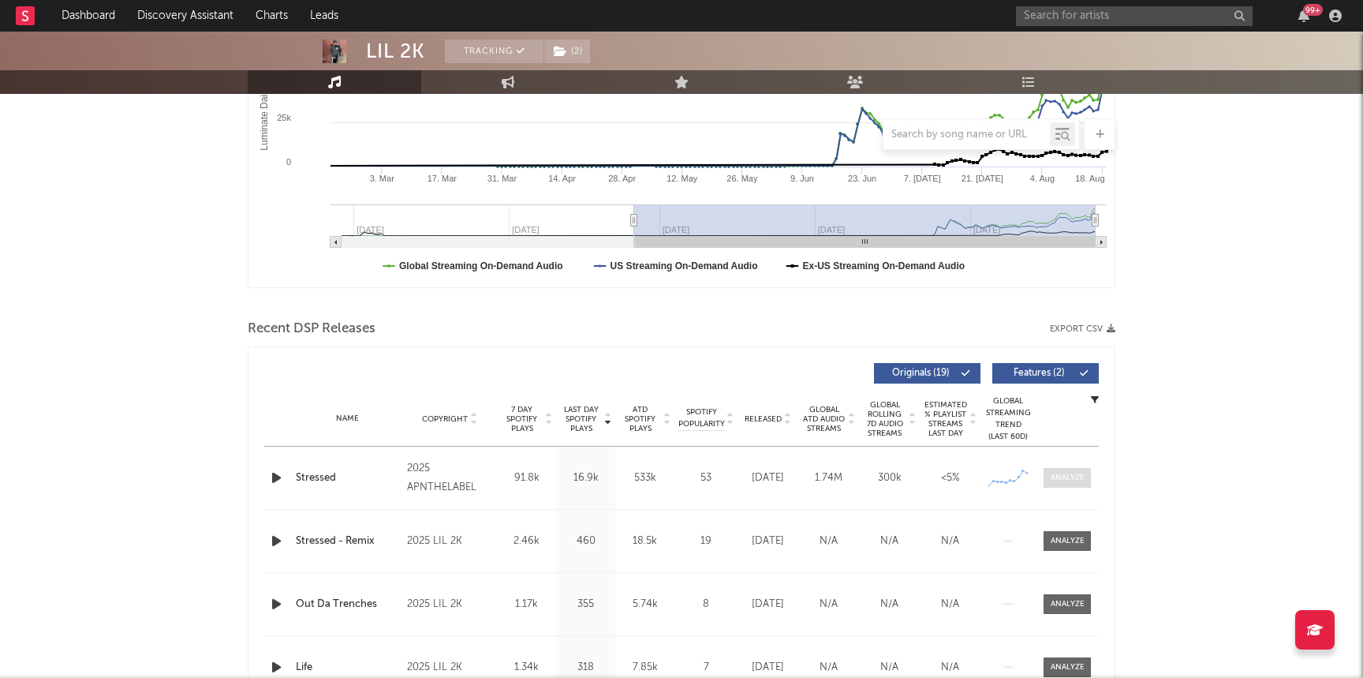
click at [1073, 473] on div at bounding box center [1068, 478] width 34 height 12
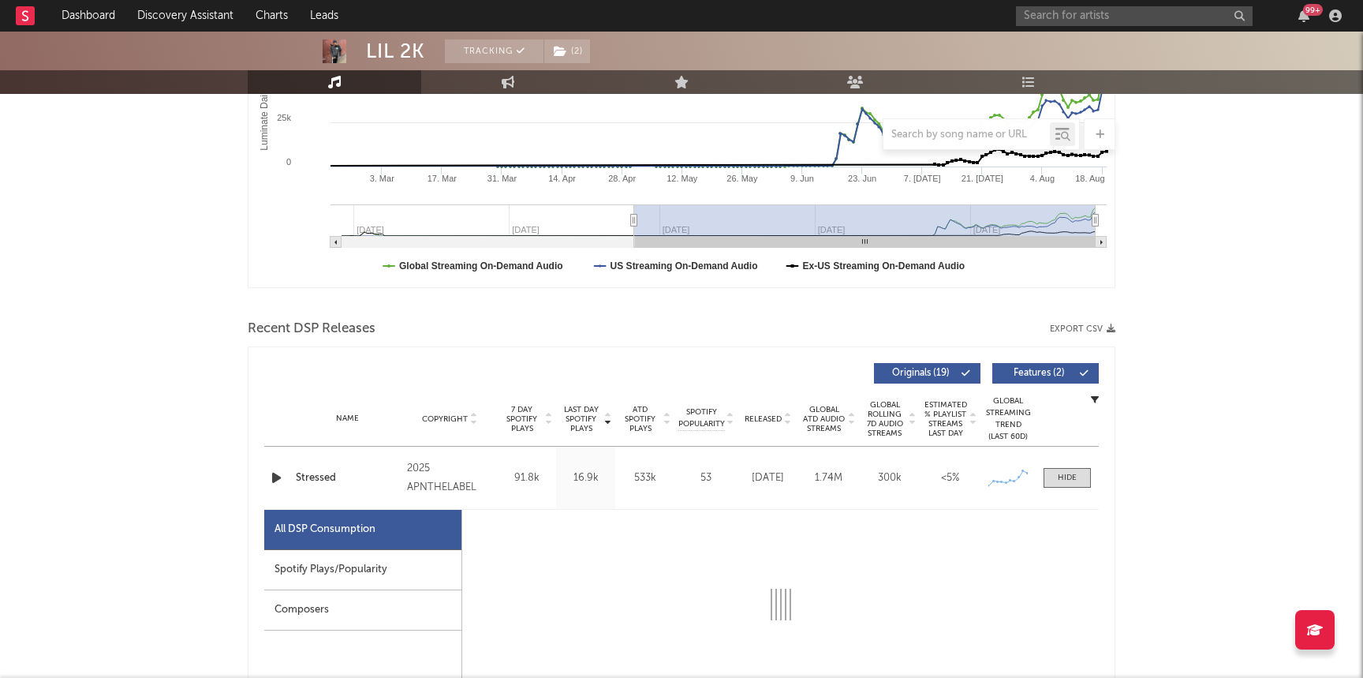
select select "1w"
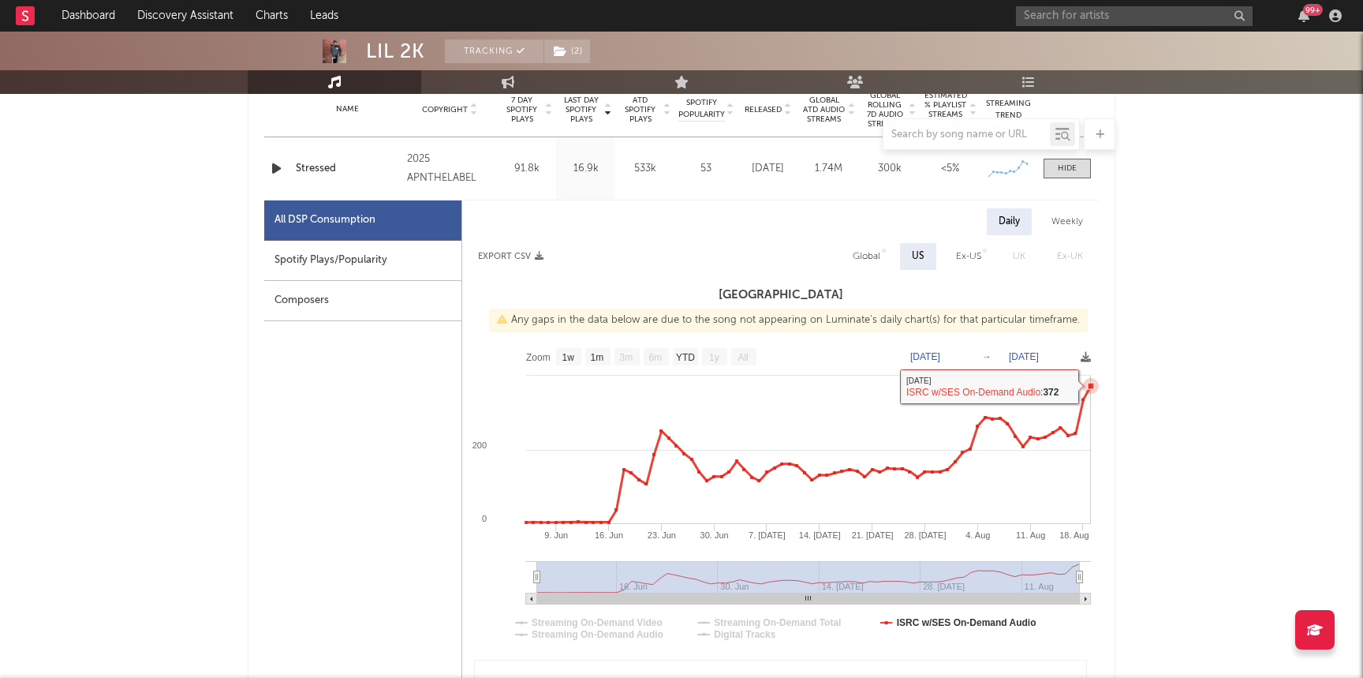
scroll to position [645, 0]
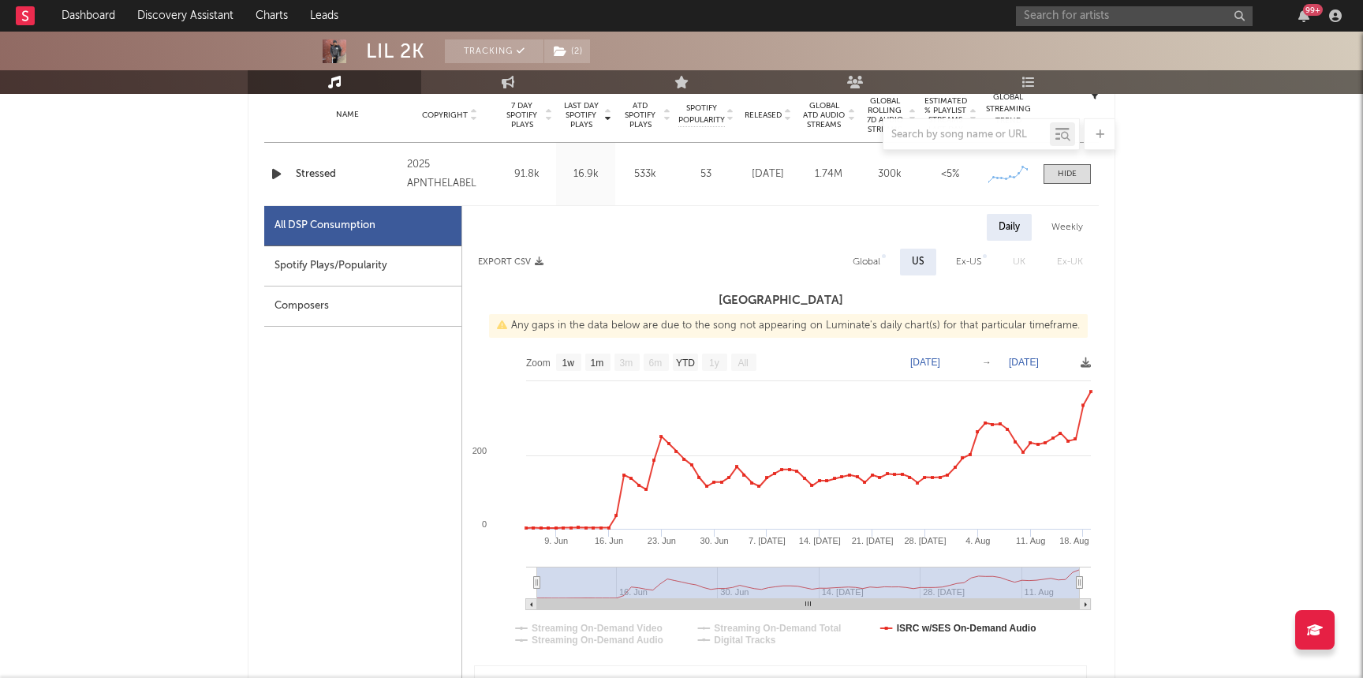
click at [278, 171] on icon "button" at bounding box center [276, 174] width 17 height 20
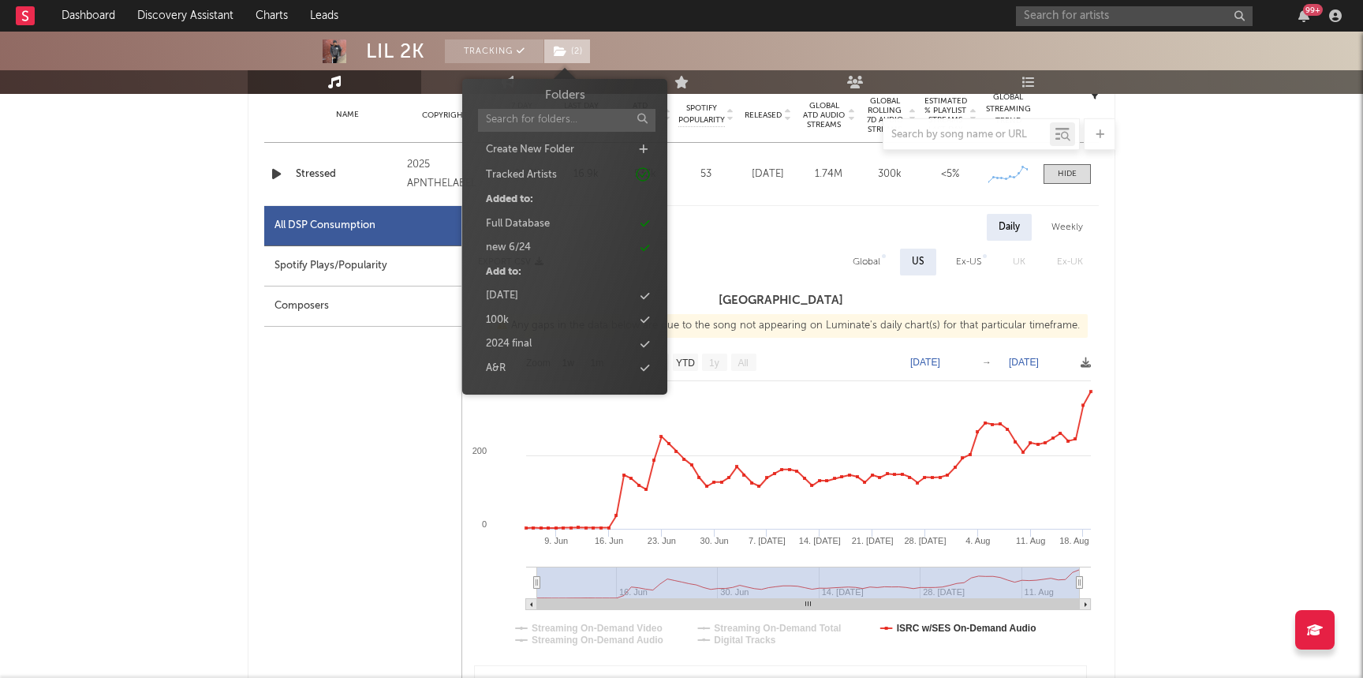
click at [584, 60] on span "( 2 )" at bounding box center [566, 51] width 47 height 24
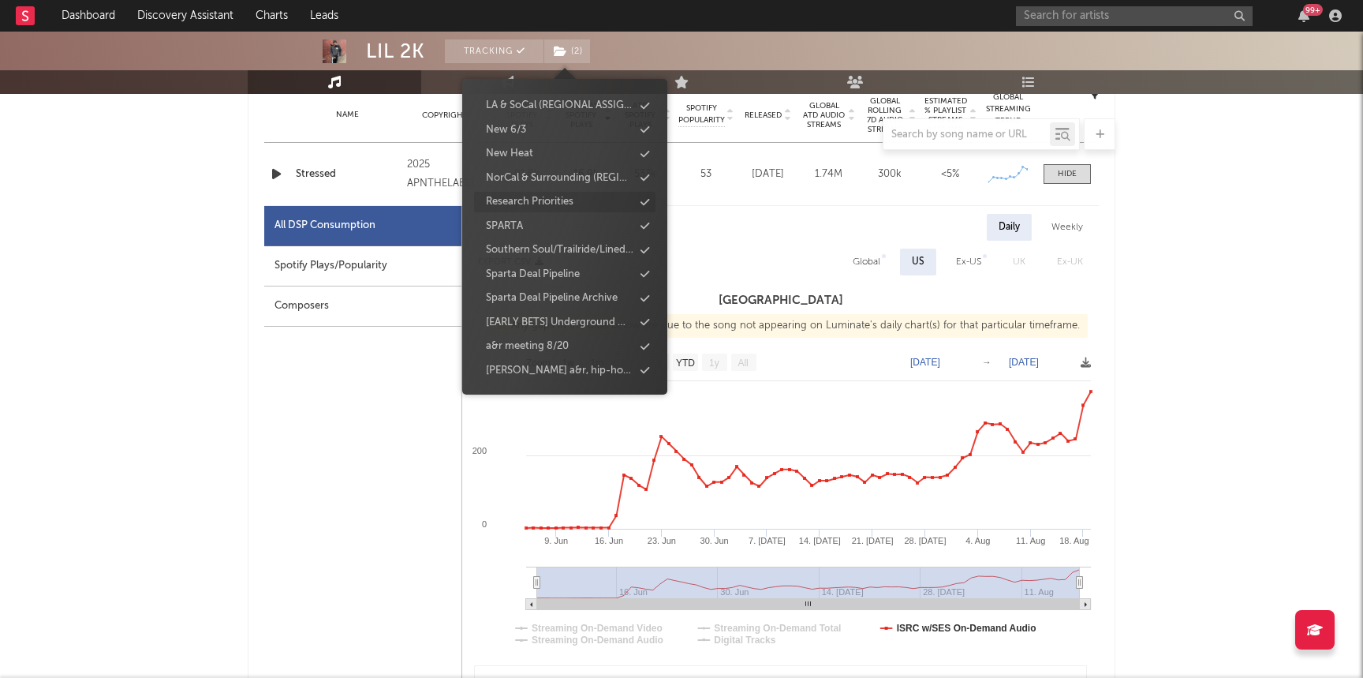
click at [595, 197] on div "Research Priorities" at bounding box center [564, 202] width 181 height 21
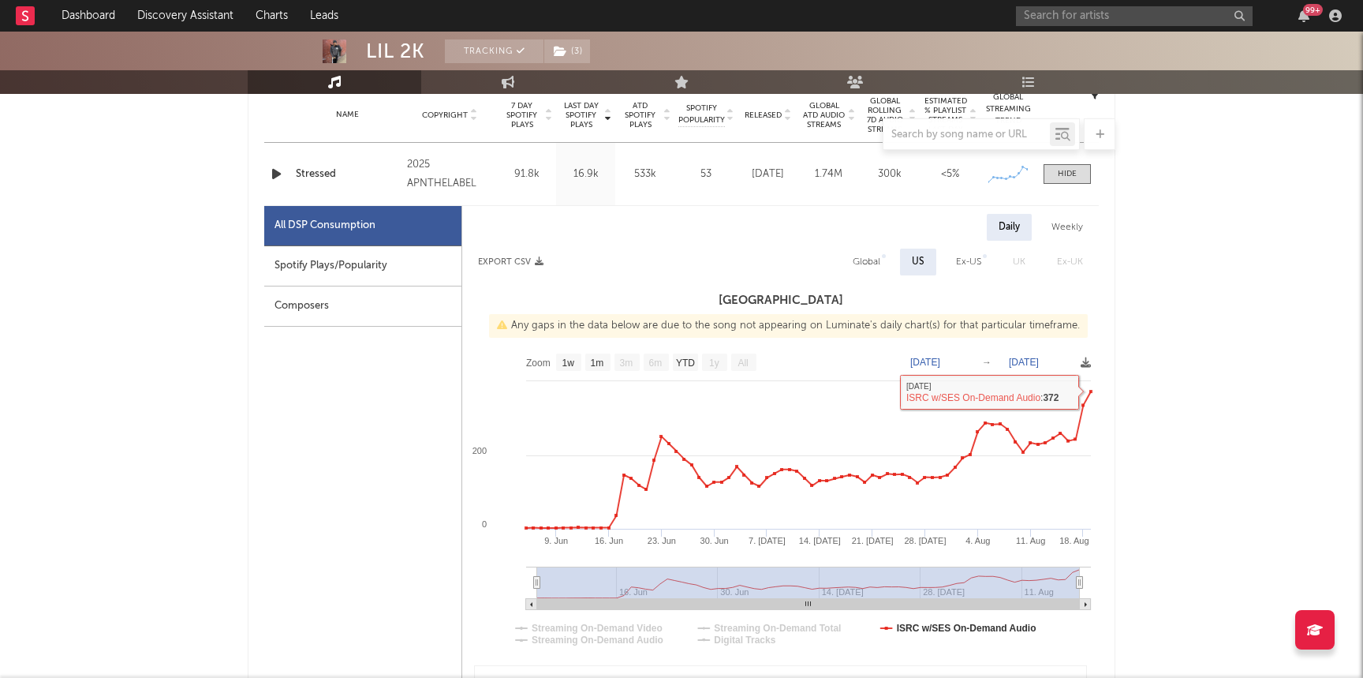
scroll to position [637, 0]
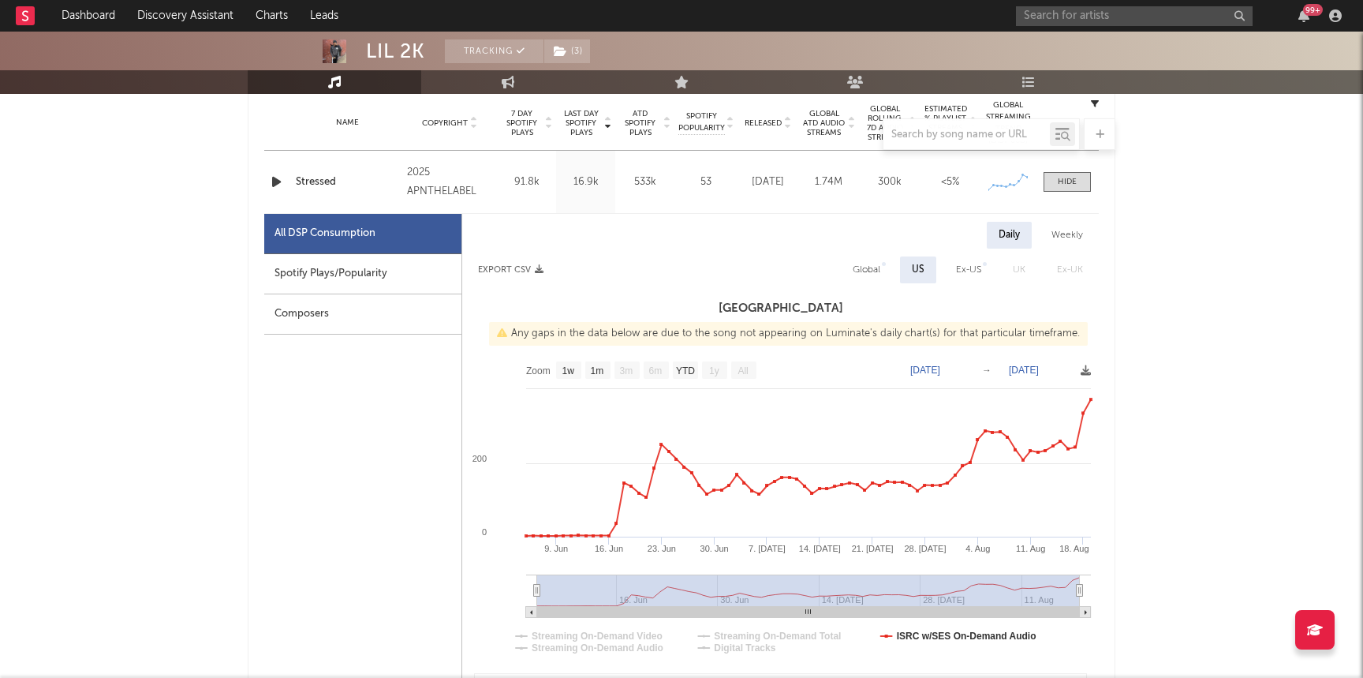
click at [275, 184] on icon "button" at bounding box center [276, 182] width 17 height 20
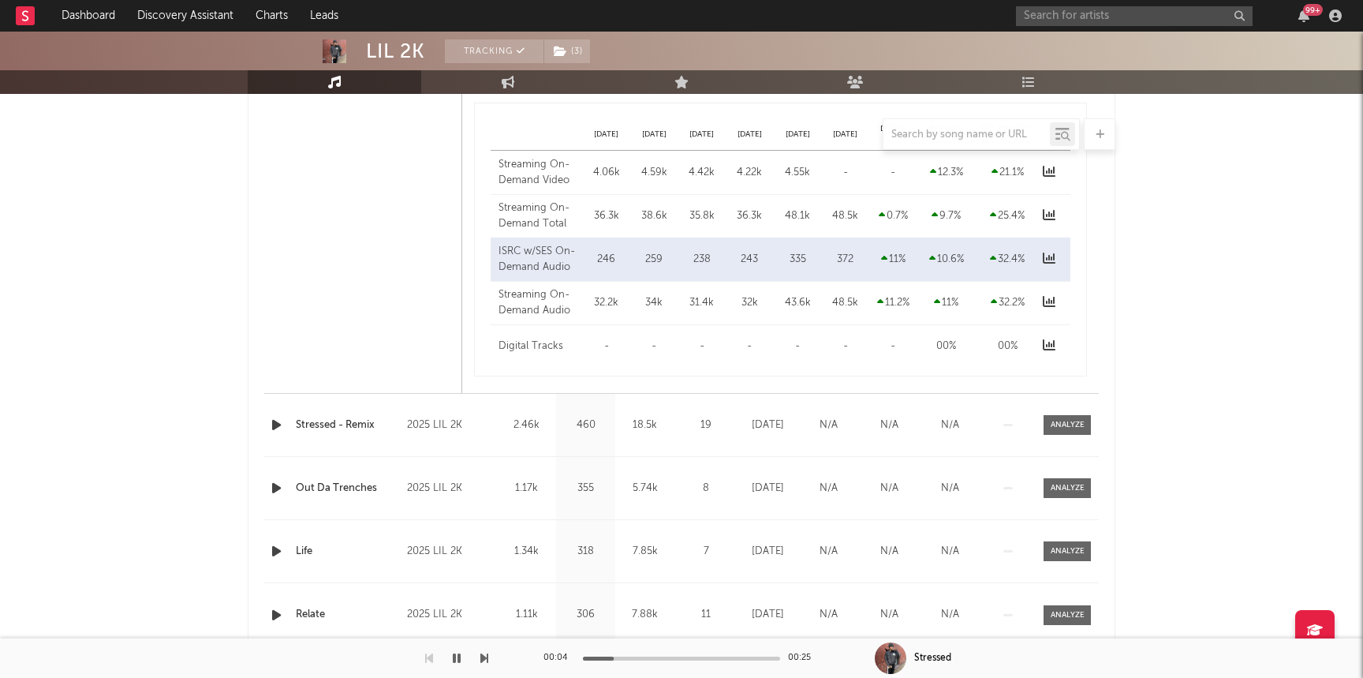
scroll to position [1218, 0]
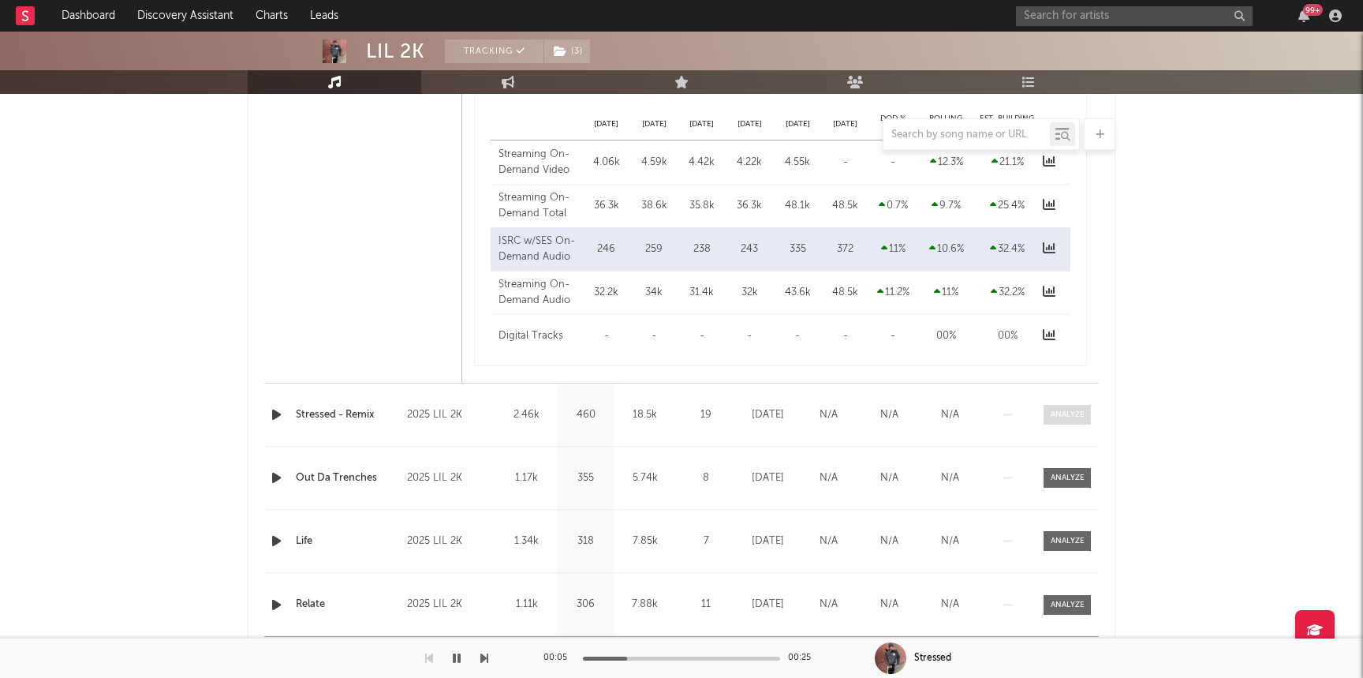
click at [1080, 420] on span at bounding box center [1066, 415] width 47 height 20
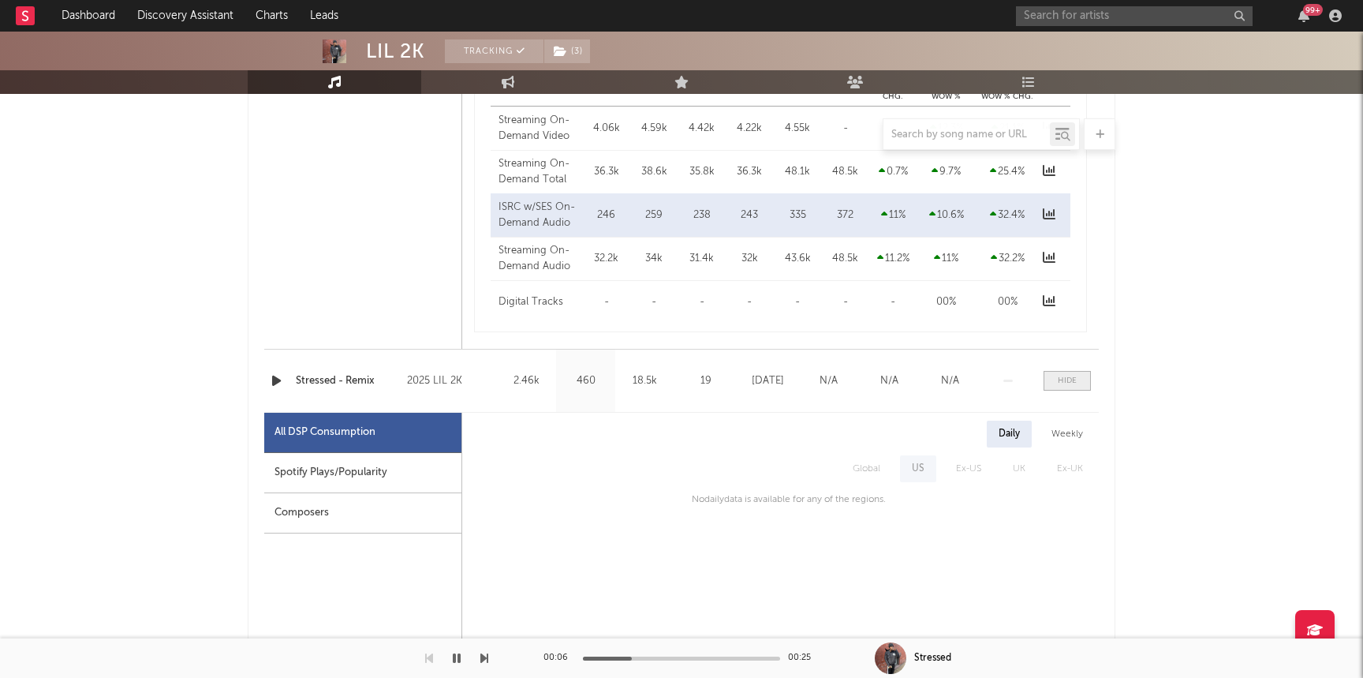
select select "1w"
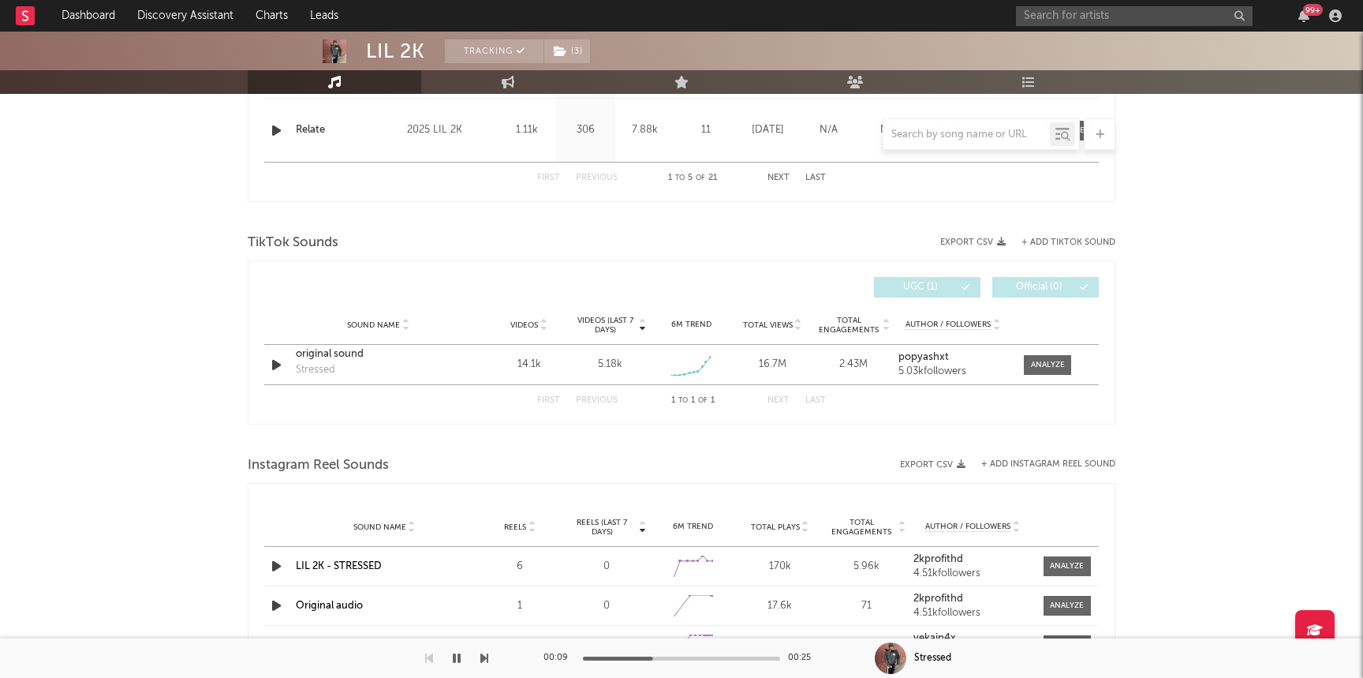
scroll to position [2446, 0]
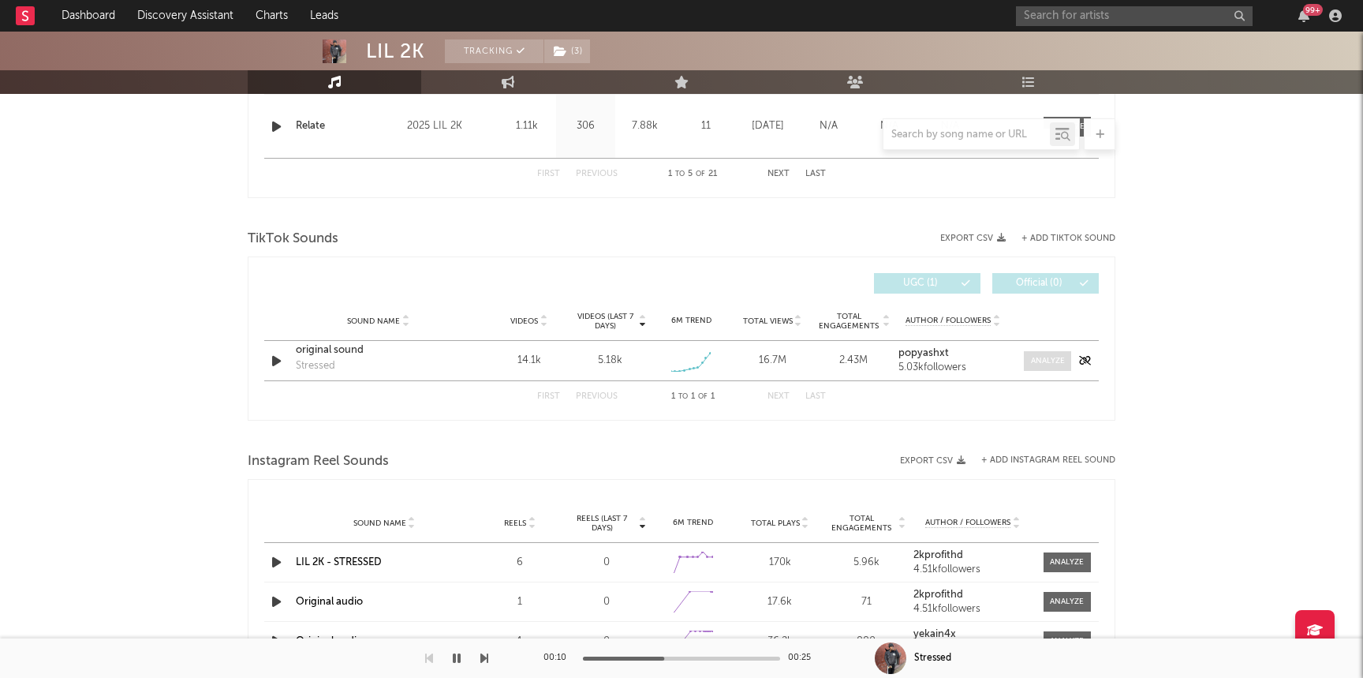
click at [1044, 356] on div at bounding box center [1048, 361] width 34 height 12
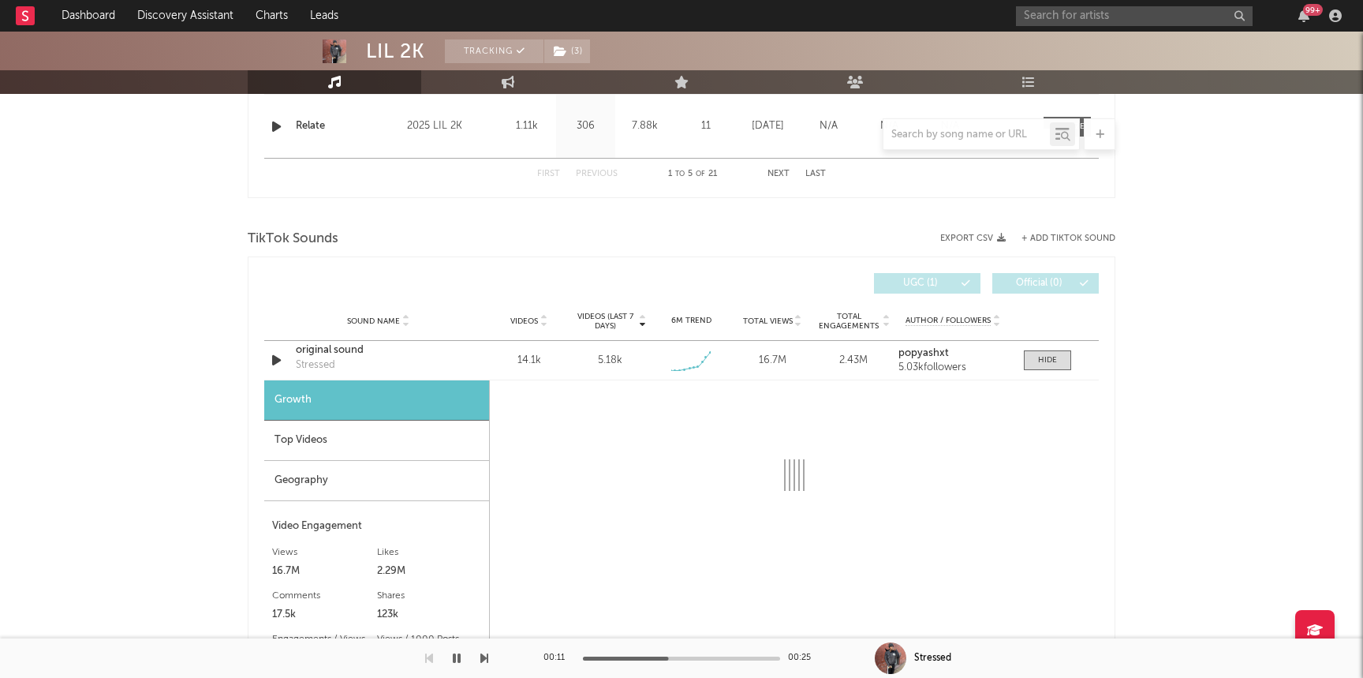
select select "1w"
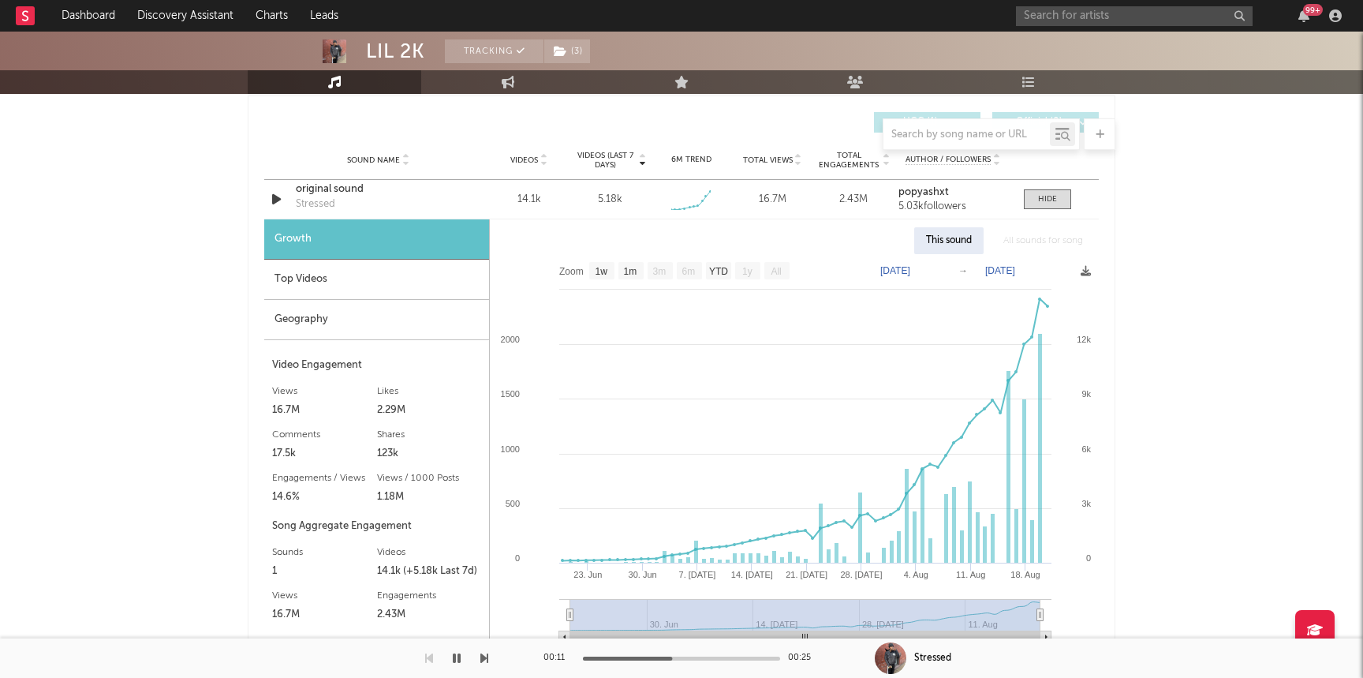
scroll to position [2627, 0]
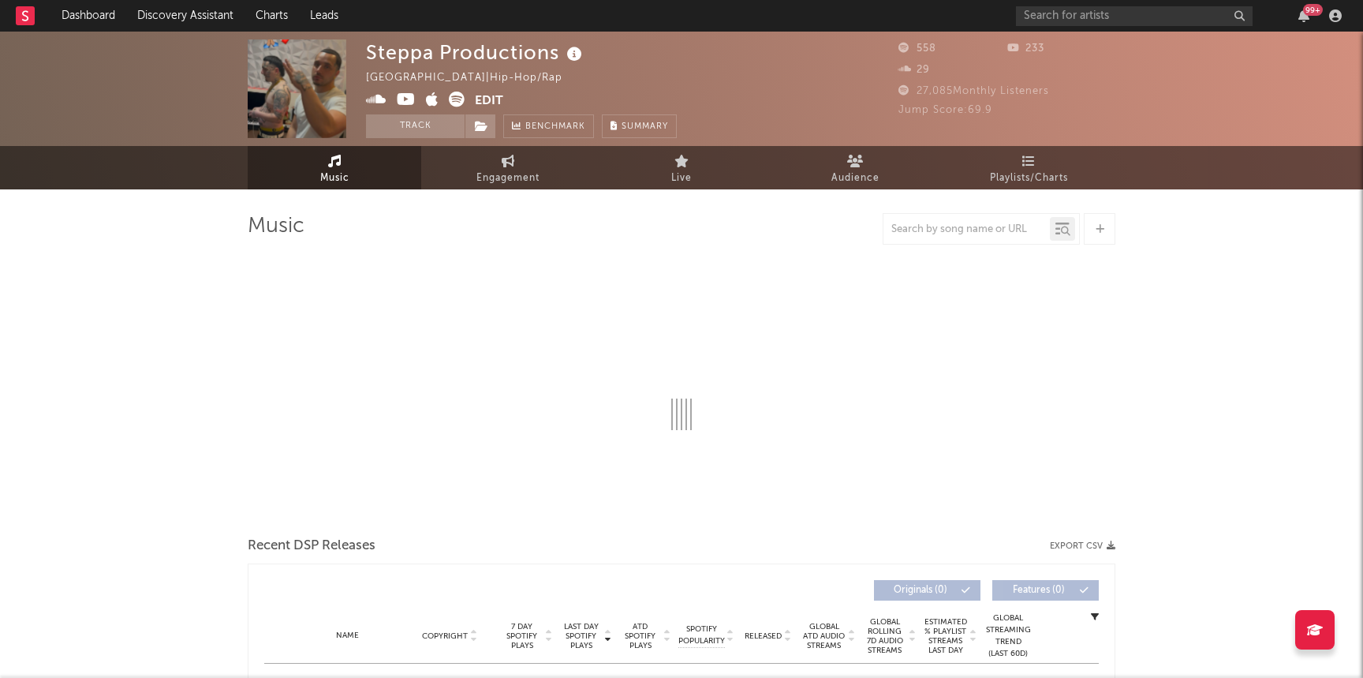
select select "1w"
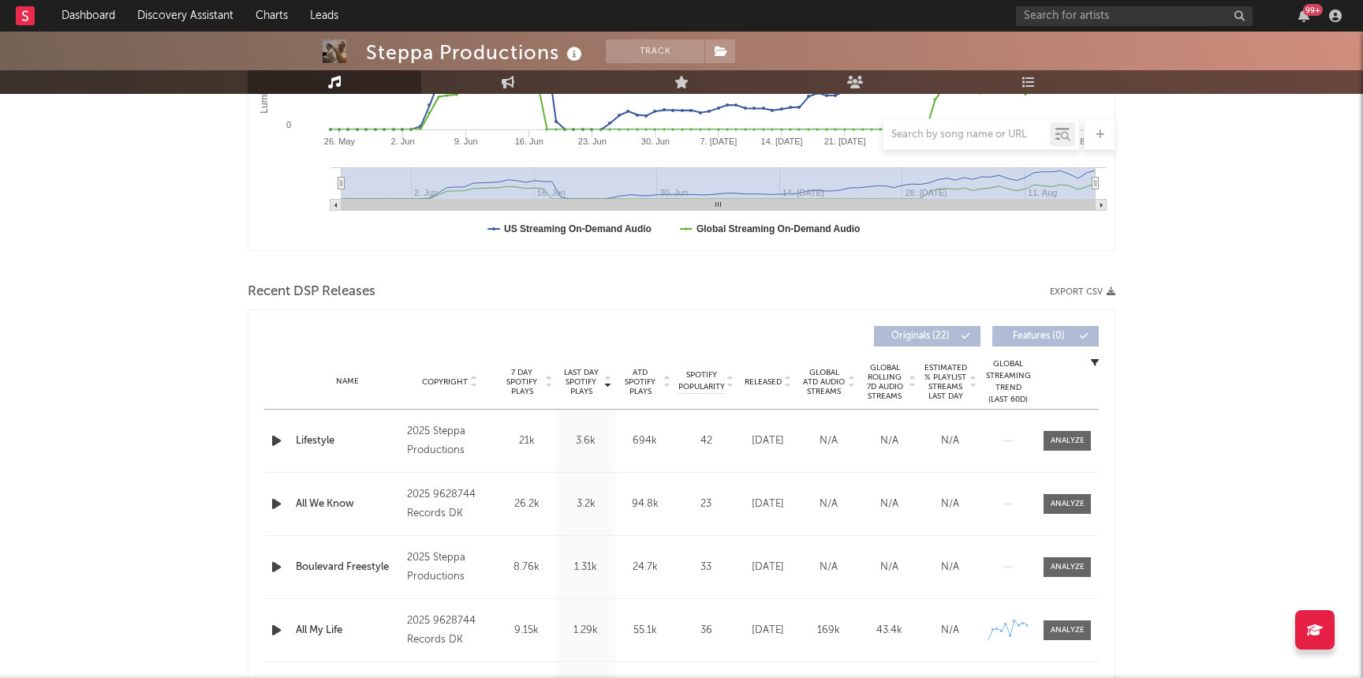
scroll to position [440, 0]
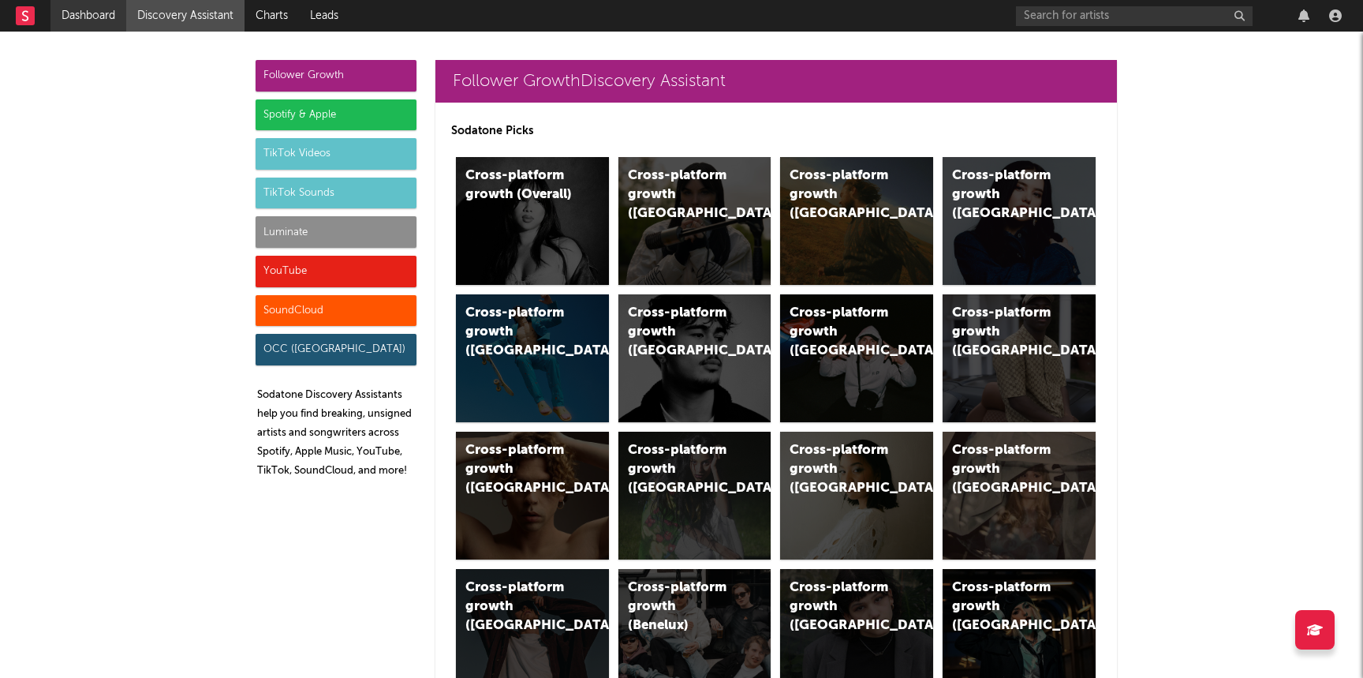
click at [96, 17] on link "Dashboard" at bounding box center [88, 16] width 76 height 32
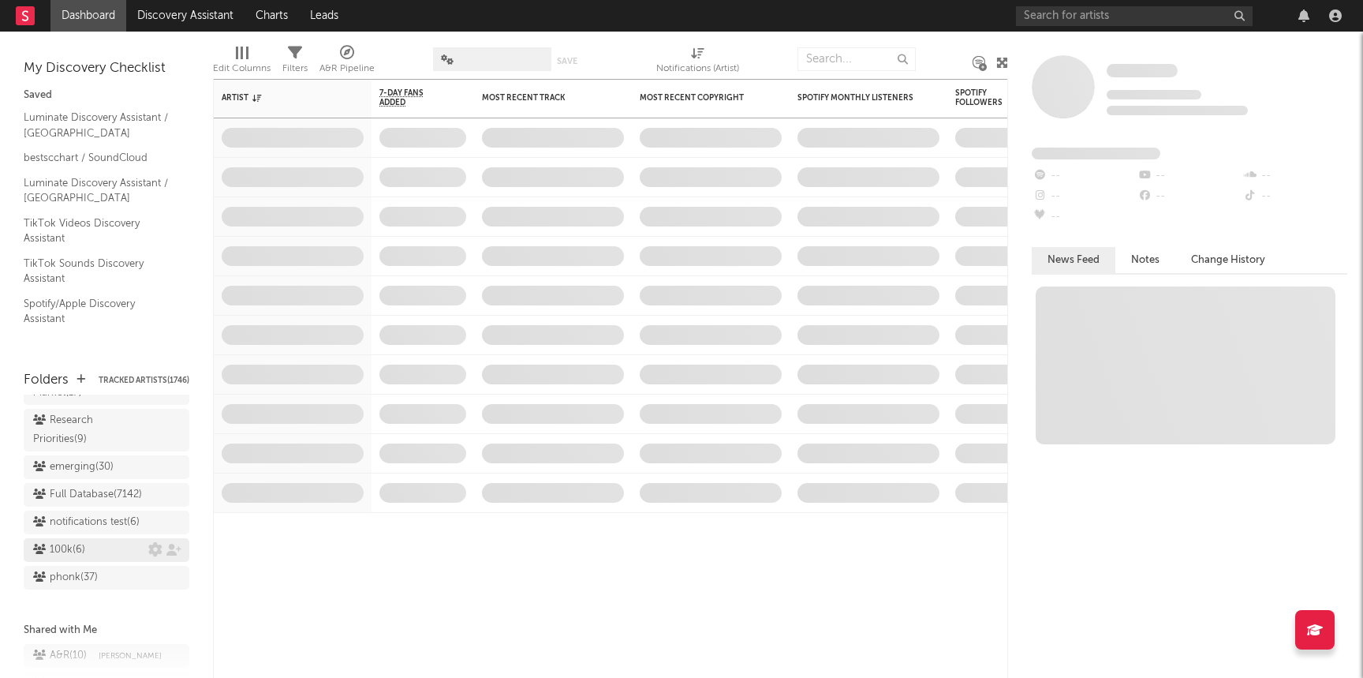
scroll to position [1413, 0]
click at [73, 424] on div "Research Priorities ( 9 )" at bounding box center [88, 443] width 111 height 38
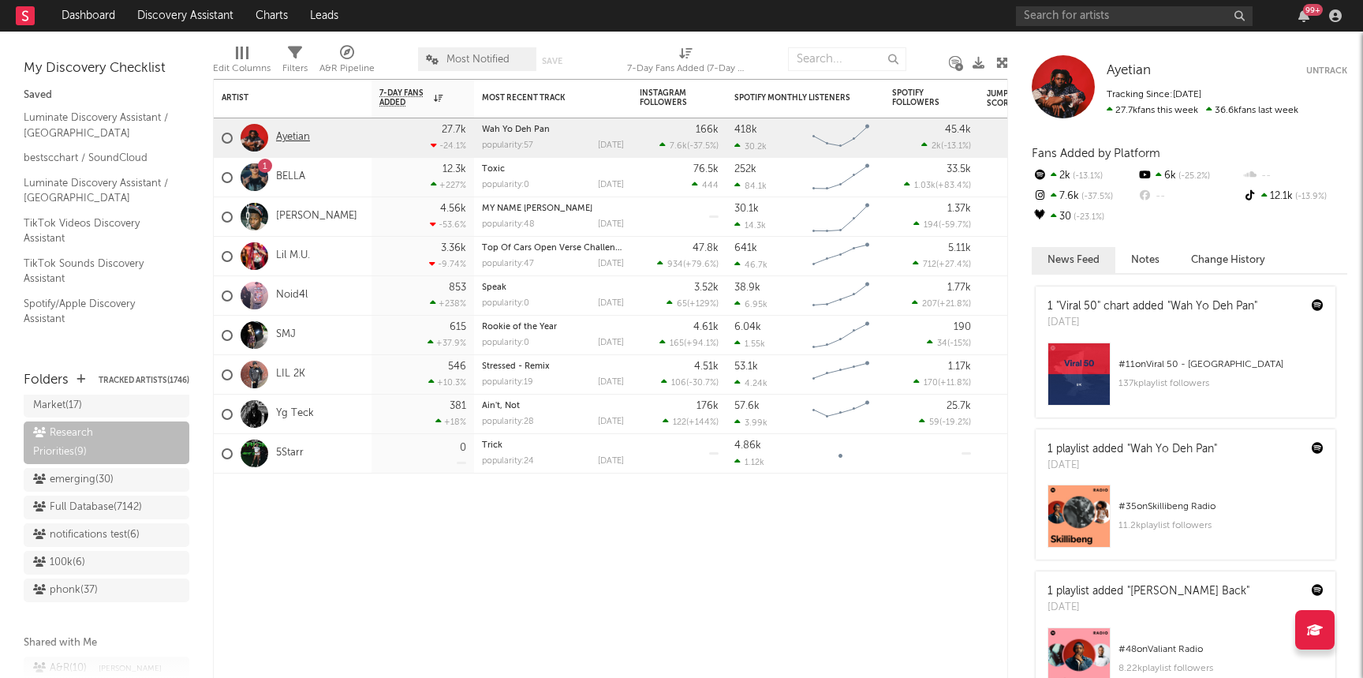
click at [289, 140] on link "Ayetian" at bounding box center [293, 137] width 34 height 13
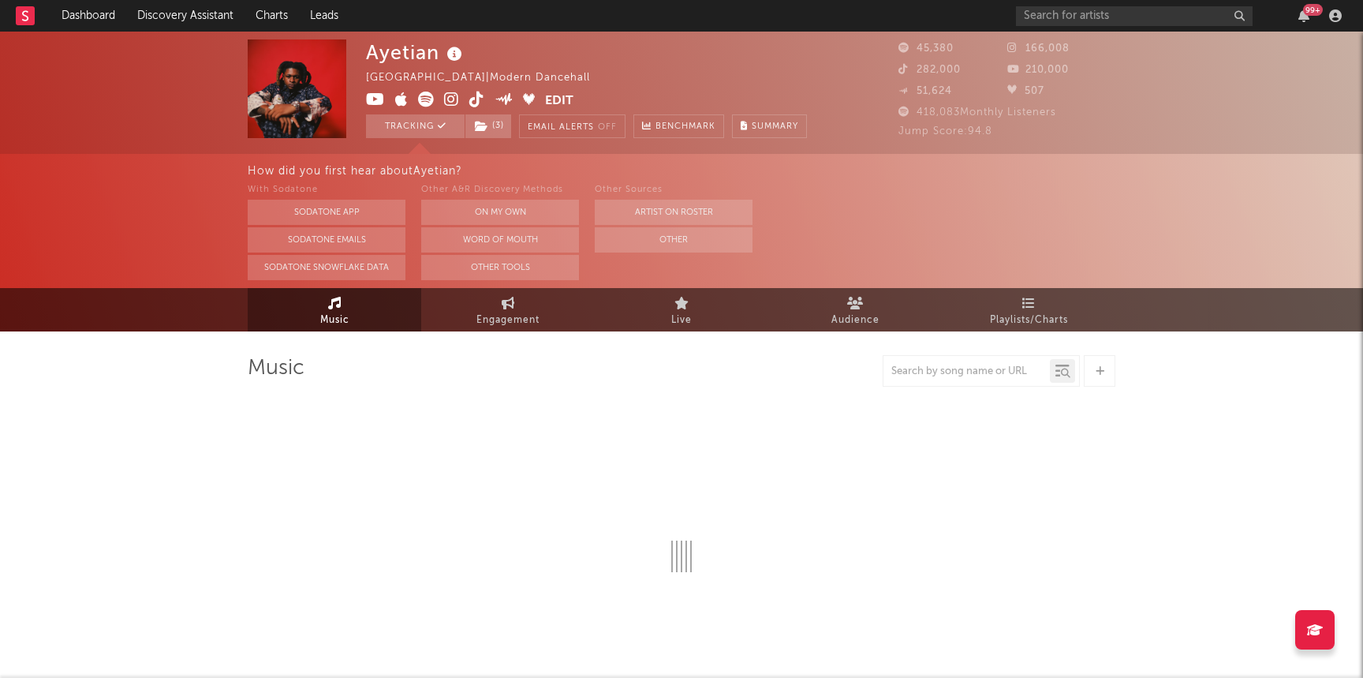
select select "6m"
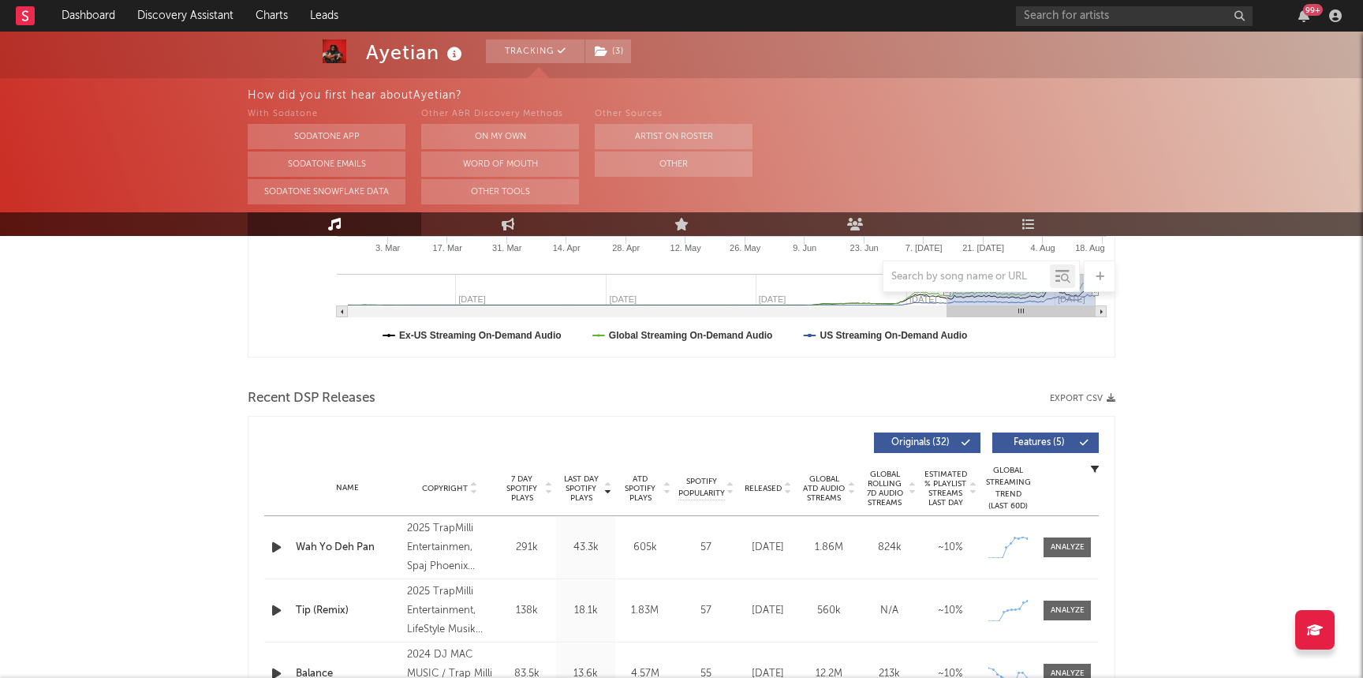
scroll to position [425, 0]
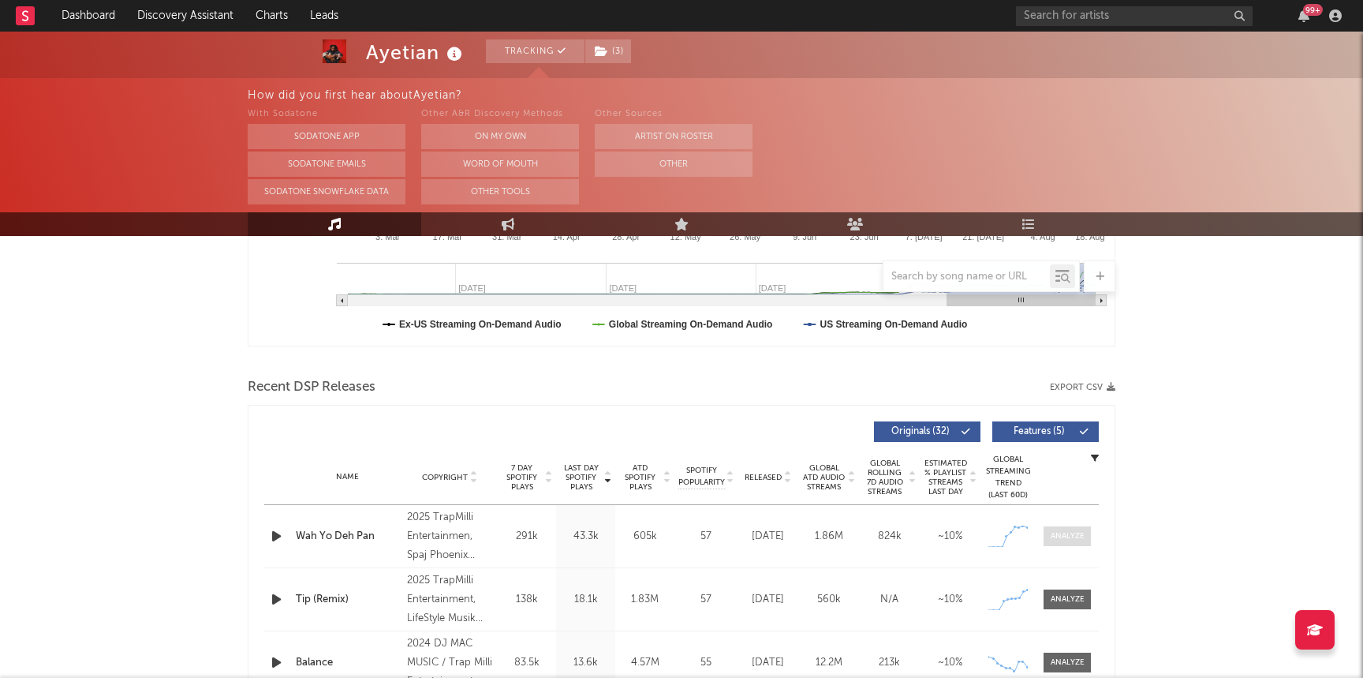
click at [1053, 532] on div at bounding box center [1068, 536] width 34 height 12
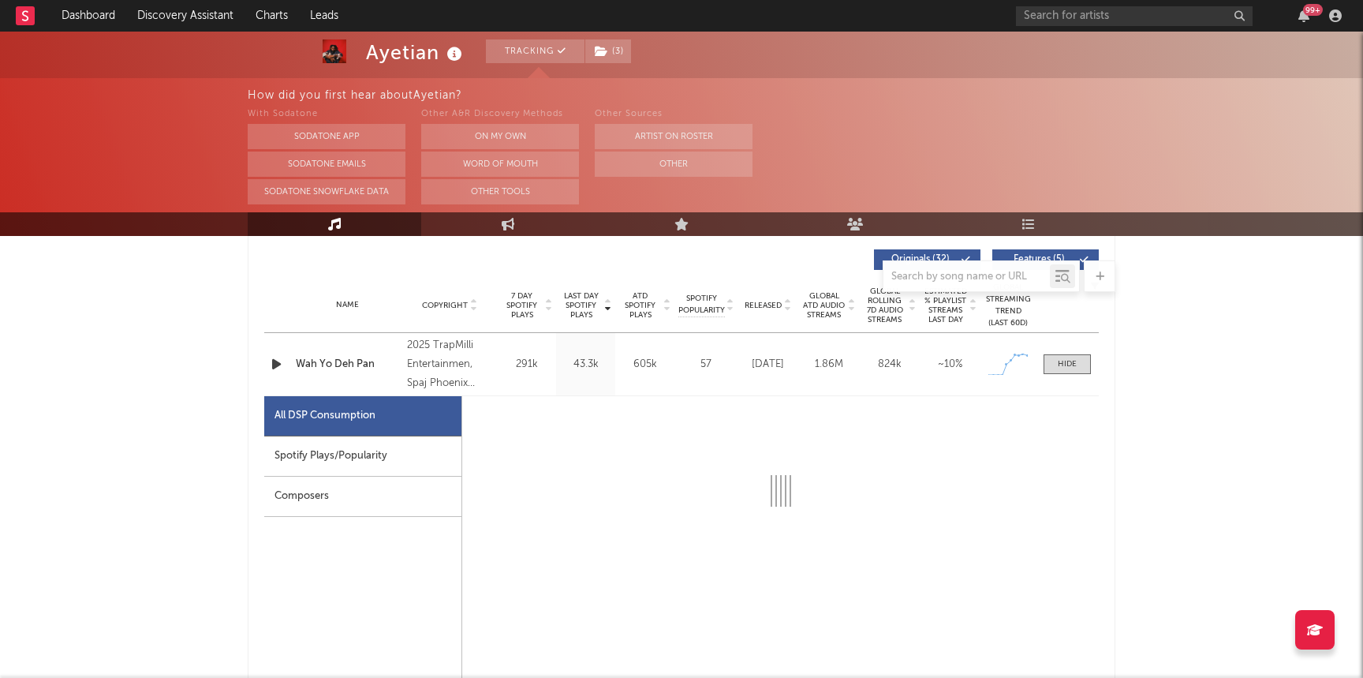
select select "1w"
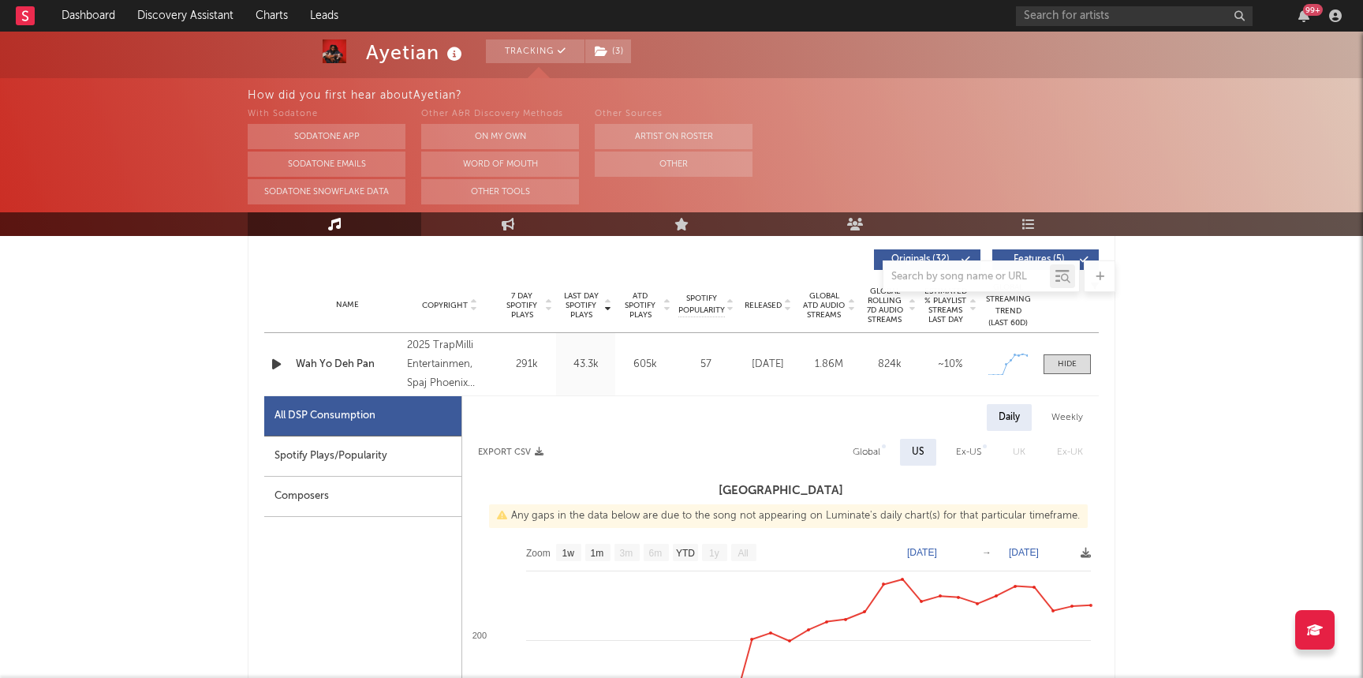
scroll to position [677, 0]
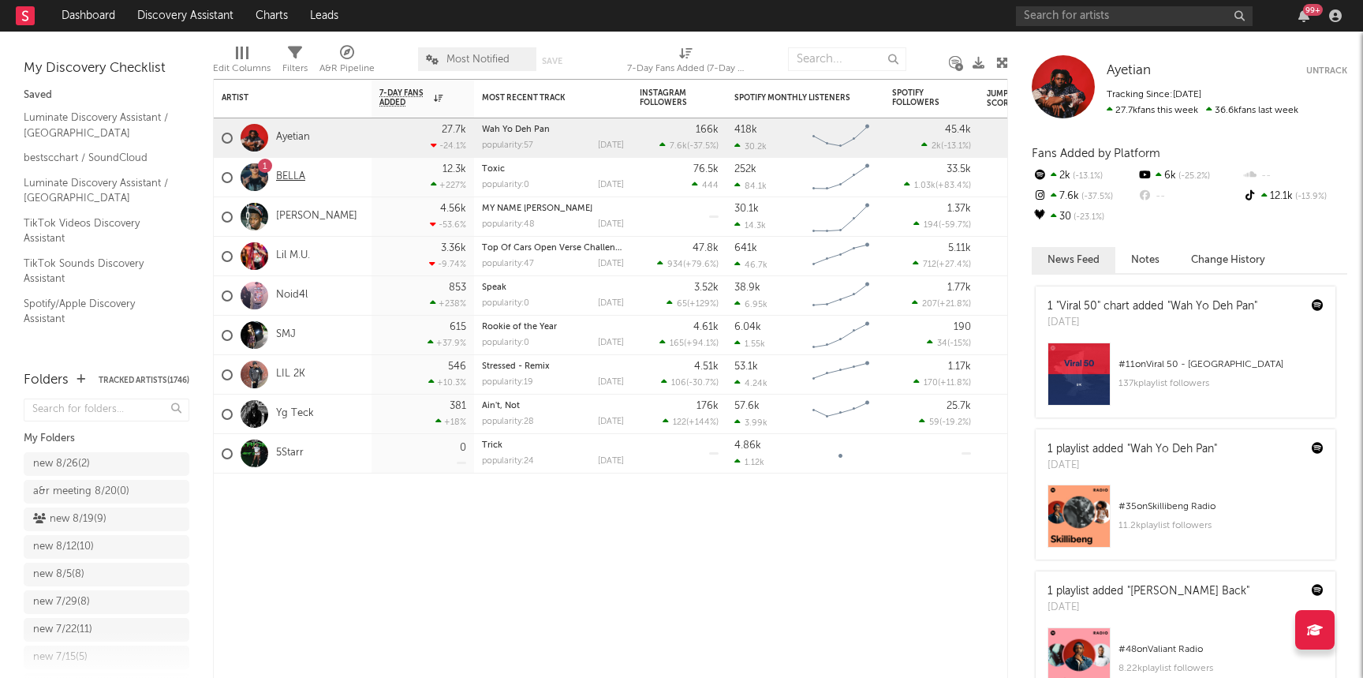
click at [295, 177] on link "BELLA" at bounding box center [290, 176] width 29 height 13
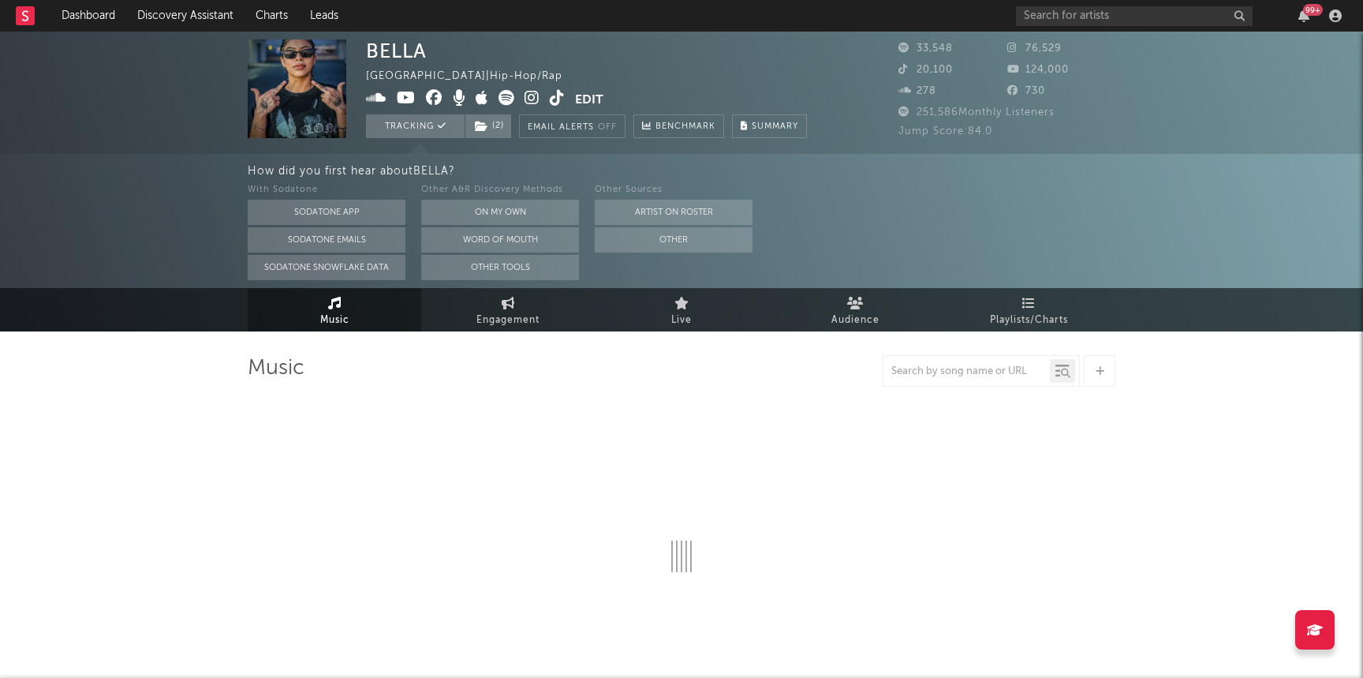
select select "6m"
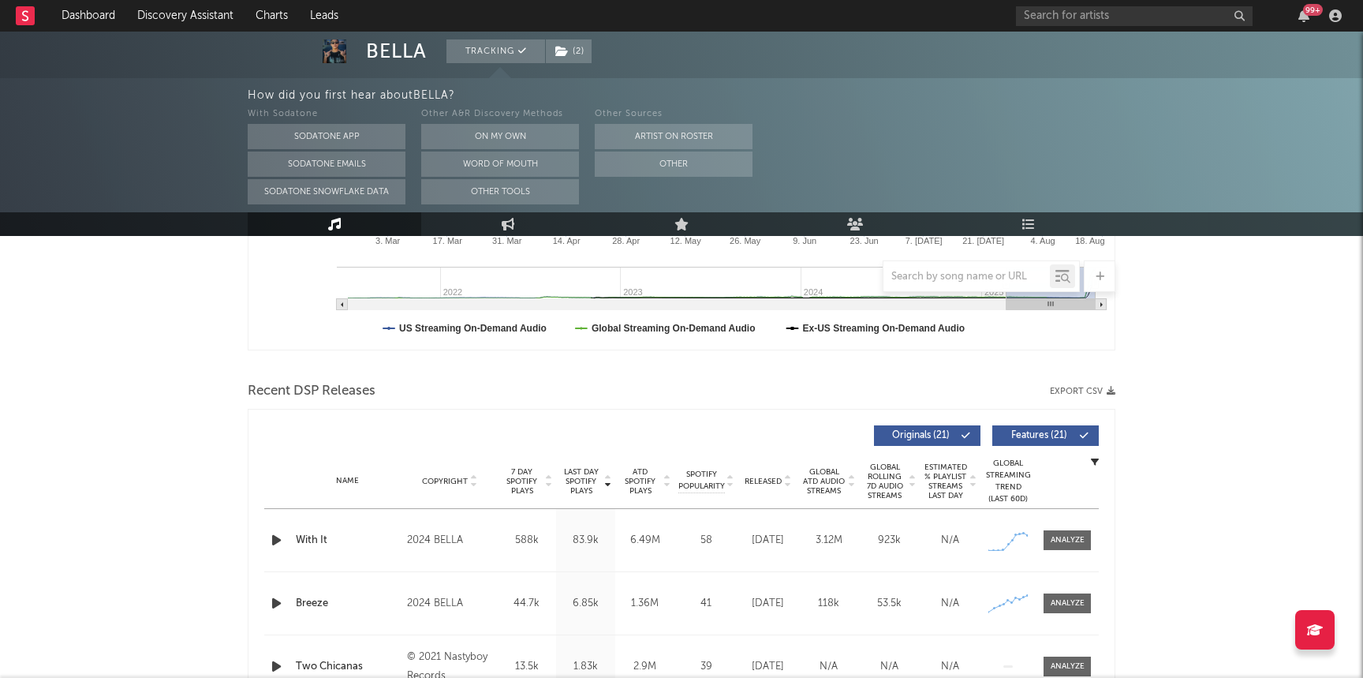
scroll to position [432, 0]
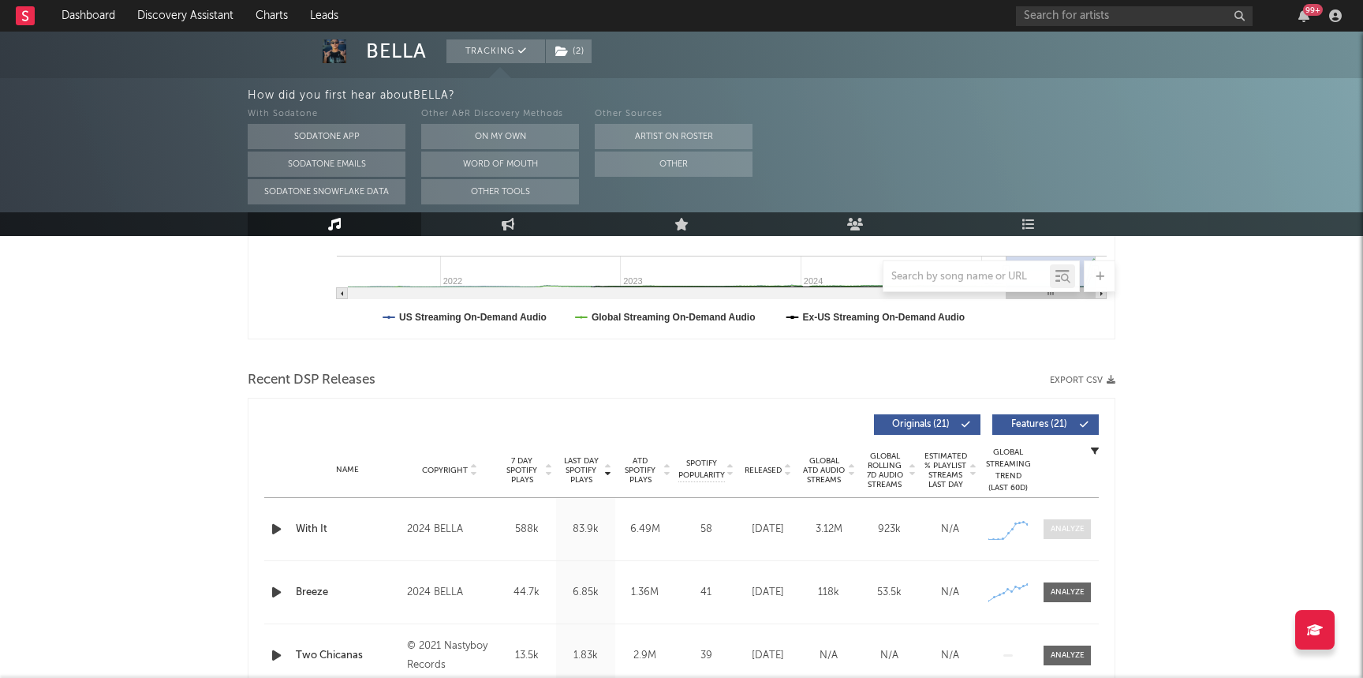
click at [1067, 525] on div at bounding box center [1068, 529] width 34 height 12
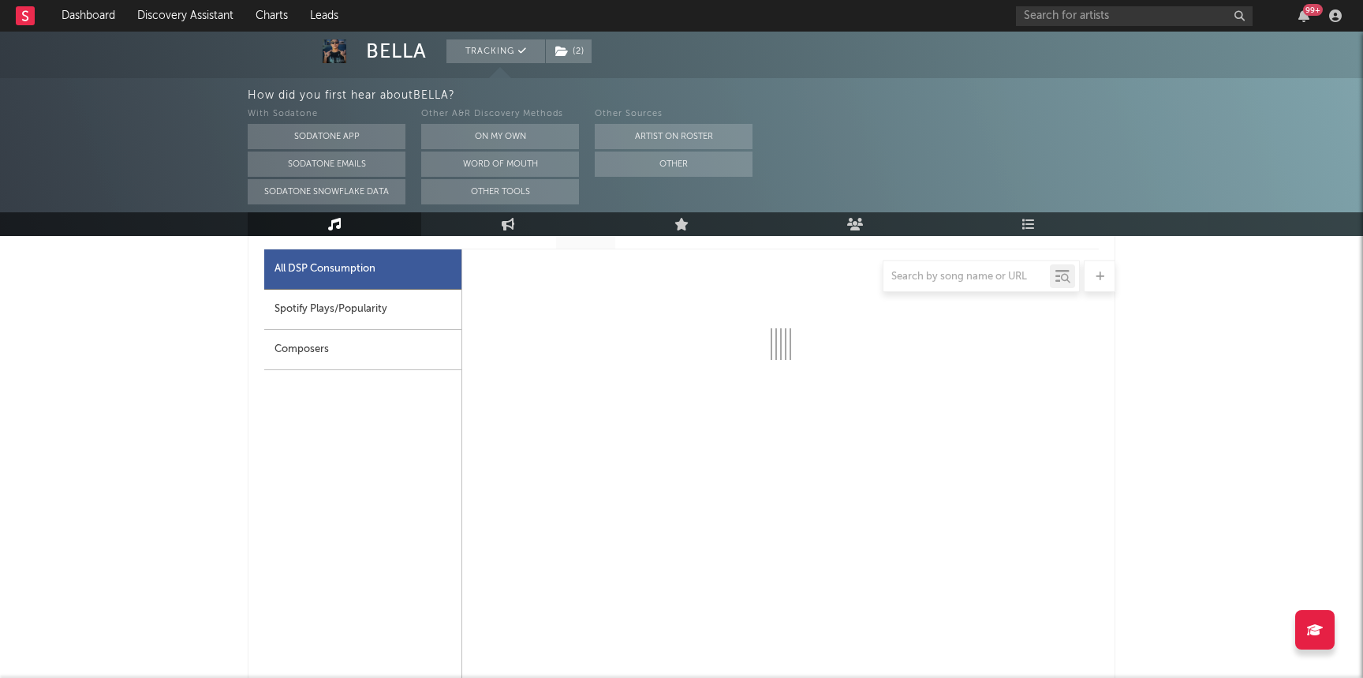
scroll to position [756, 0]
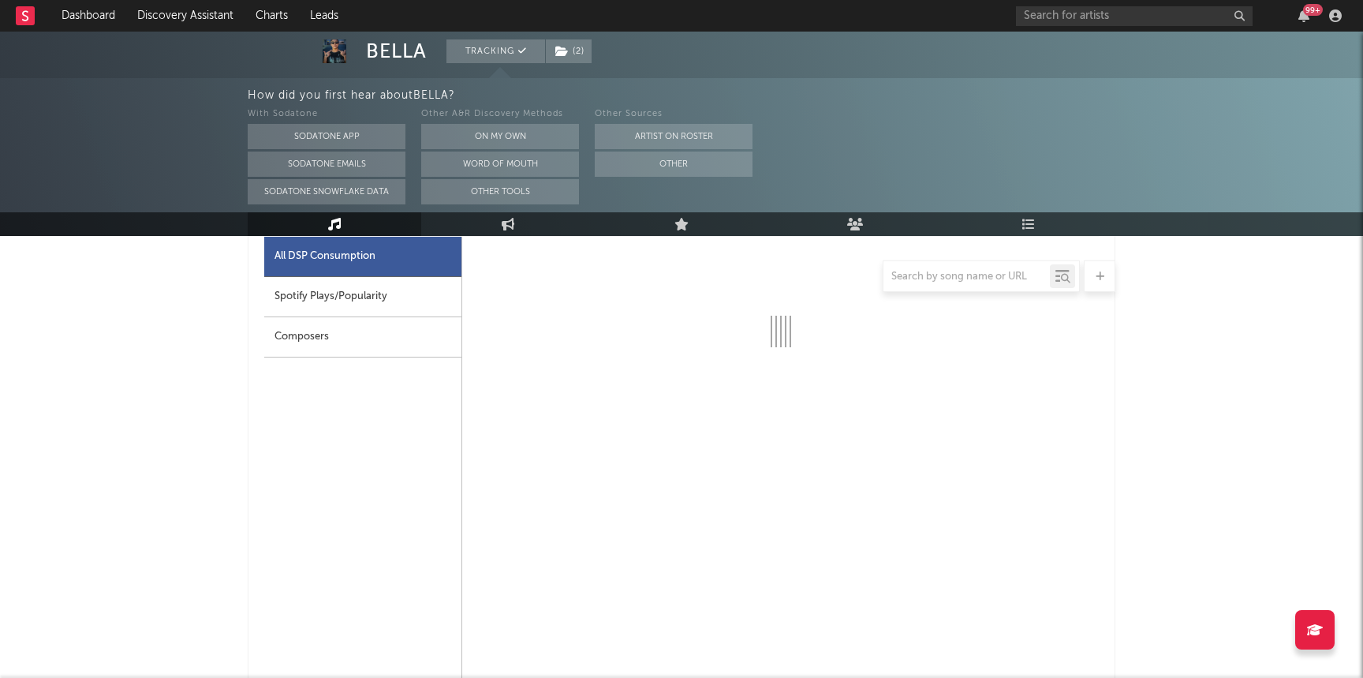
select select "6m"
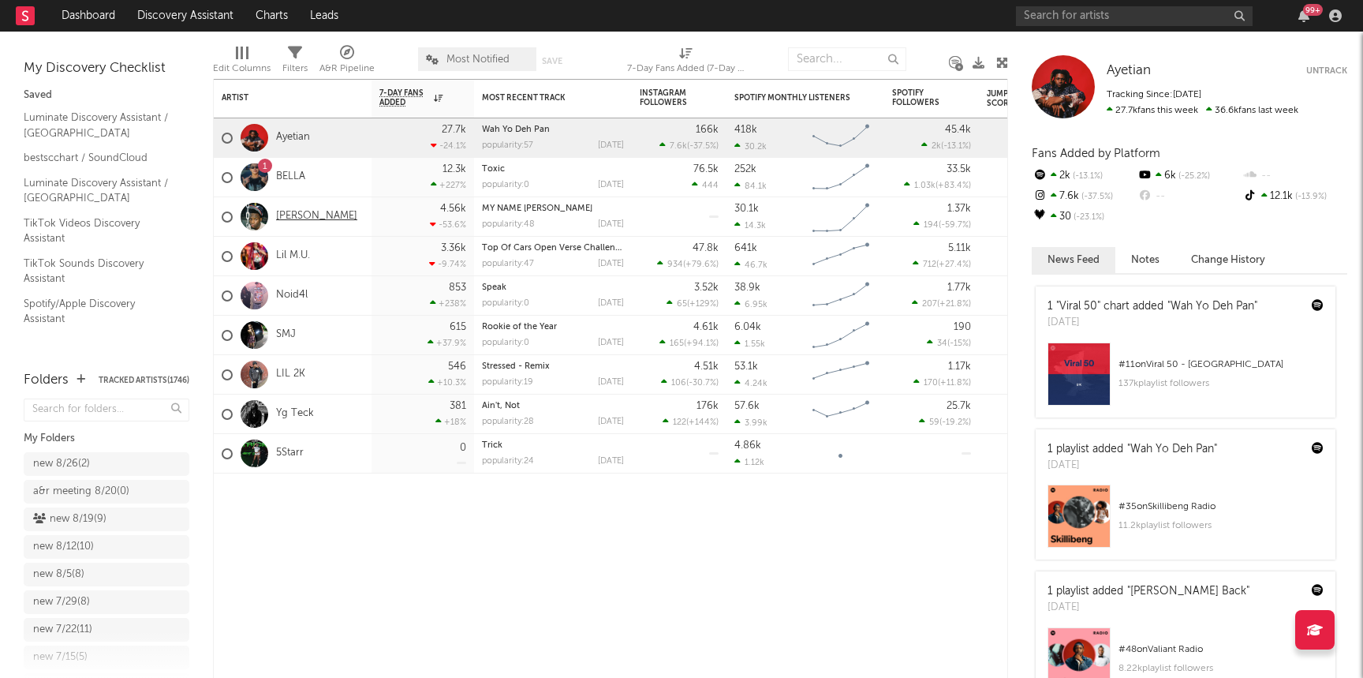
click at [309, 218] on link "[PERSON_NAME]" at bounding box center [316, 216] width 81 height 13
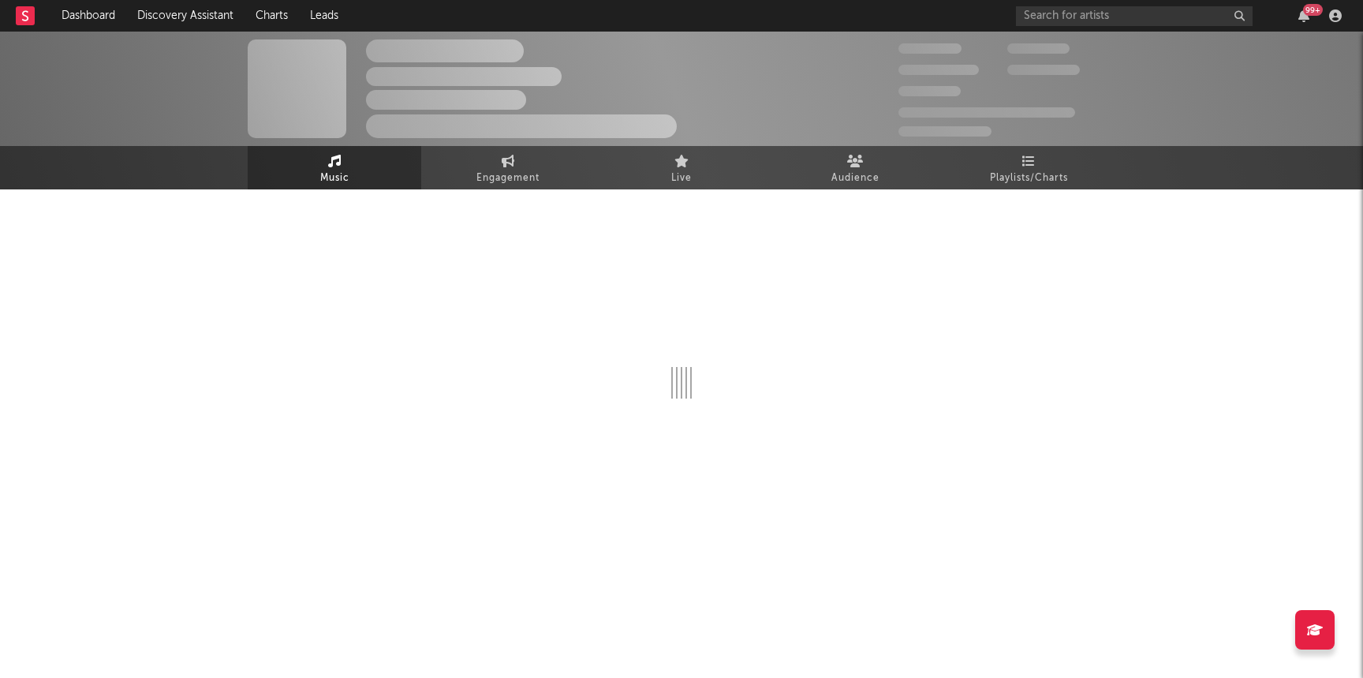
select select "1w"
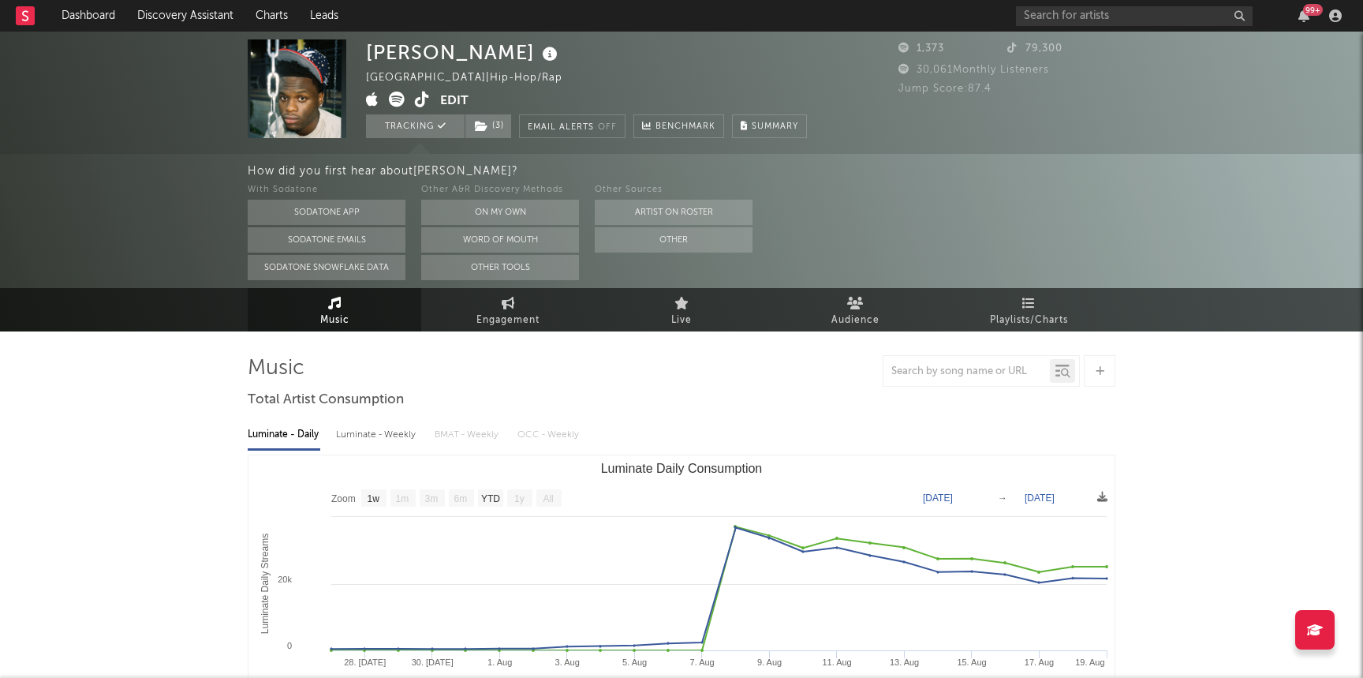
click at [317, 309] on link "Music" at bounding box center [335, 309] width 174 height 43
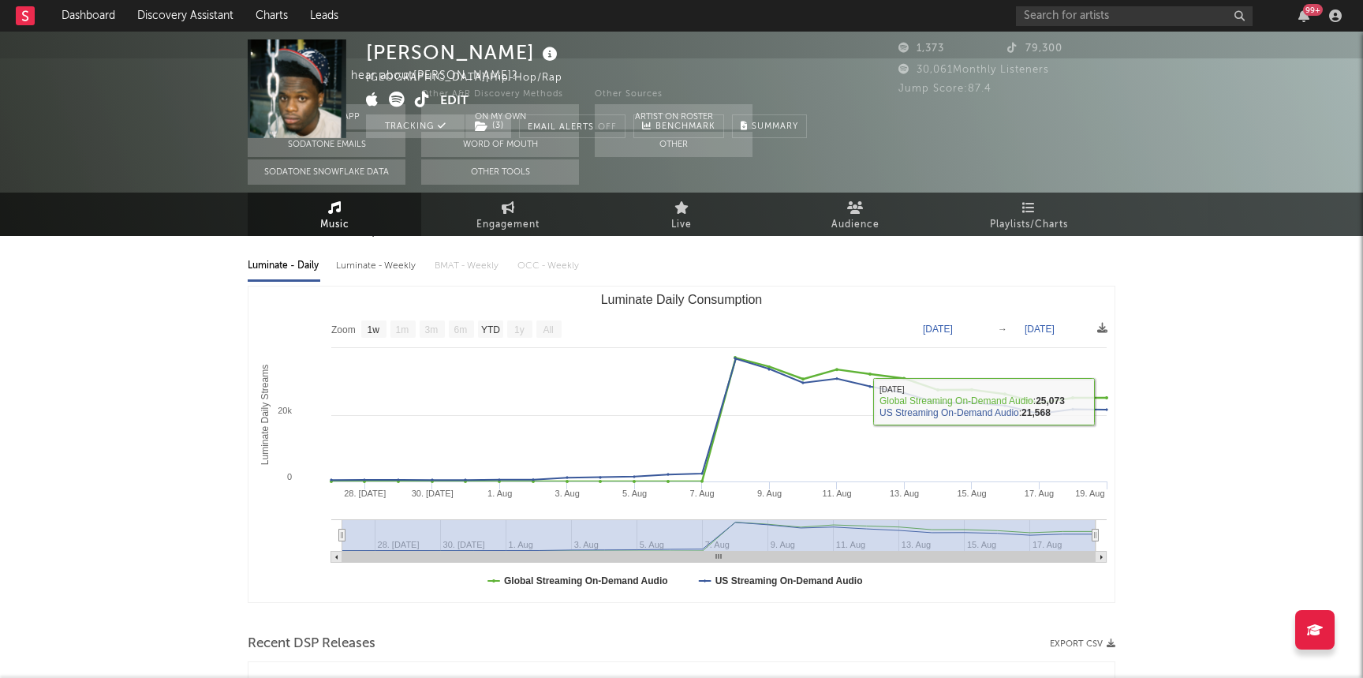
scroll to position [362, 0]
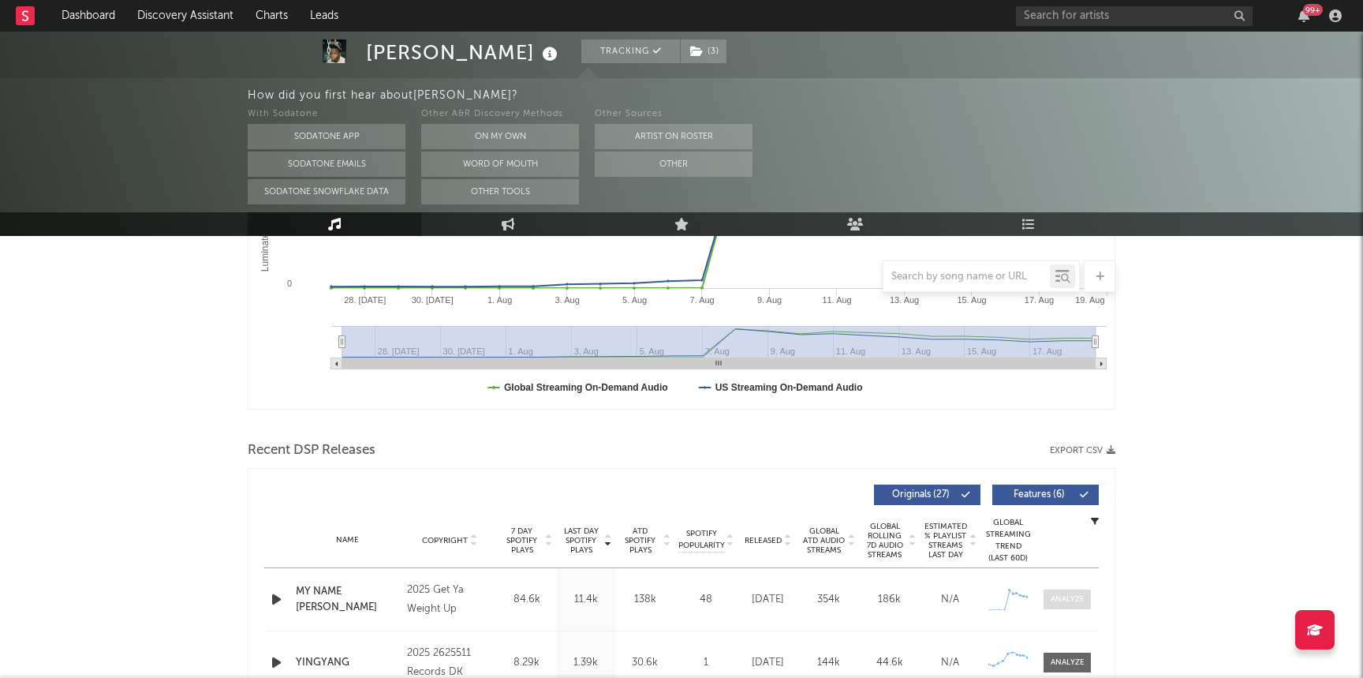
click at [1073, 602] on div at bounding box center [1068, 599] width 34 height 12
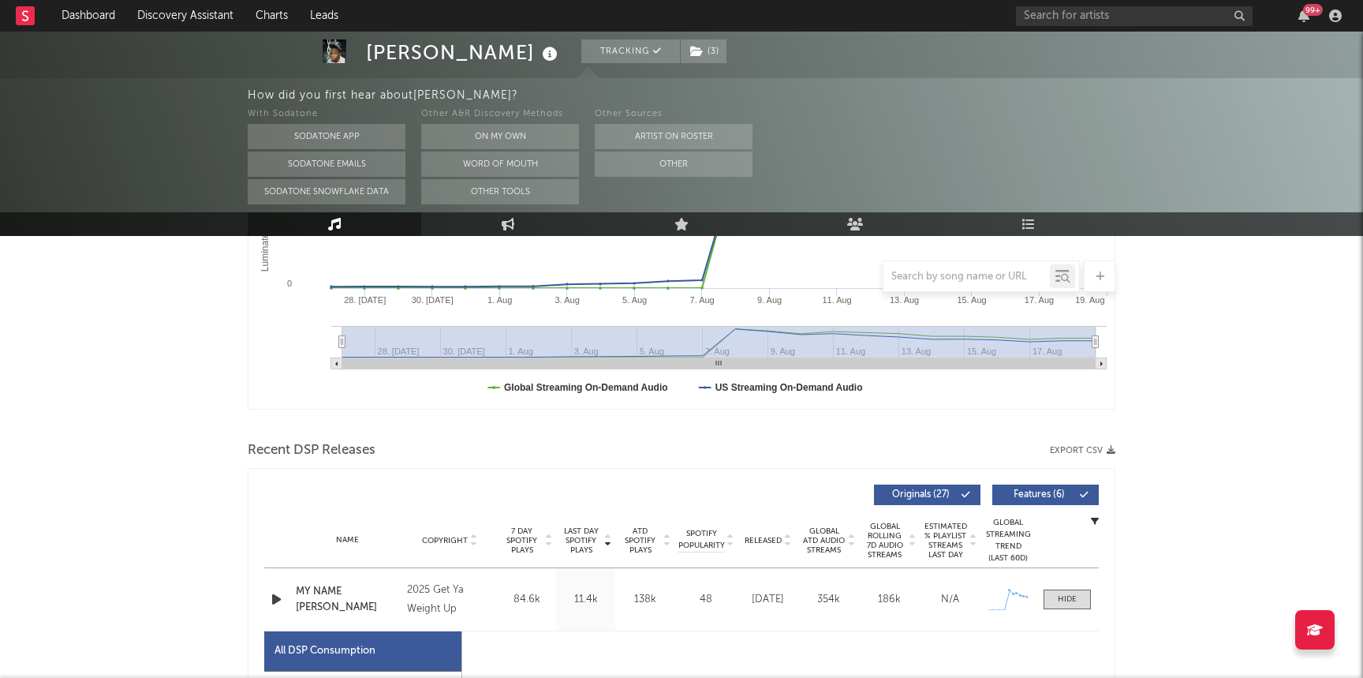
select select "1w"
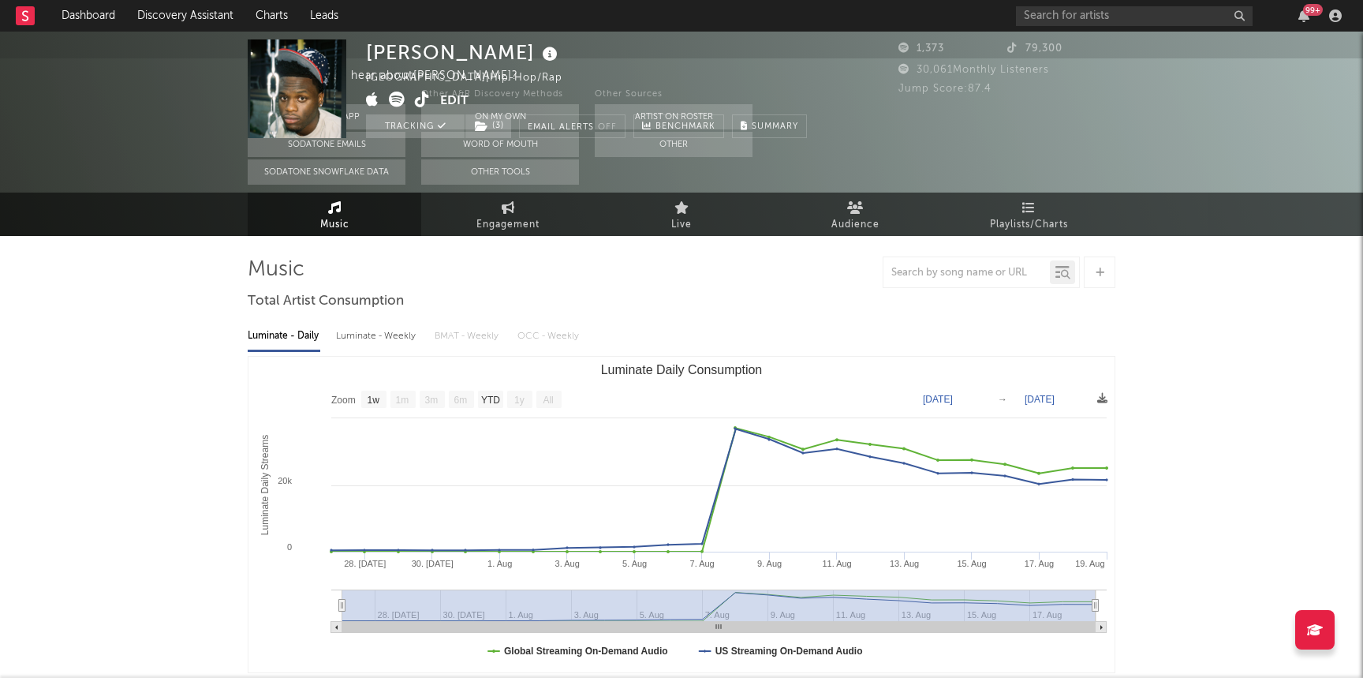
scroll to position [0, 0]
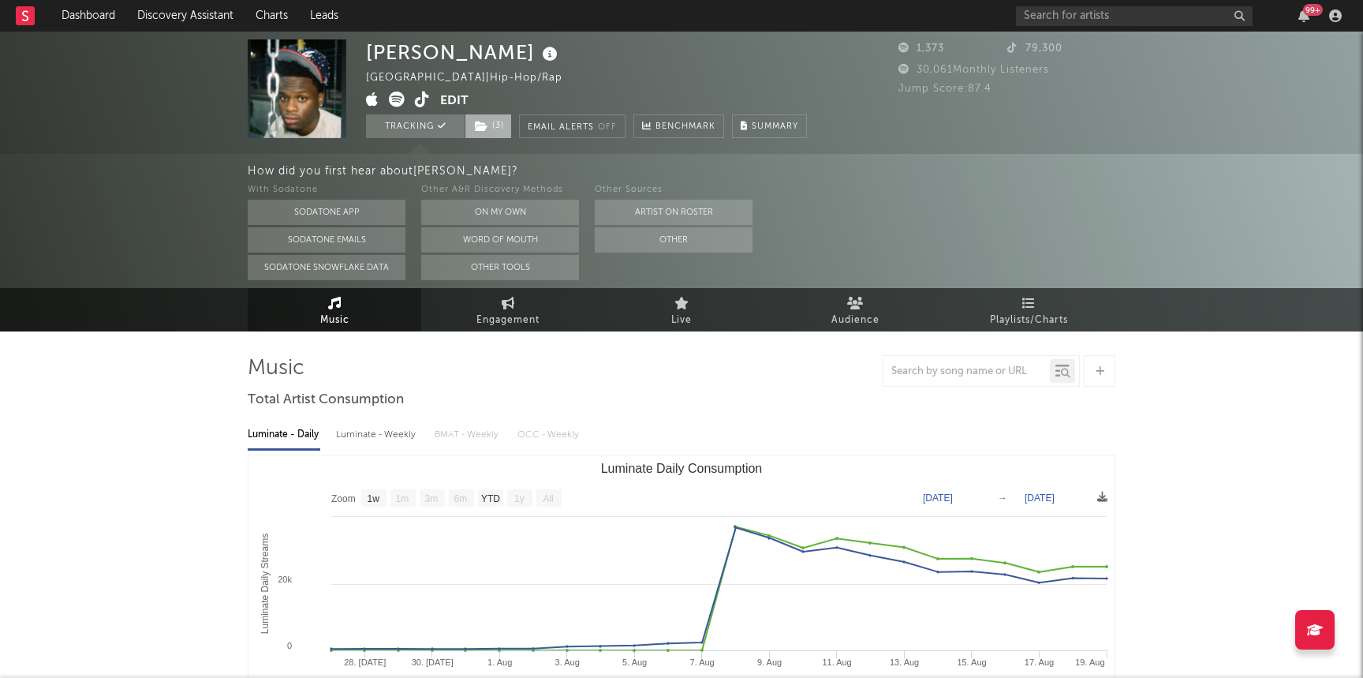
click at [499, 128] on span "( 3 )" at bounding box center [488, 126] width 47 height 24
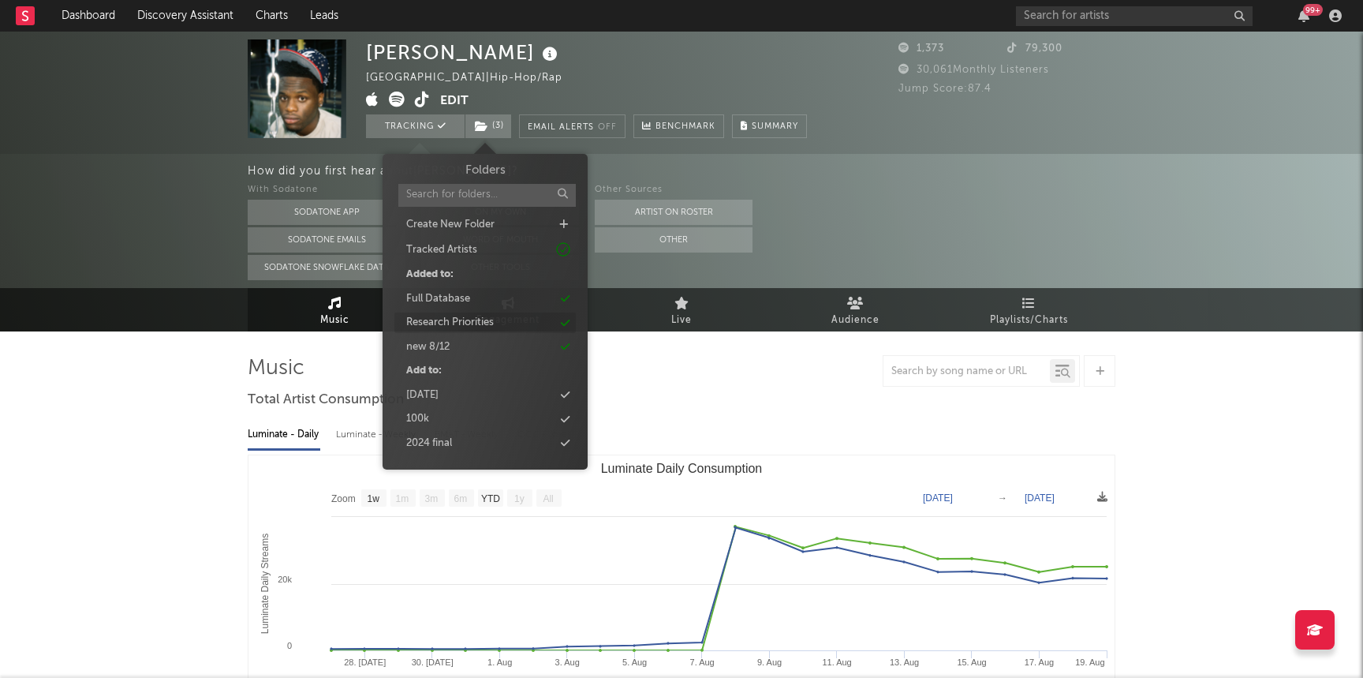
click at [430, 328] on div "Research Priorities" at bounding box center [450, 323] width 88 height 16
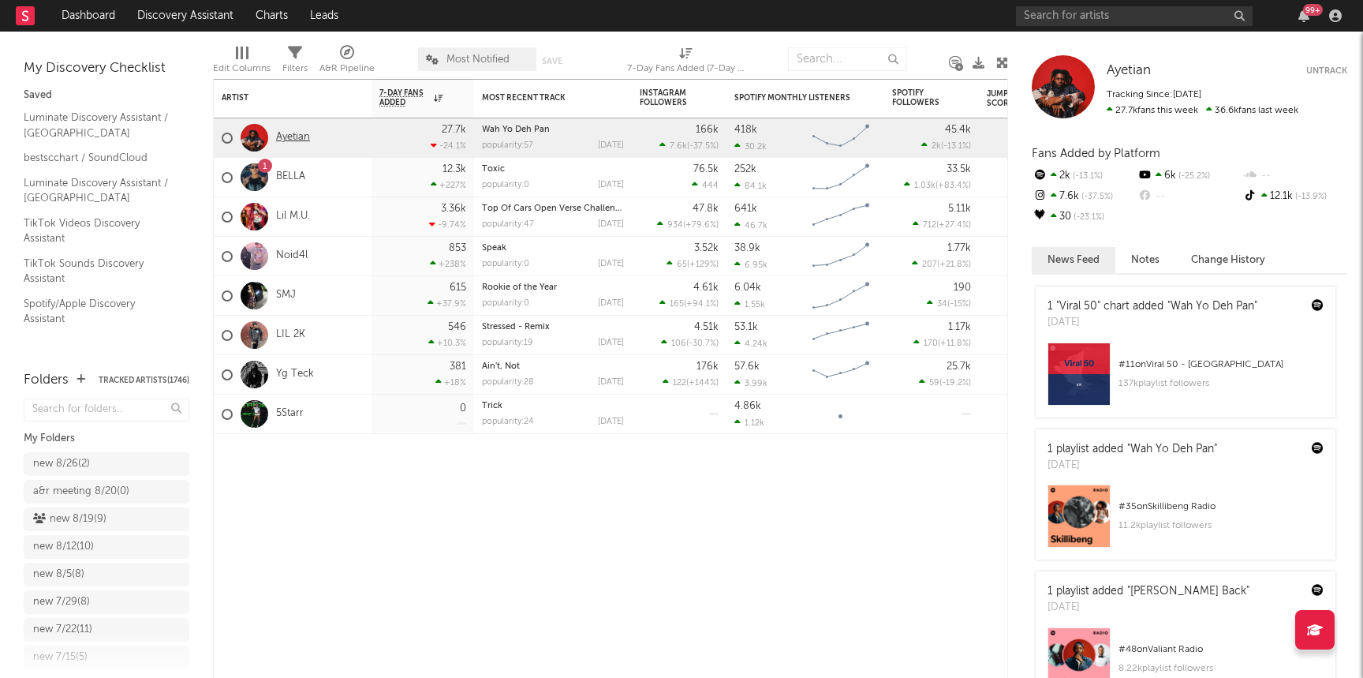
click at [279, 139] on link "Ayetian" at bounding box center [293, 137] width 34 height 13
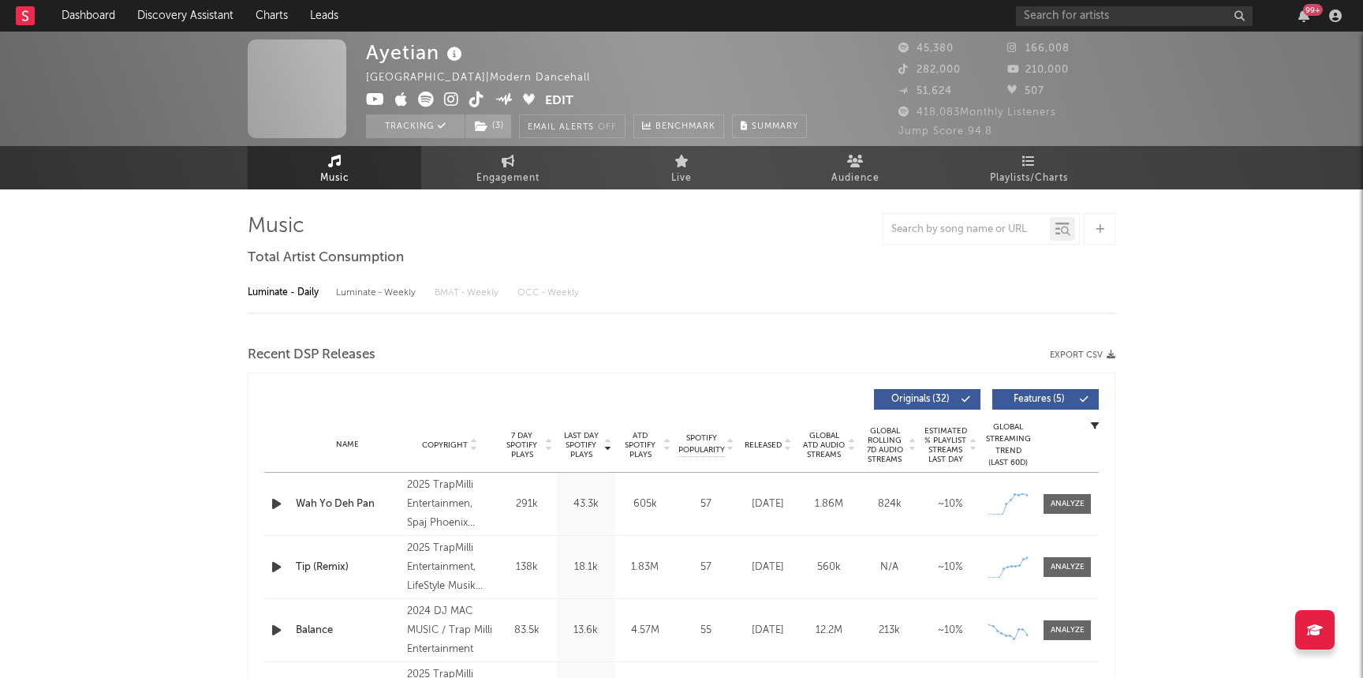
select select "6m"
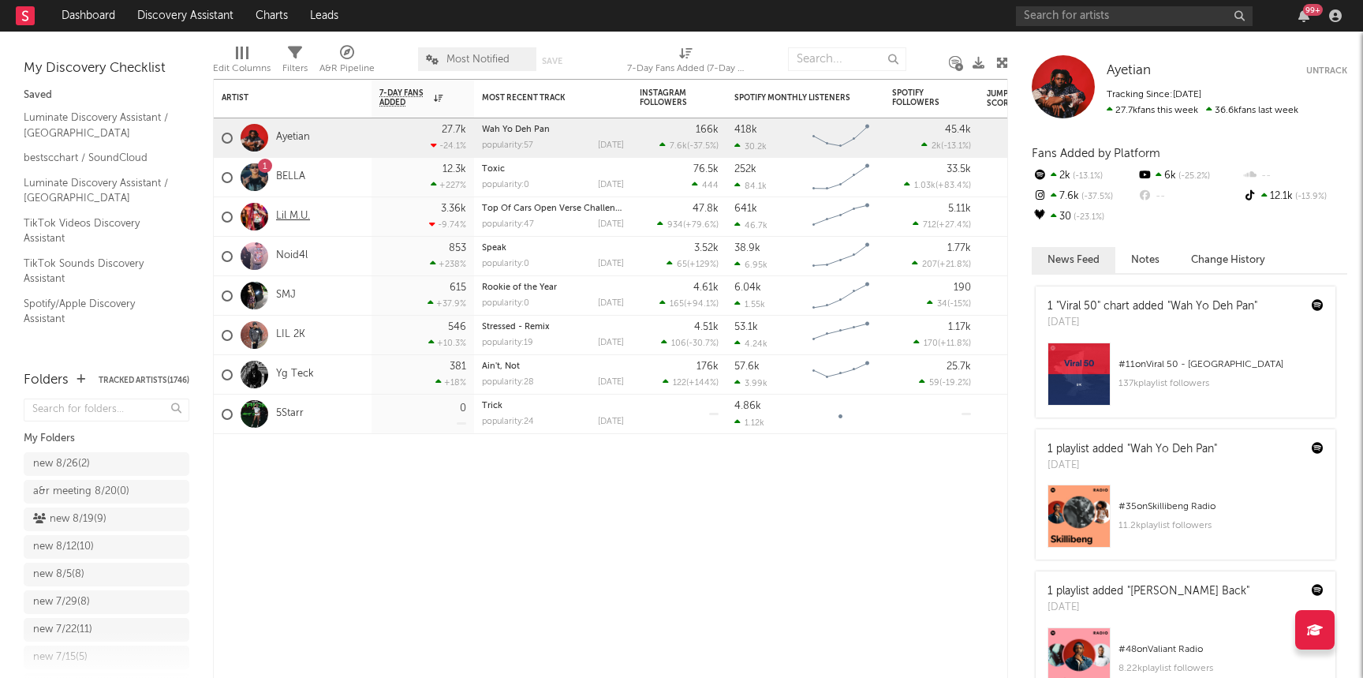
click at [291, 217] on link "Lil M.U." at bounding box center [293, 216] width 34 height 13
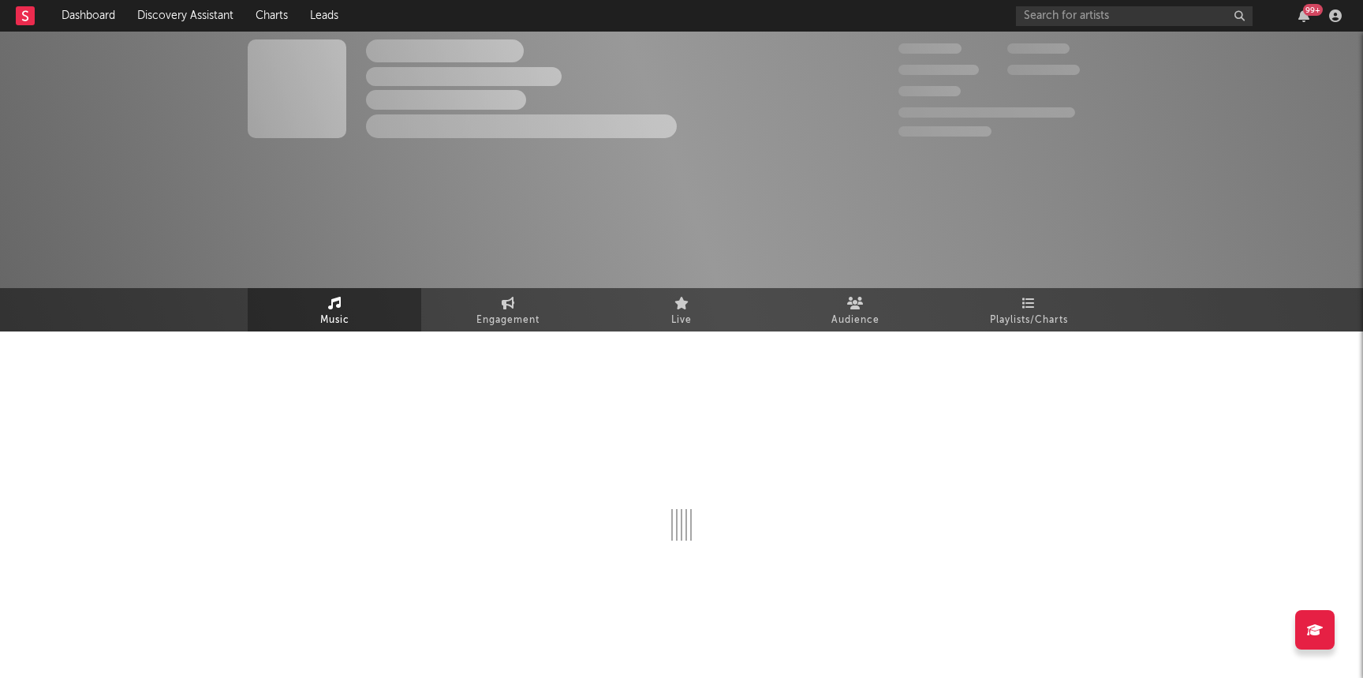
select select "1w"
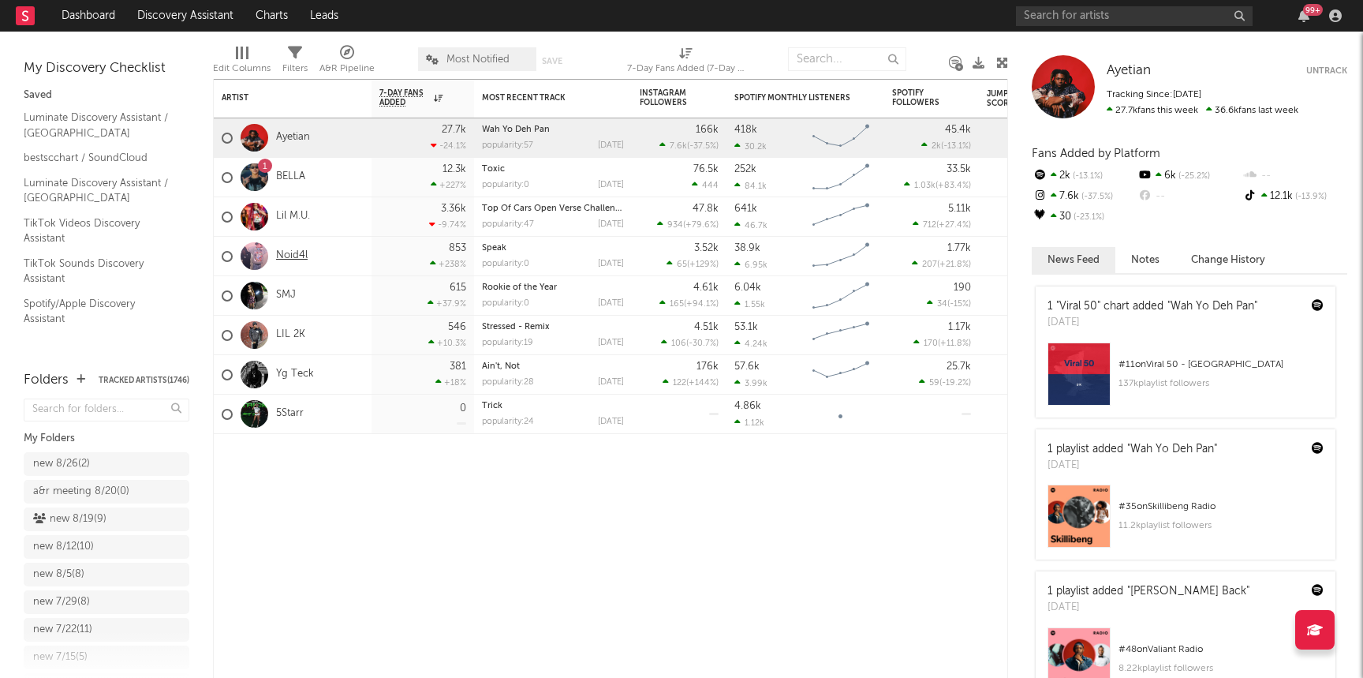
click at [294, 255] on link "Noid4l" at bounding box center [292, 255] width 32 height 13
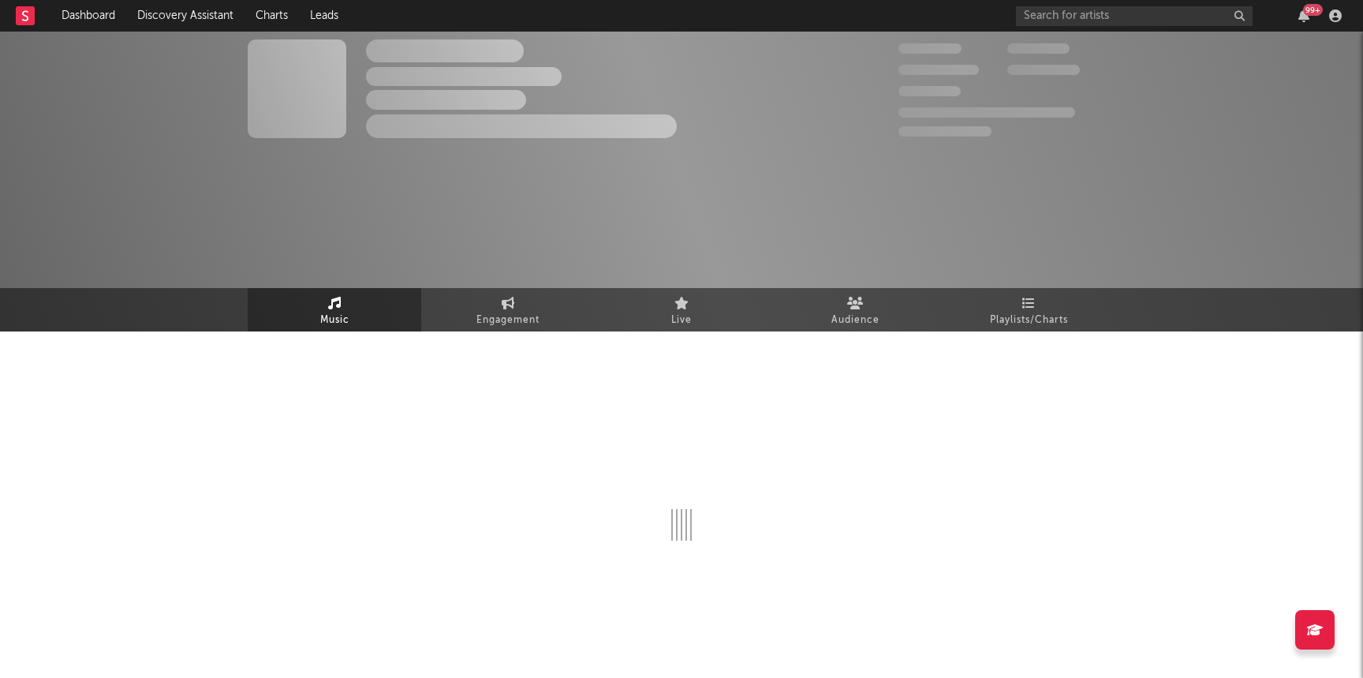
select select "6m"
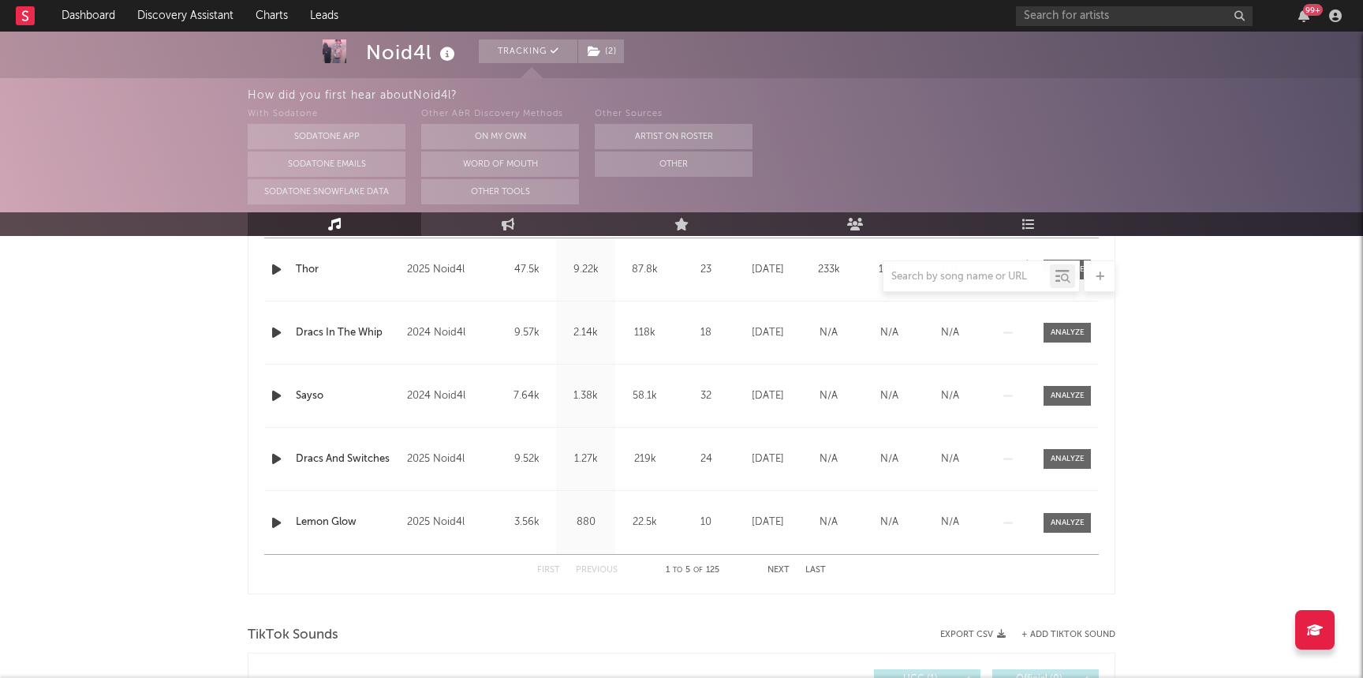
scroll to position [655, 0]
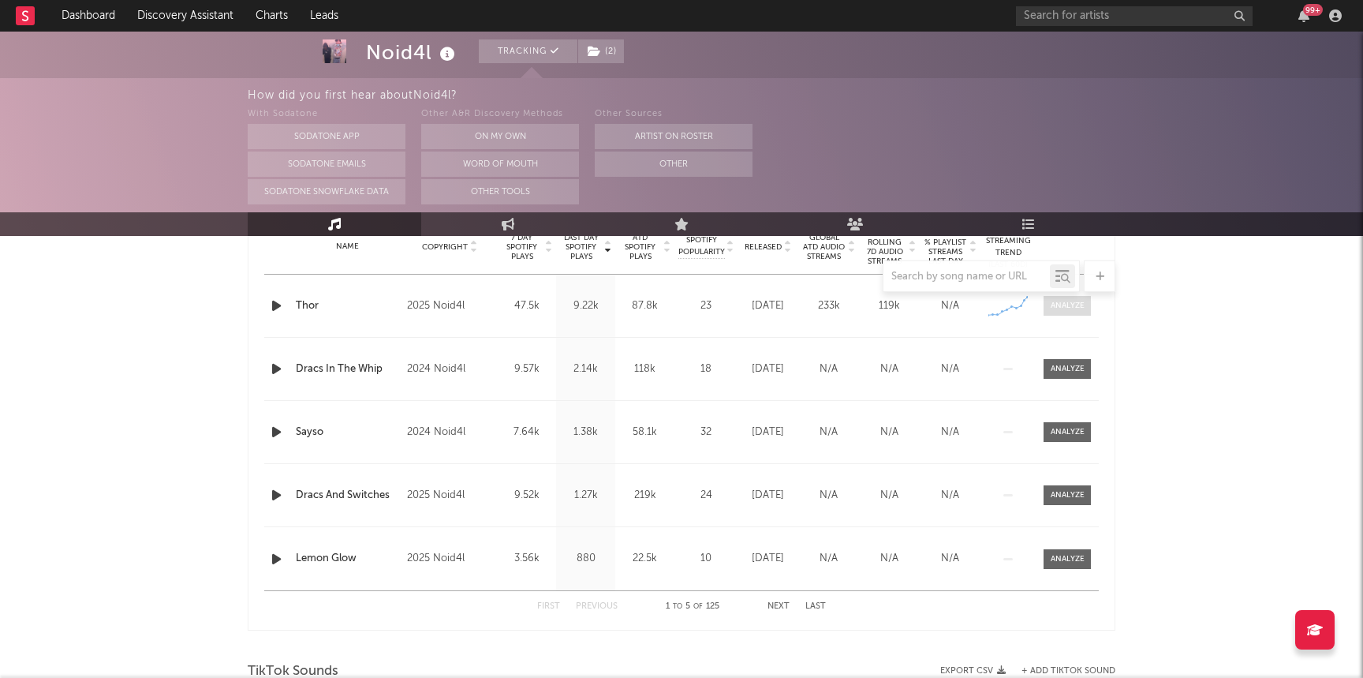
click at [1062, 308] on div at bounding box center [1068, 306] width 34 height 12
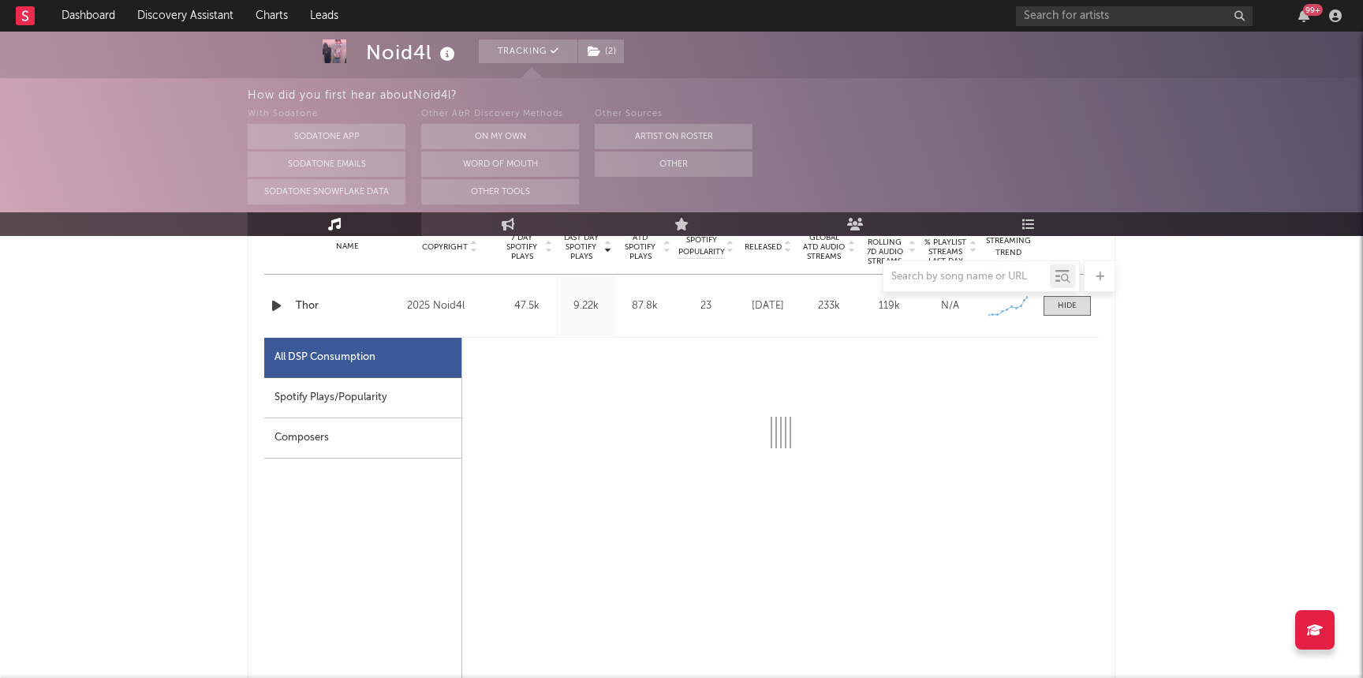
select select "1w"
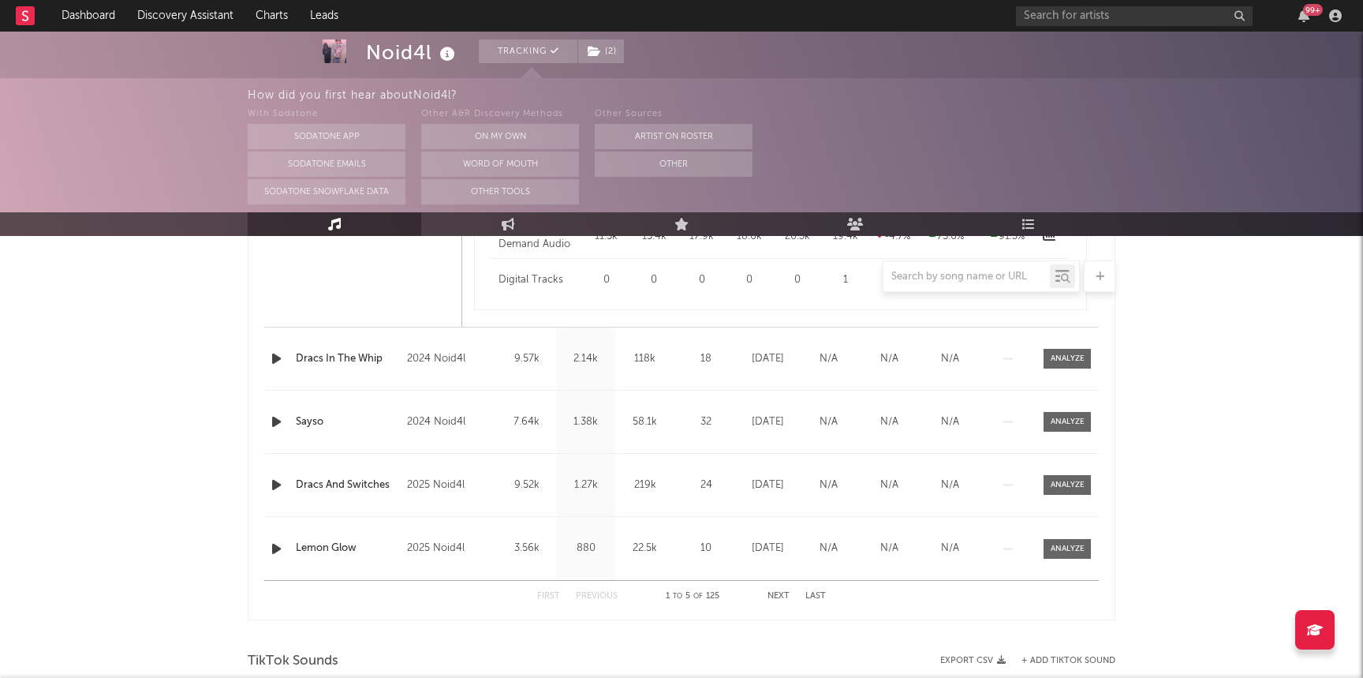
scroll to position [1419, 0]
click at [1067, 354] on div at bounding box center [1068, 355] width 34 height 12
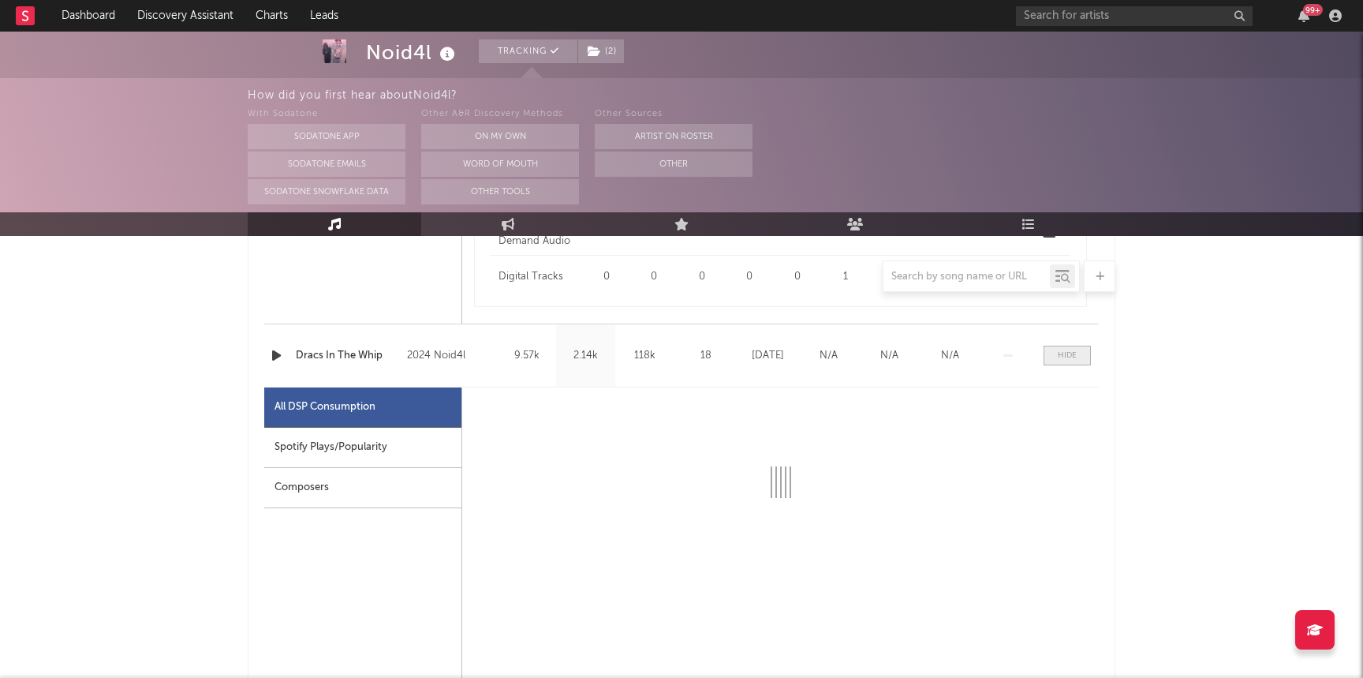
select select "1w"
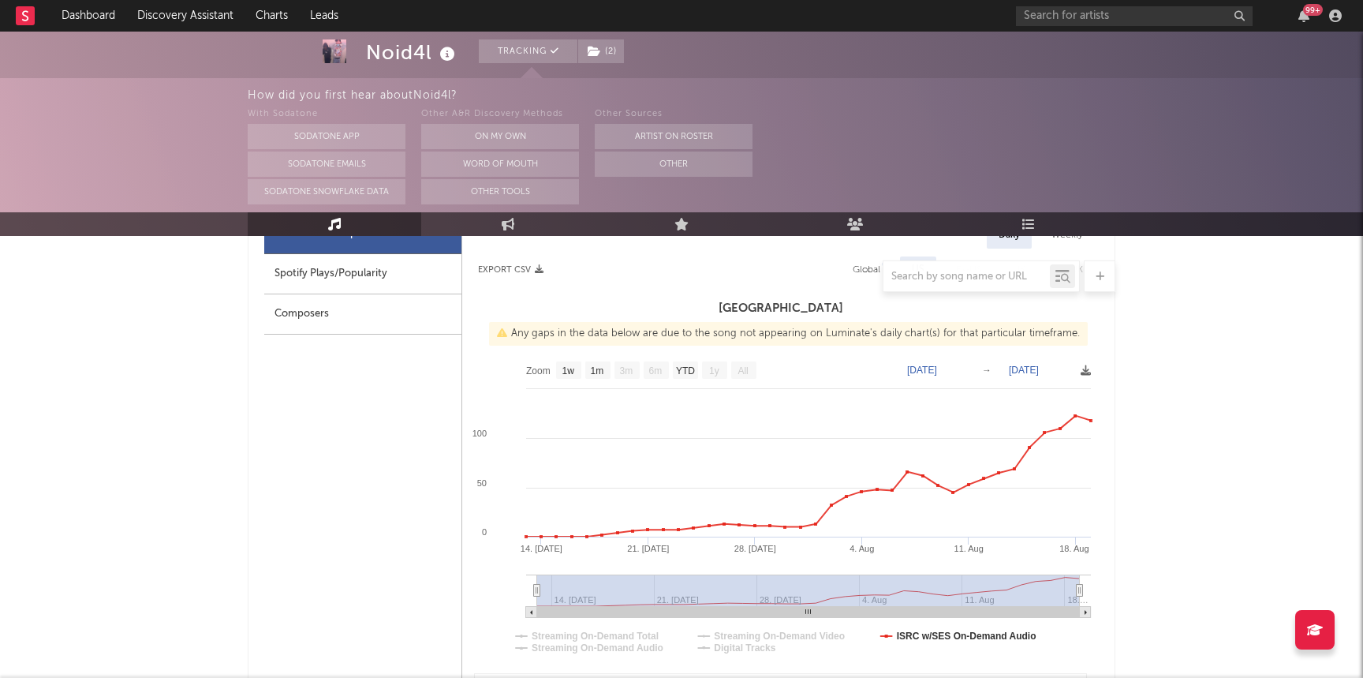
scroll to position [0, 0]
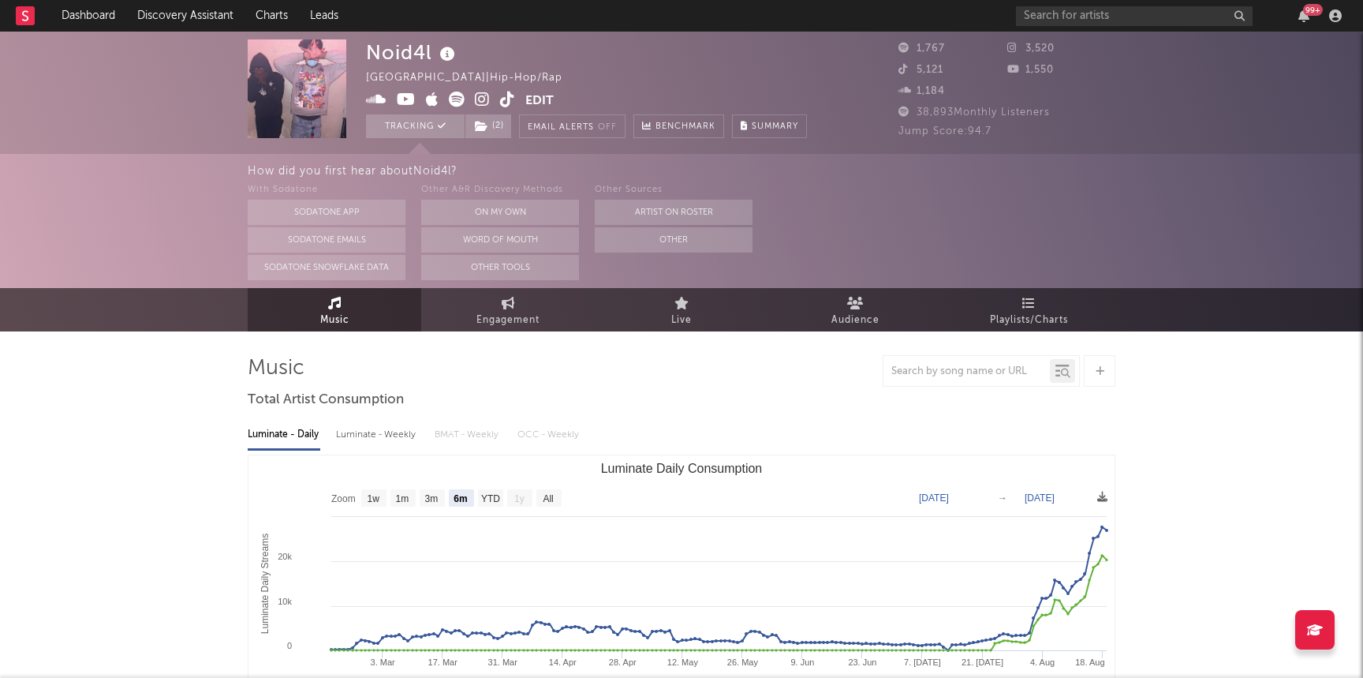
click at [480, 98] on icon at bounding box center [482, 99] width 15 height 16
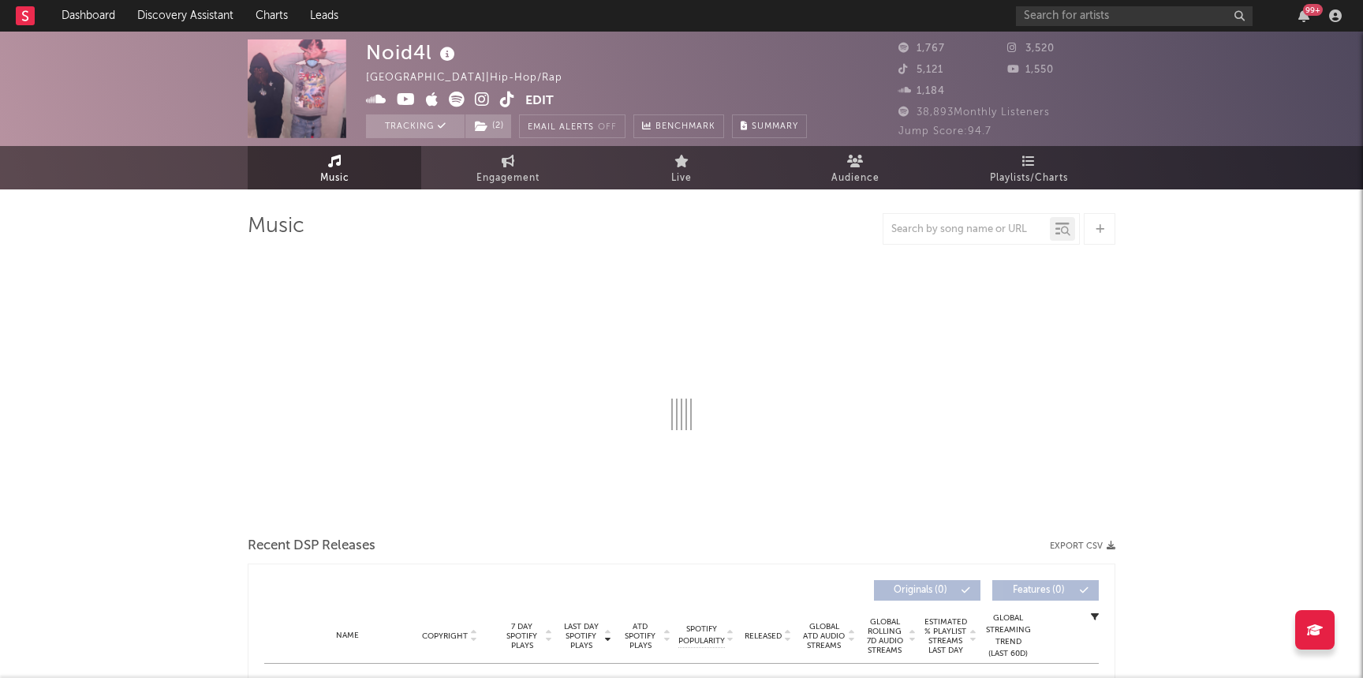
select select "6m"
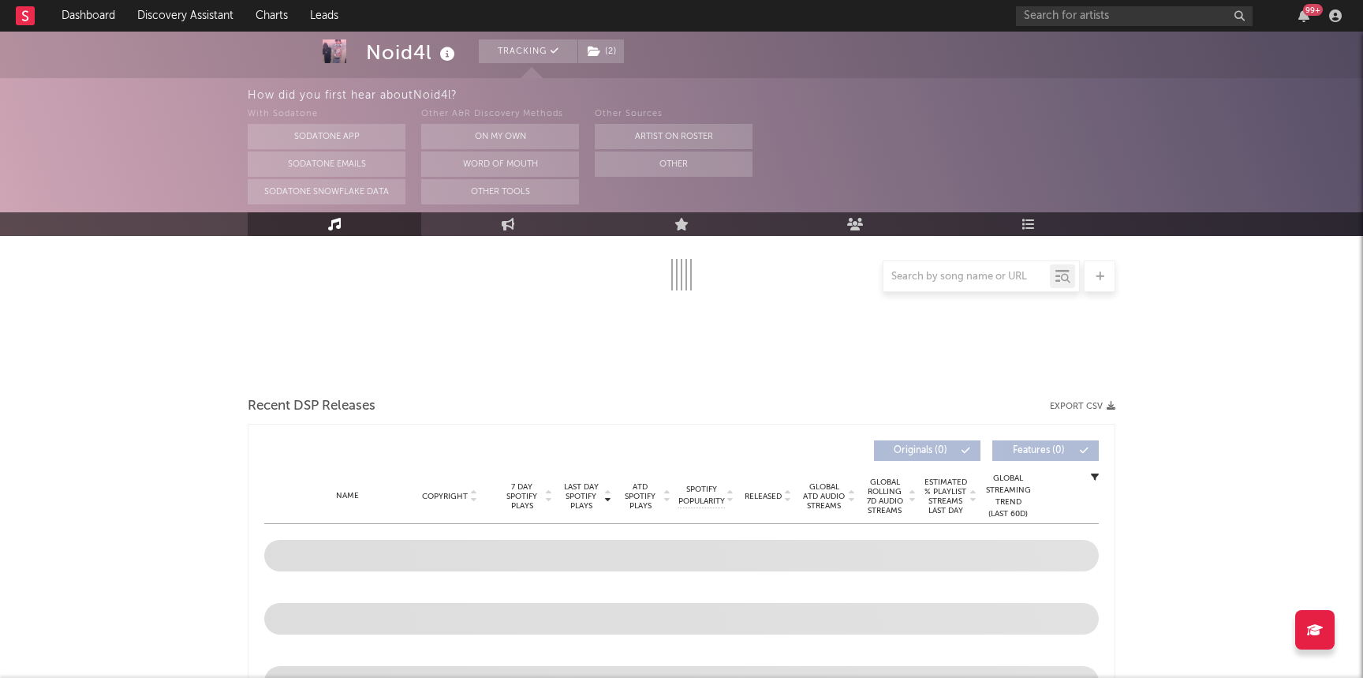
select select "6m"
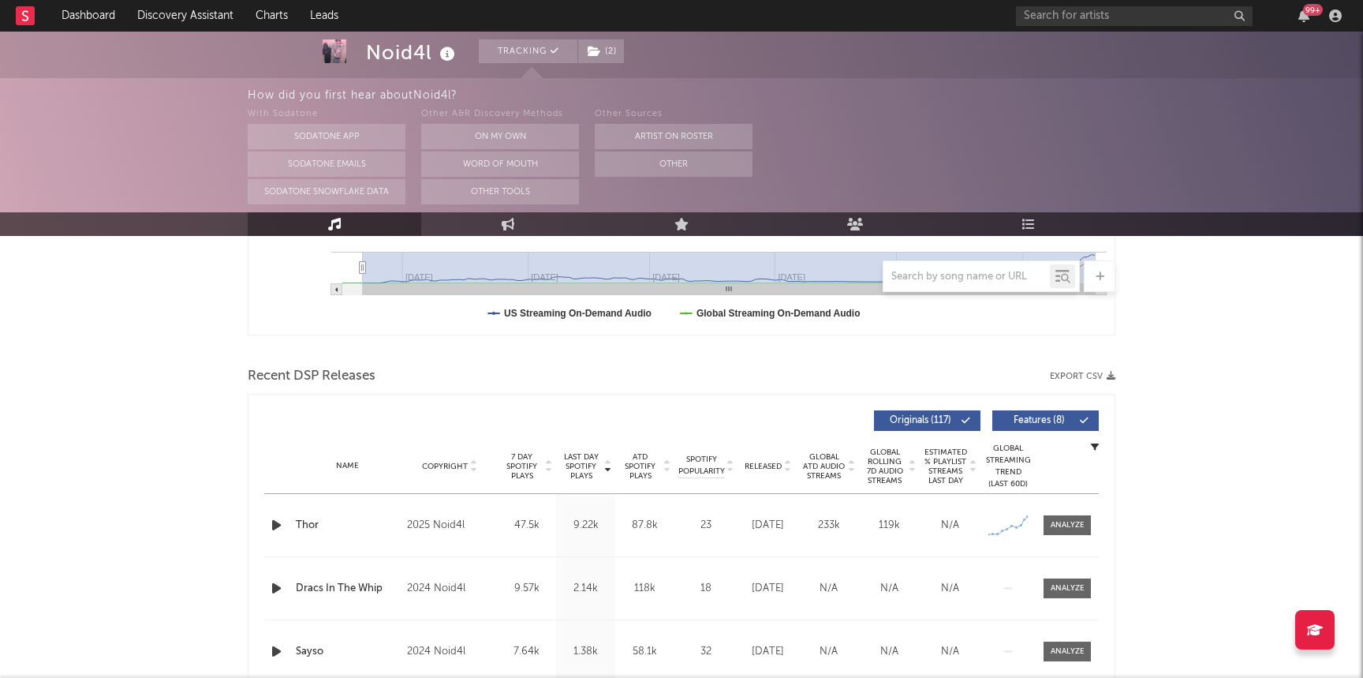
scroll to position [458, 0]
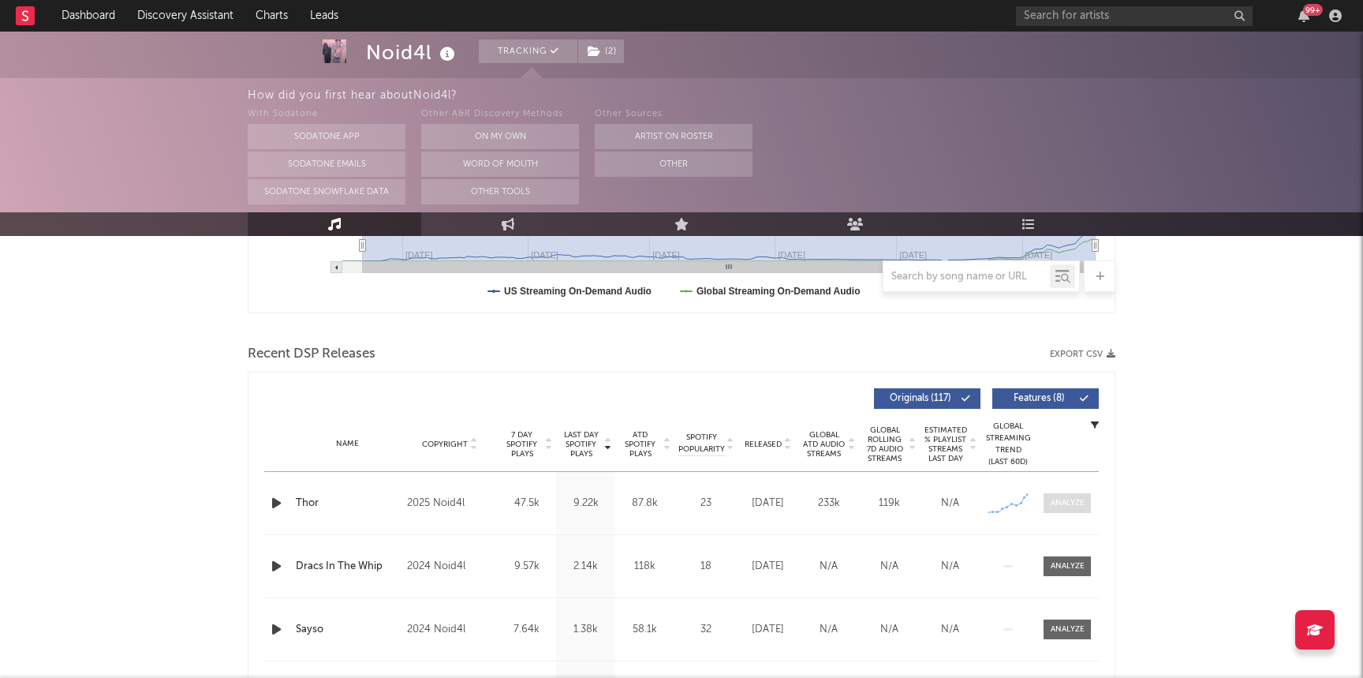
click at [1077, 502] on div at bounding box center [1068, 503] width 34 height 12
select select "1w"
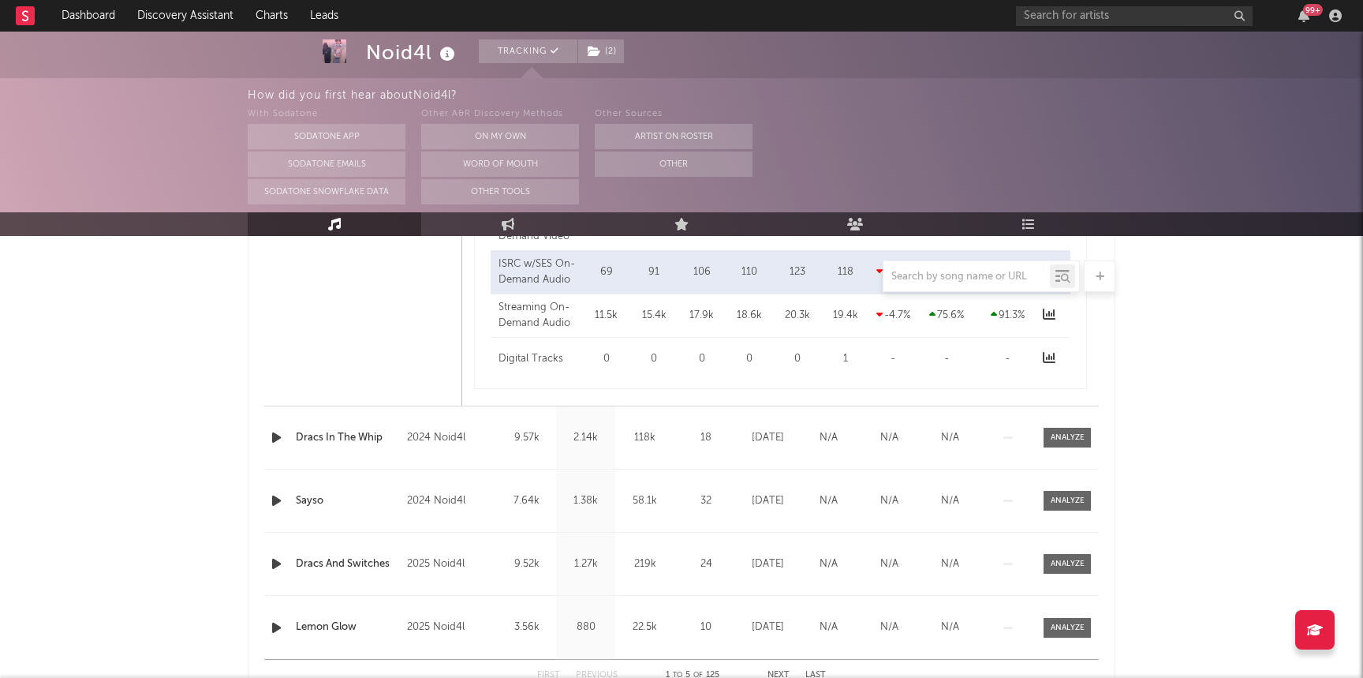
scroll to position [1330, 0]
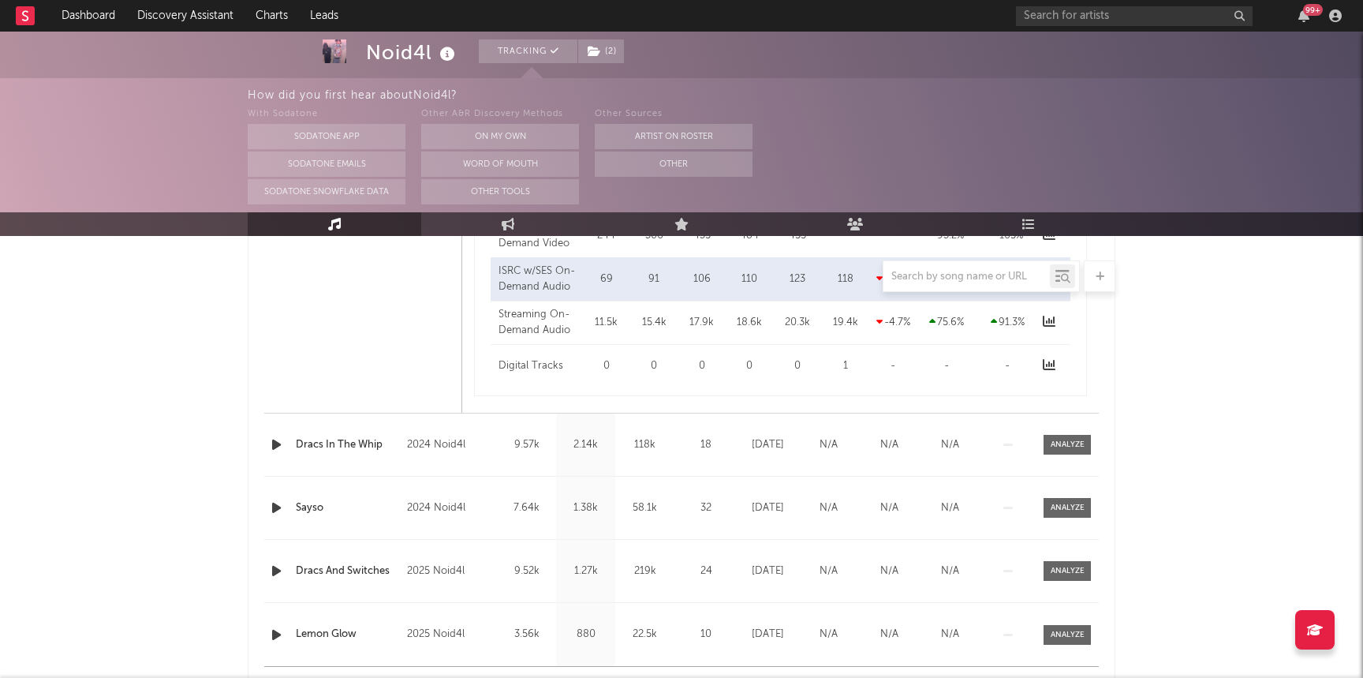
click at [1073, 522] on div "Name Sayso Copyright 2024 Noid4l Label 7548283 Records DK2 Album Names CC6, Voo…" at bounding box center [681, 507] width 834 height 62
click at [1069, 511] on div at bounding box center [1068, 508] width 34 height 12
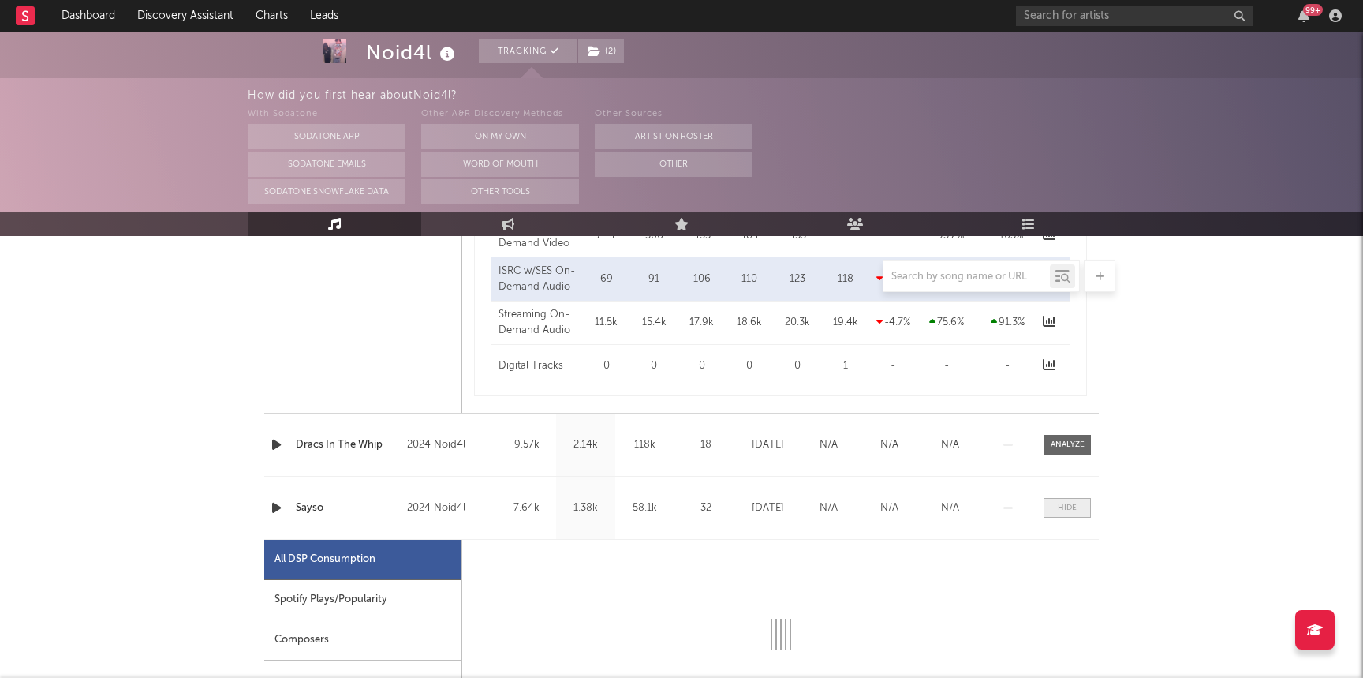
select select "1w"
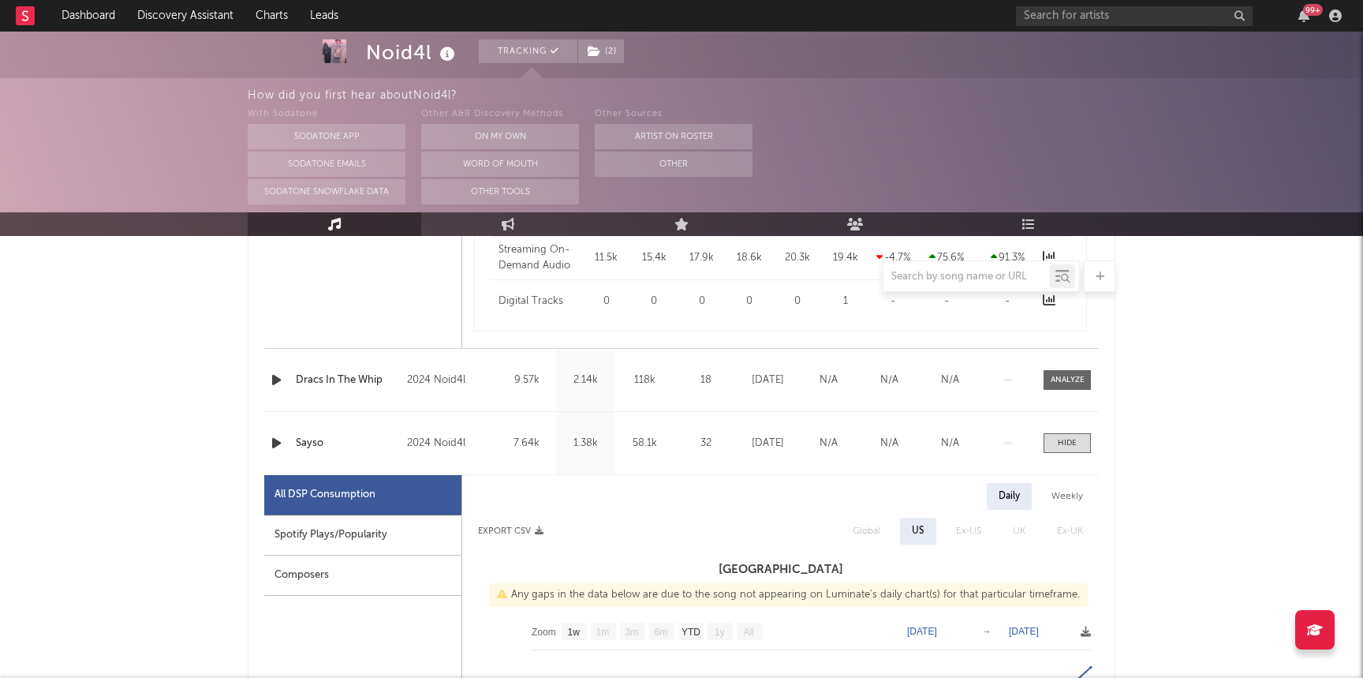
scroll to position [1387, 0]
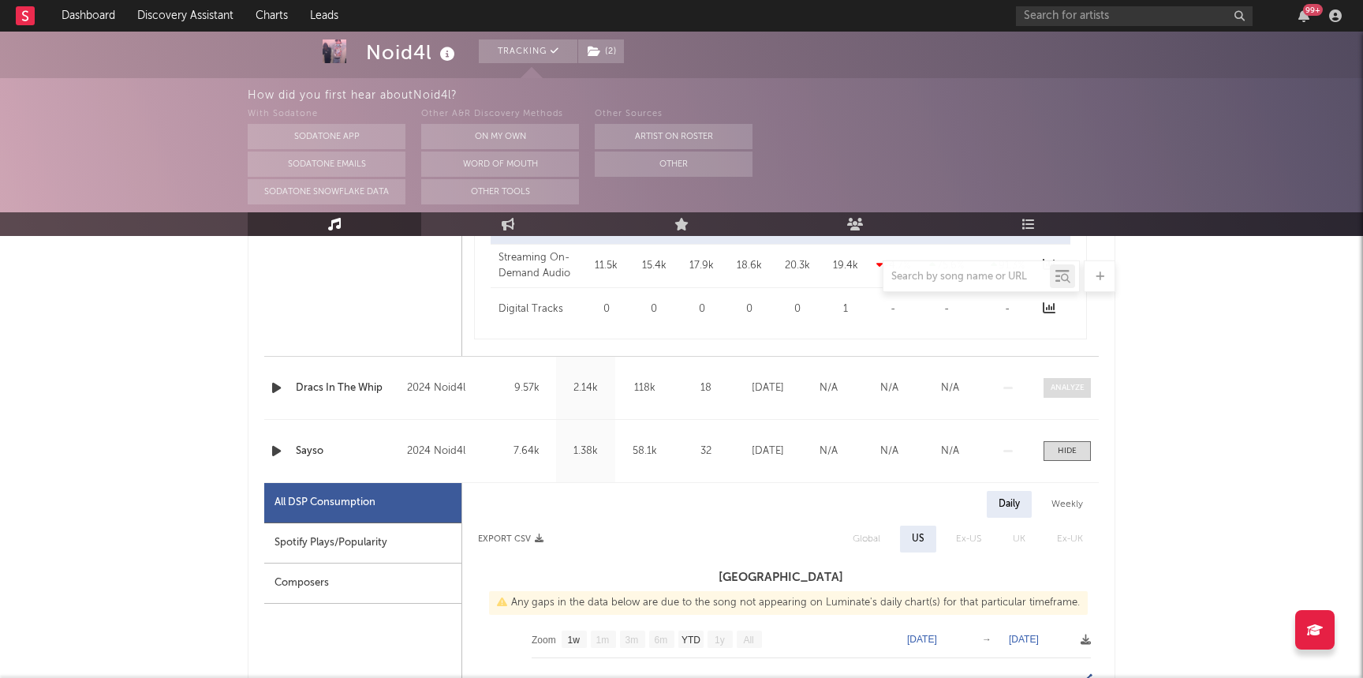
click at [1063, 390] on div at bounding box center [1068, 388] width 34 height 12
select select "1w"
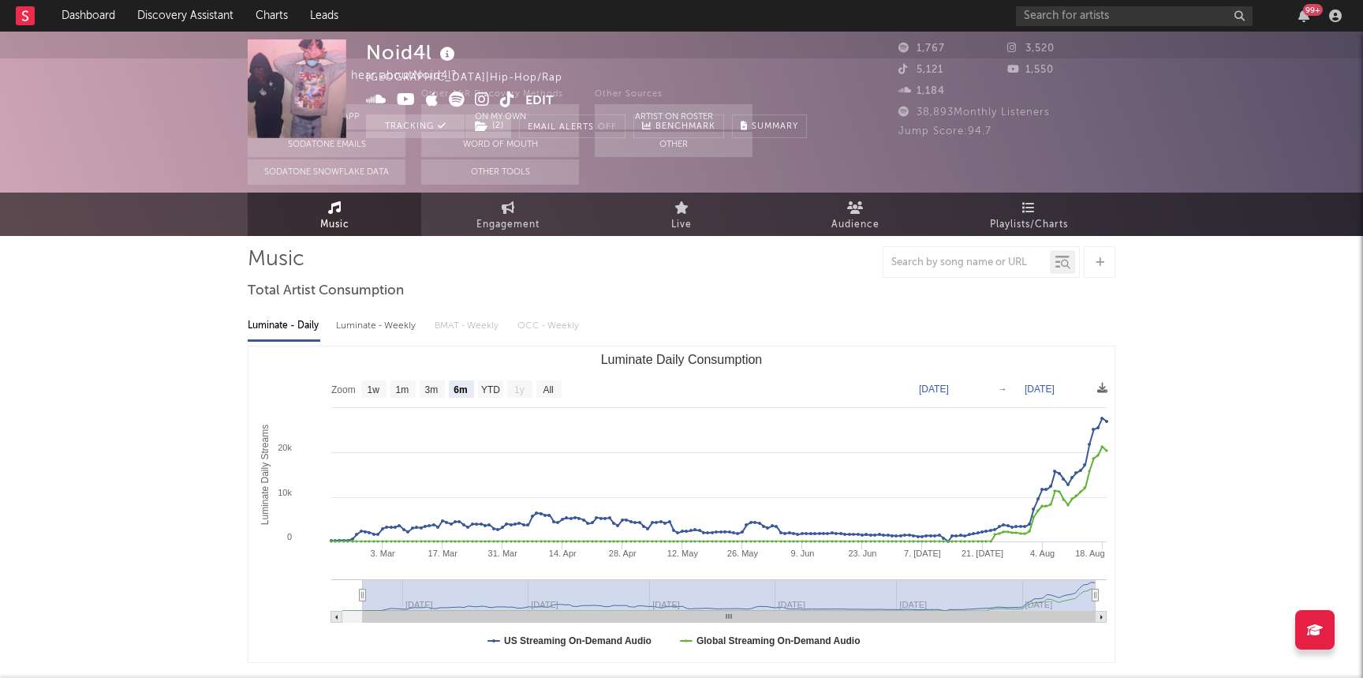
scroll to position [0, 0]
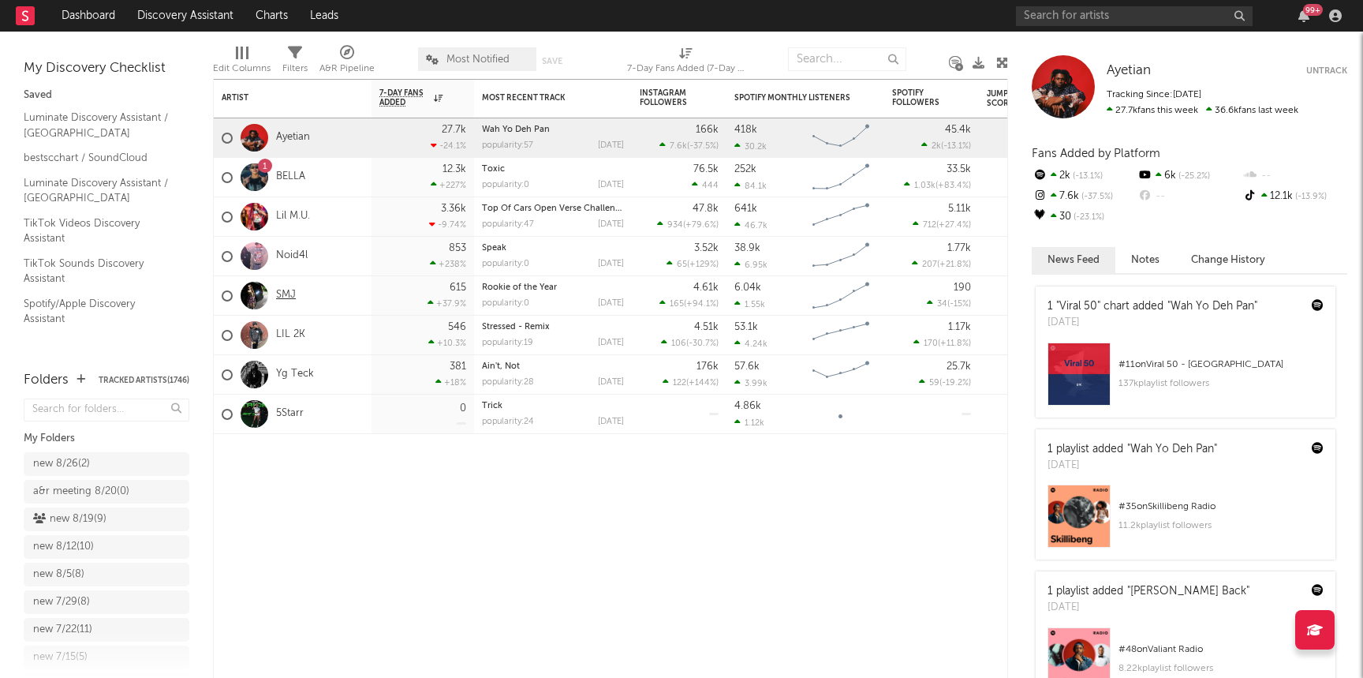
click at [279, 299] on link "SMJ" at bounding box center [286, 295] width 20 height 13
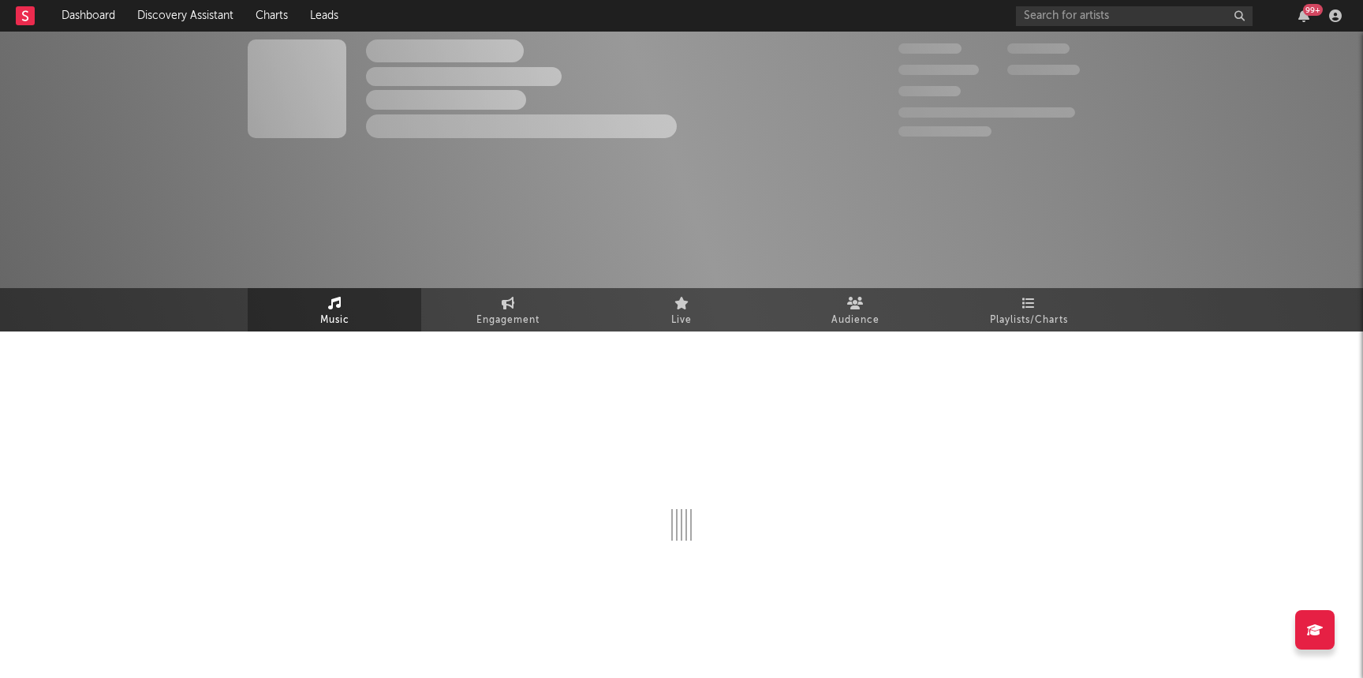
select select "1w"
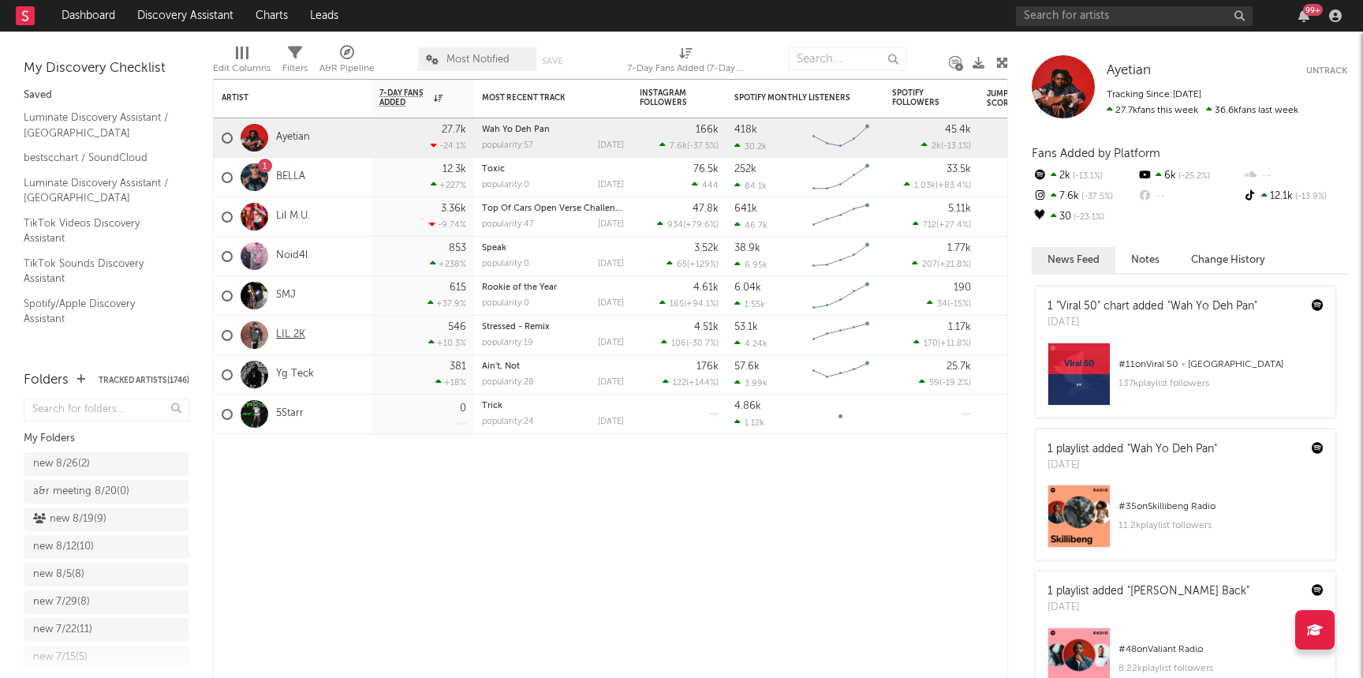
click at [297, 331] on link "LIL 2K" at bounding box center [290, 334] width 29 height 13
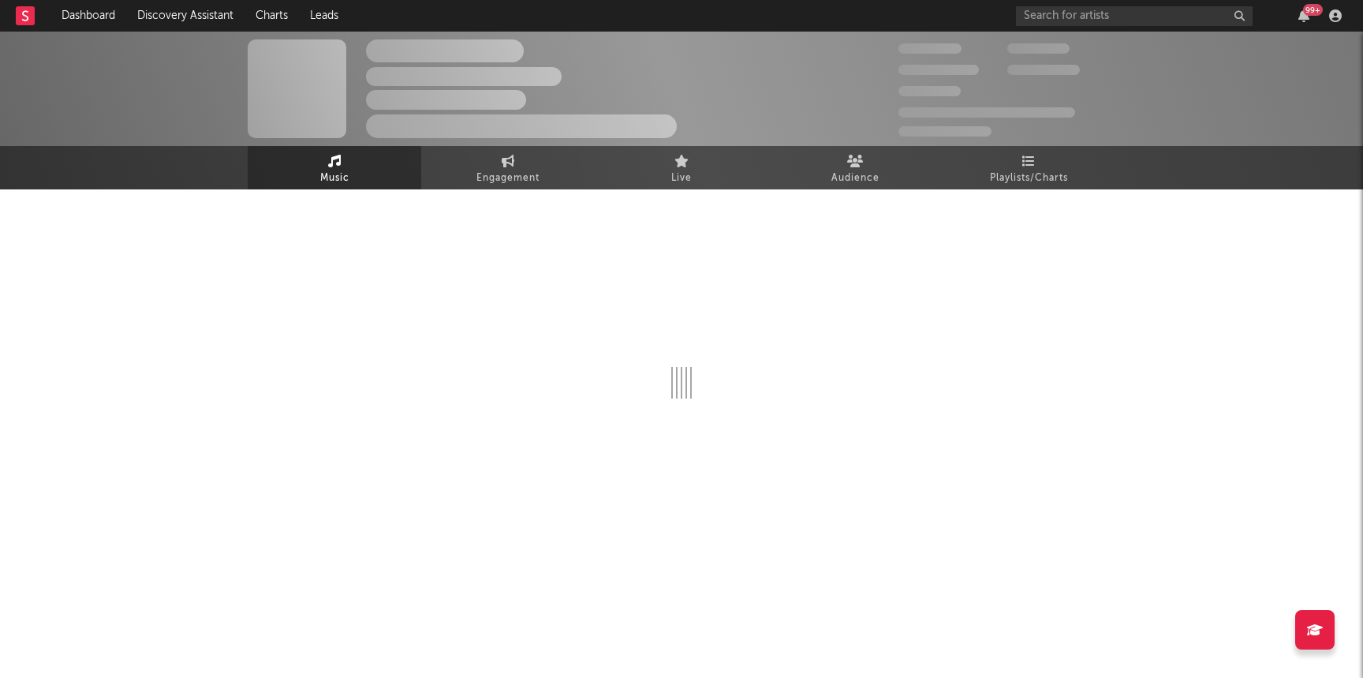
select select "6m"
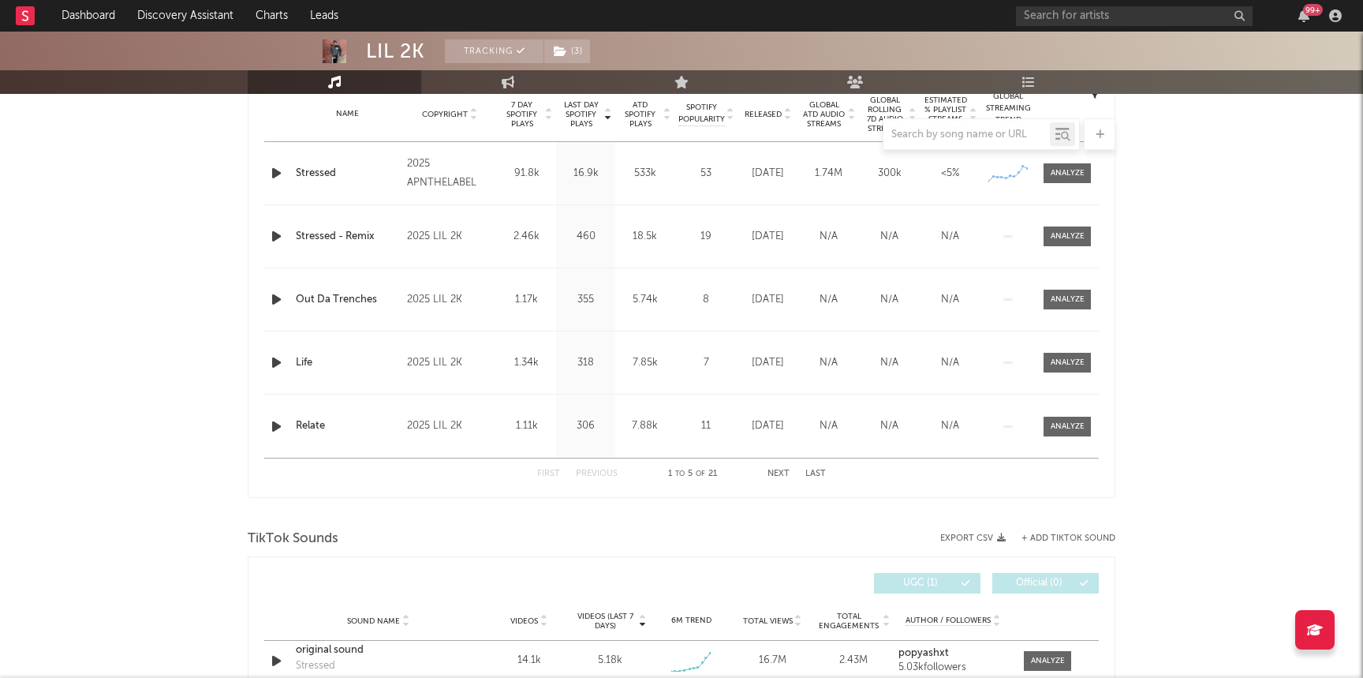
scroll to position [798, 0]
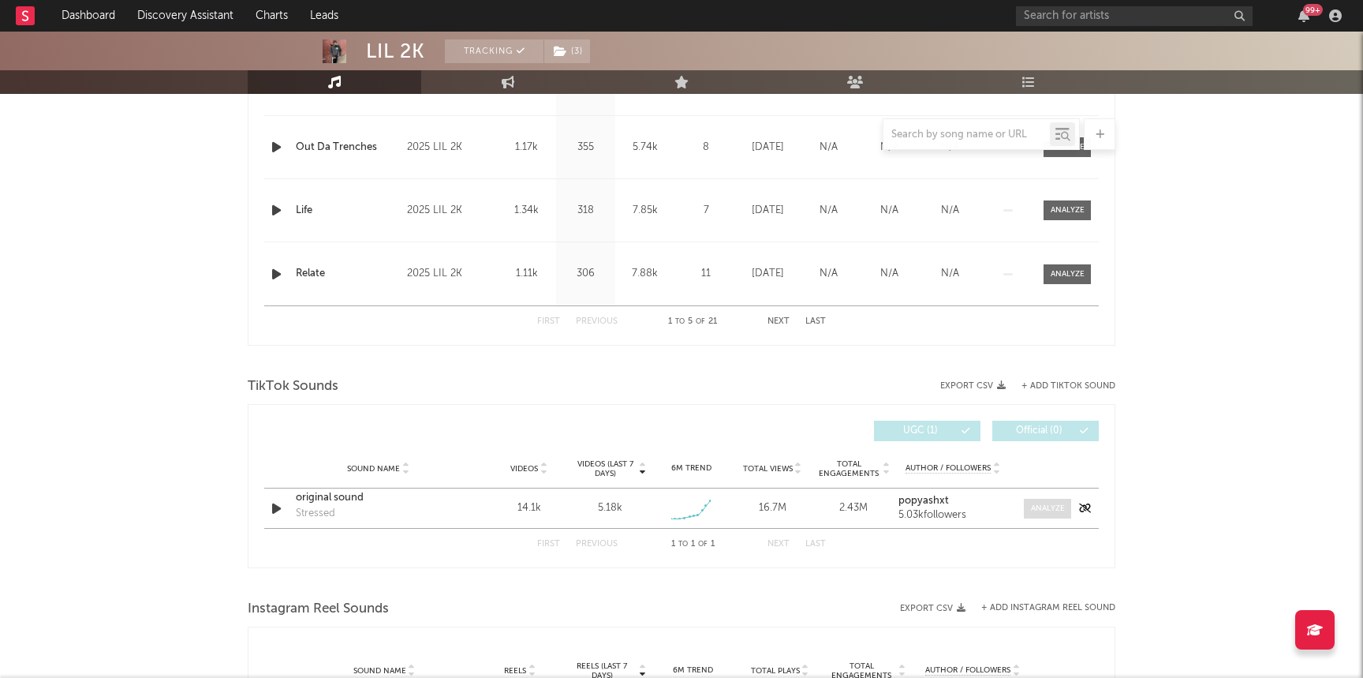
click at [1041, 502] on div at bounding box center [1048, 508] width 34 height 12
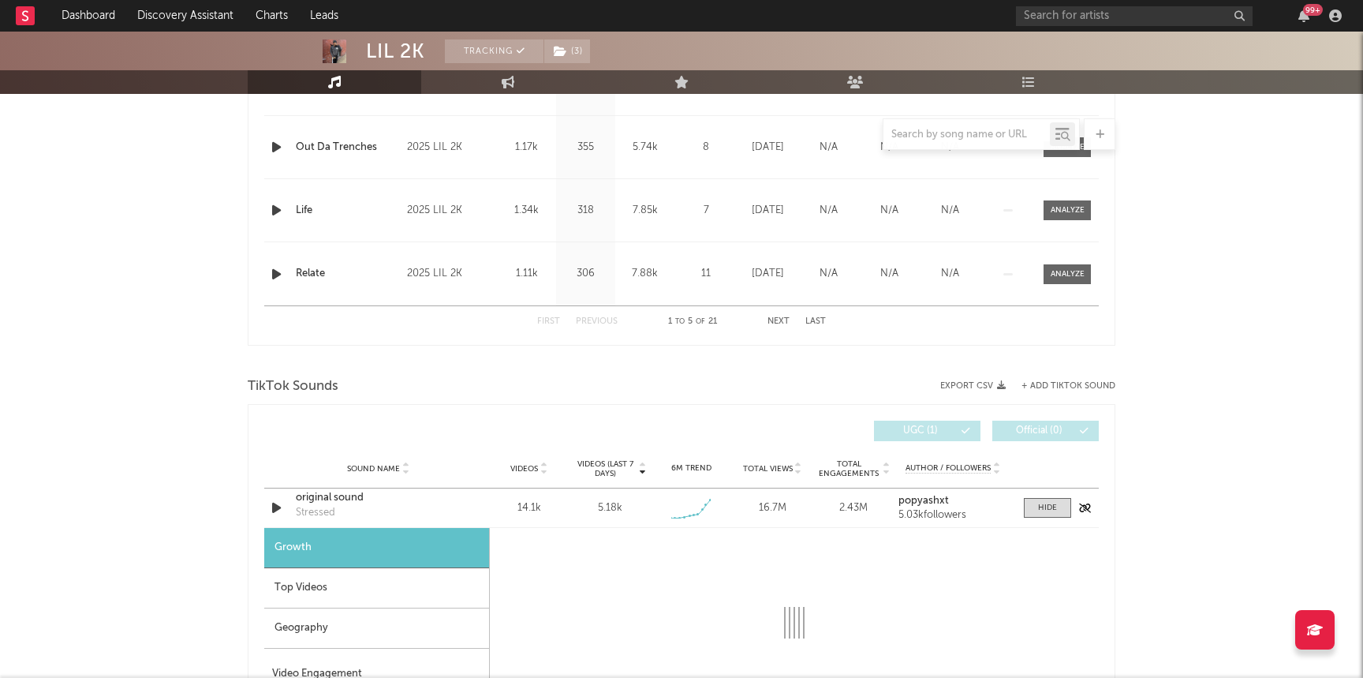
select select "1w"
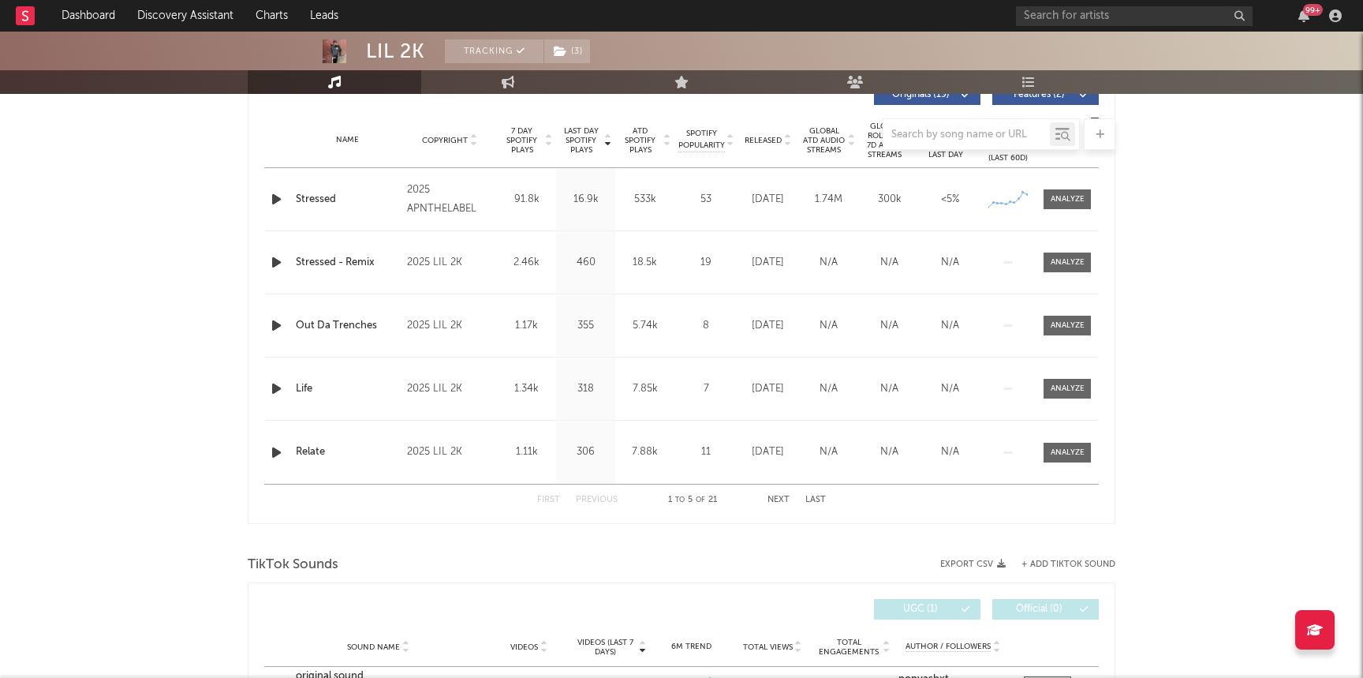
scroll to position [594, 0]
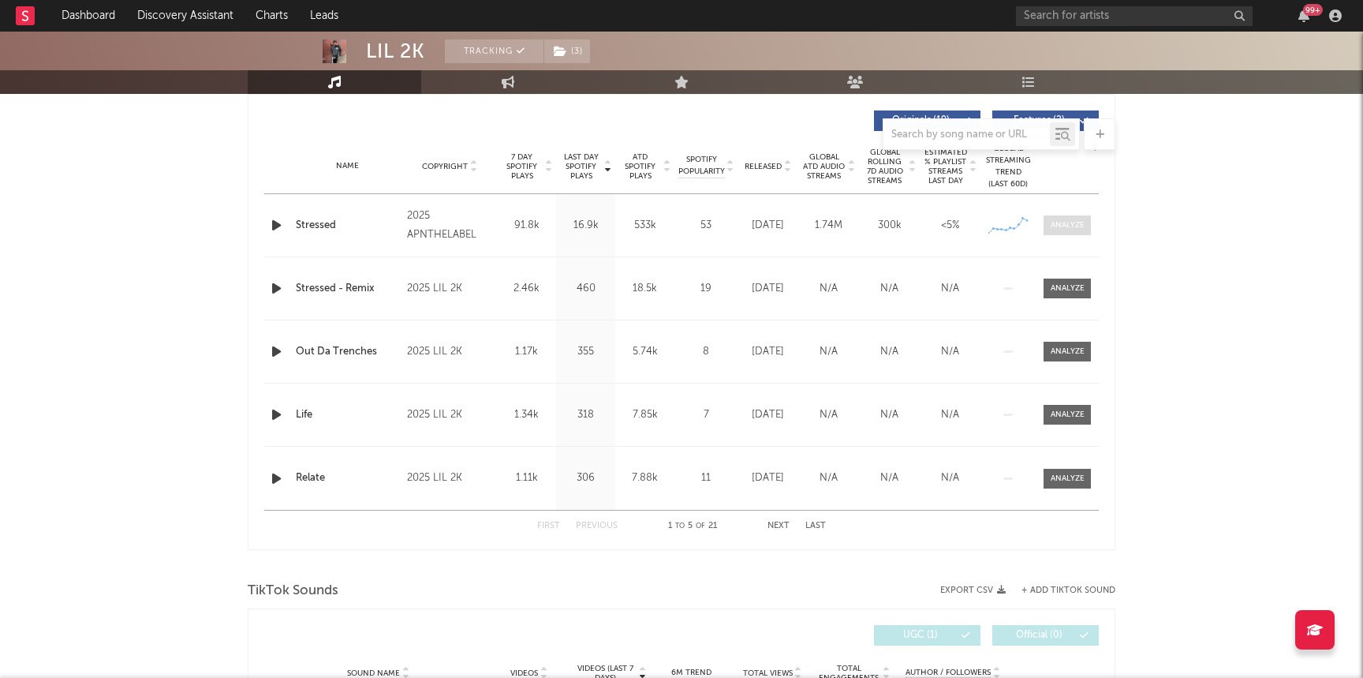
click at [1051, 227] on div at bounding box center [1068, 225] width 34 height 12
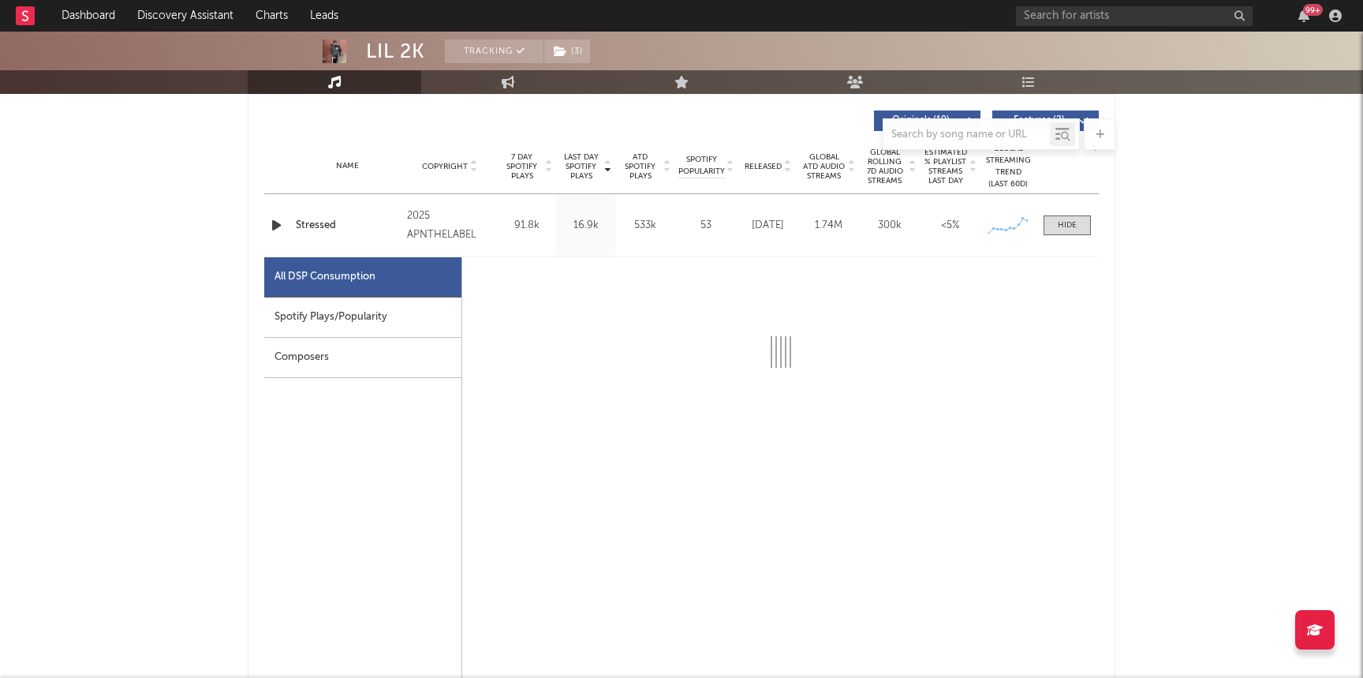
select select "1w"
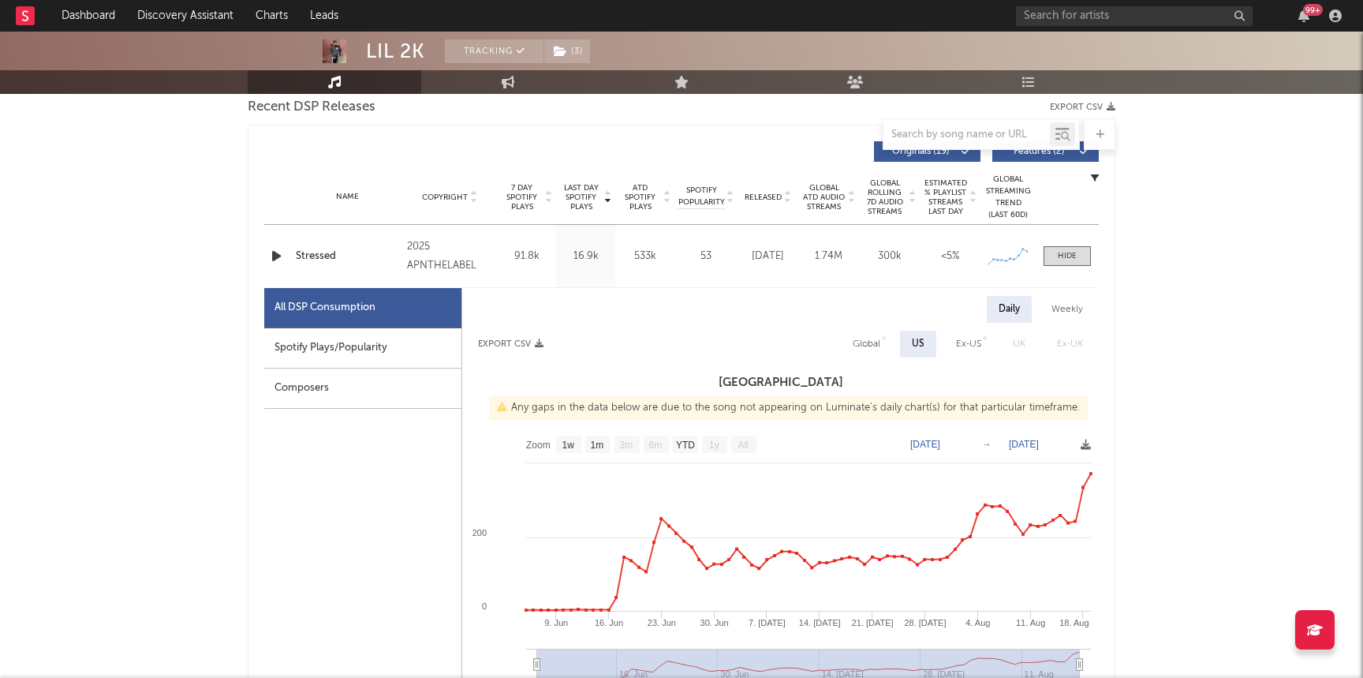
scroll to position [574, 0]
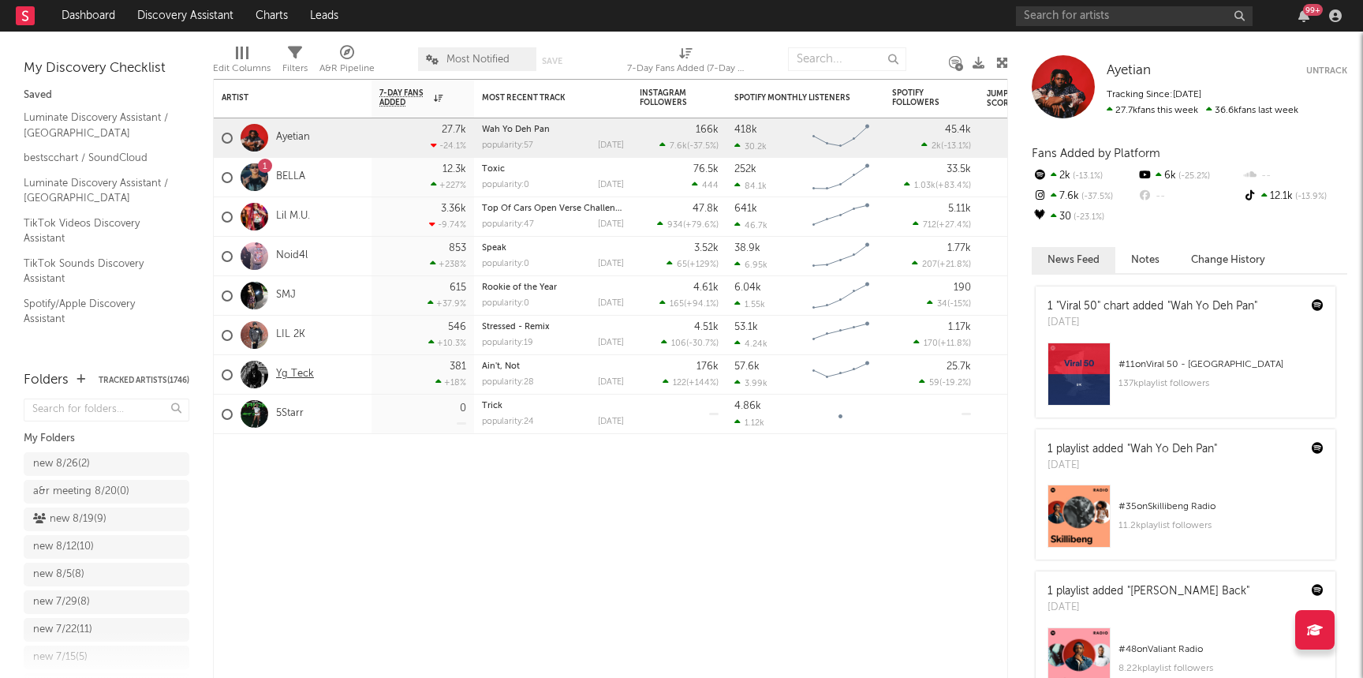
click at [287, 377] on link "Yg Teck" at bounding box center [295, 374] width 38 height 13
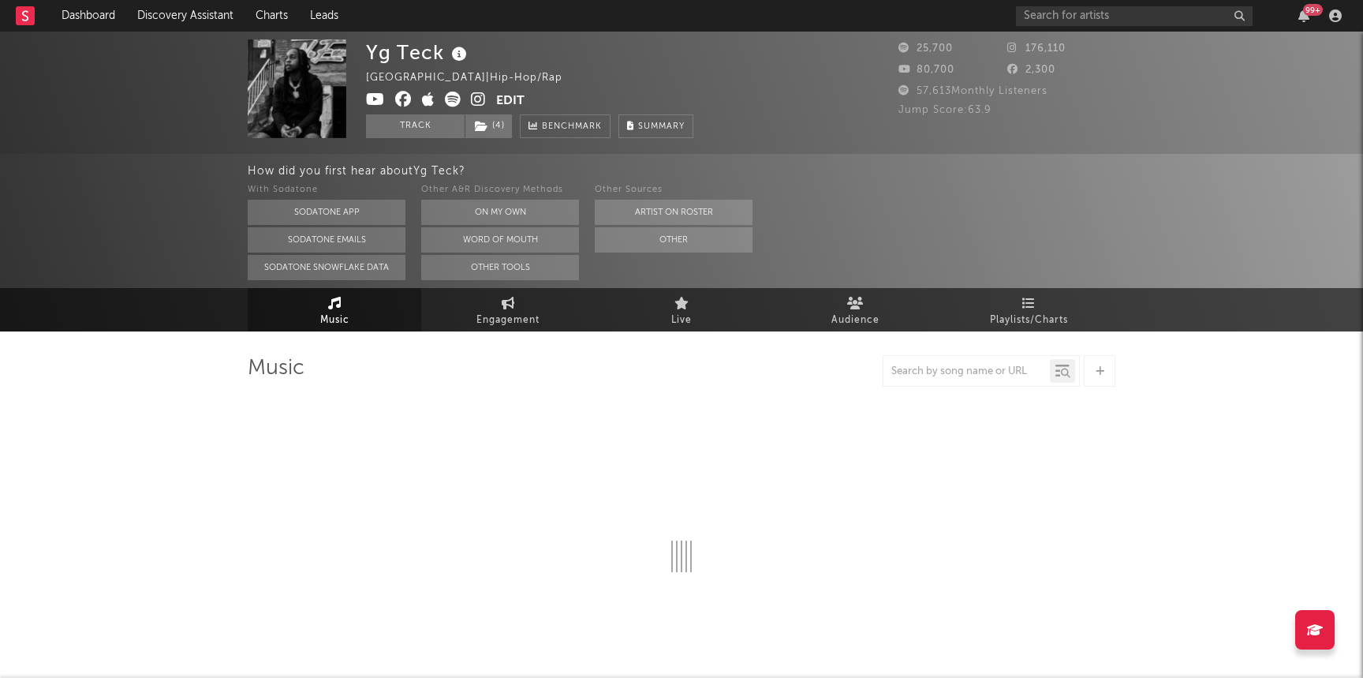
select select "6m"
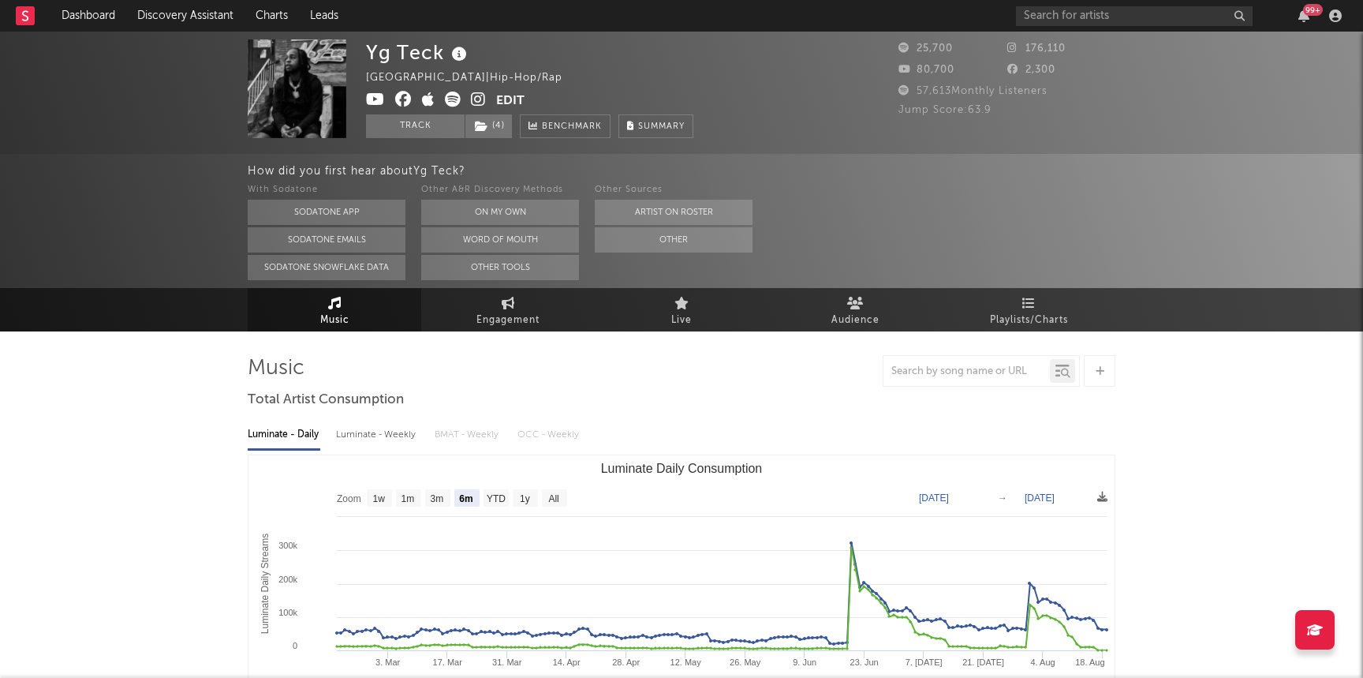
select select "6m"
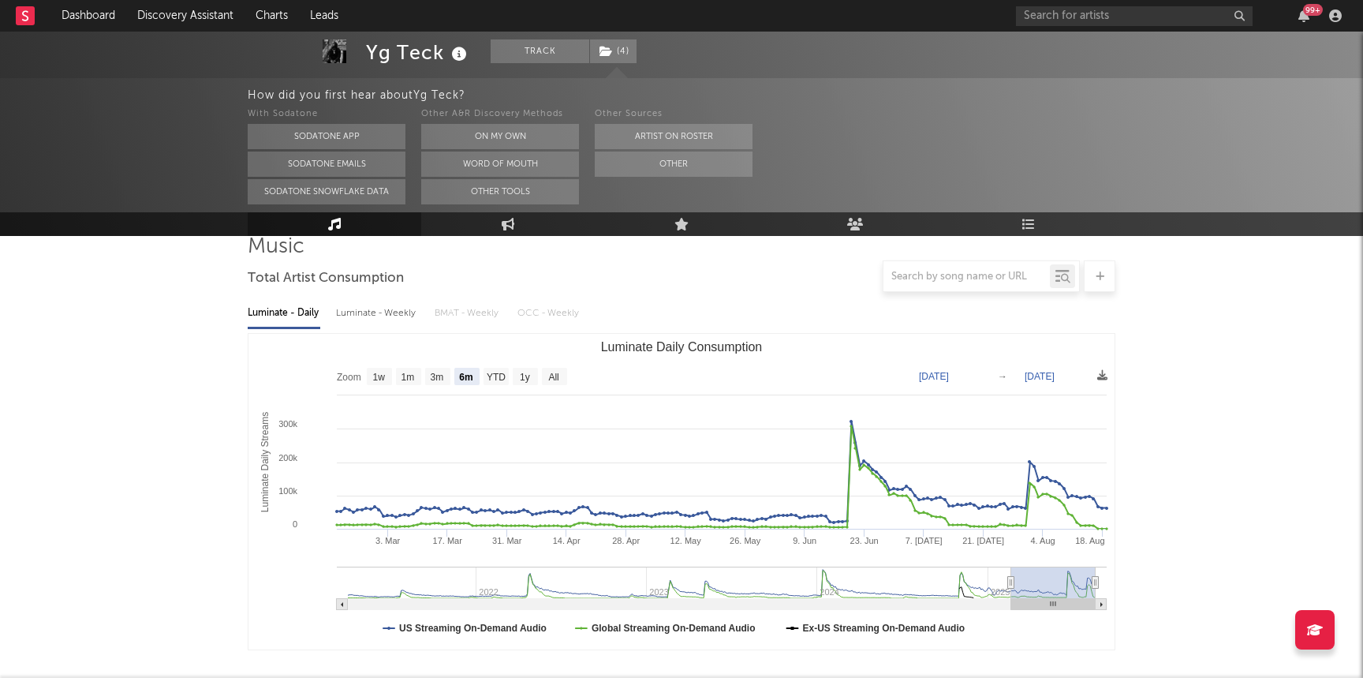
scroll to position [231, 0]
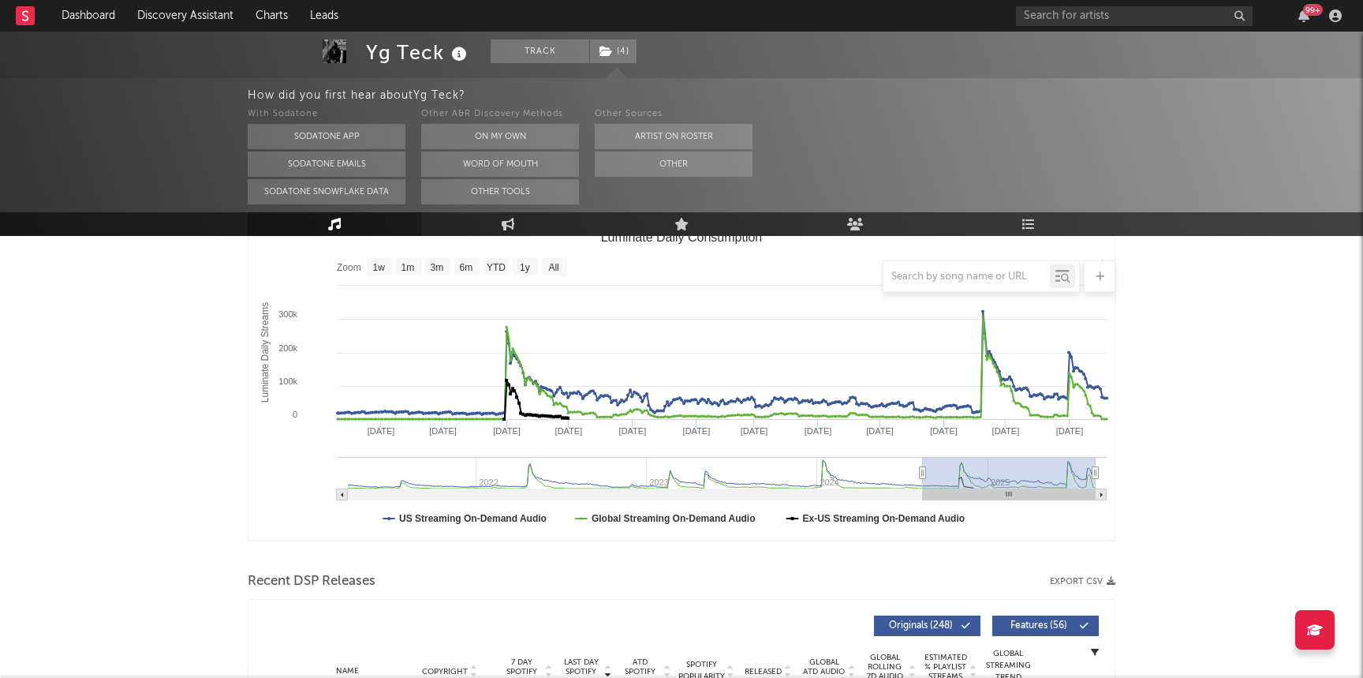
type input "2024-08-17"
select select "1y"
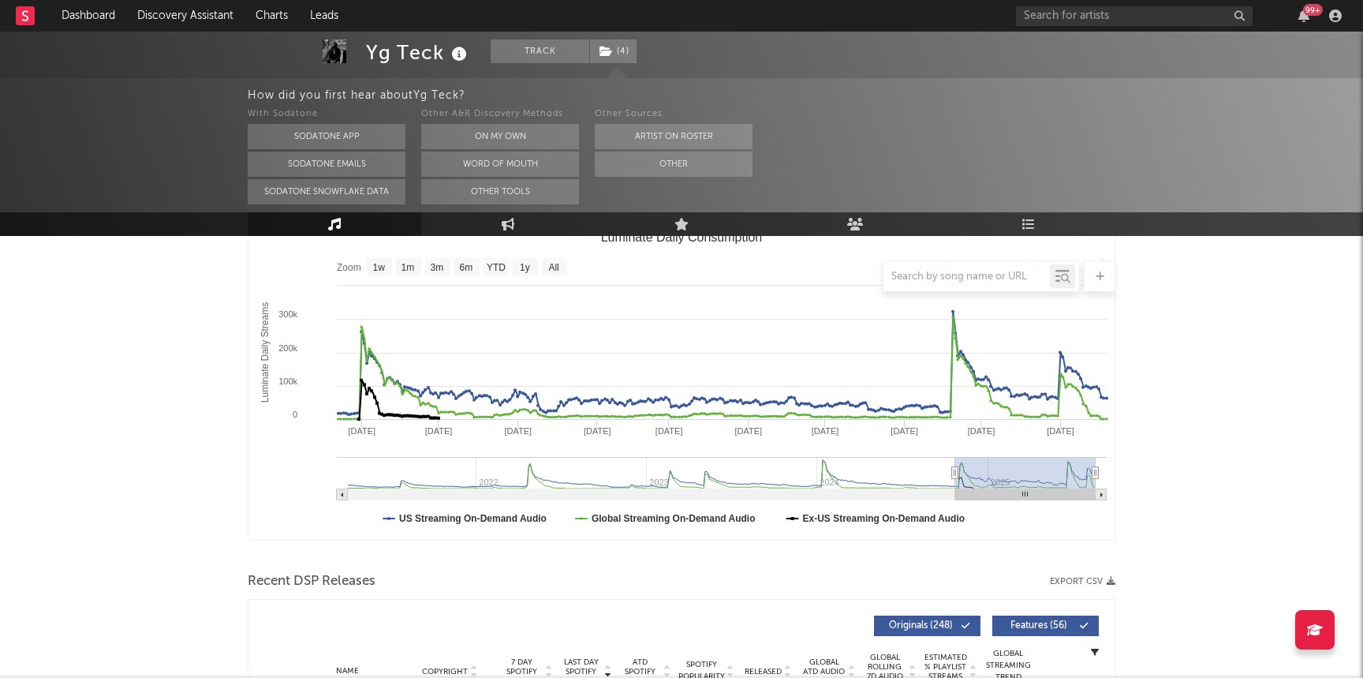
drag, startPoint x: 1012, startPoint y: 472, endPoint x: 955, endPoint y: 465, distance: 57.1
click at [955, 465] on g "Luminate Daily Consumption" at bounding box center [722, 478] width 770 height 43
type input "2024-05-14"
type input "[DATE]"
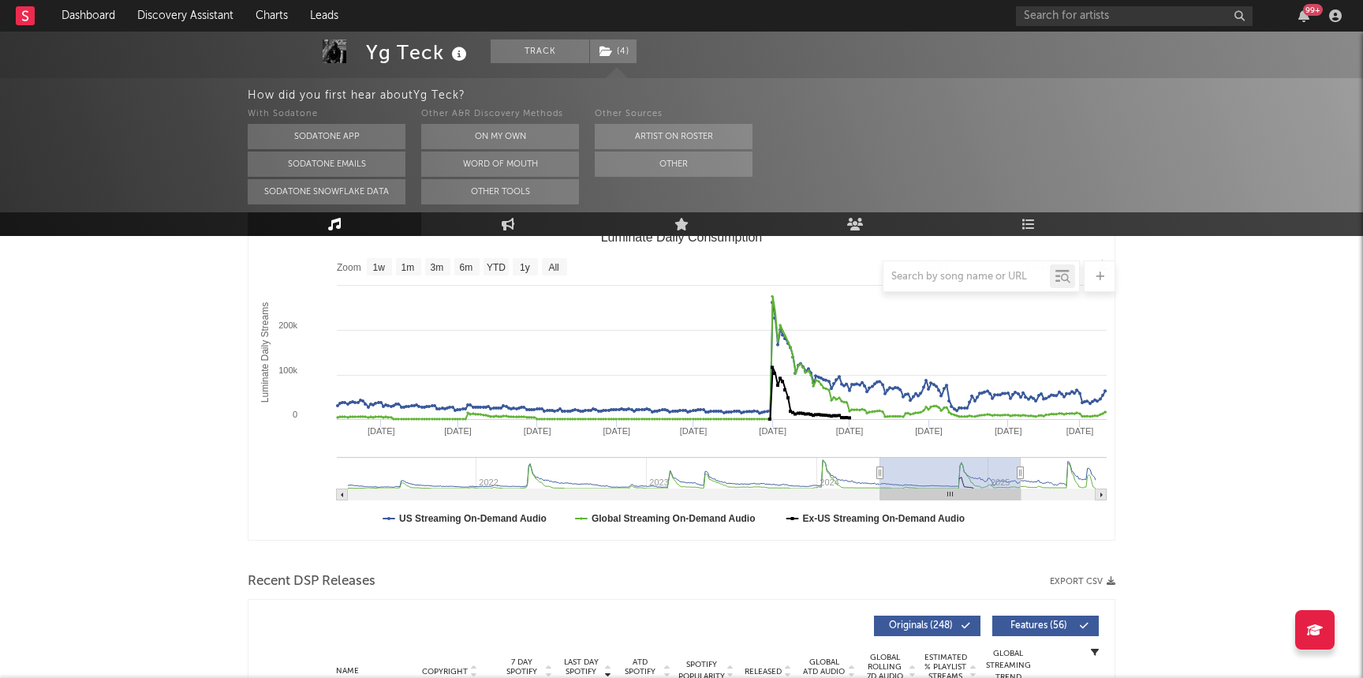
drag, startPoint x: 950, startPoint y: 472, endPoint x: 853, endPoint y: 470, distance: 97.0
click at [853, 470] on rect "Luminate Daily Consumption" at bounding box center [614, 473] width 532 height 32
type input "2024-05-12"
type input "2025-03-09"
type input "2024-05-19"
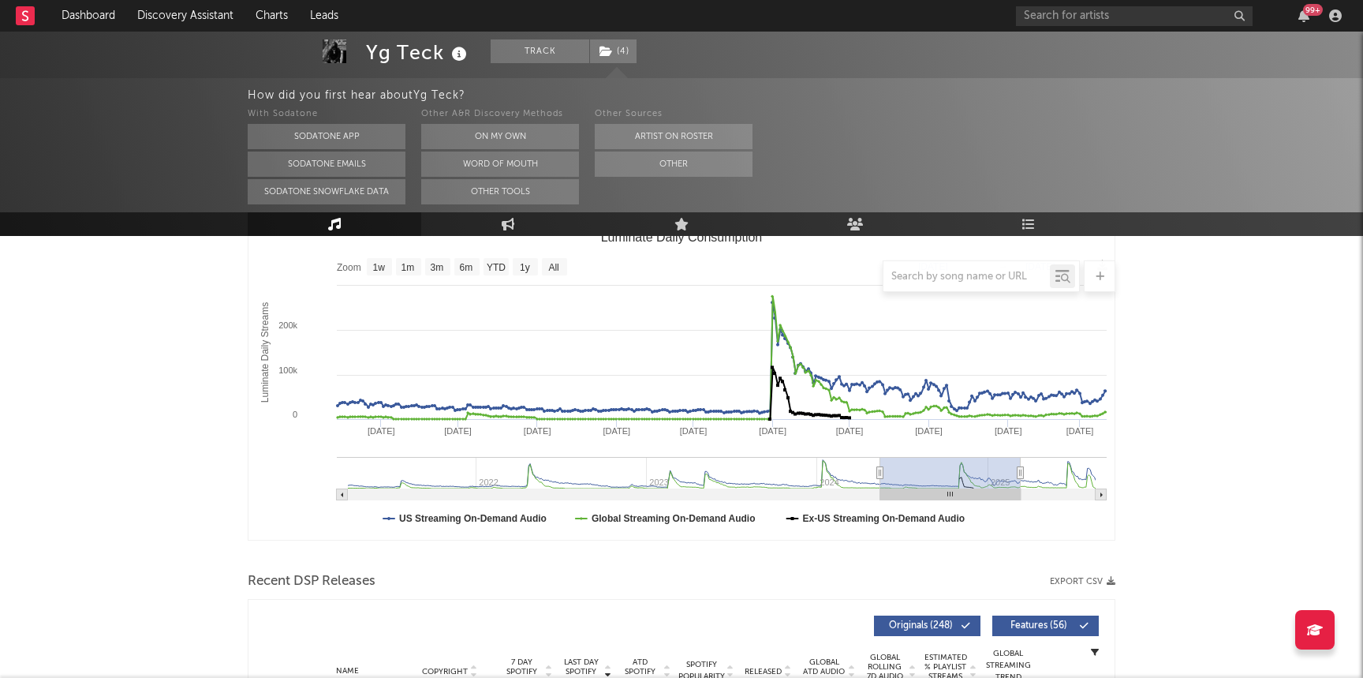
type input "[DATE]"
type input "2024-06-07"
type input "[DATE]"
type input "2025-07-17"
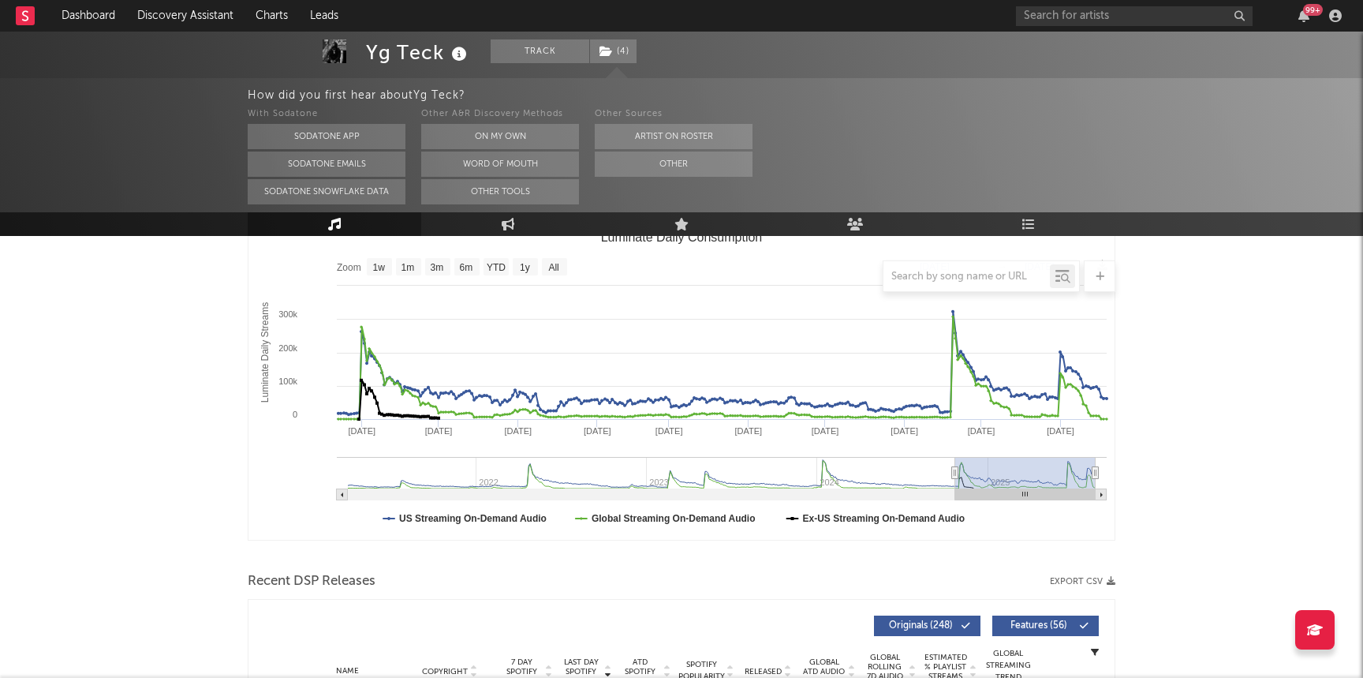
type input "2024-10-22"
type input "[DATE]"
drag, startPoint x: 946, startPoint y: 474, endPoint x: 1217, endPoint y: 480, distance: 271.4
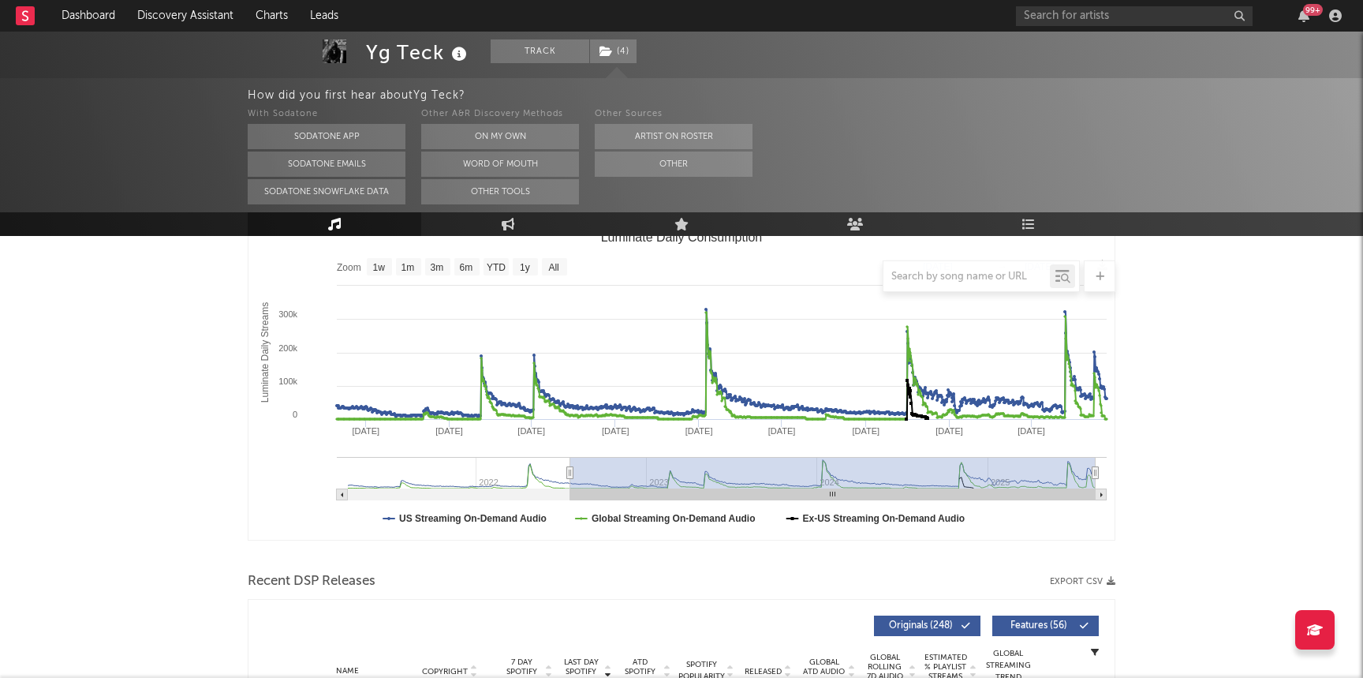
type input "2022-07-20"
drag, startPoint x: 953, startPoint y: 468, endPoint x: 570, endPoint y: 439, distance: 383.6
click at [570, 439] on icon "Created with Highcharts 10.3.3 Luminate Daily Streams Luminate Daily Consumptio…" at bounding box center [681, 381] width 866 height 315
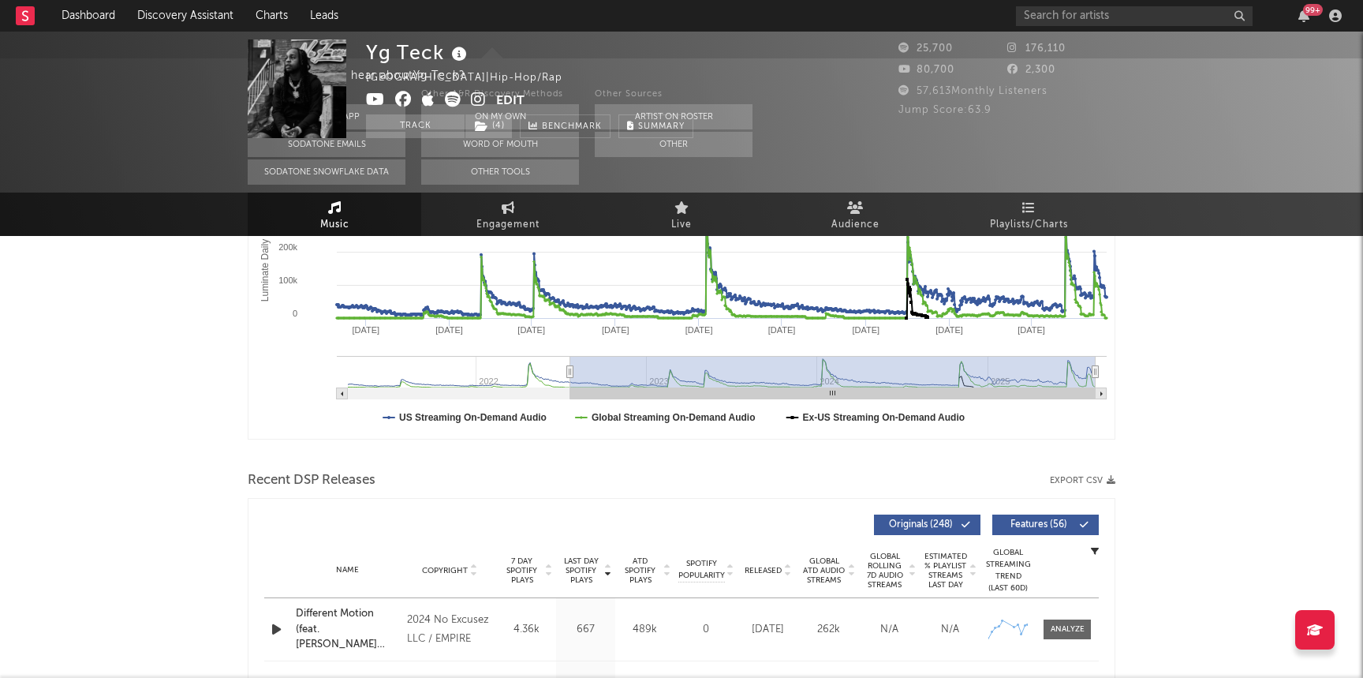
scroll to position [0, 0]
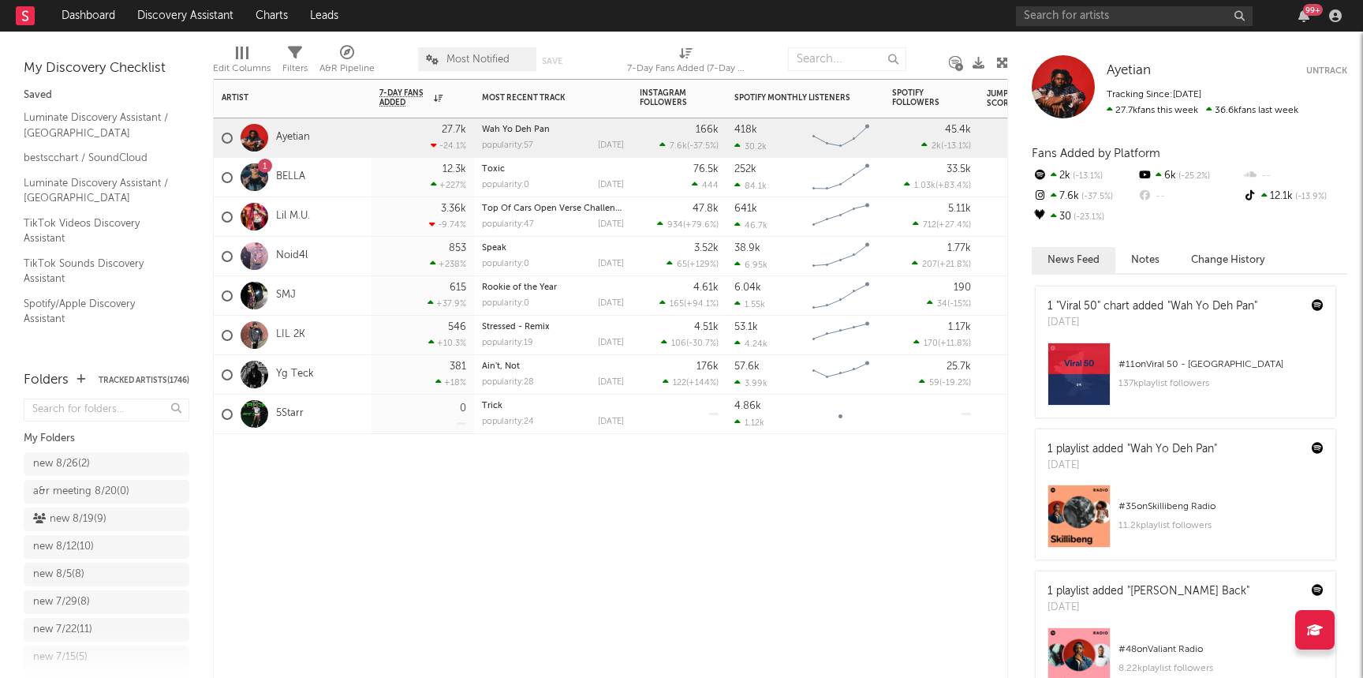
click at [295, 420] on div "5Starr" at bounding box center [263, 414] width 82 height 46
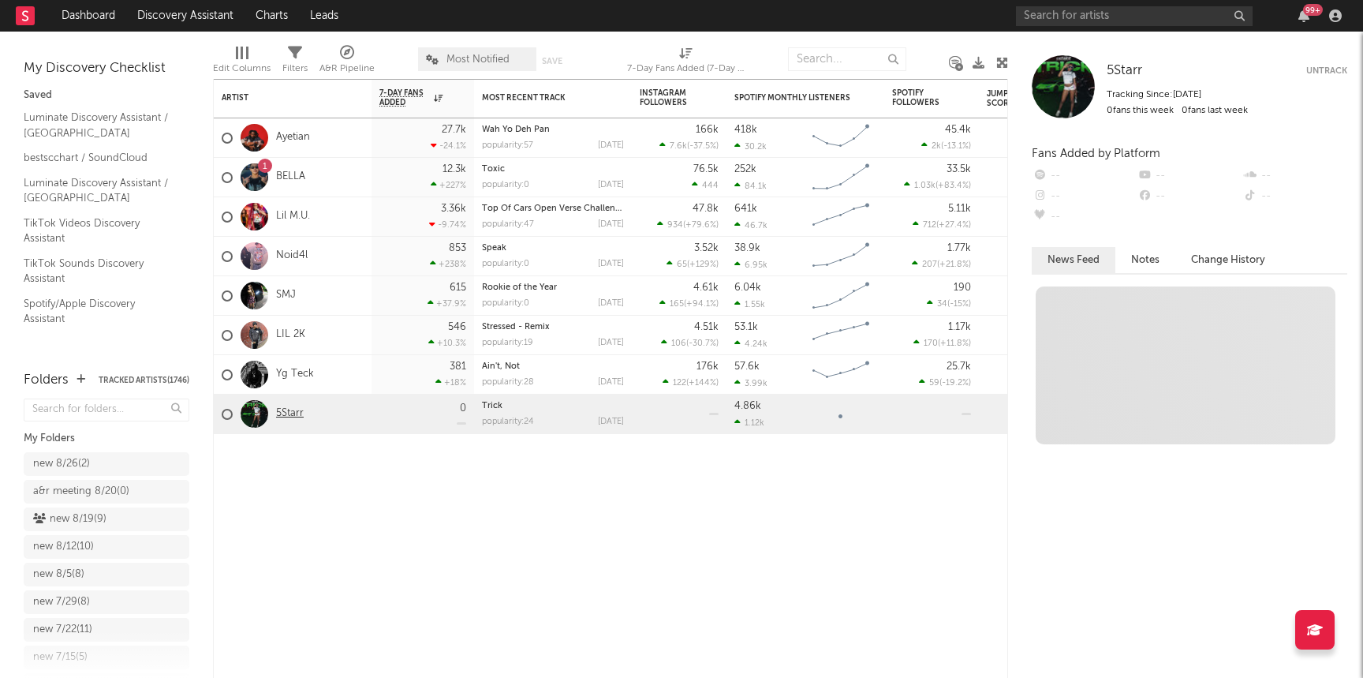
click at [291, 412] on link "5Starr" at bounding box center [290, 413] width 28 height 13
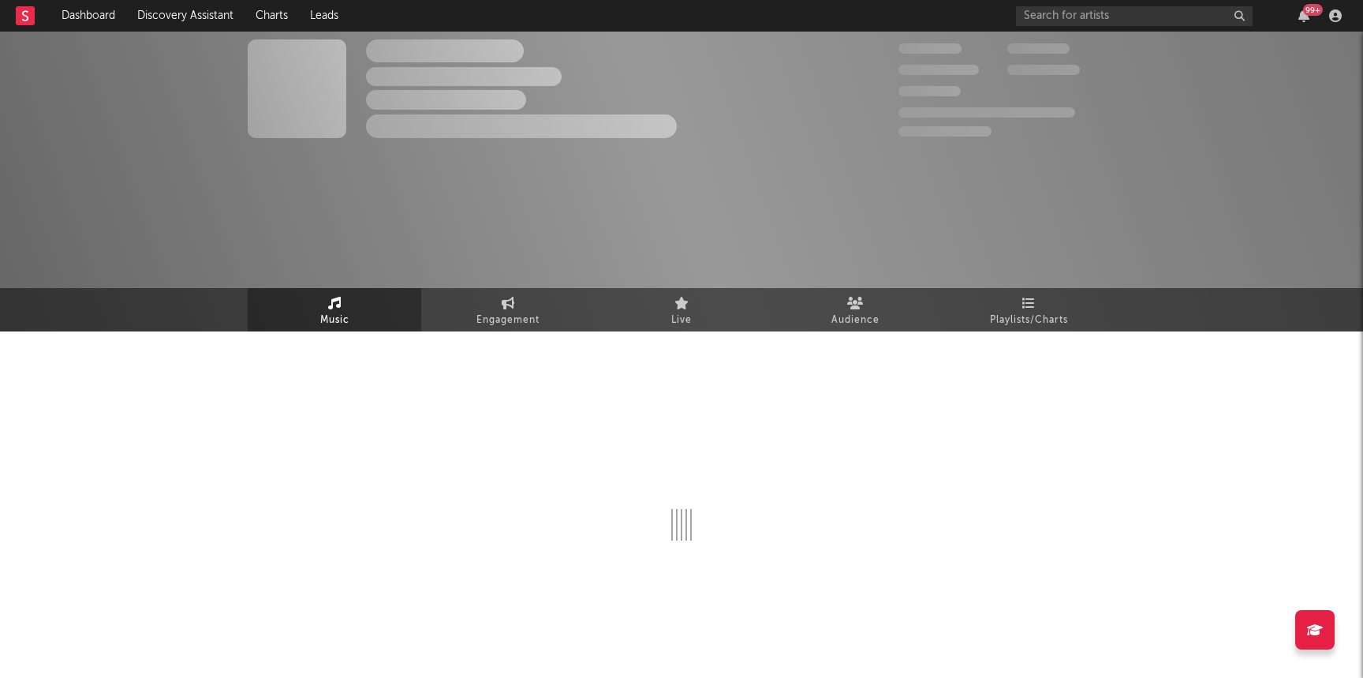
select select "1w"
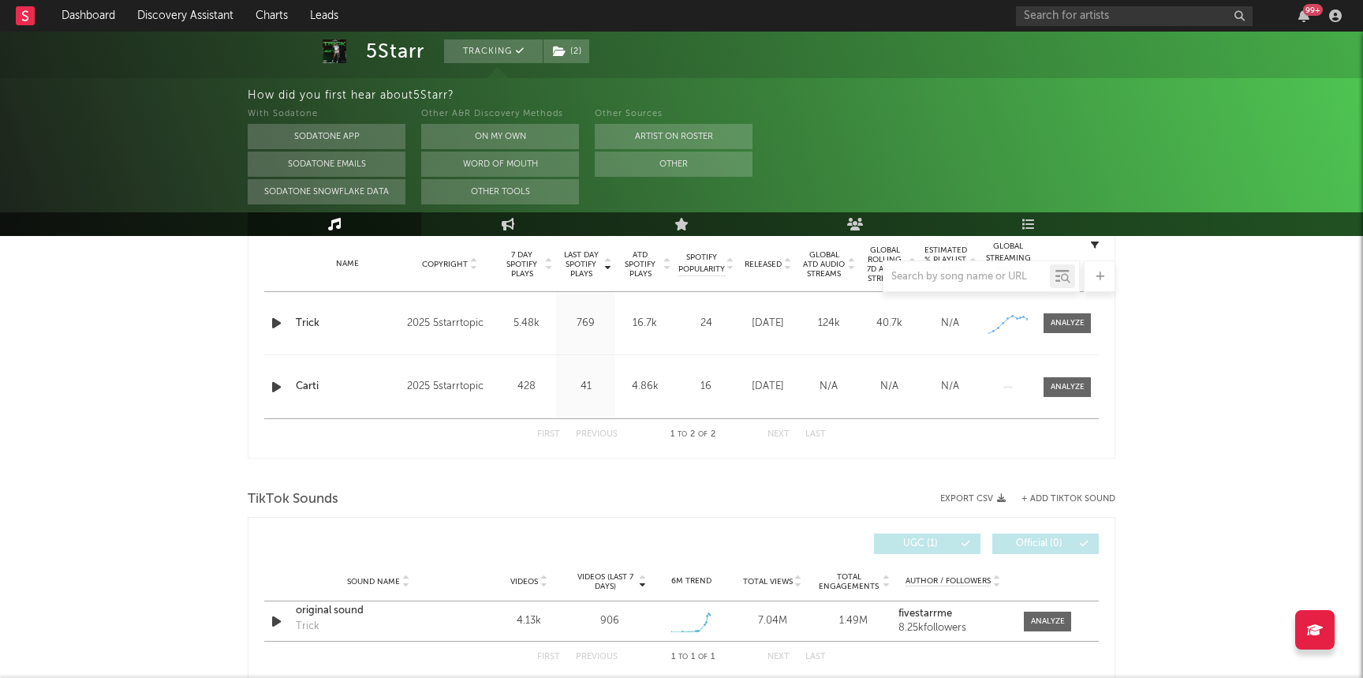
scroll to position [759, 0]
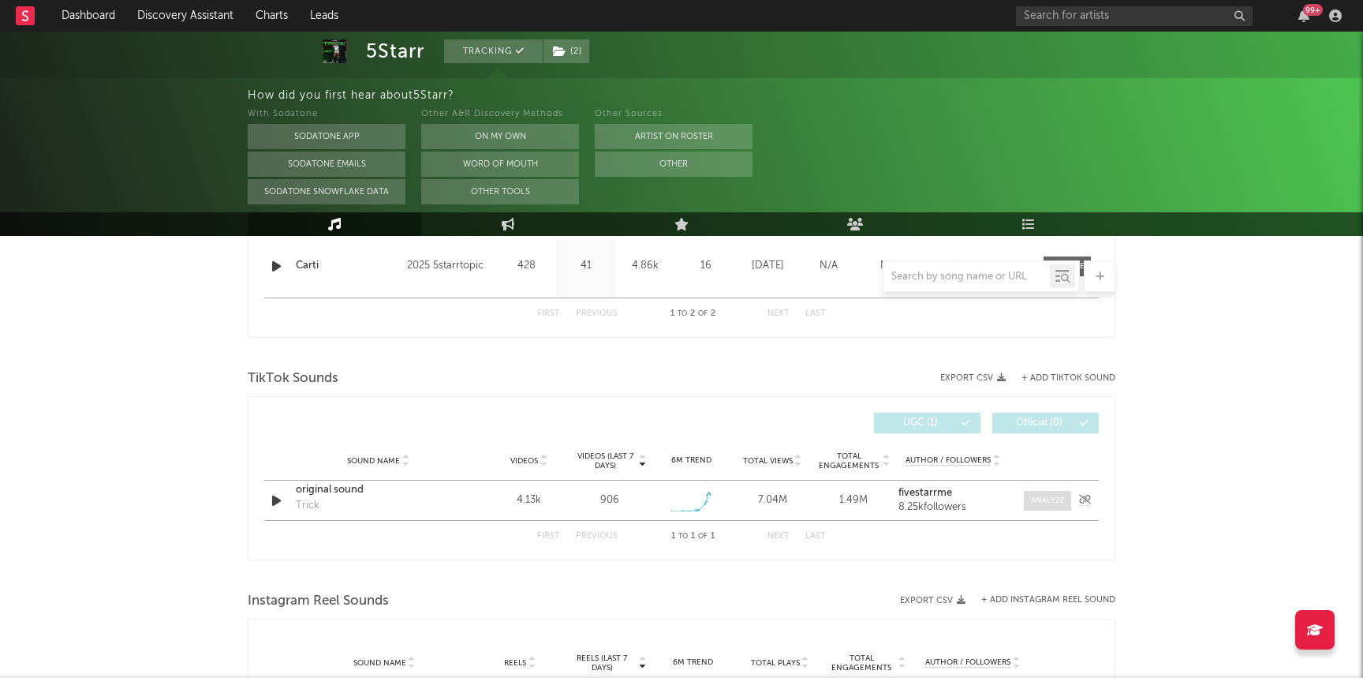
click at [1052, 491] on span at bounding box center [1047, 501] width 47 height 20
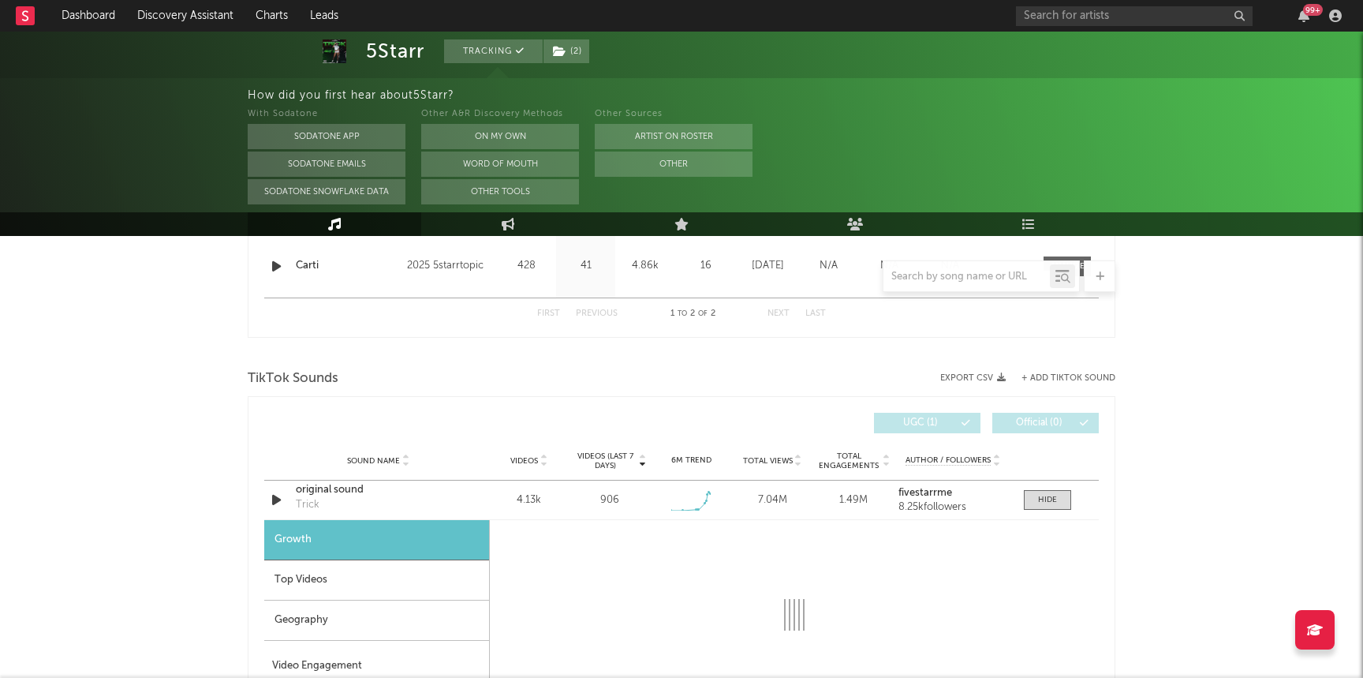
select select "1w"
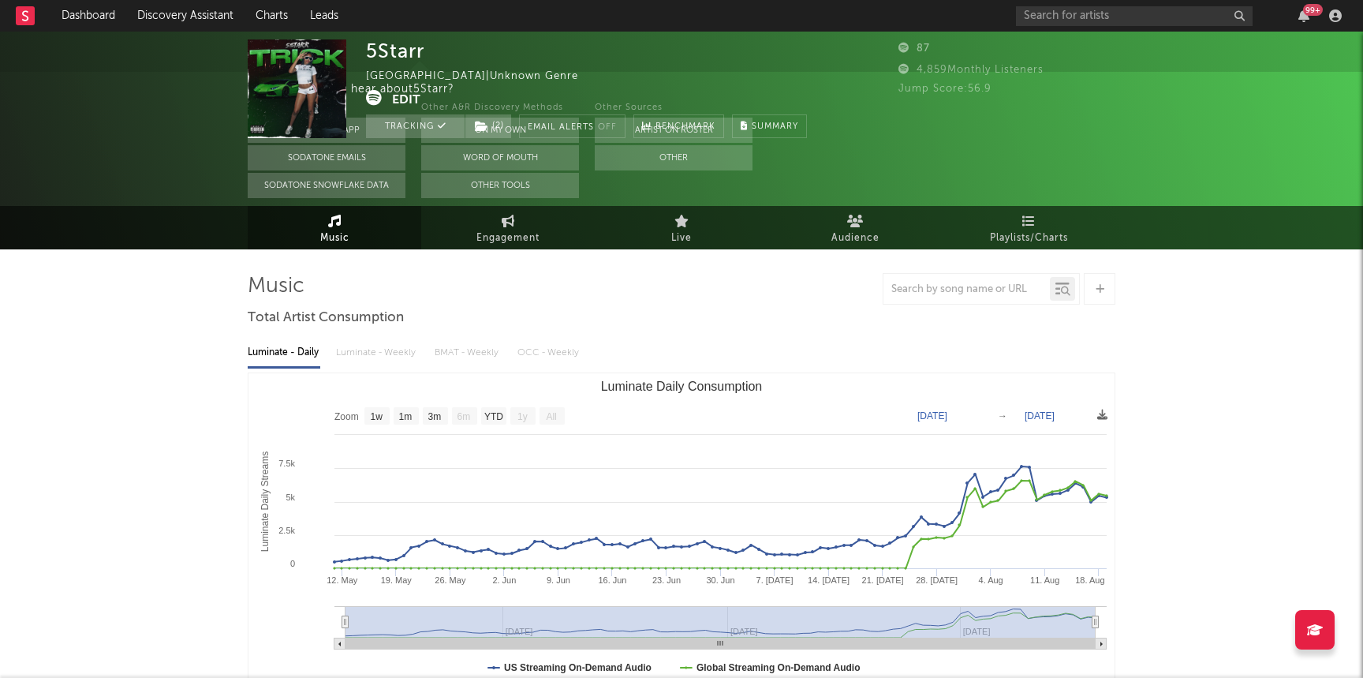
scroll to position [0, 0]
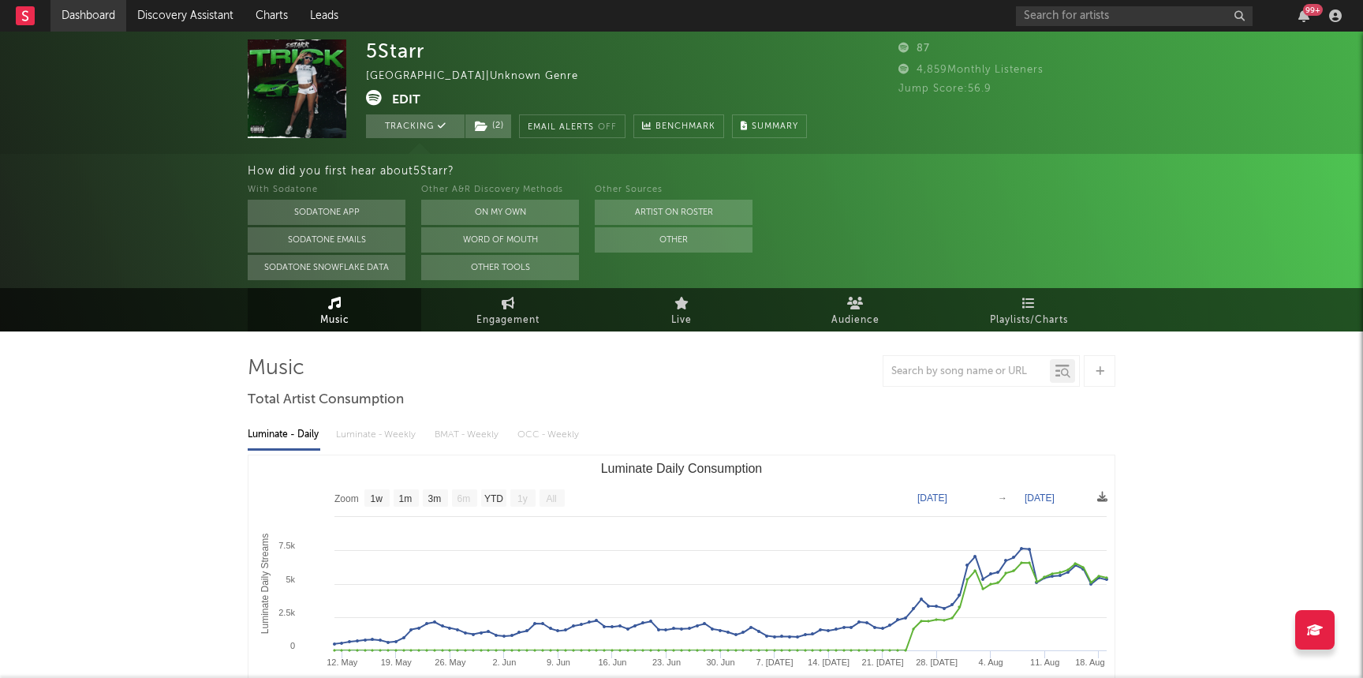
click at [82, 2] on link "Dashboard" at bounding box center [88, 16] width 76 height 32
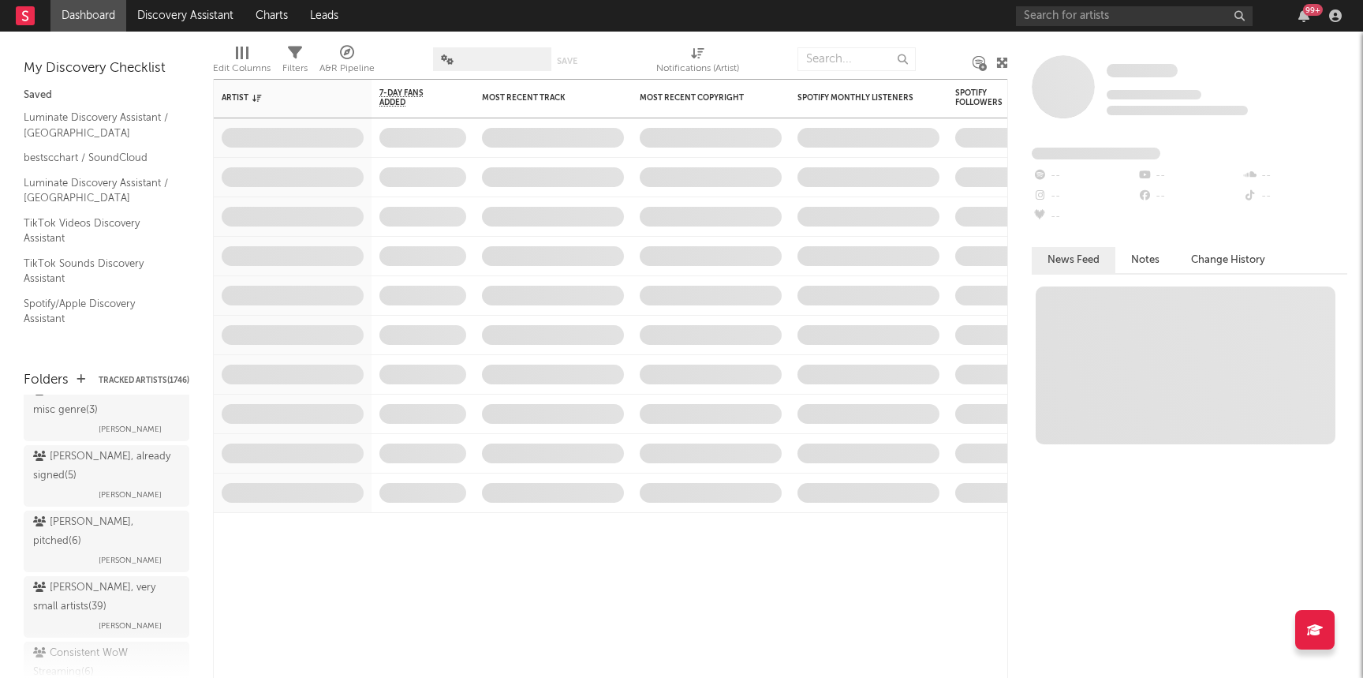
scroll to position [1392, 0]
click at [356, 560] on div "Artist Notifications 7-Day Fans Added WoW % Change Most Recent Track Popularity…" at bounding box center [610, 378] width 795 height 599
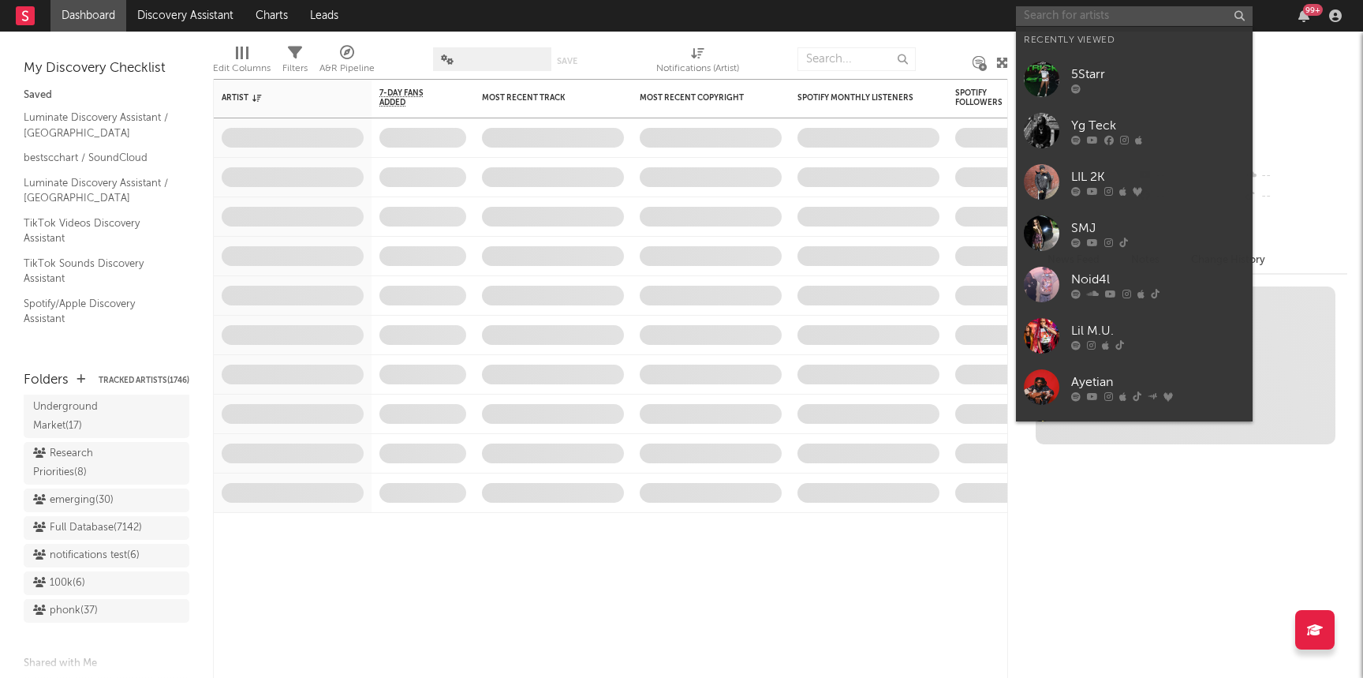
click at [1071, 24] on input "text" at bounding box center [1134, 16] width 237 height 20
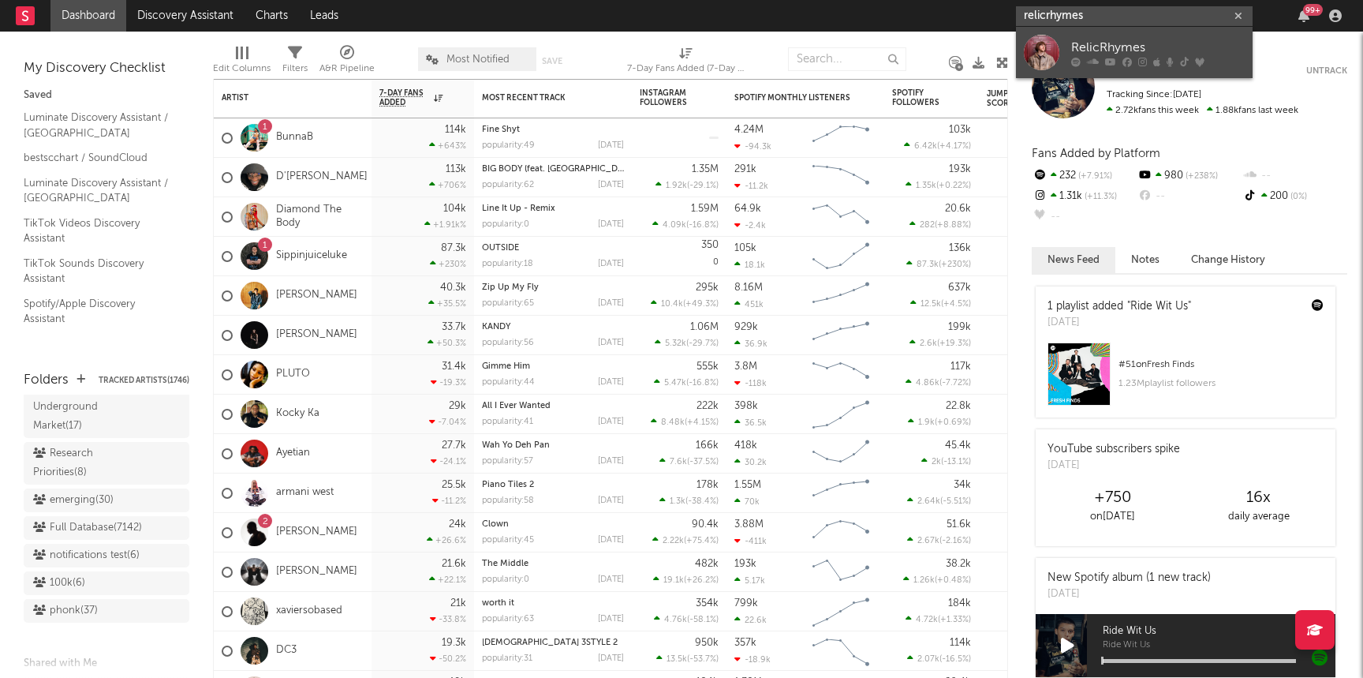
type input "relicrhymes"
click at [1167, 43] on div "RelicRhymes" at bounding box center [1158, 47] width 174 height 19
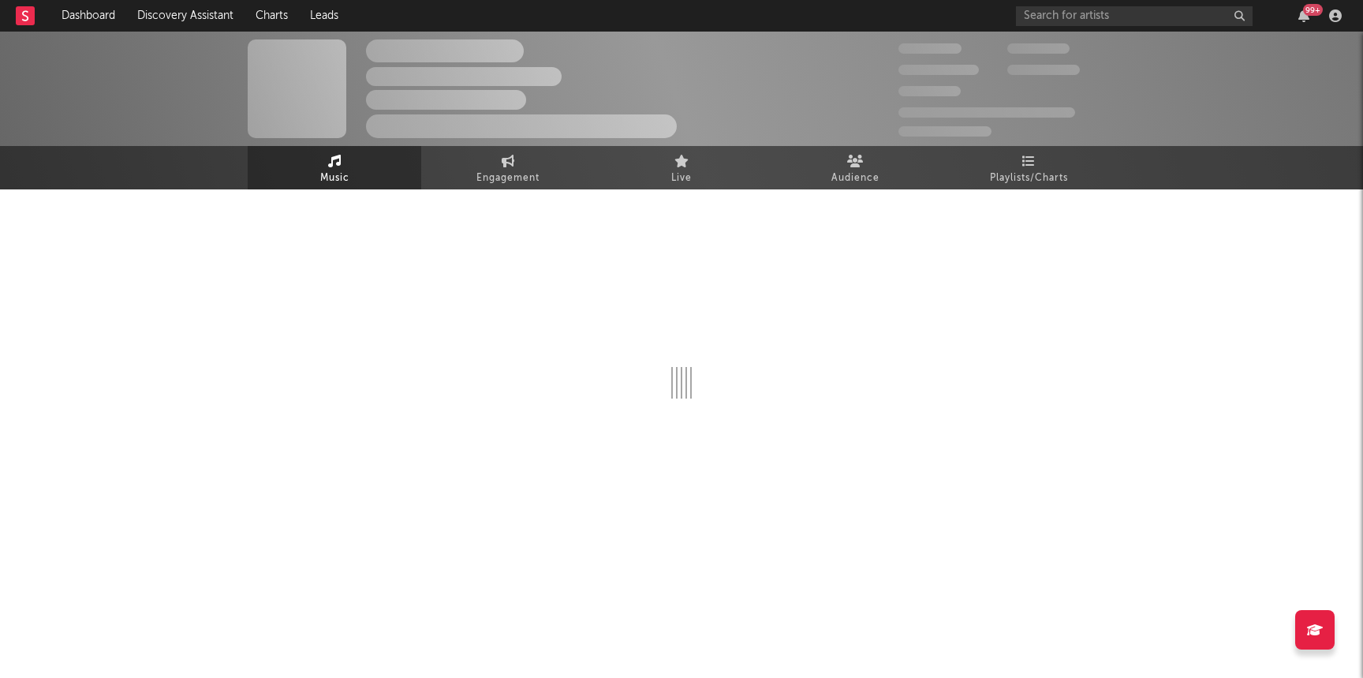
select select "6m"
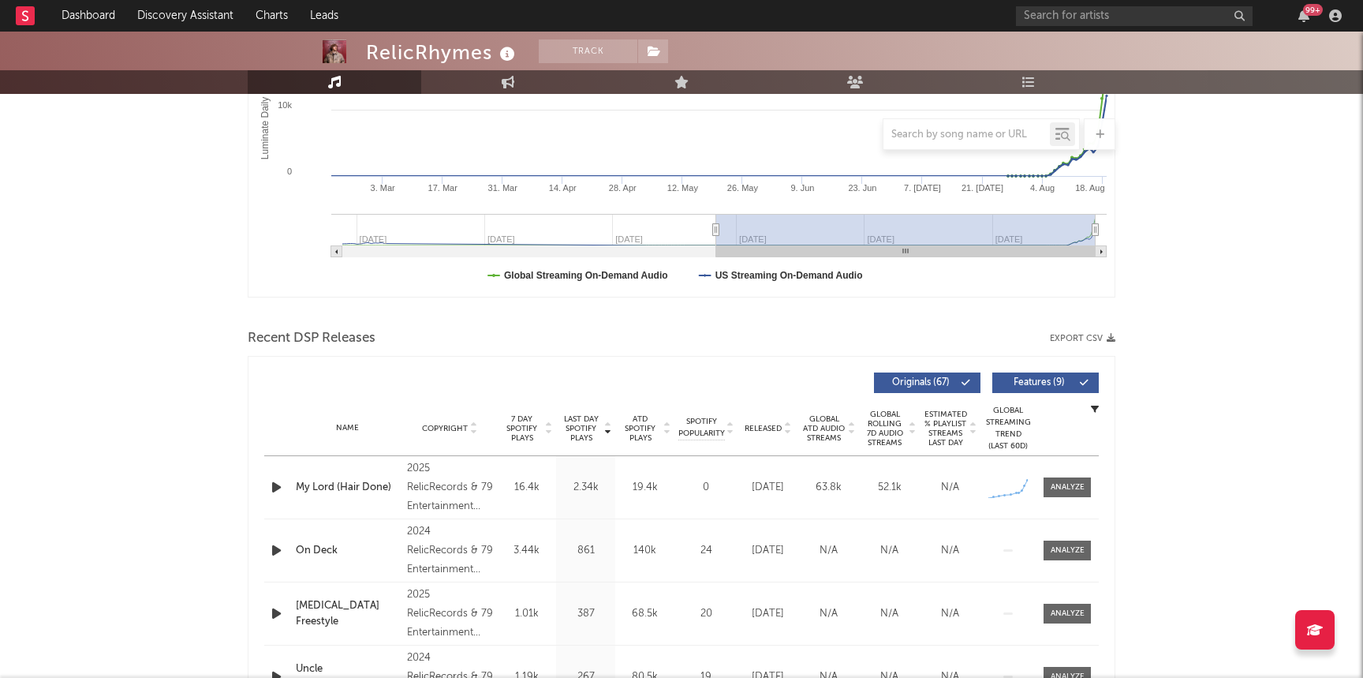
scroll to position [342, 0]
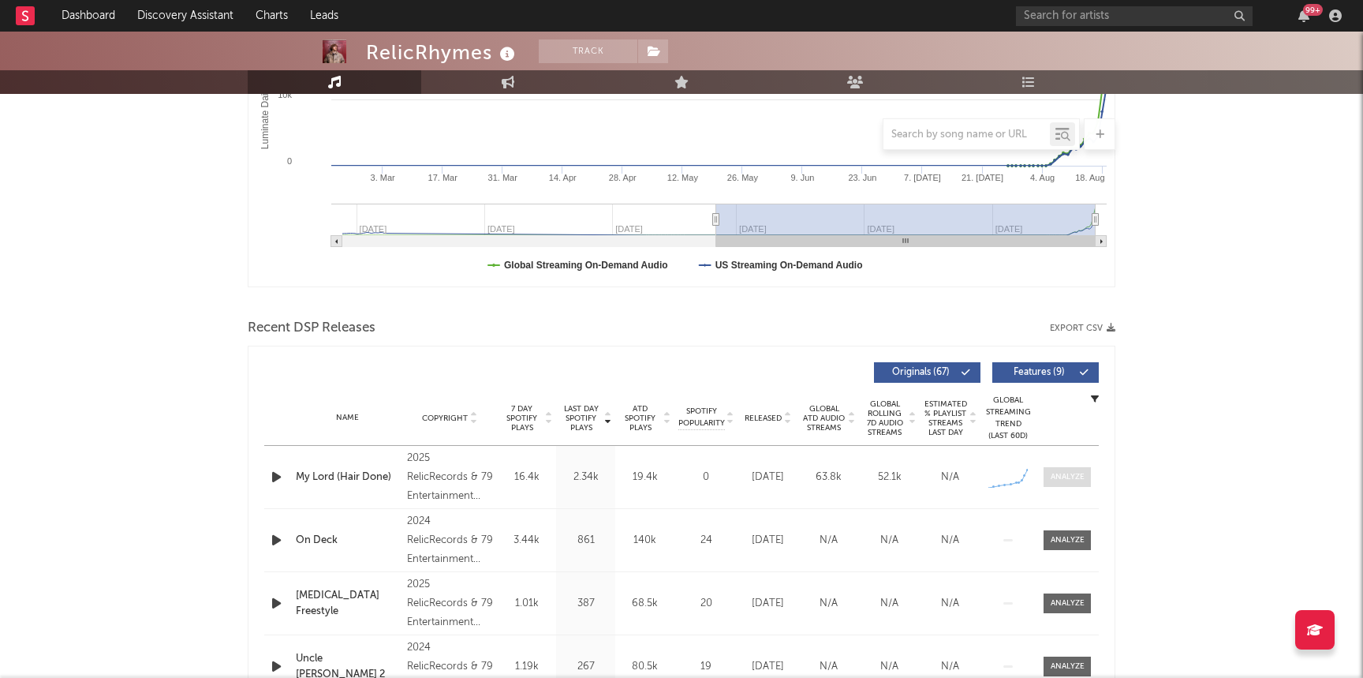
click at [1077, 473] on div at bounding box center [1068, 477] width 34 height 12
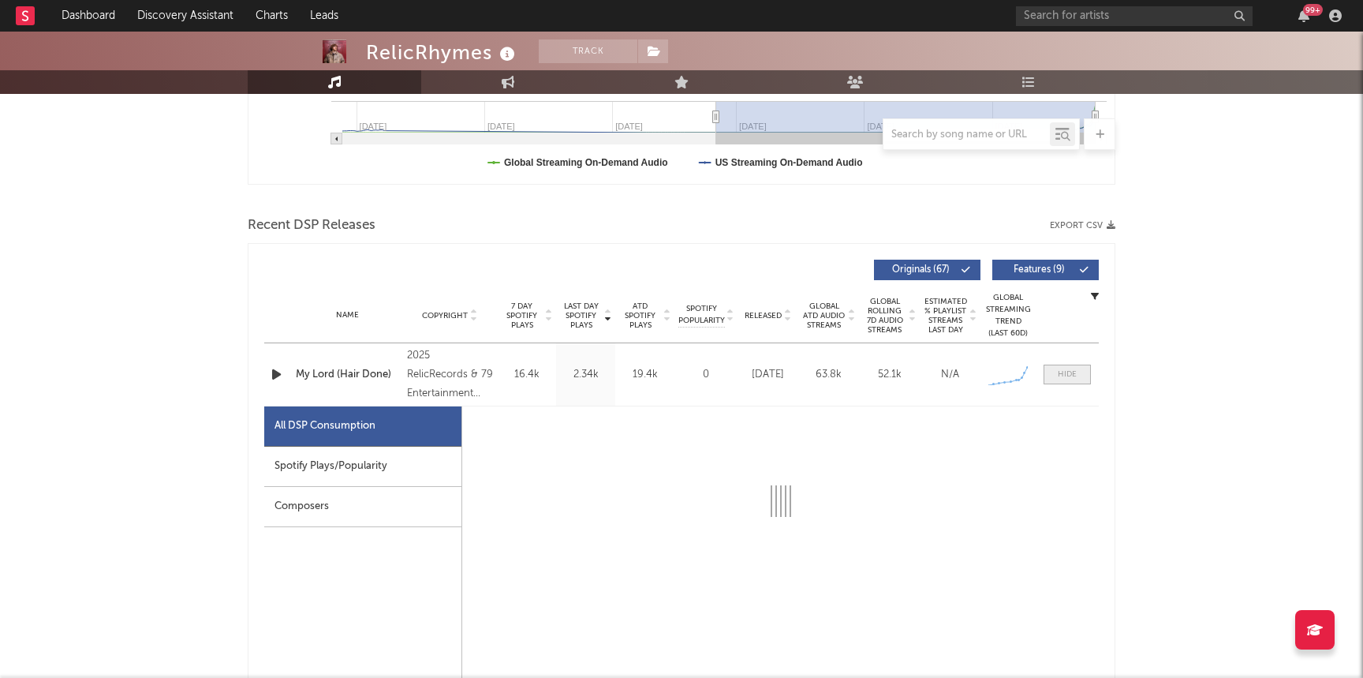
select select "1w"
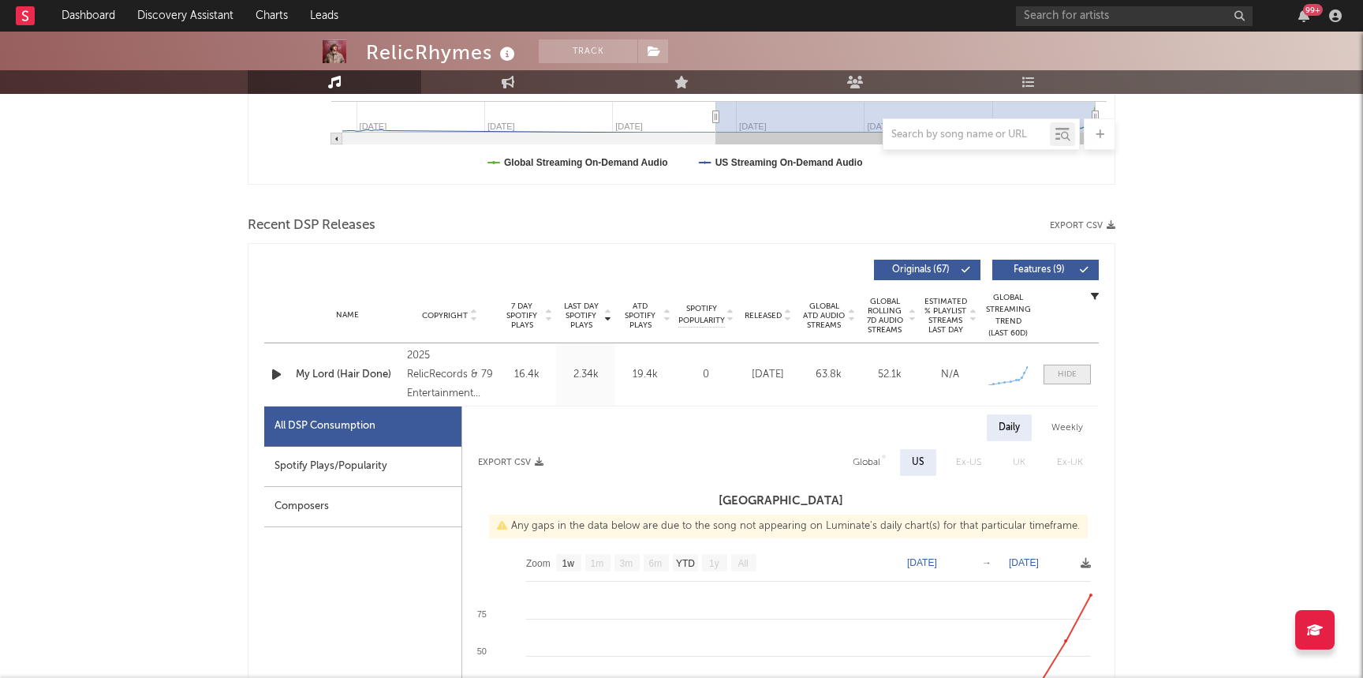
scroll to position [505, 0]
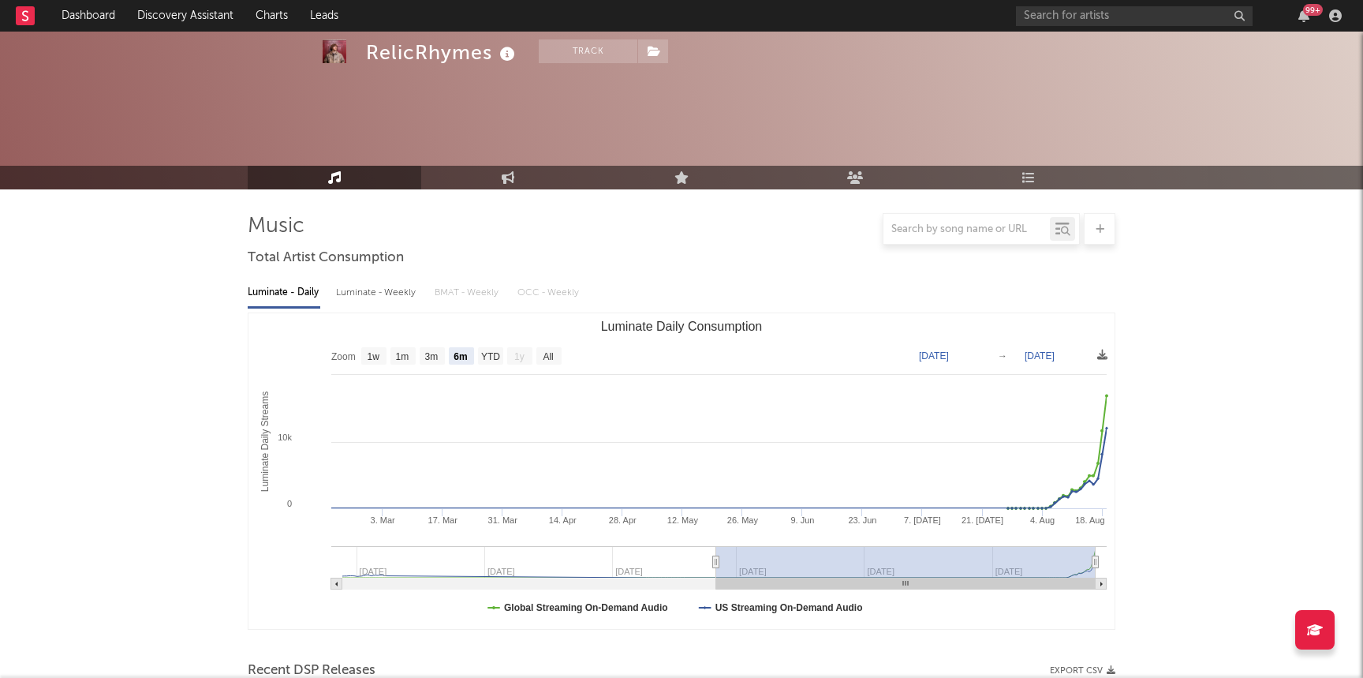
select select "6m"
select select "1w"
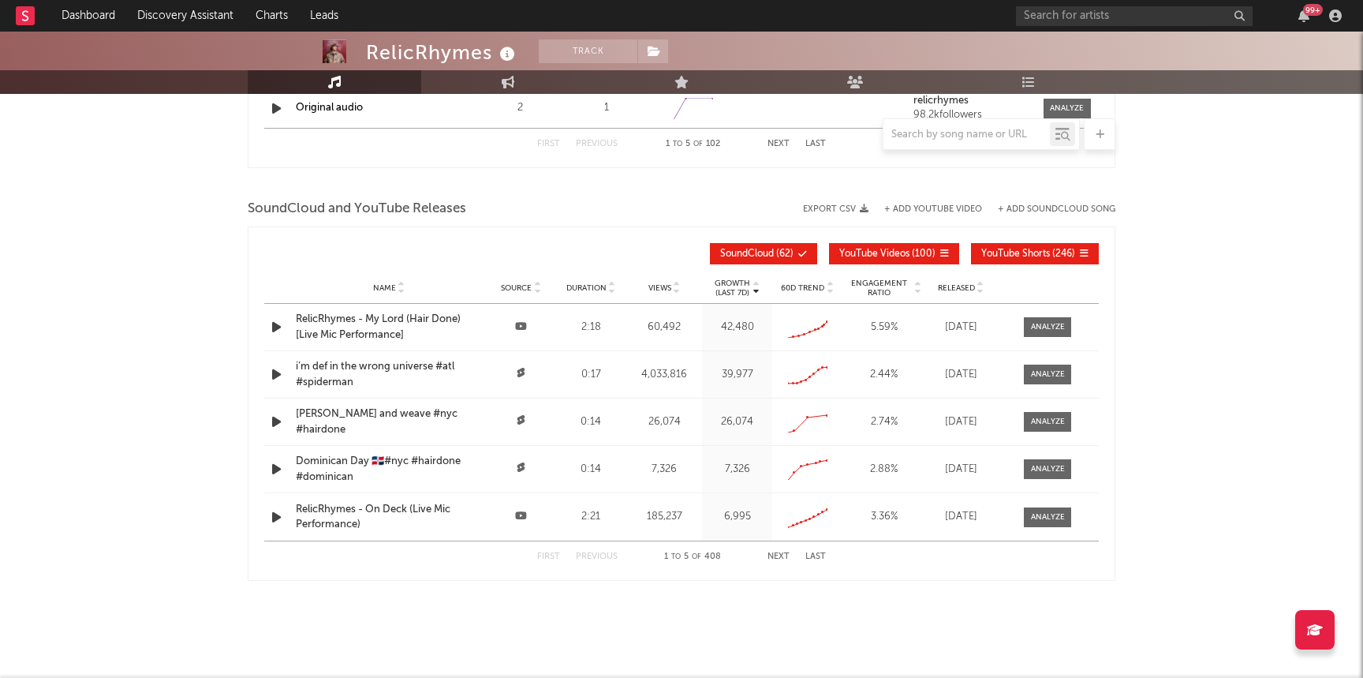
scroll to position [2487, 0]
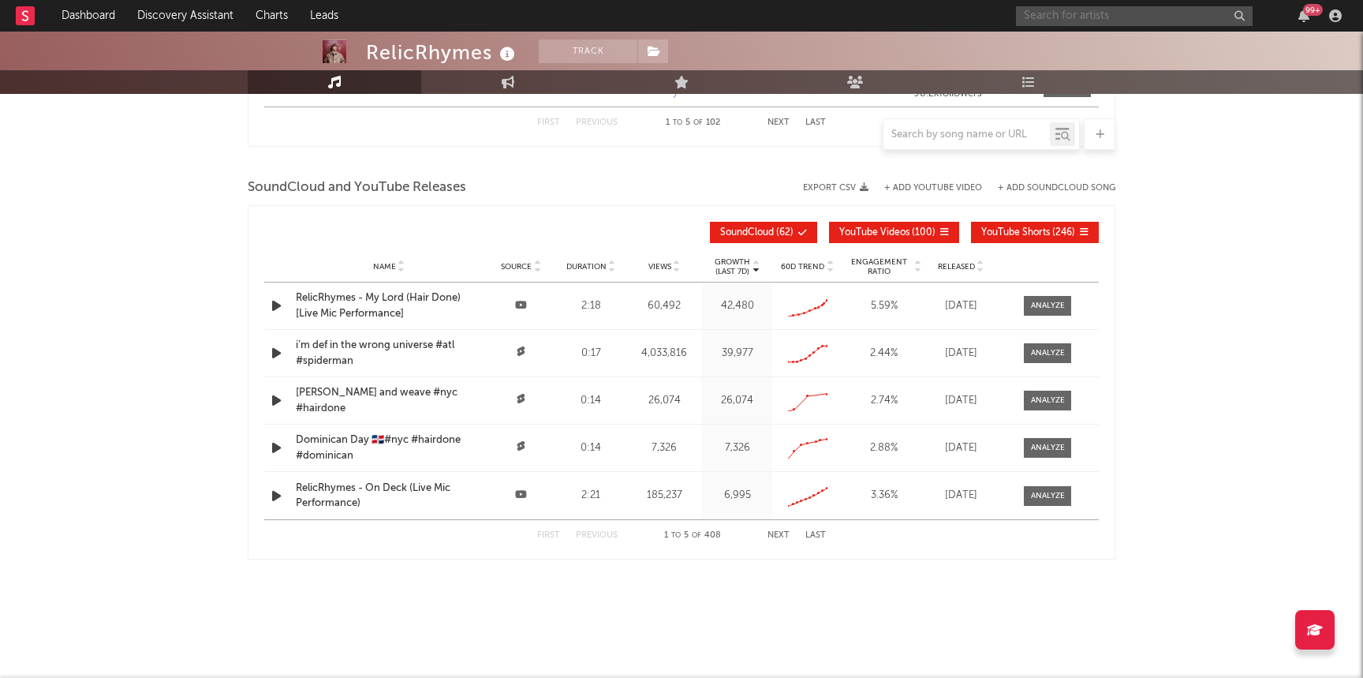
click at [1137, 17] on input "text" at bounding box center [1134, 16] width 237 height 20
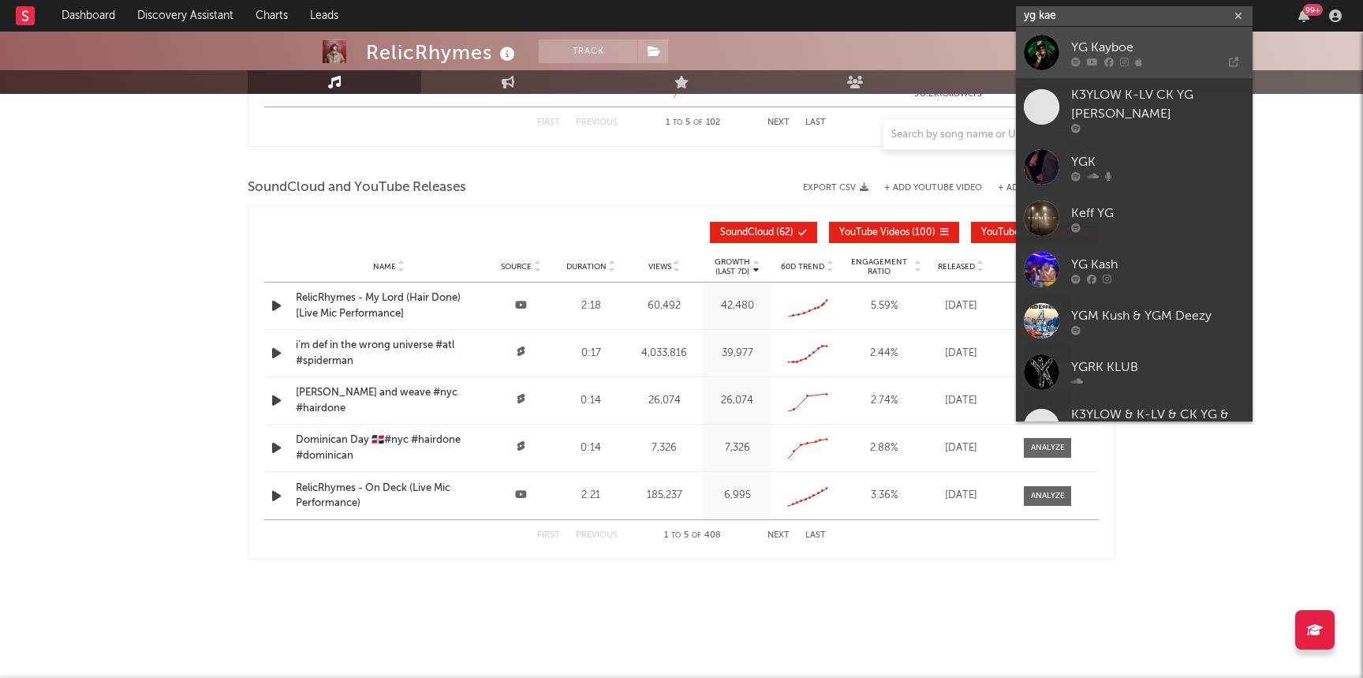
type input "yg kae"
click at [1111, 46] on div "YG Kayboe" at bounding box center [1158, 47] width 174 height 19
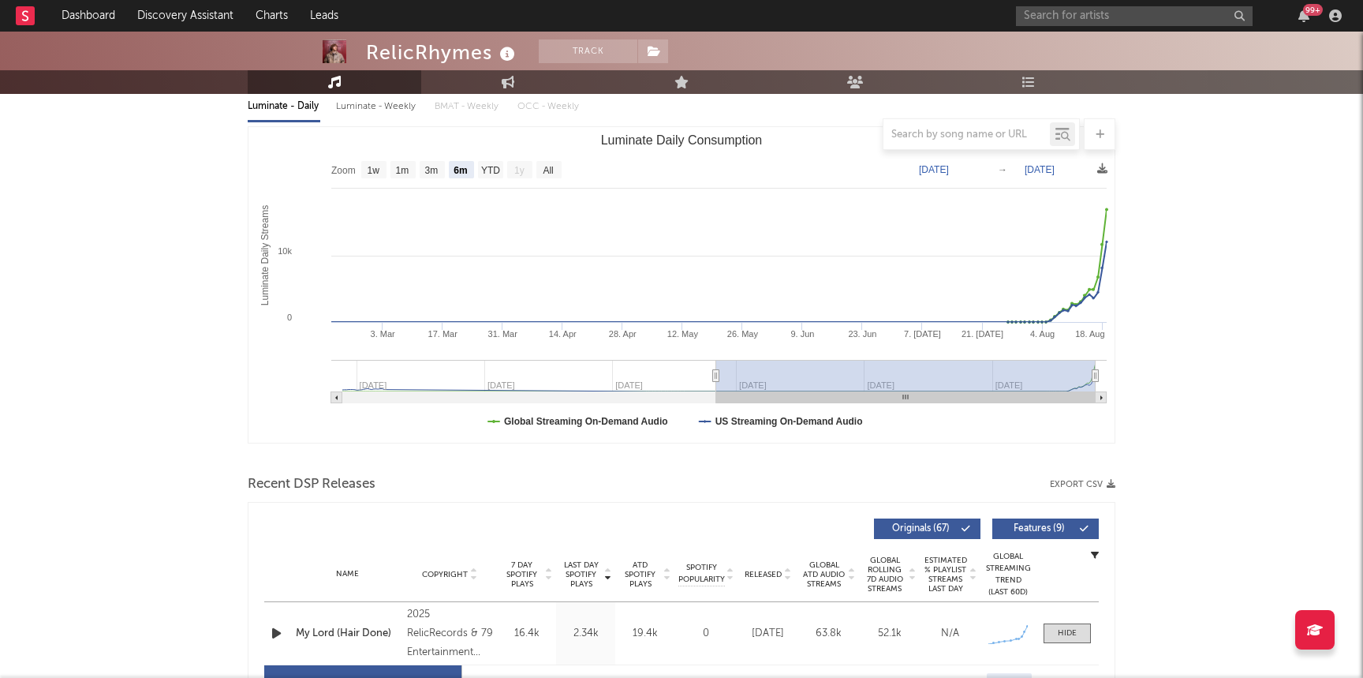
scroll to position [188, 0]
type input "[DATE]"
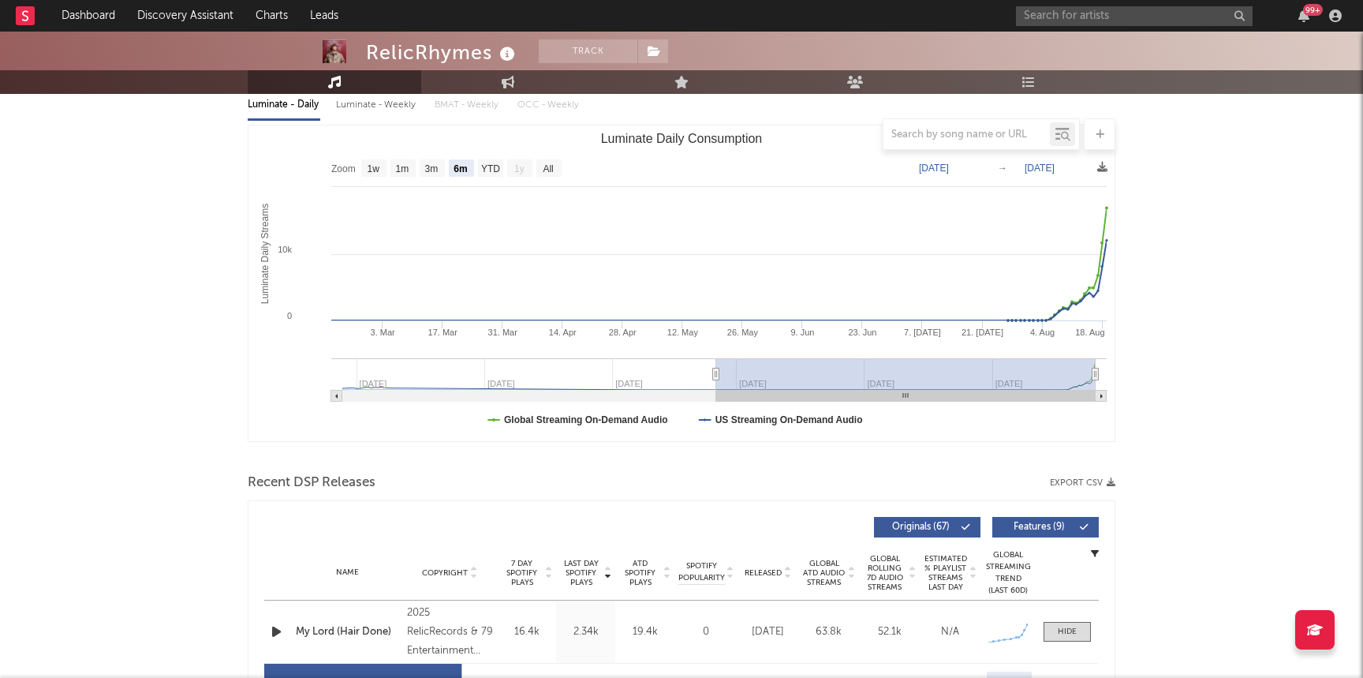
type input "[DATE]"
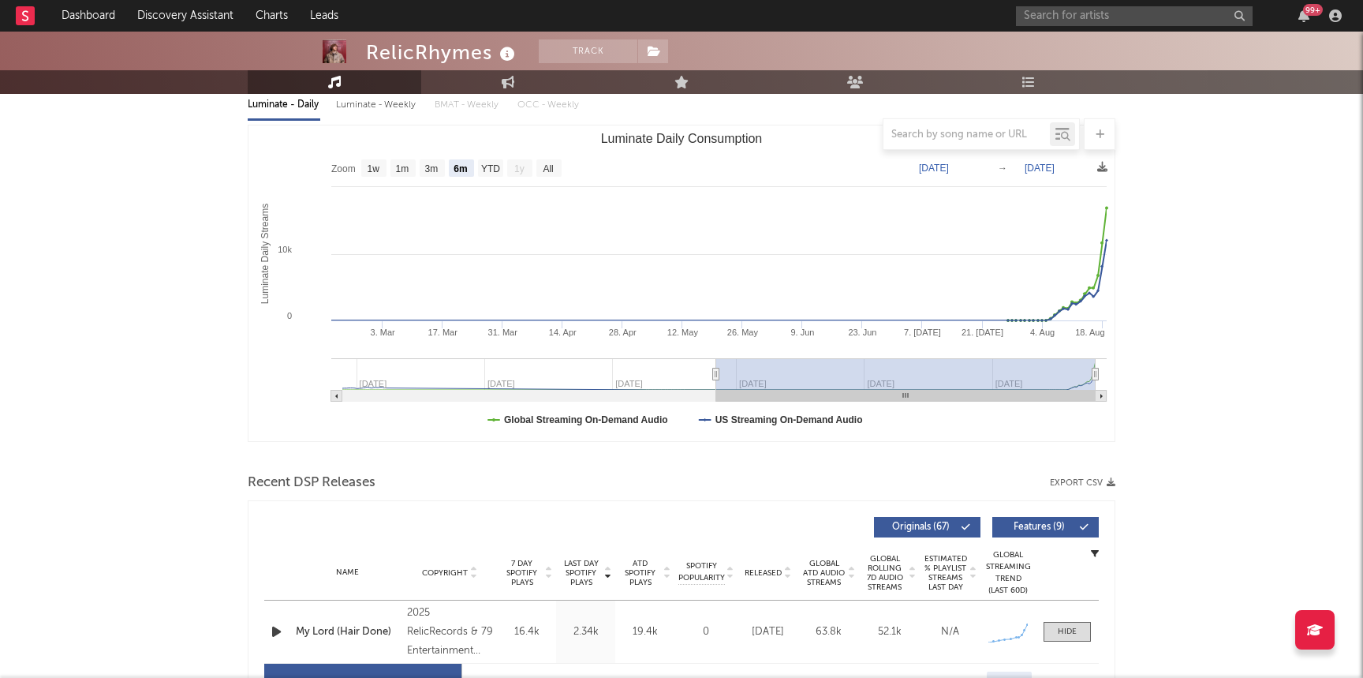
type input "[DATE]"
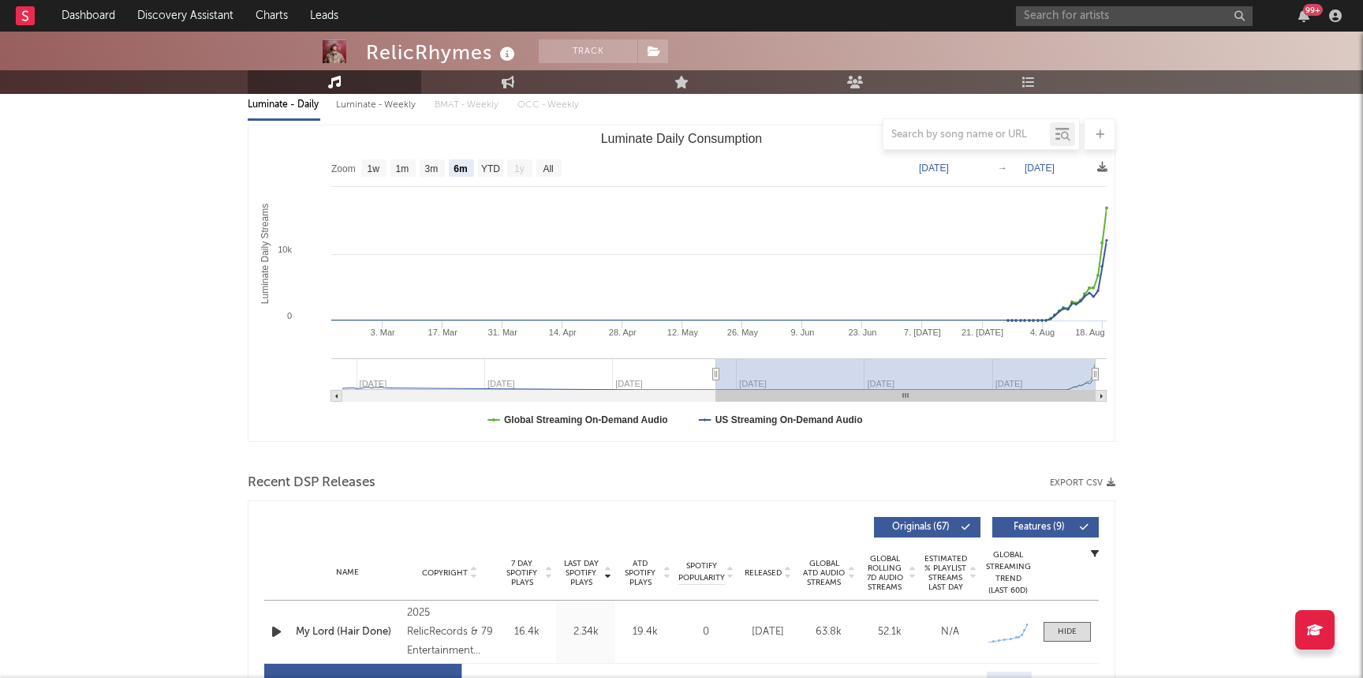
type input "[DATE]"
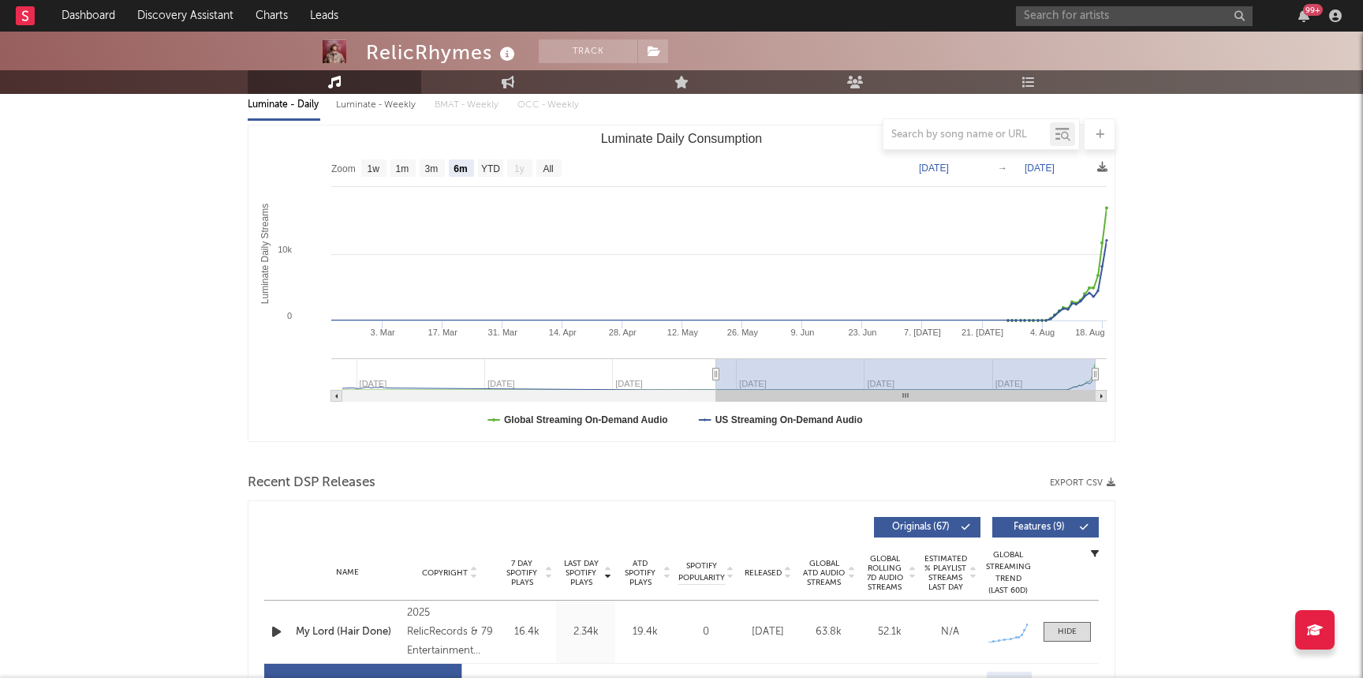
type input "[DATE]"
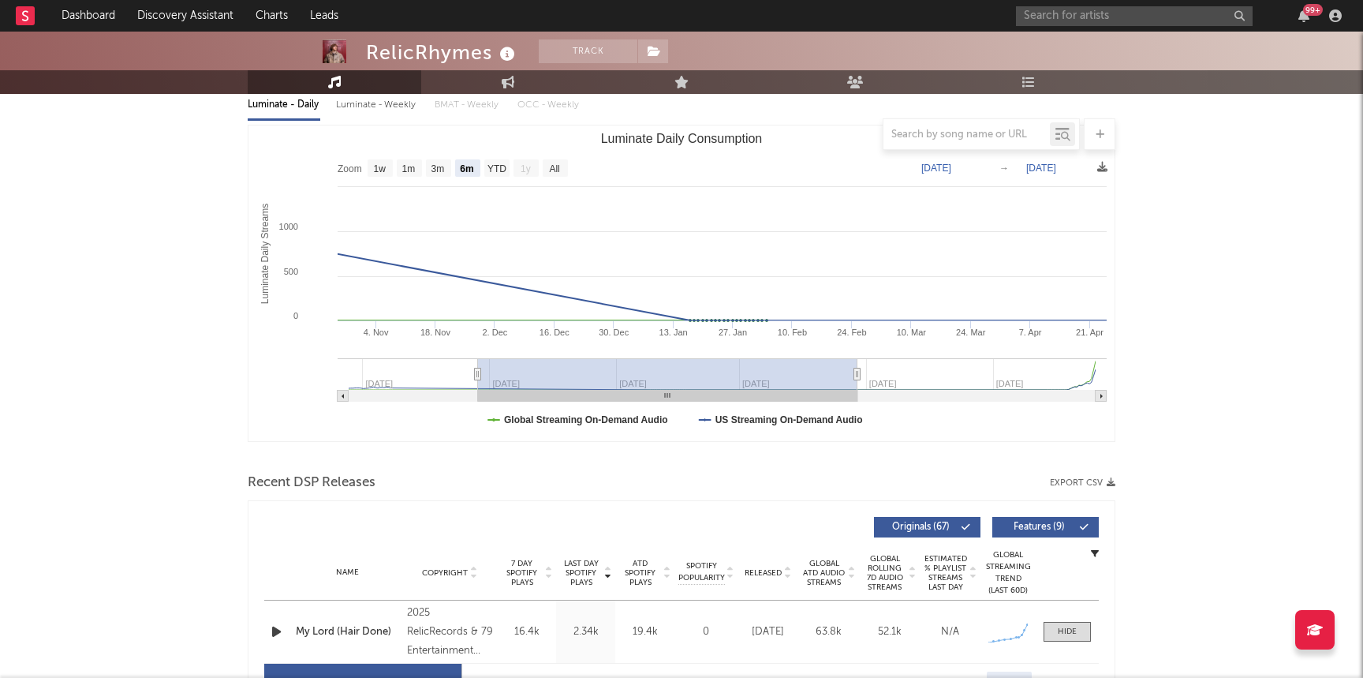
type input "[DATE]"
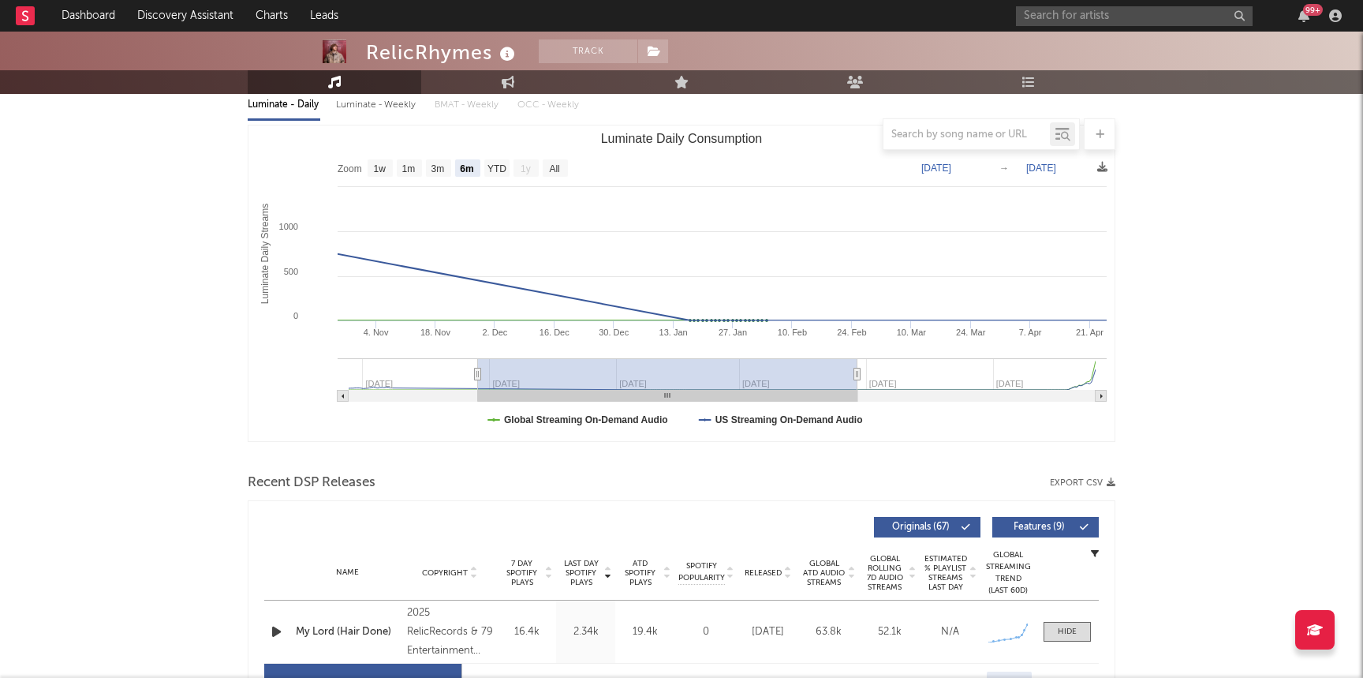
type input "[DATE]"
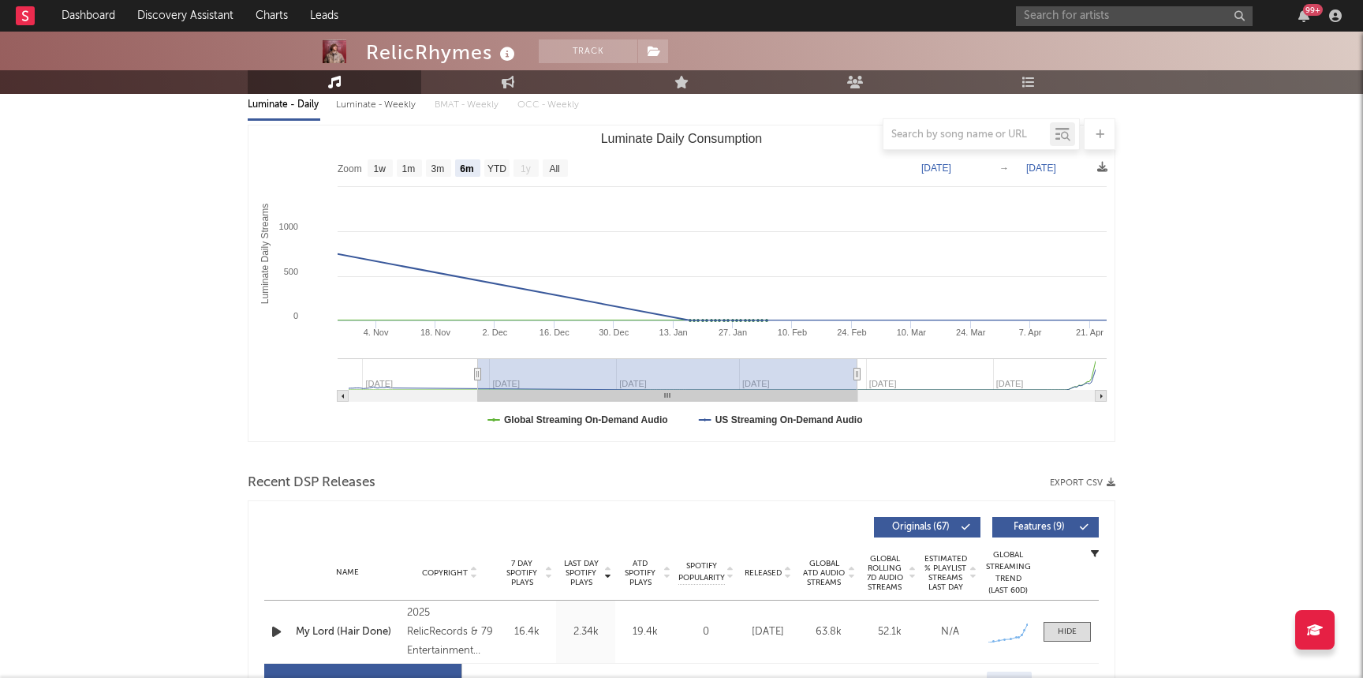
type input "[DATE]"
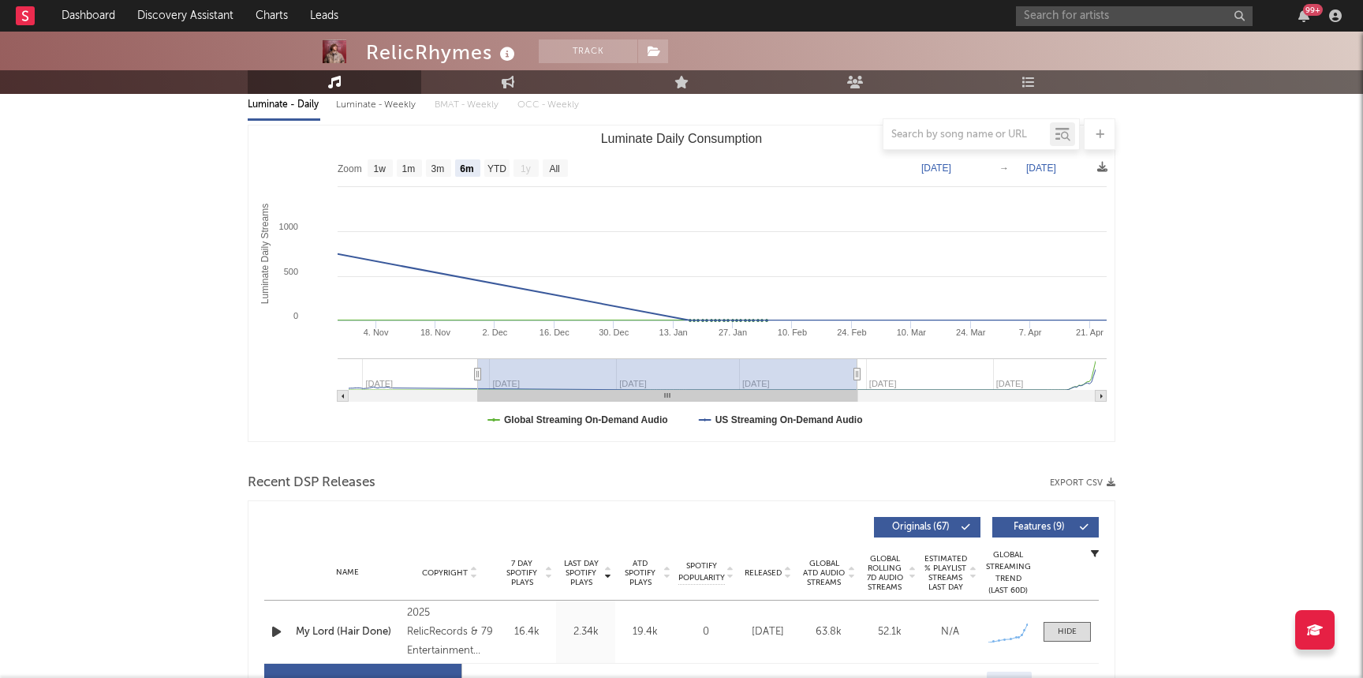
type input "[DATE]"
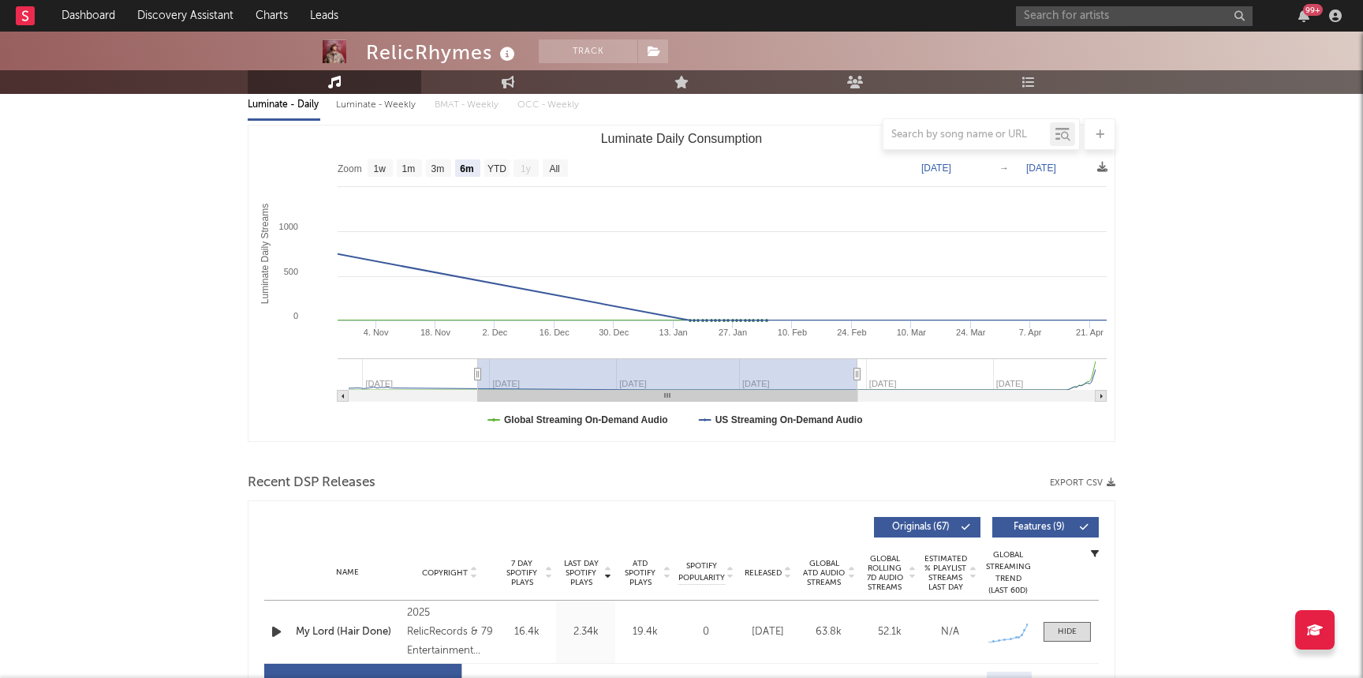
type input "[DATE]"
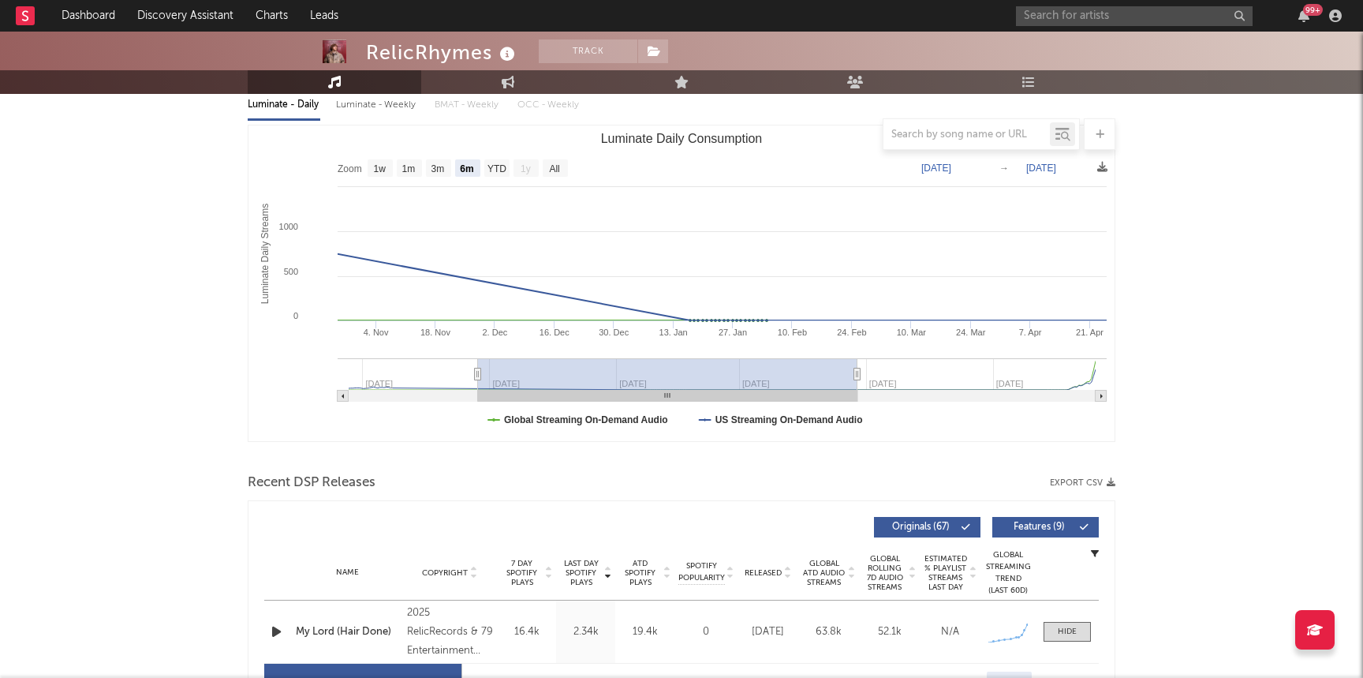
type input "[DATE]"
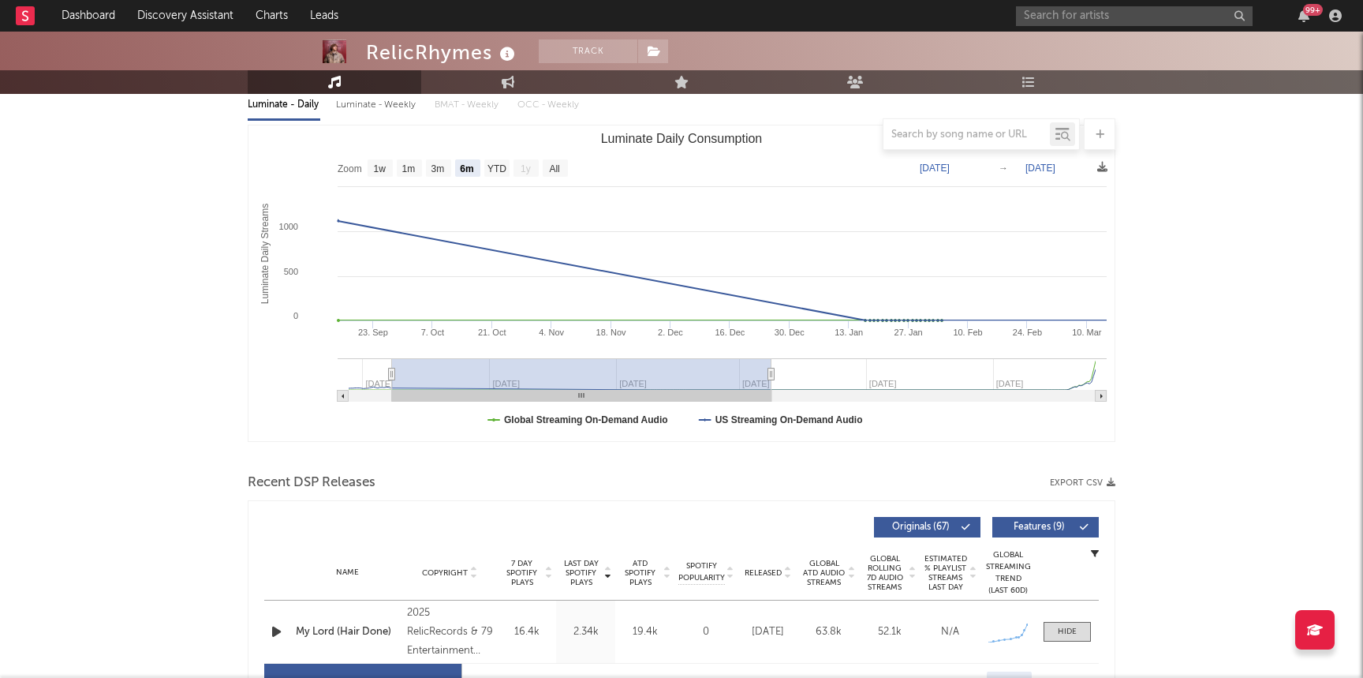
type input "[DATE]"
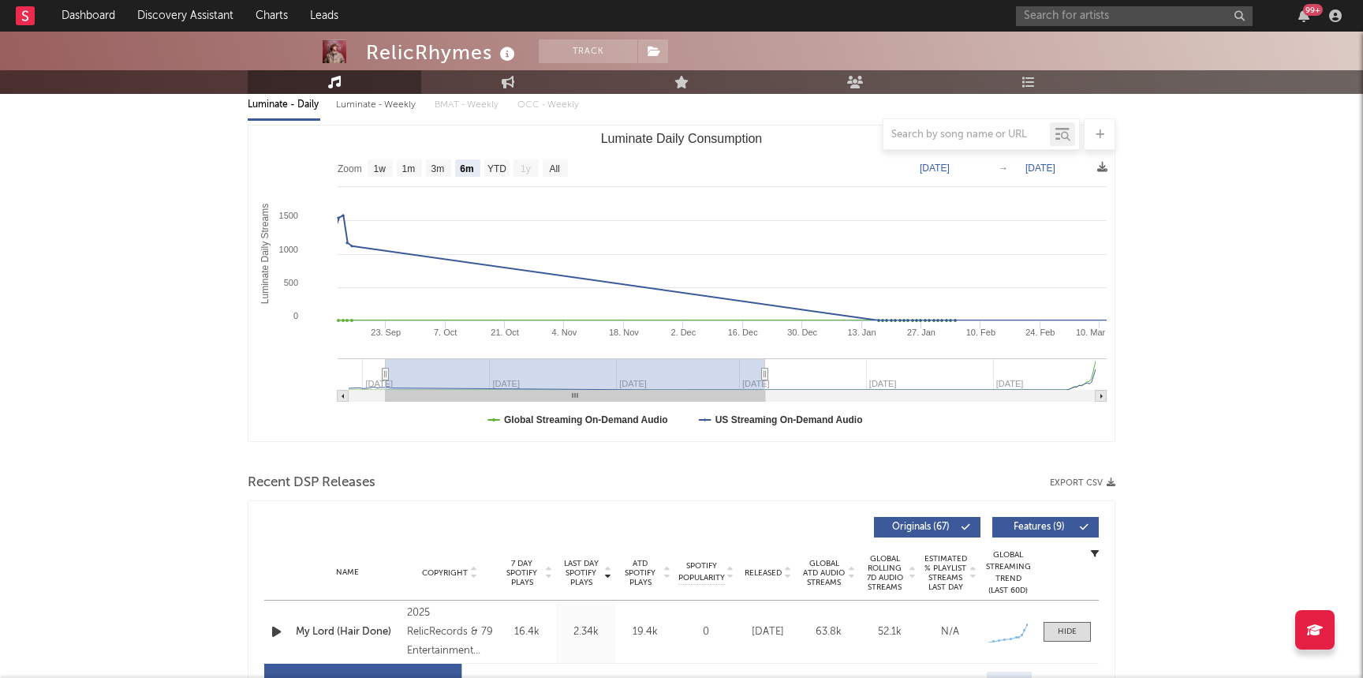
type input "[DATE]"
drag, startPoint x: 720, startPoint y: 375, endPoint x: 385, endPoint y: 371, distance: 335.2
click at [385, 371] on g "Luminate Daily Consumption" at bounding box center [722, 379] width 769 height 43
type input "[DATE]"
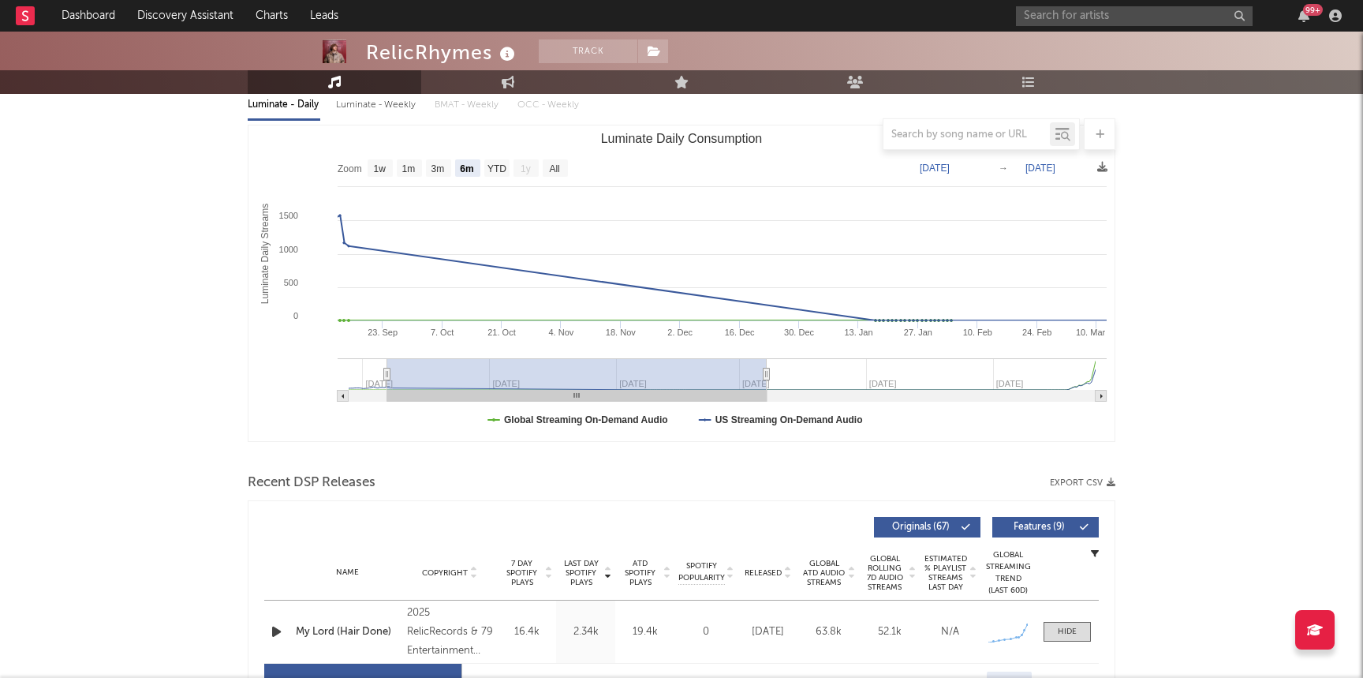
type input "[DATE]"
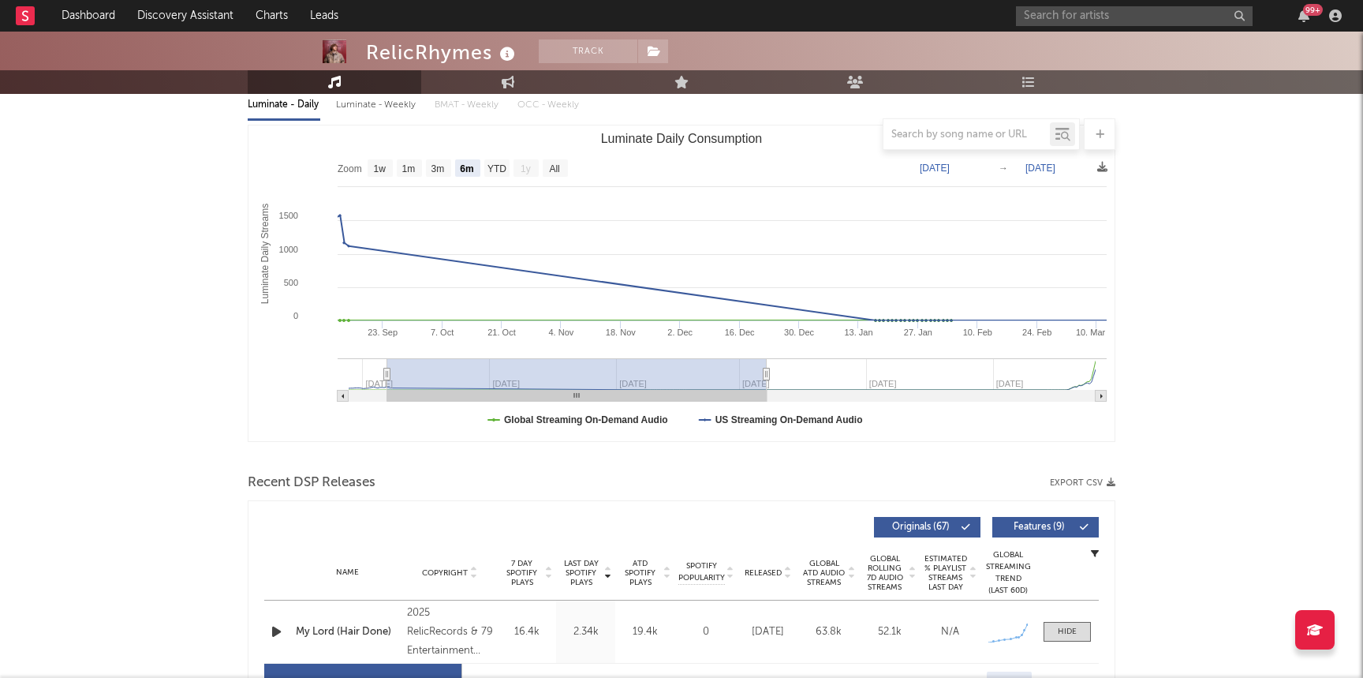
type input "[DATE]"
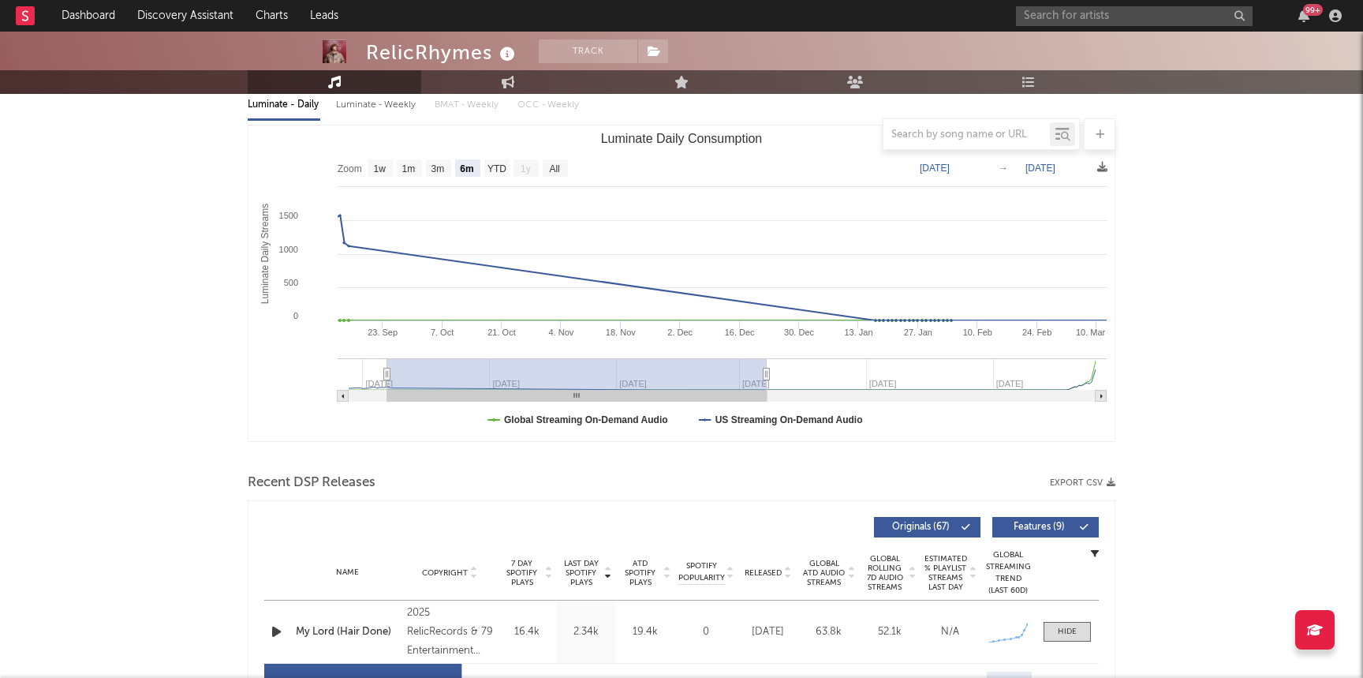
type input "[DATE]"
drag, startPoint x: 551, startPoint y: 371, endPoint x: 1051, endPoint y: 383, distance: 501.0
click at [767, 383] on rect "Luminate Daily Consumption" at bounding box center [576, 374] width 379 height 32
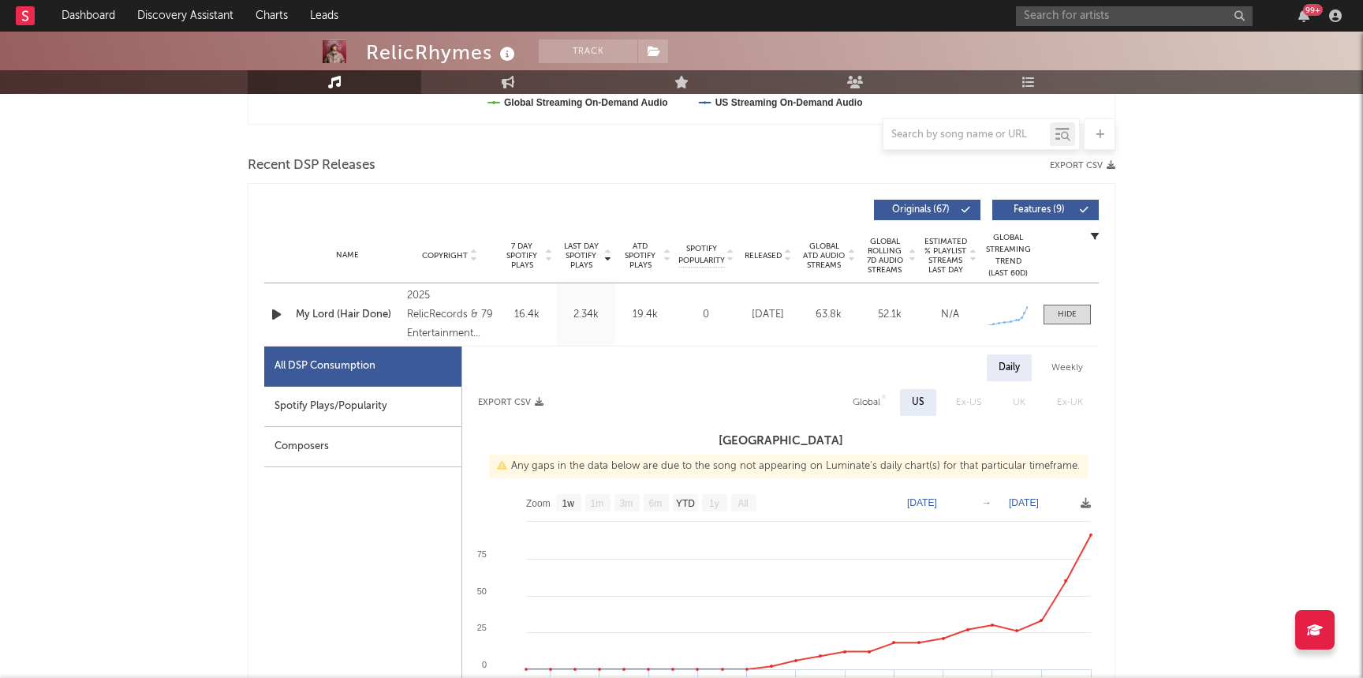
scroll to position [0, 0]
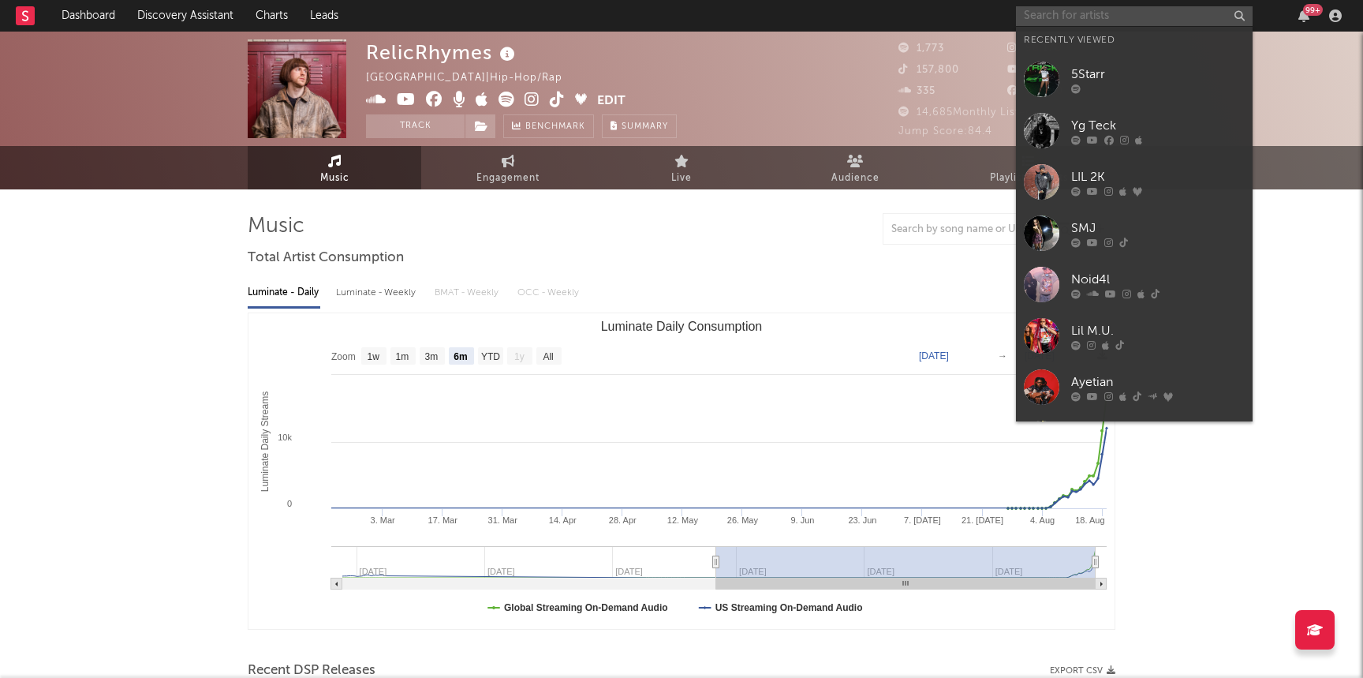
click at [1138, 13] on input "text" at bounding box center [1134, 16] width 237 height 20
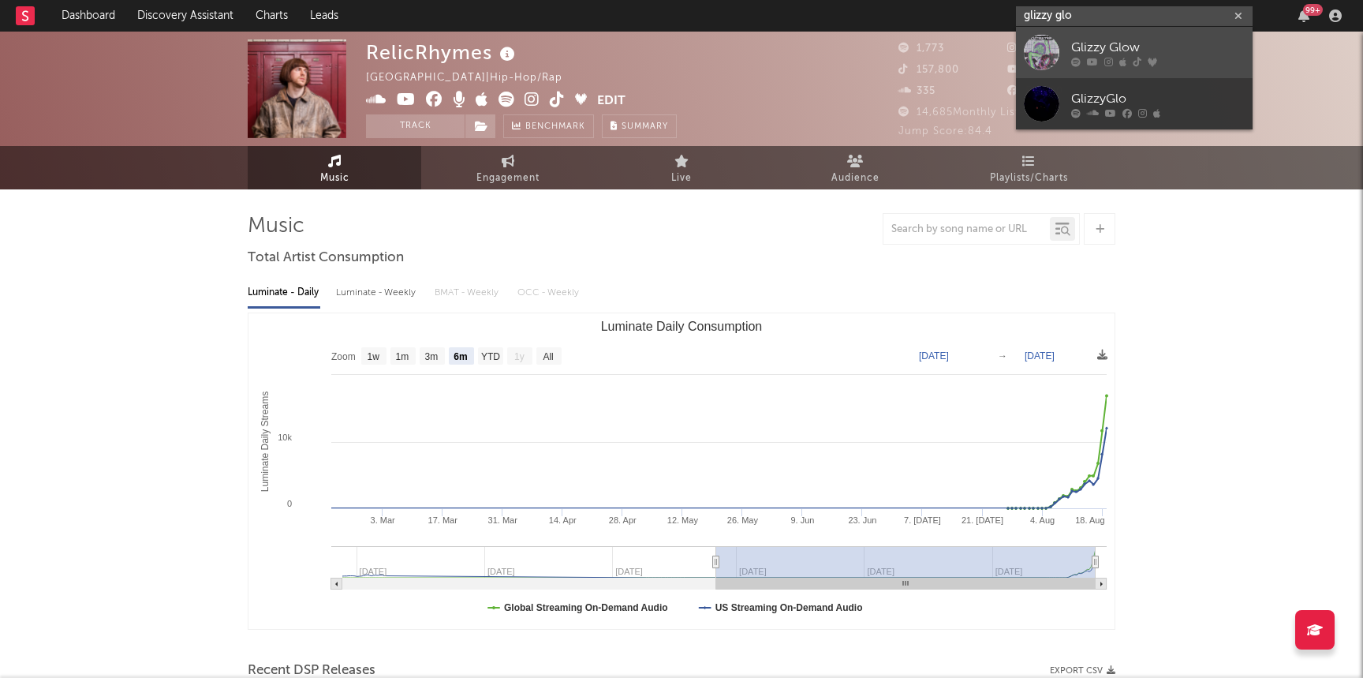
type input "glizzy glo"
click at [1181, 47] on div "Glizzy Glow" at bounding box center [1158, 47] width 174 height 19
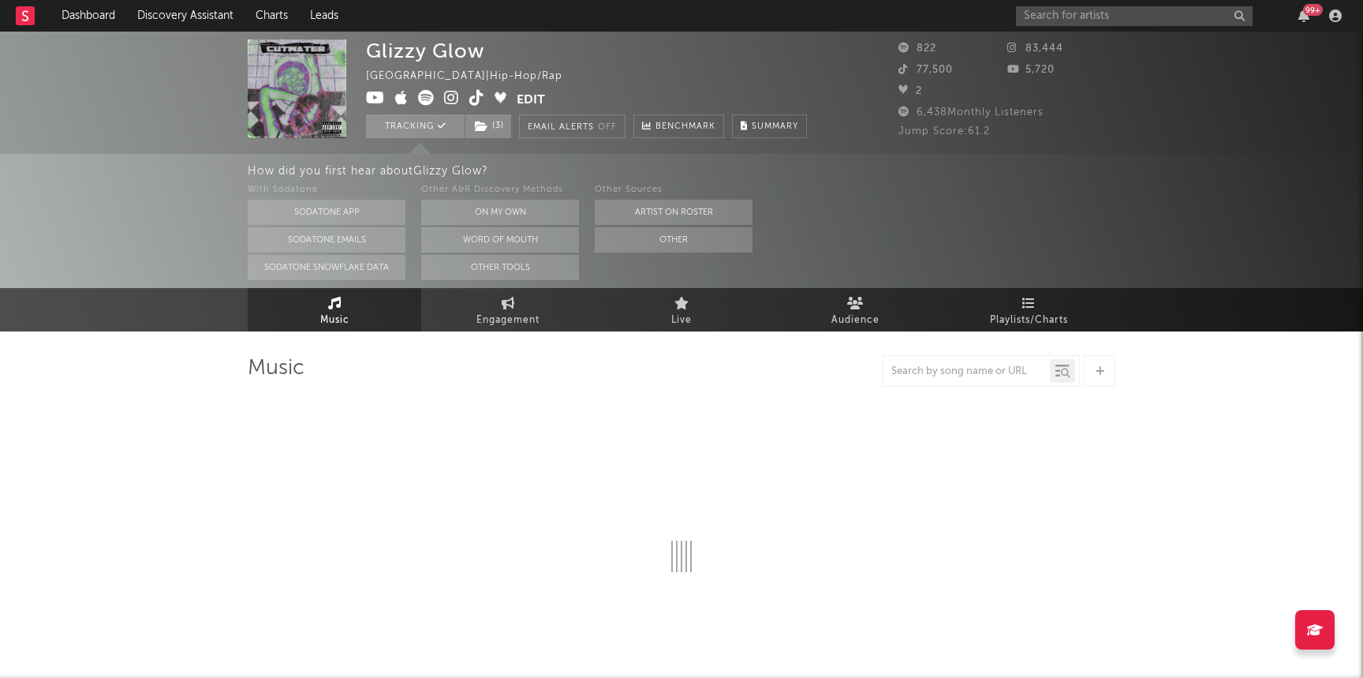
select select "6m"
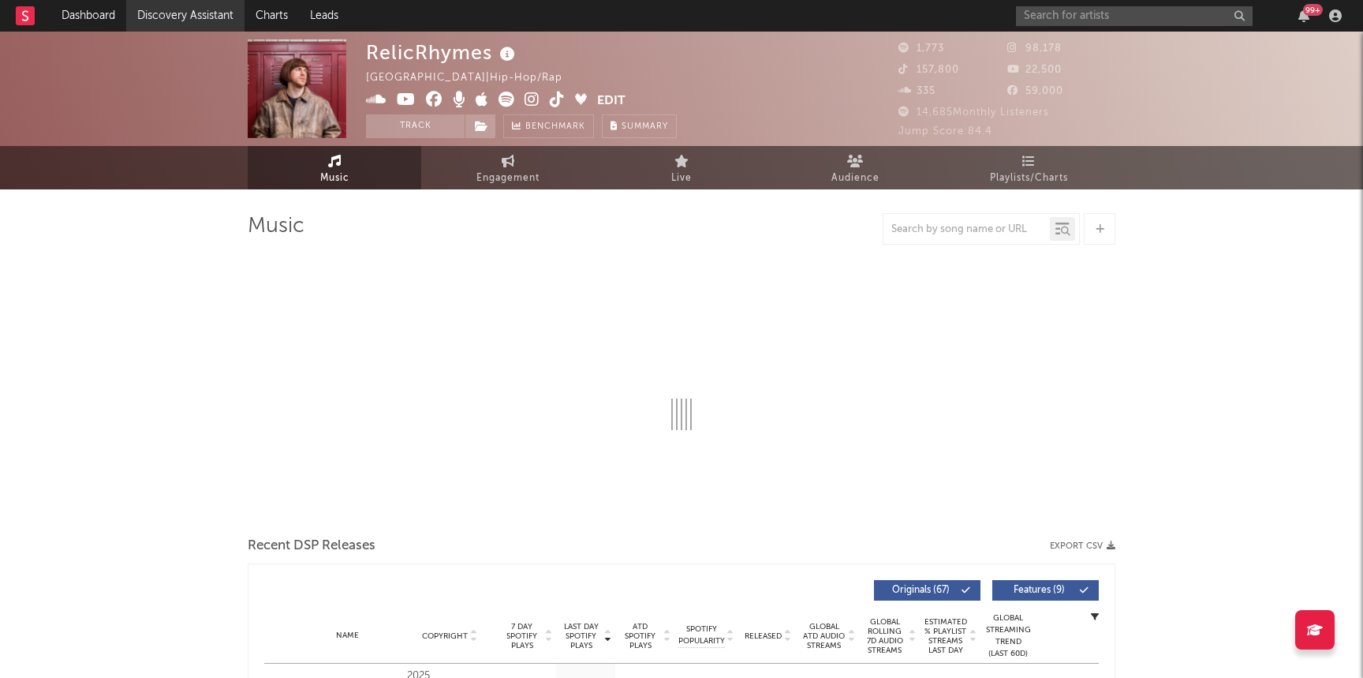
select select "6m"
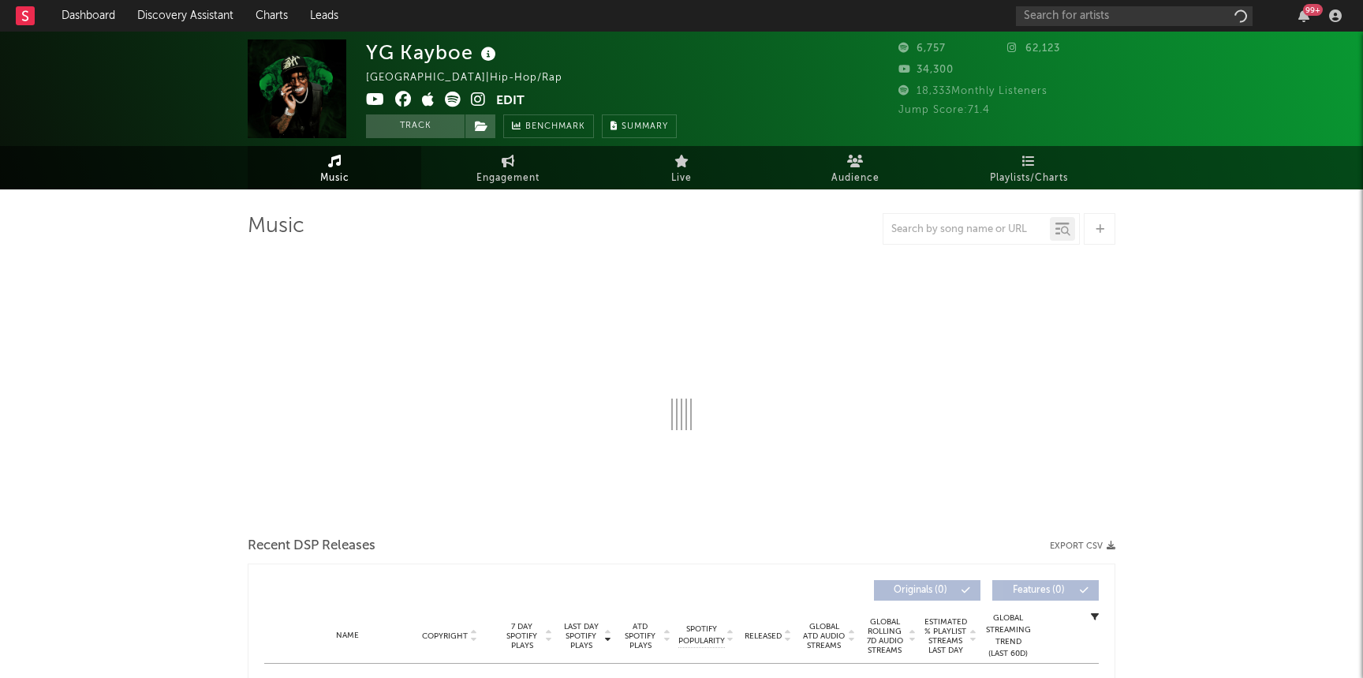
select select "6m"
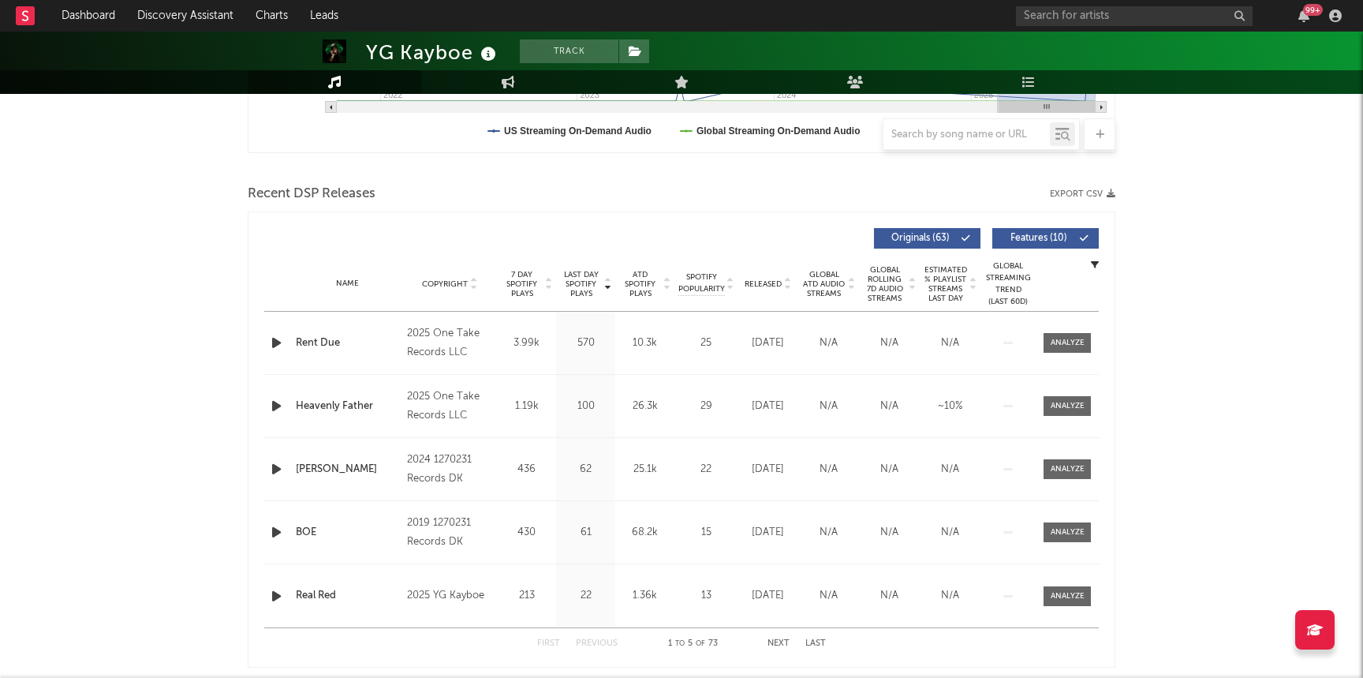
scroll to position [487, 0]
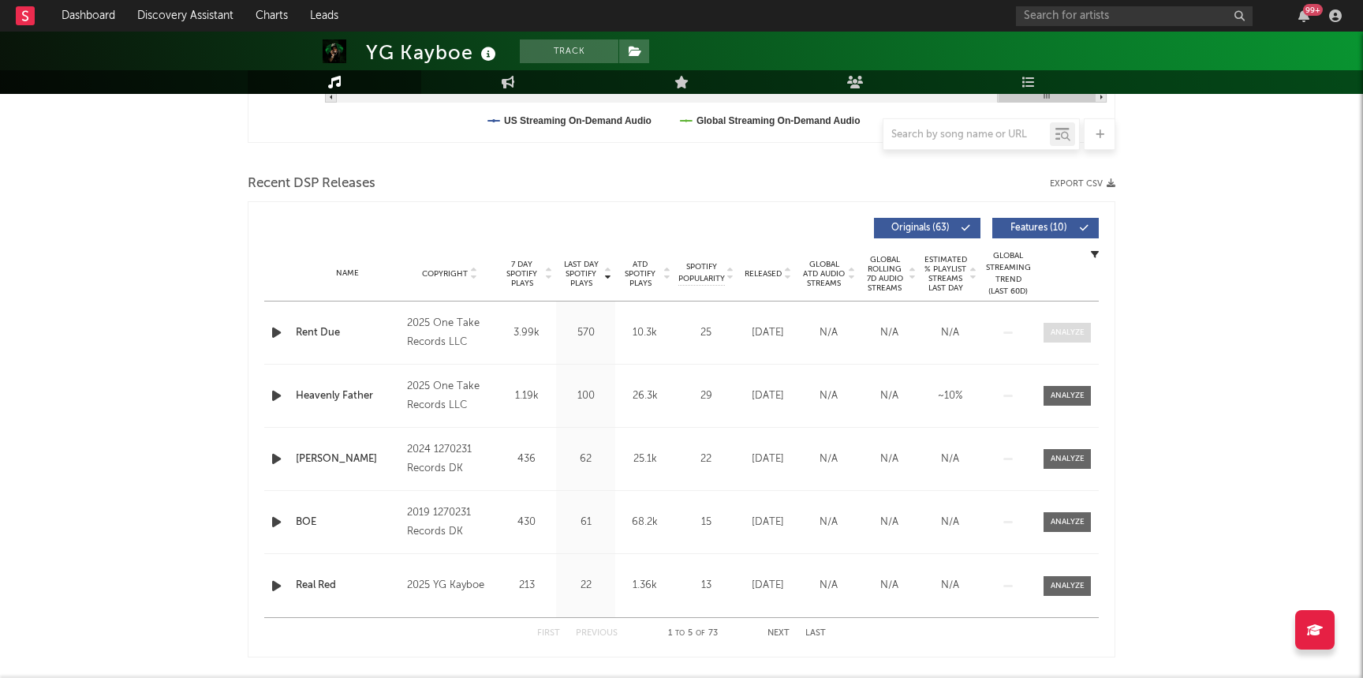
click at [1043, 337] on span at bounding box center [1066, 333] width 47 height 20
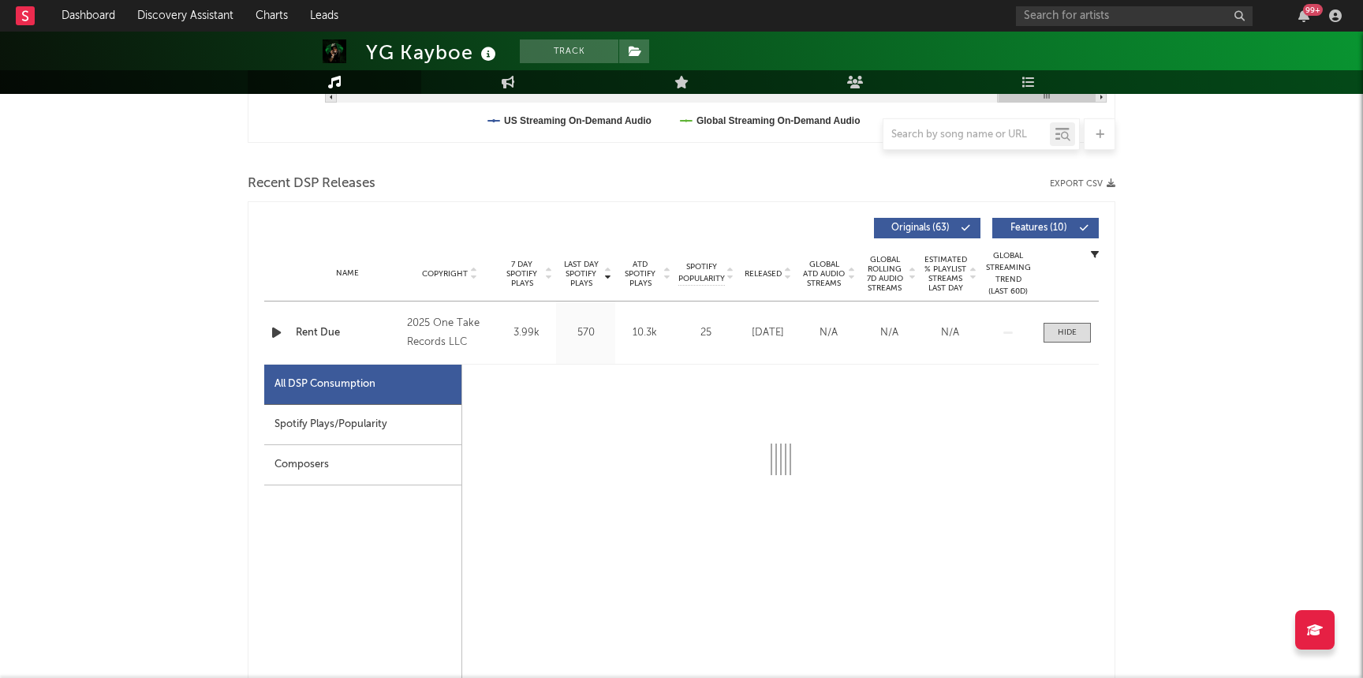
select select "1w"
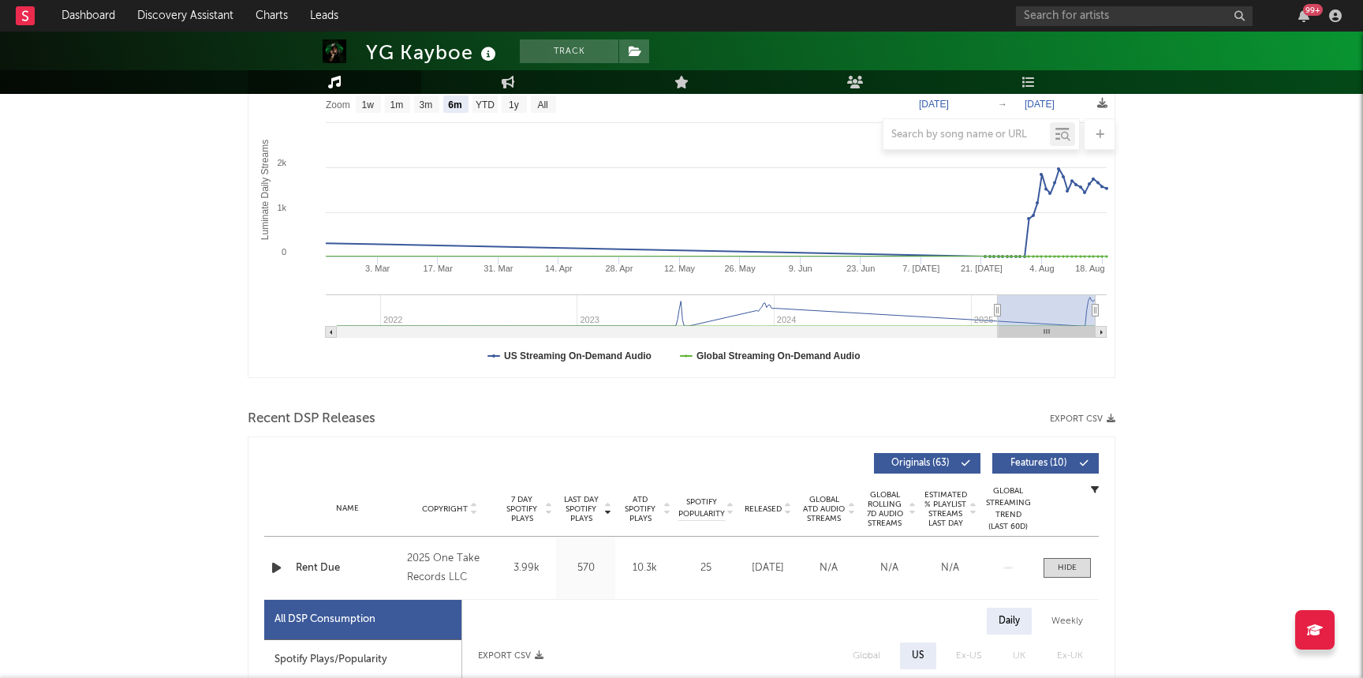
scroll to position [250, 0]
click at [995, 306] on icon "Luminate Daily Consumption" at bounding box center [998, 312] width 6 height 12
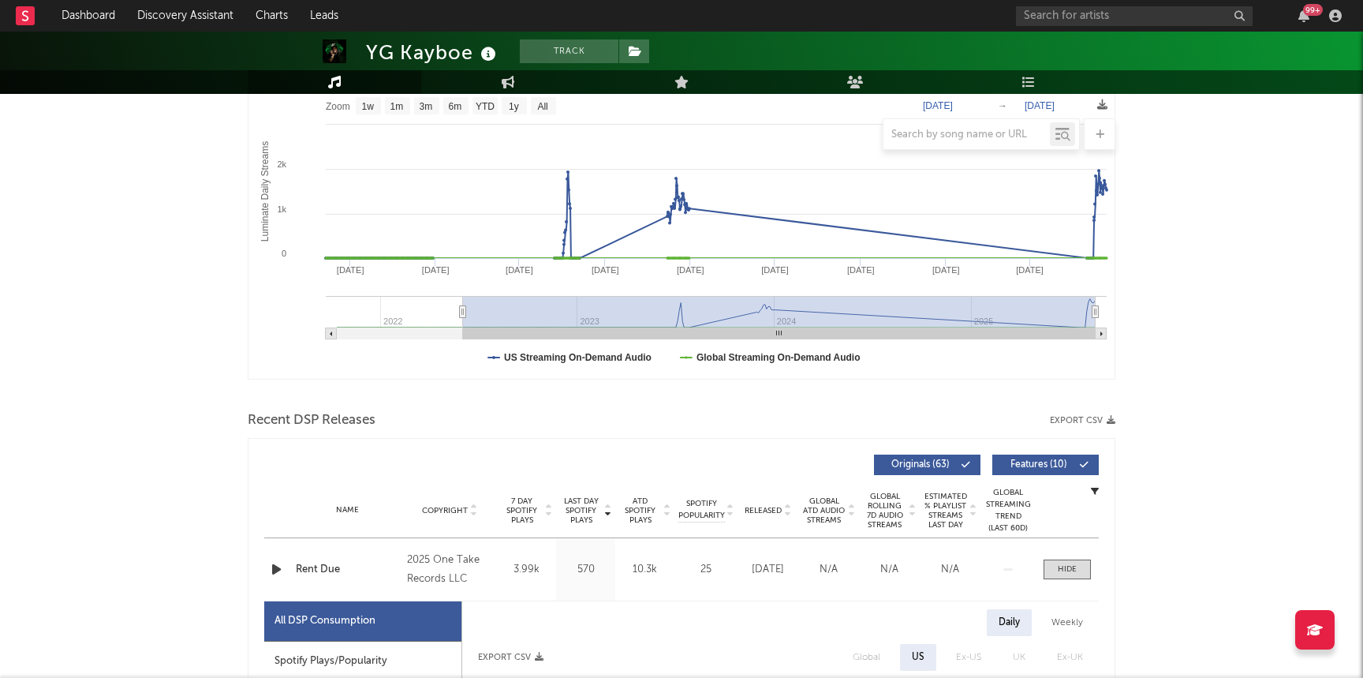
drag, startPoint x: 995, startPoint y: 309, endPoint x: 359, endPoint y: 304, distance: 635.7
click at [359, 304] on g "Luminate Daily Consumption" at bounding box center [716, 317] width 781 height 43
type input "2021-11-20"
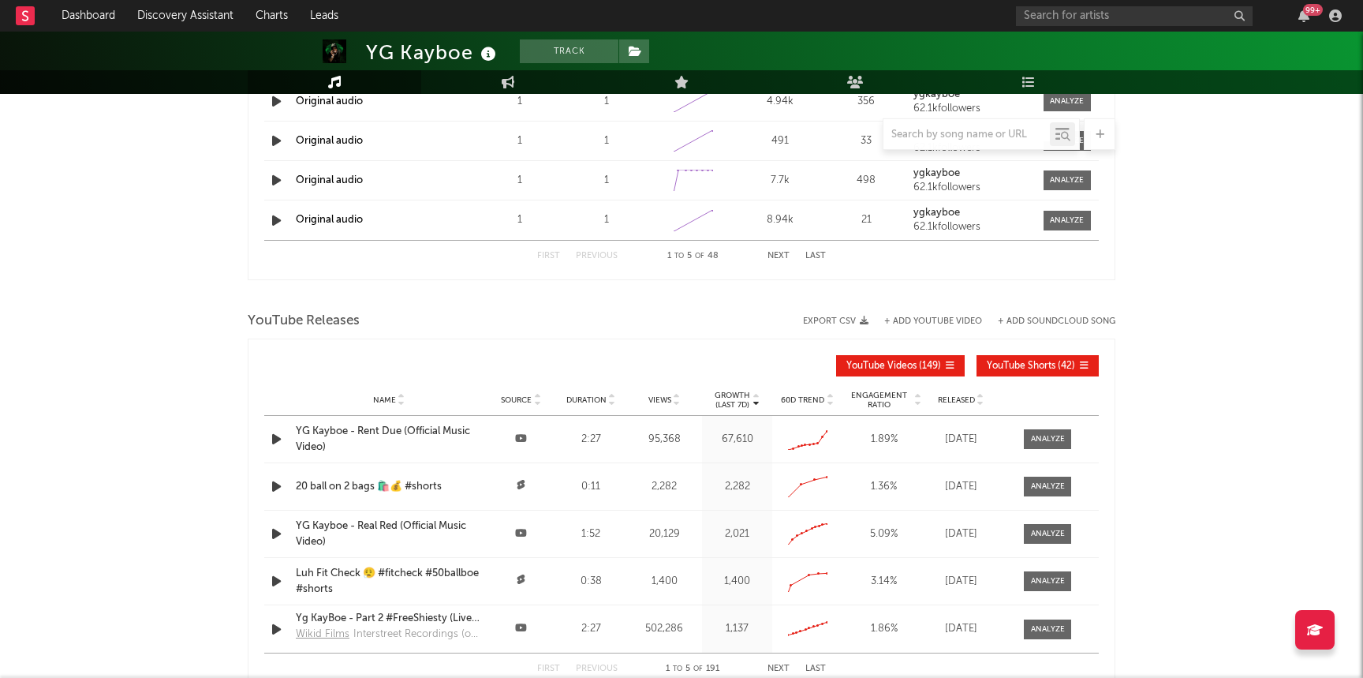
scroll to position [1974, 0]
click at [1051, 439] on div at bounding box center [1048, 438] width 34 height 12
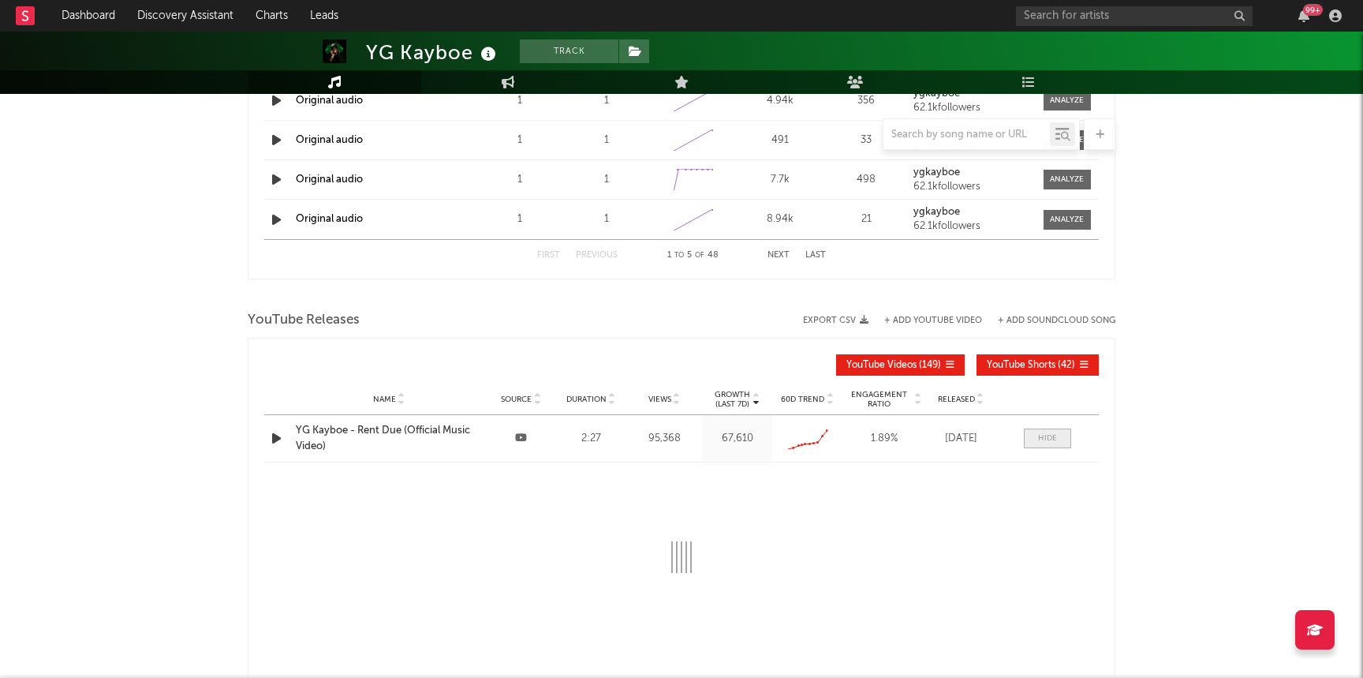
select select "All"
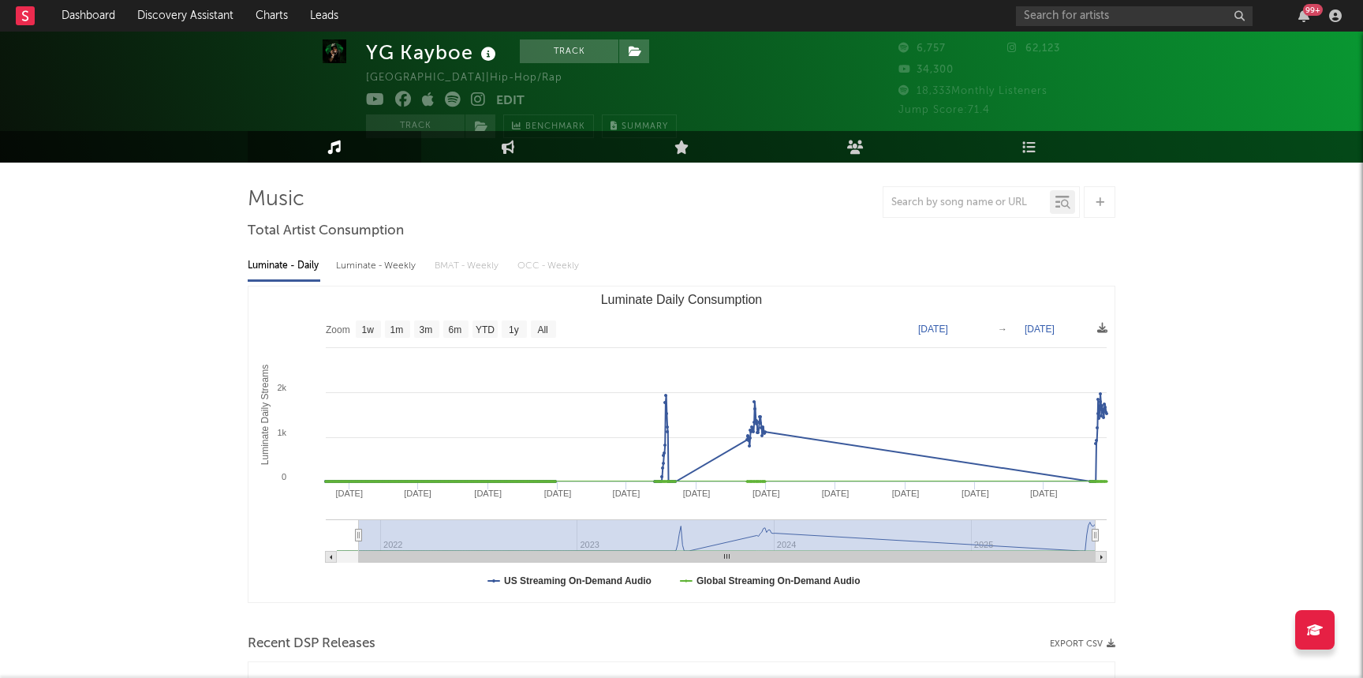
scroll to position [0, 0]
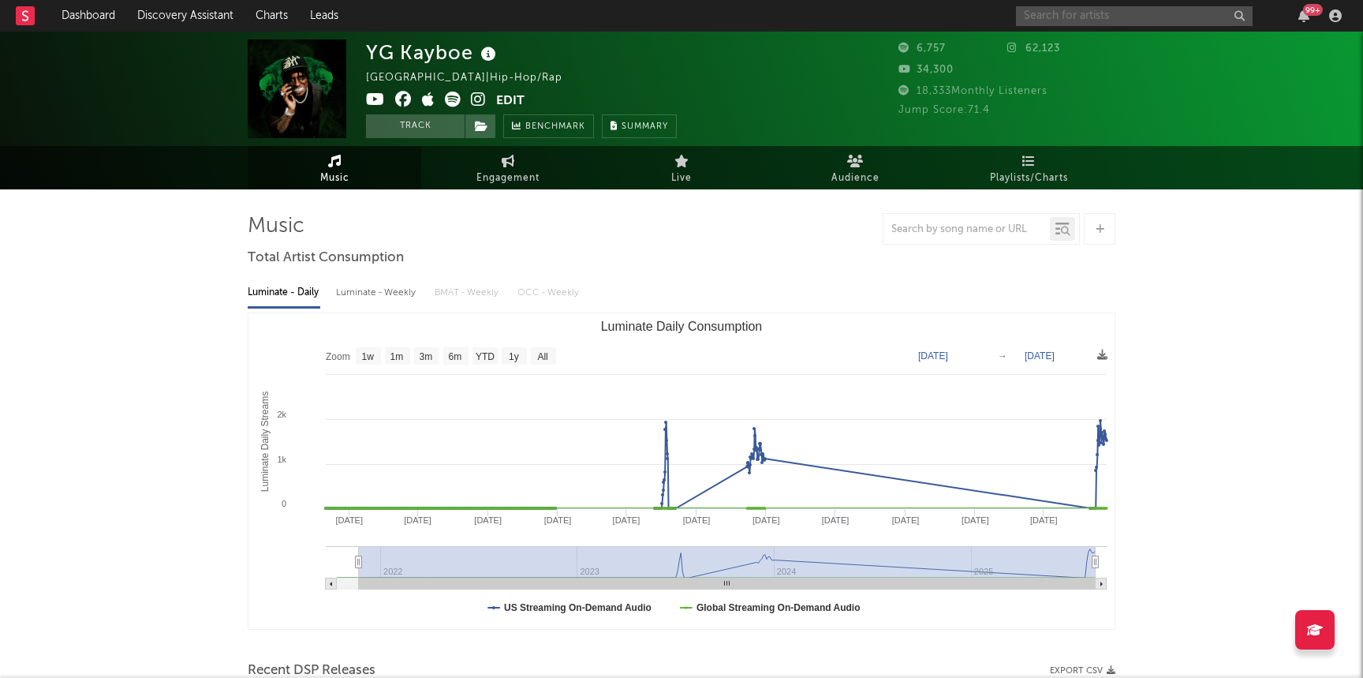
click at [1105, 13] on input "text" at bounding box center [1134, 16] width 237 height 20
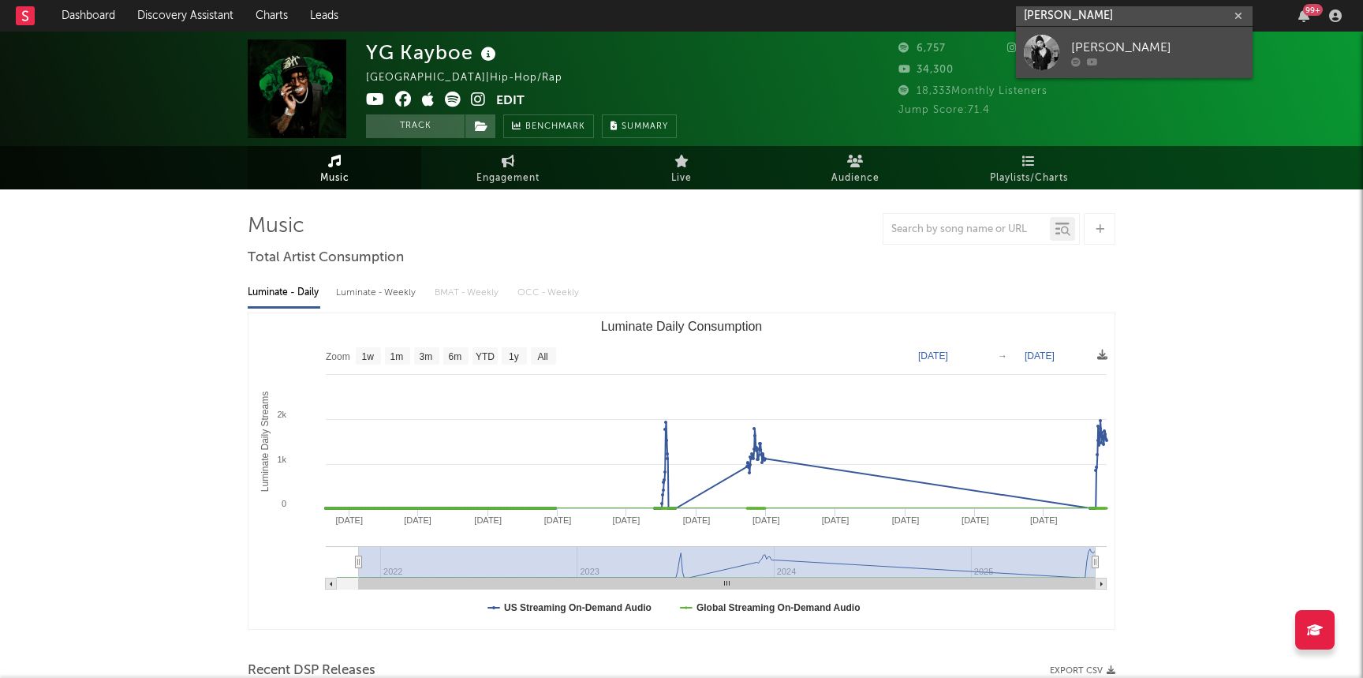
type input "shuno wick"
click at [1087, 38] on div "Shuno Wick" at bounding box center [1158, 47] width 174 height 19
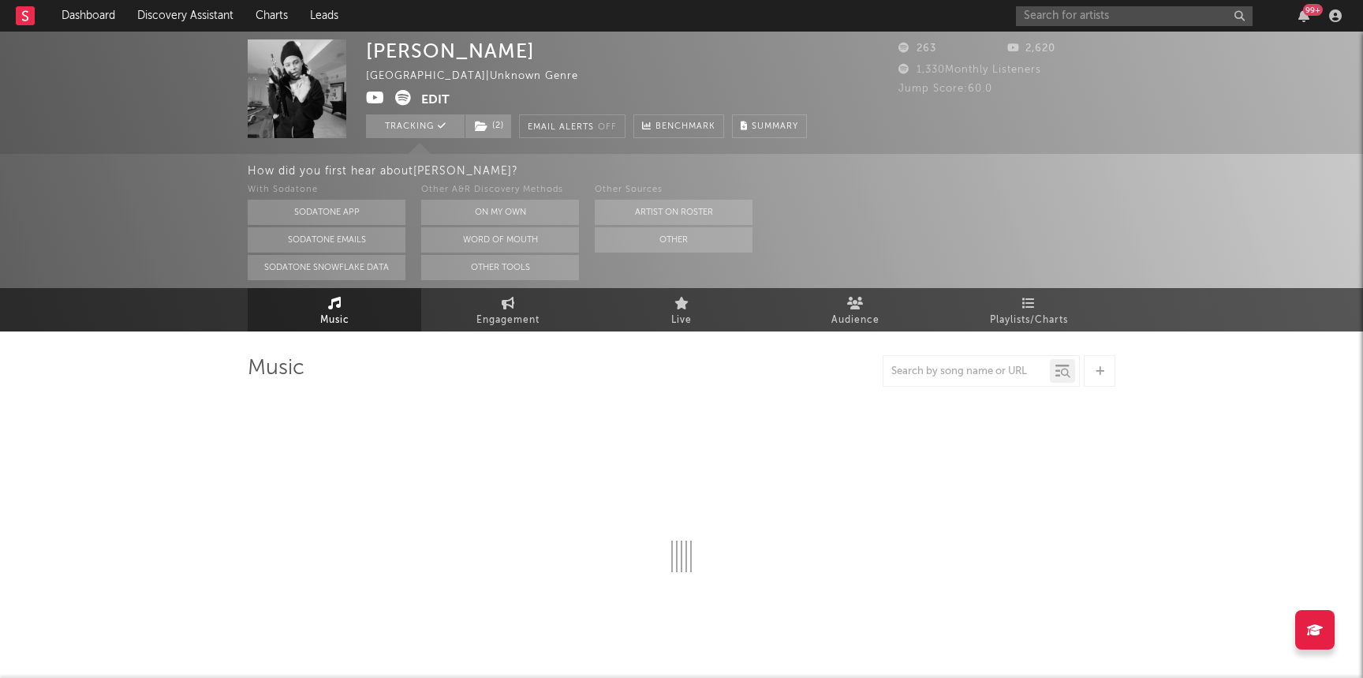
select select "1w"
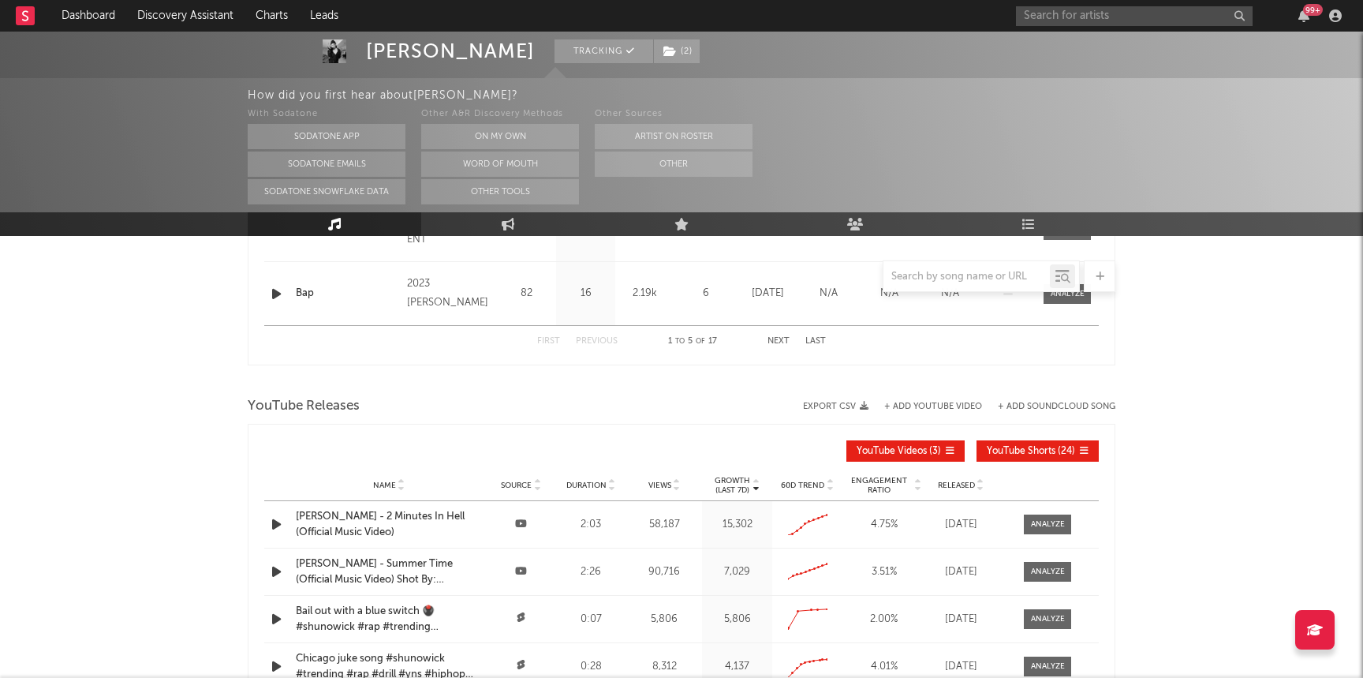
scroll to position [932, 0]
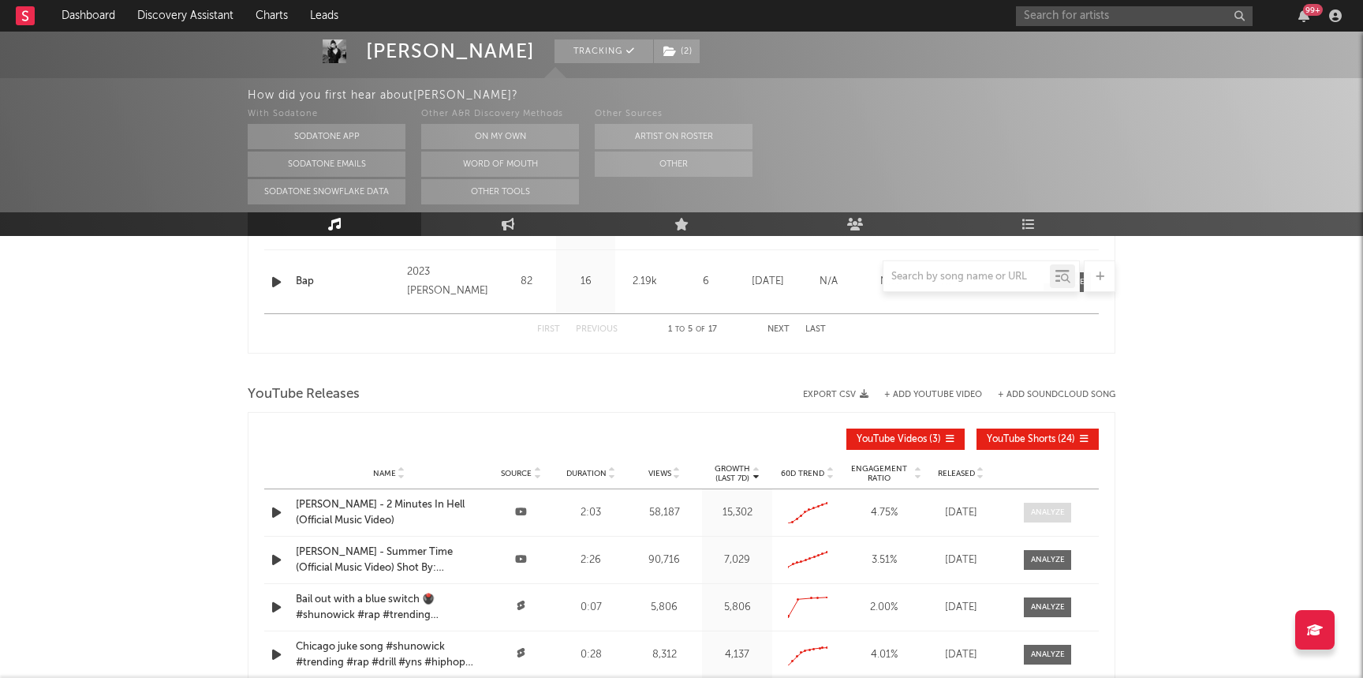
click at [1039, 504] on span at bounding box center [1047, 512] width 47 height 20
select select "All"
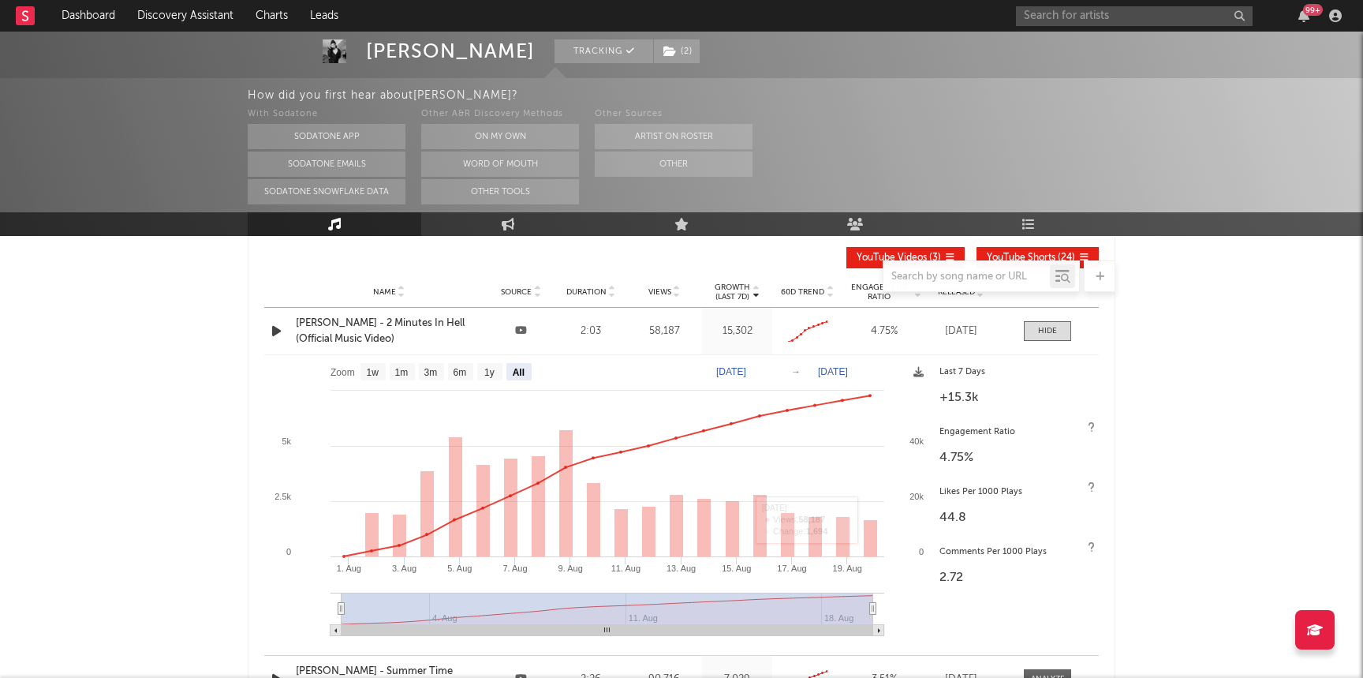
scroll to position [0, 0]
